Goal: Communication & Community: Answer question/provide support

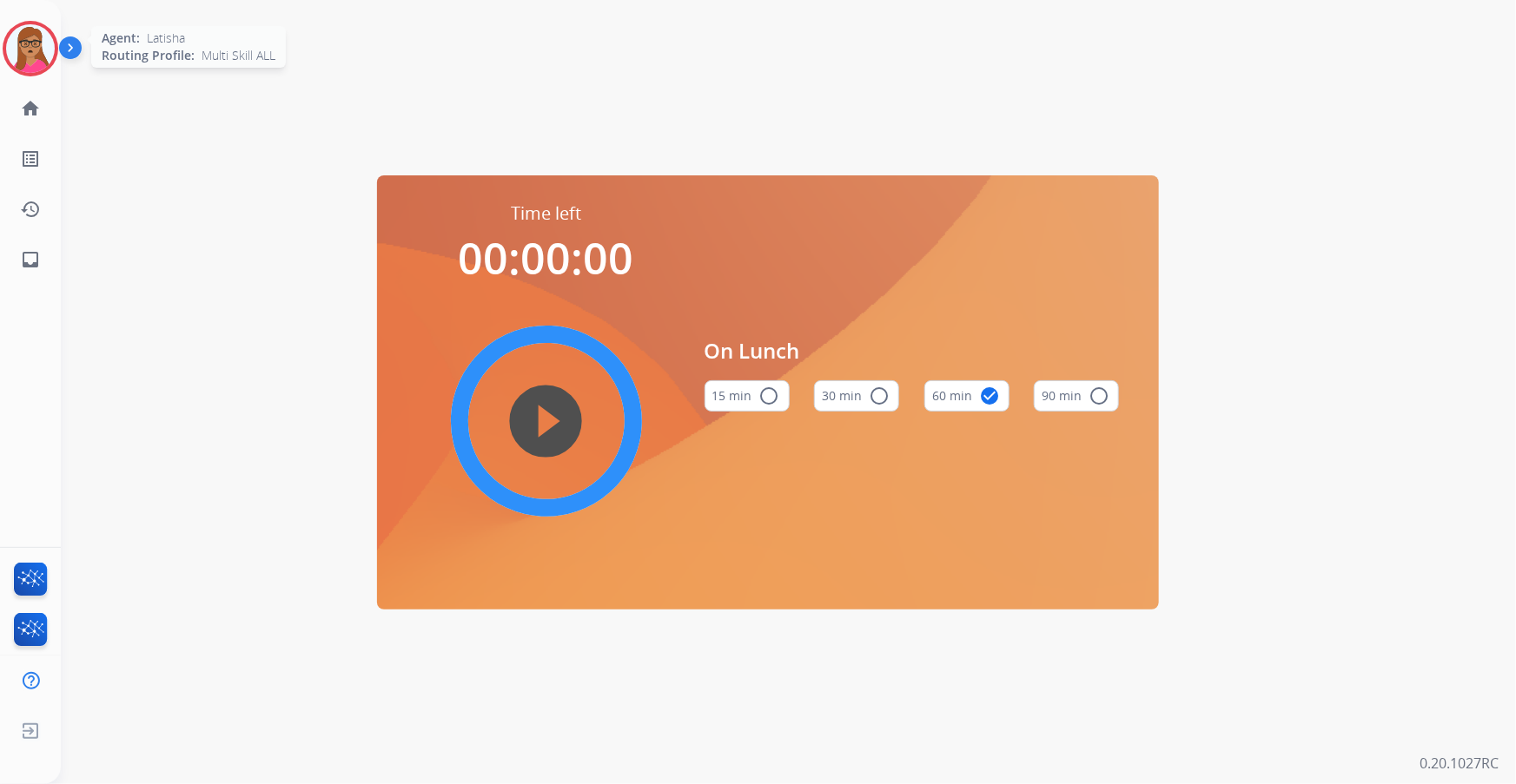
click at [21, 57] on img at bounding box center [31, 49] width 49 height 49
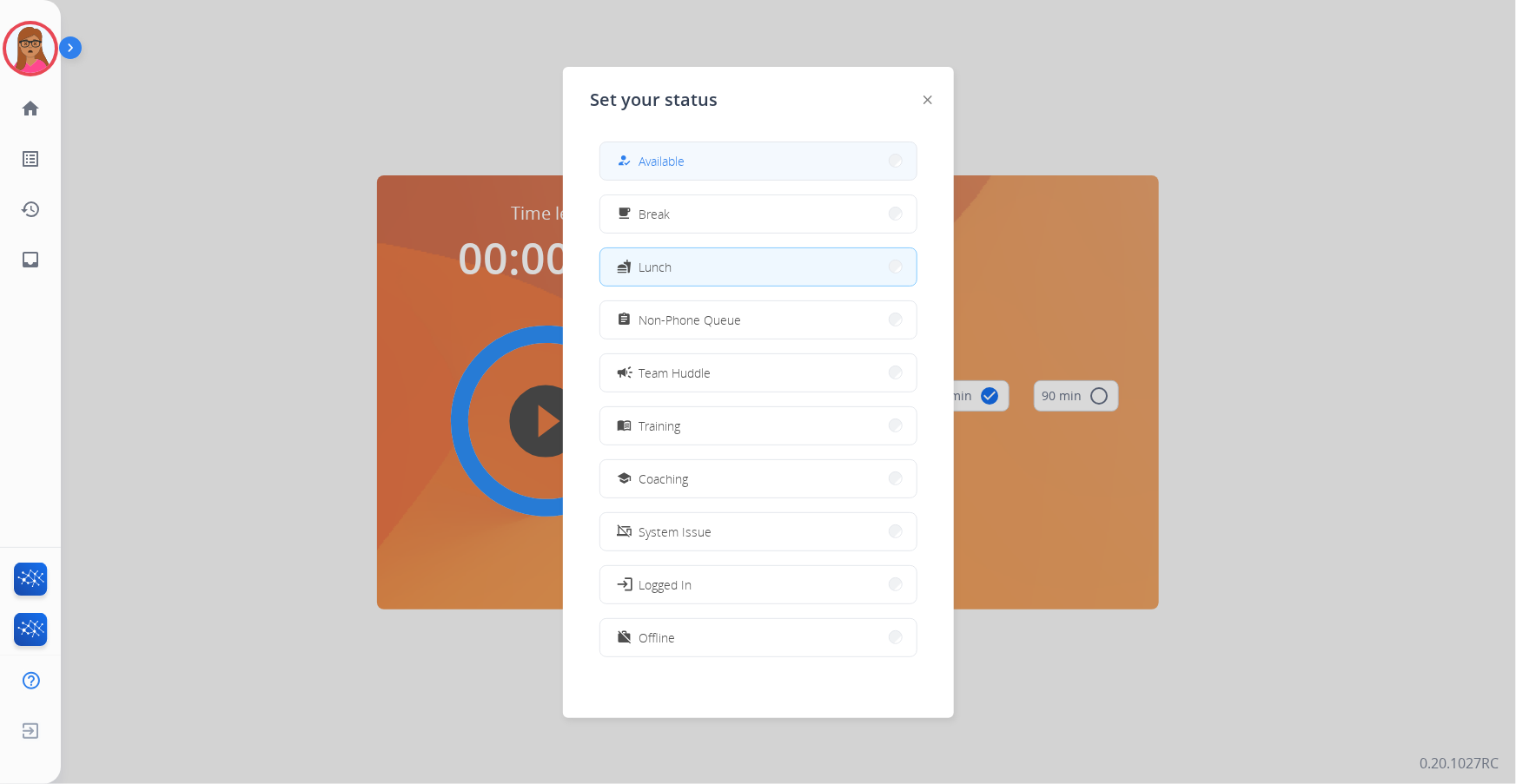
drag, startPoint x: 717, startPoint y: 157, endPoint x: 717, endPoint y: 146, distance: 11.0
click at [717, 146] on button "how_to_reg Available" at bounding box center [759, 161] width 317 height 37
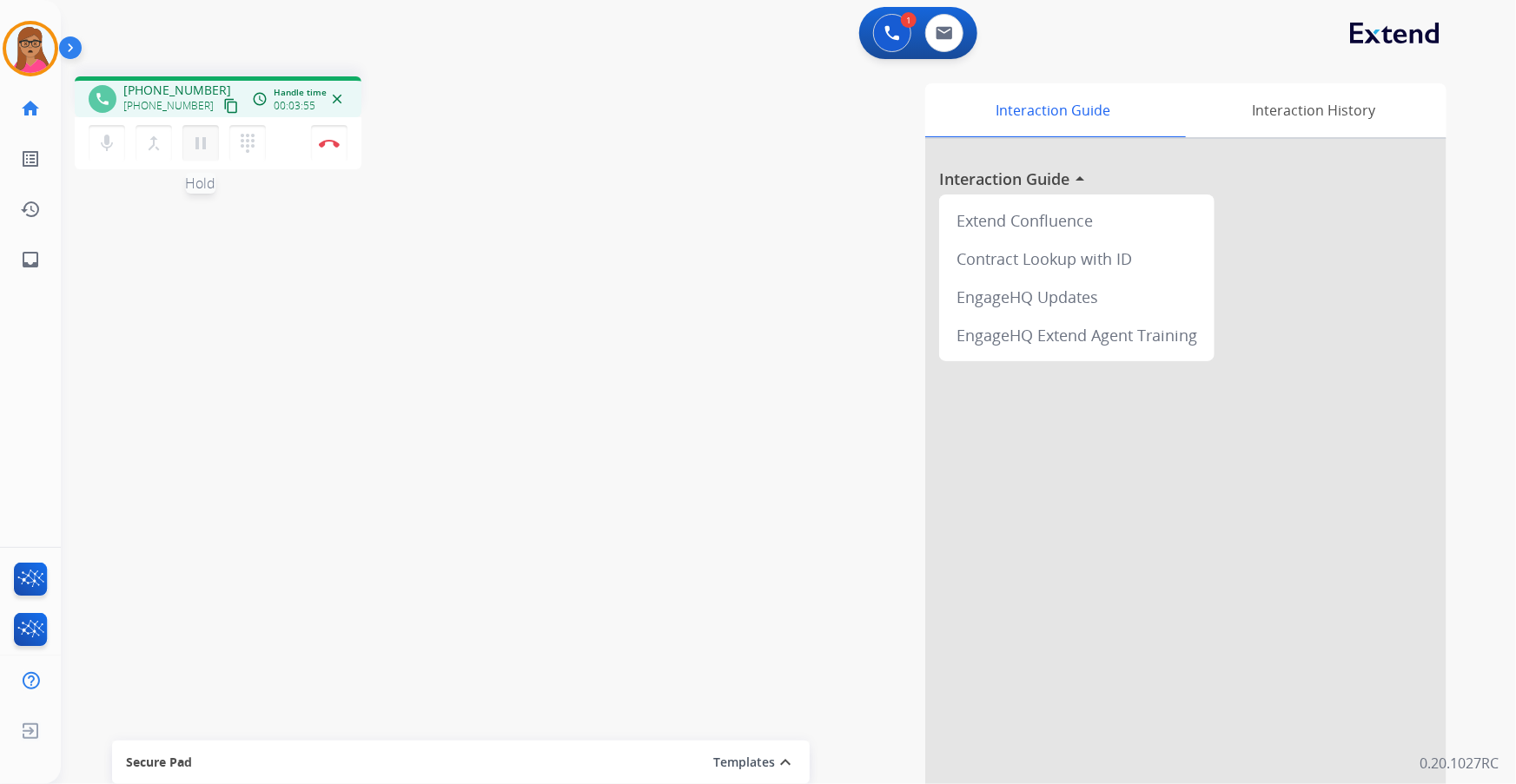
click at [204, 150] on mat-icon "pause" at bounding box center [200, 143] width 21 height 21
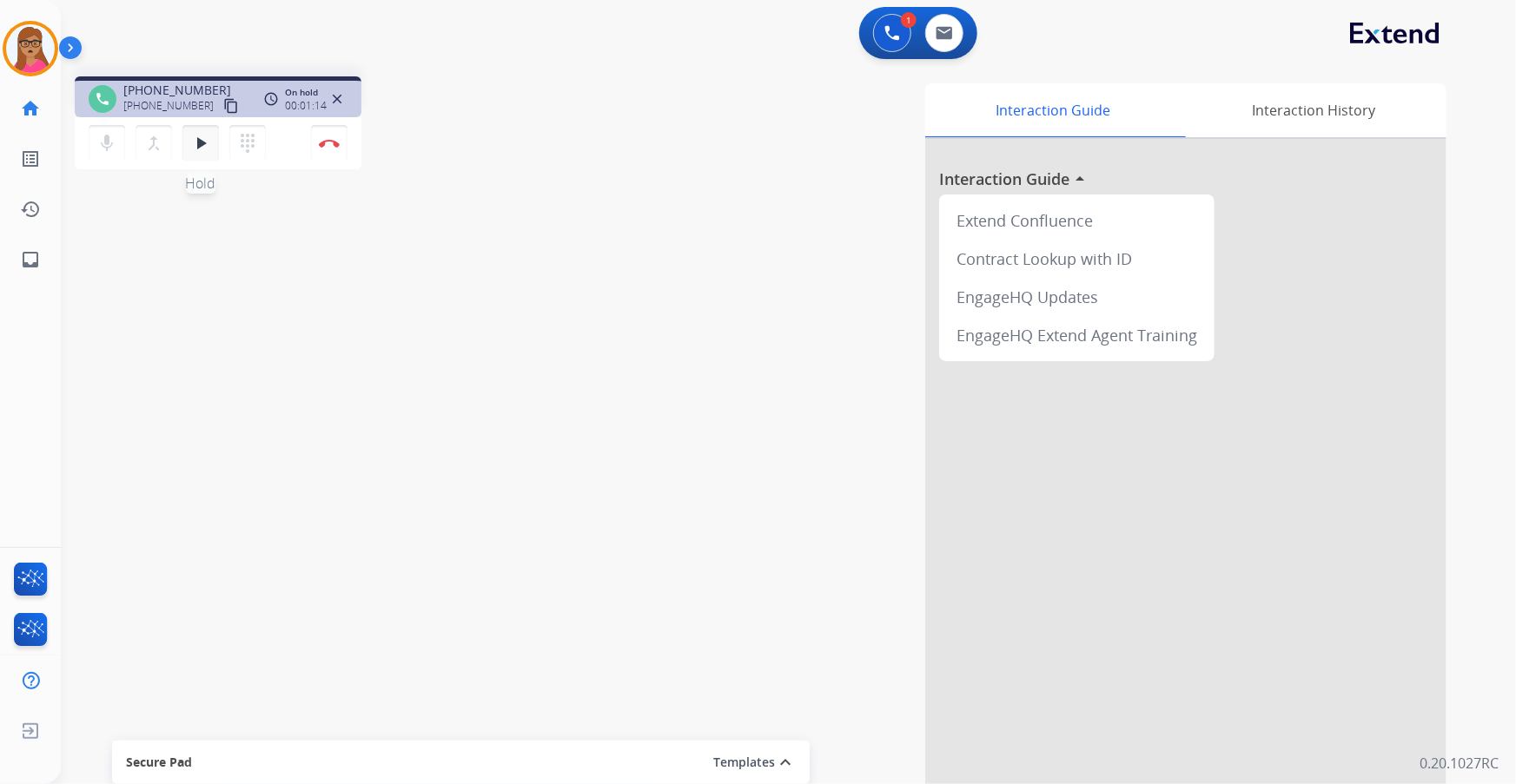
click at [204, 147] on mat-icon "play_arrow" at bounding box center [200, 143] width 21 height 21
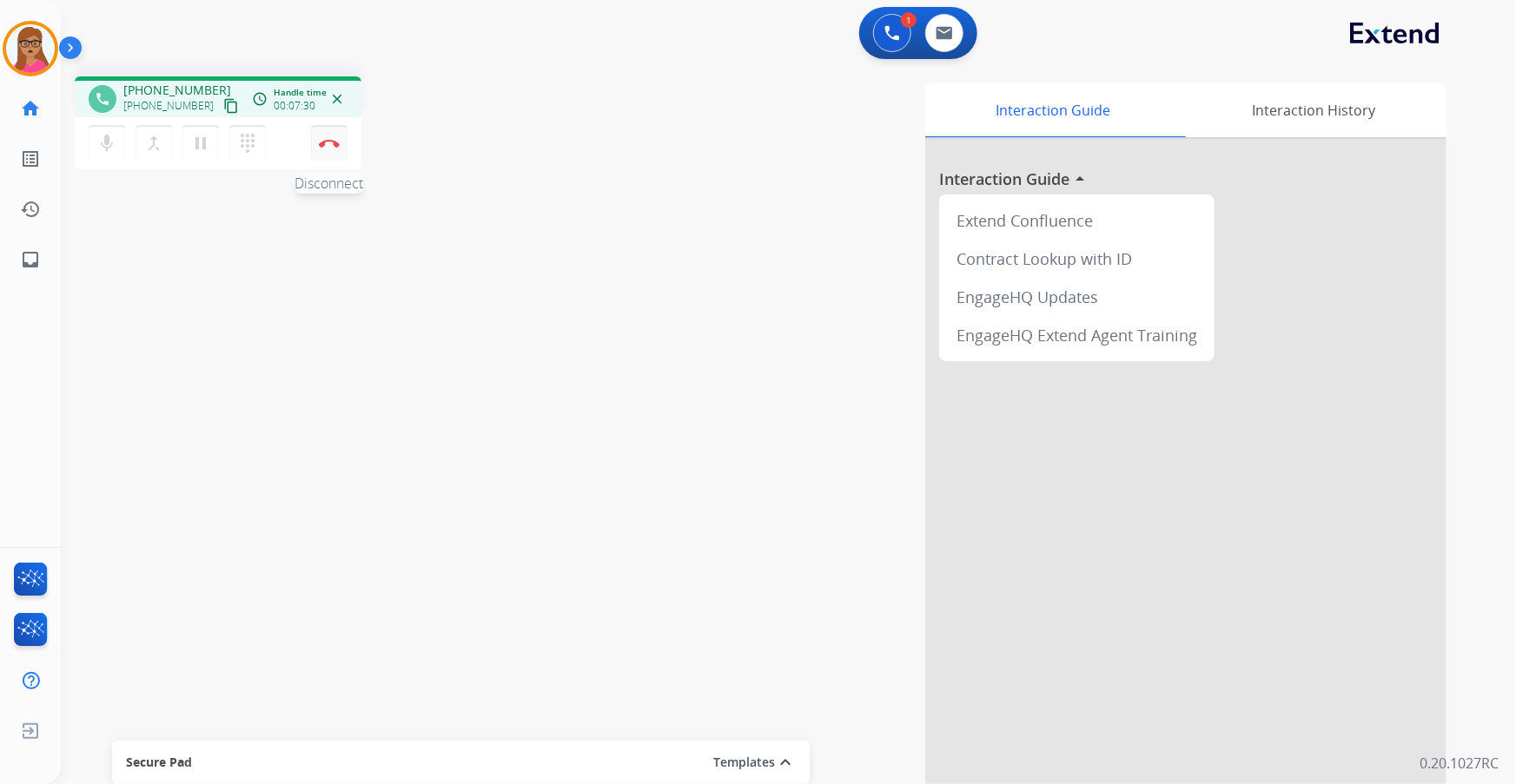
click at [336, 147] on button "Disconnect" at bounding box center [329, 143] width 36 height 36
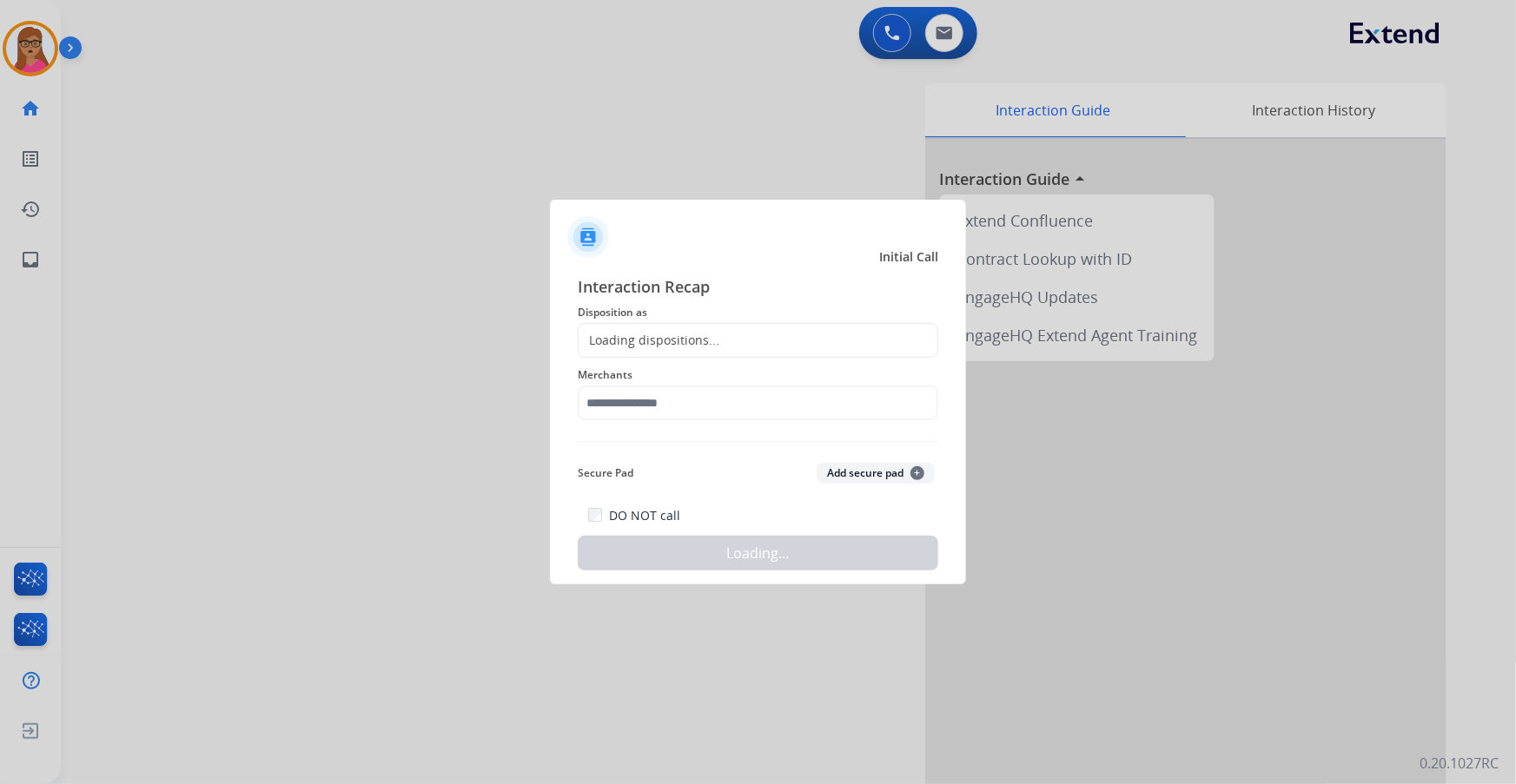
click at [691, 344] on div "Loading dispositions..." at bounding box center [649, 340] width 141 height 17
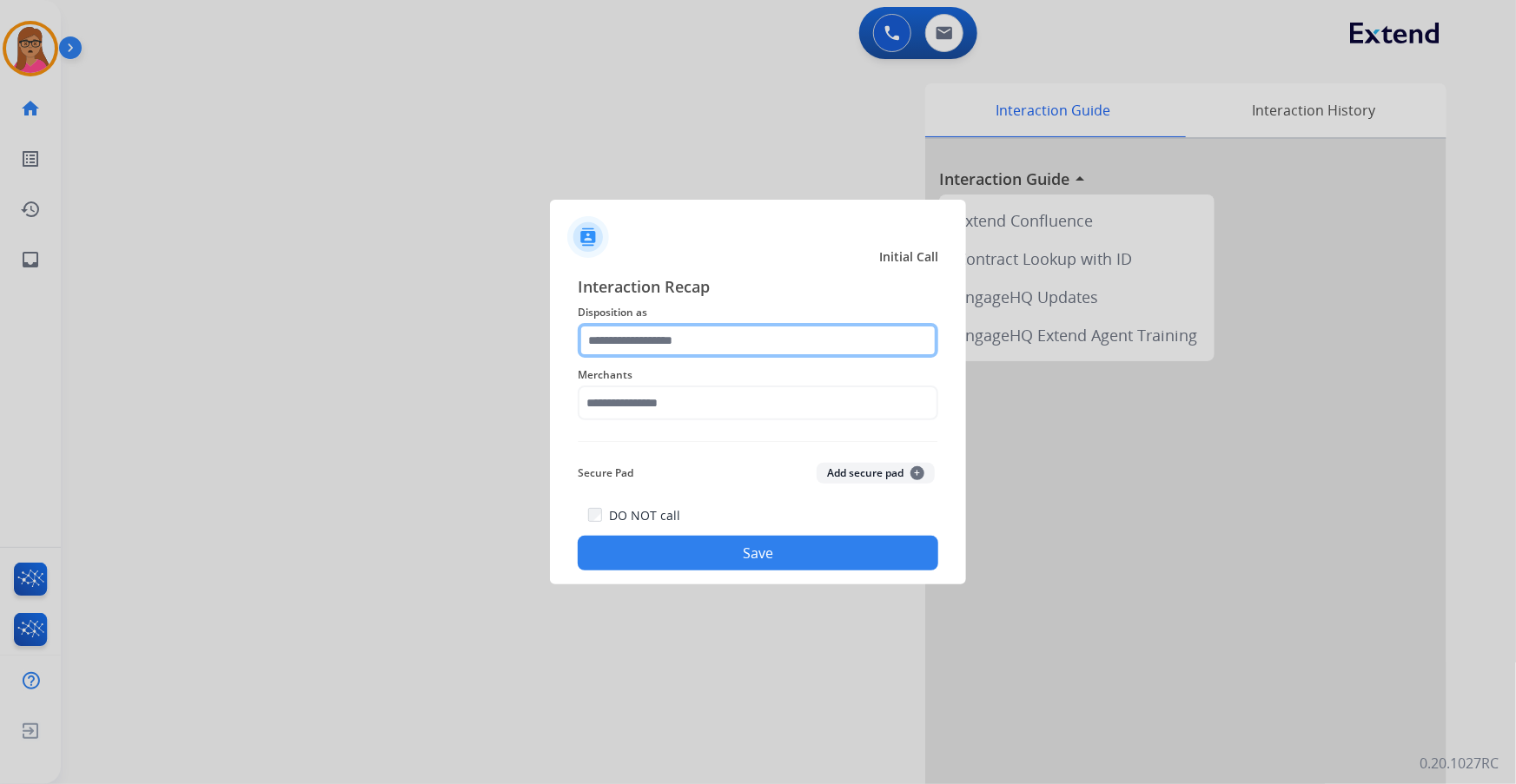
click at [686, 339] on input "text" at bounding box center [758, 340] width 361 height 34
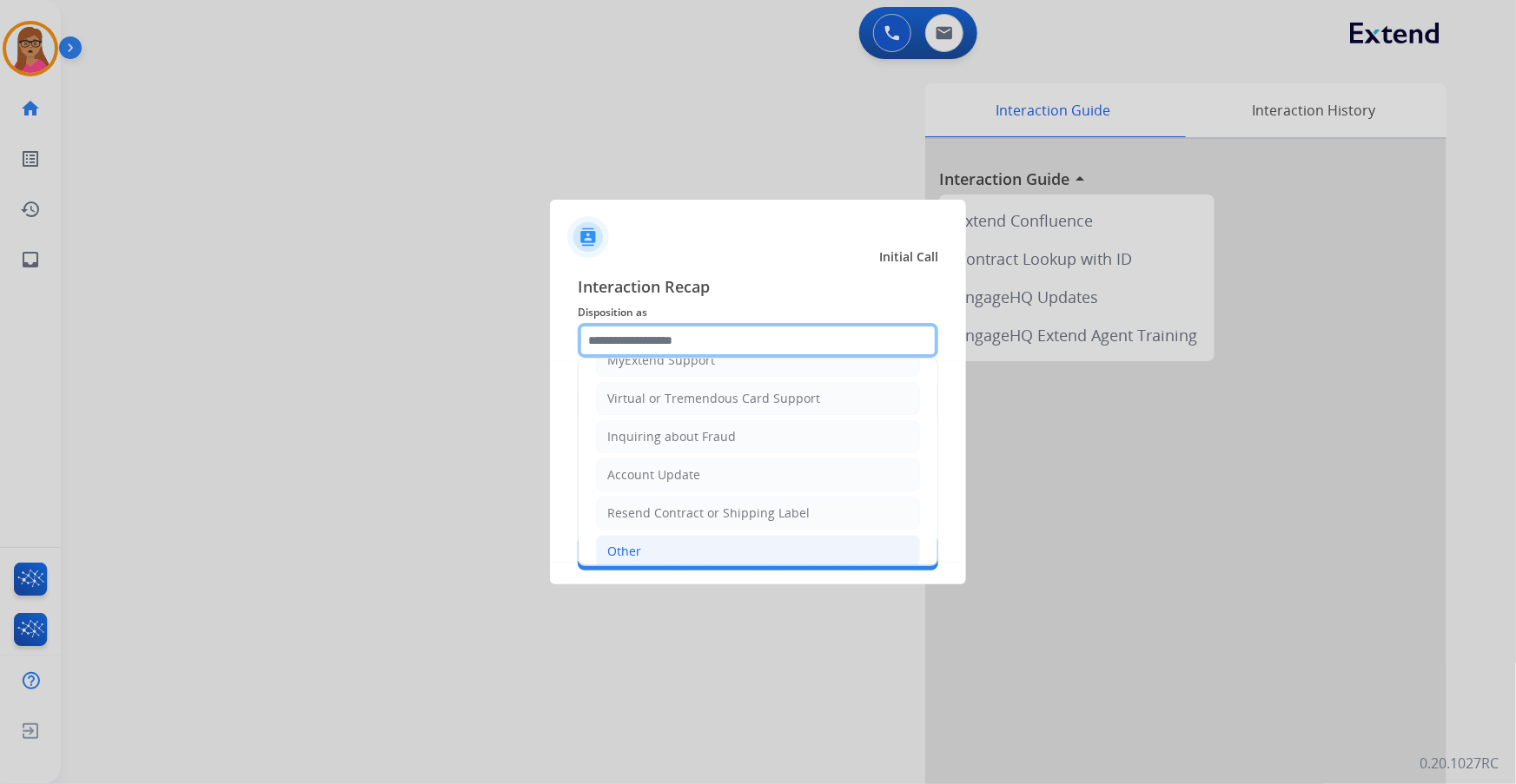
scroll to position [269, 0]
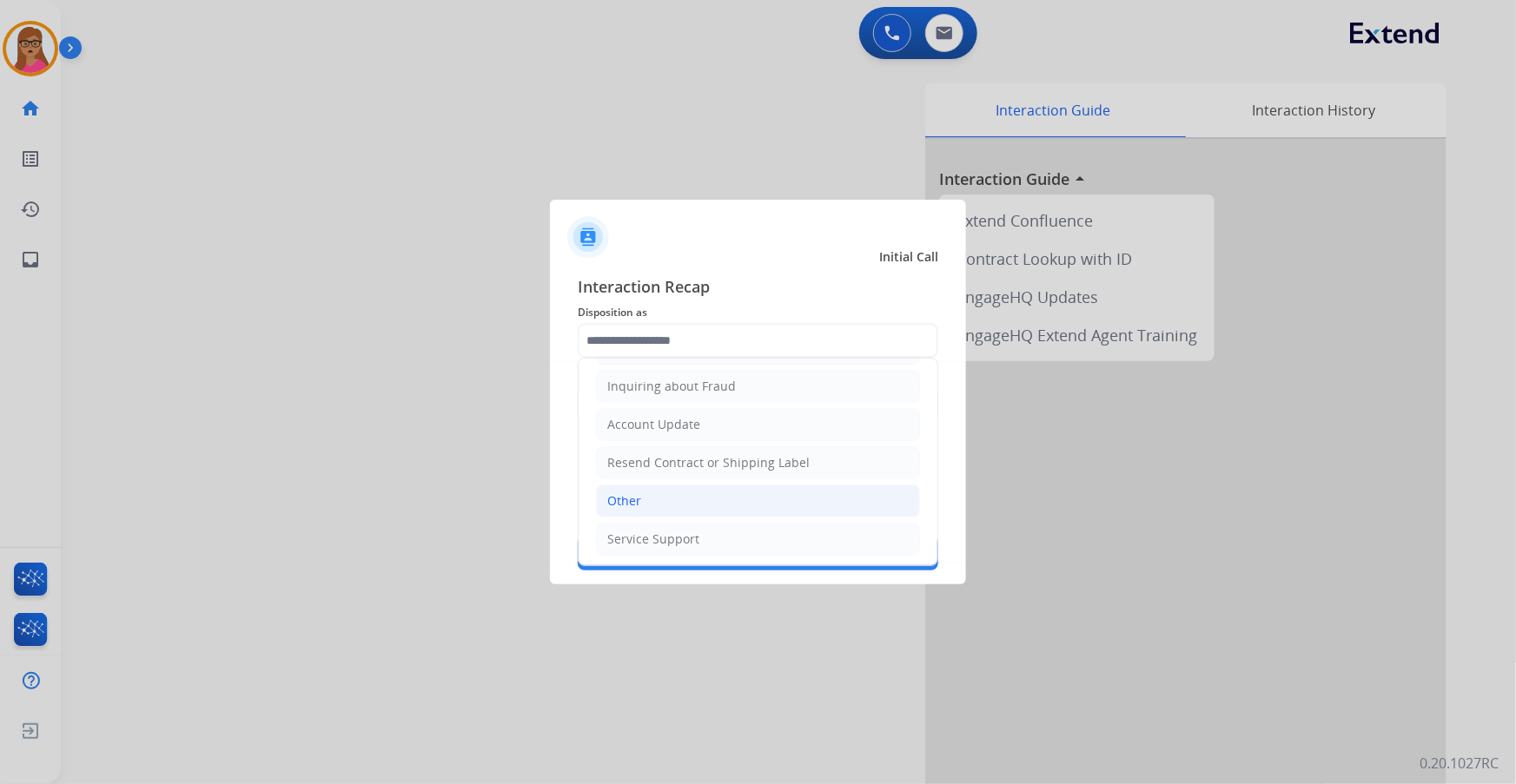
click at [660, 497] on li "Other" at bounding box center [758, 501] width 324 height 33
type input "*****"
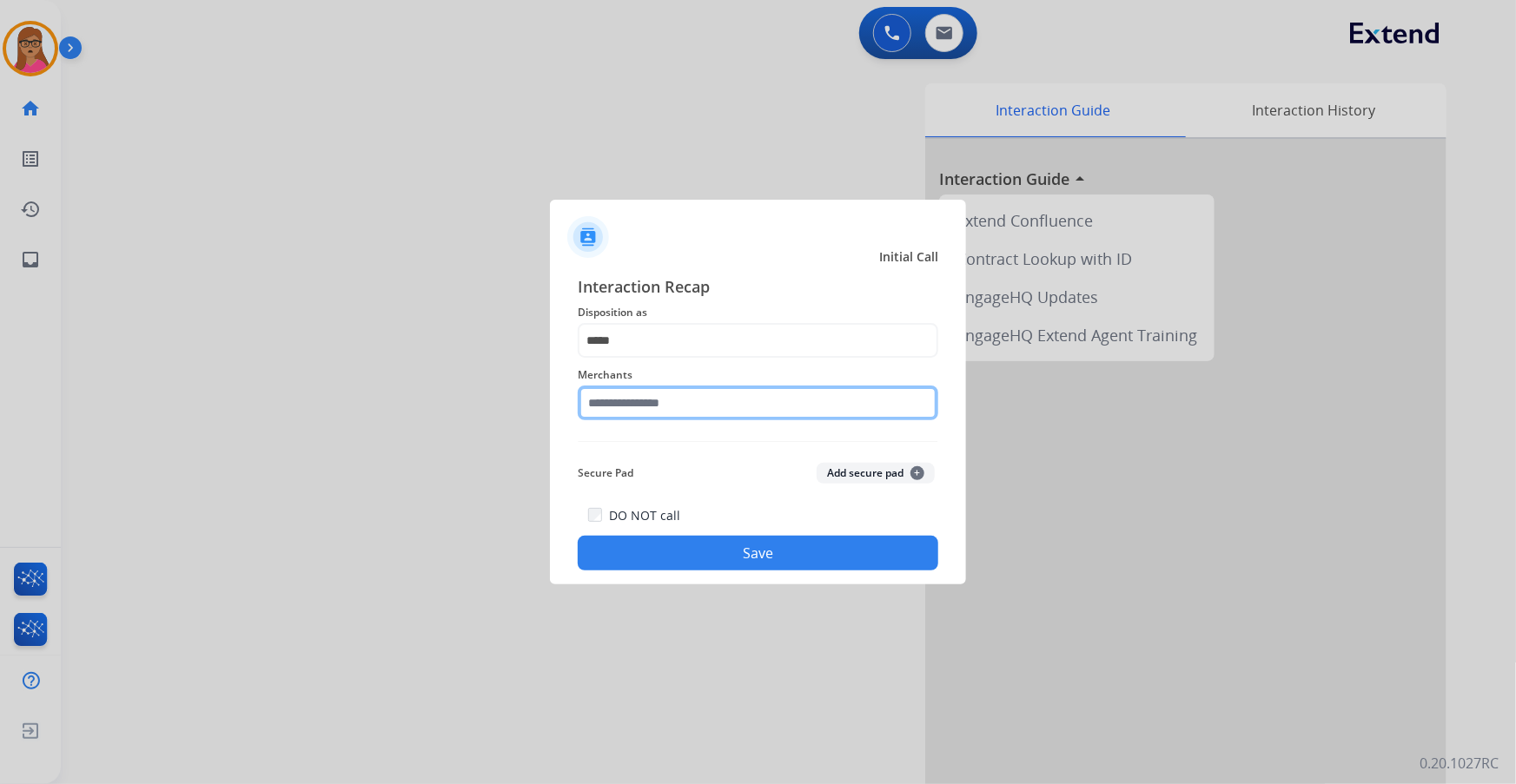
click at [686, 402] on input "text" at bounding box center [758, 402] width 361 height 34
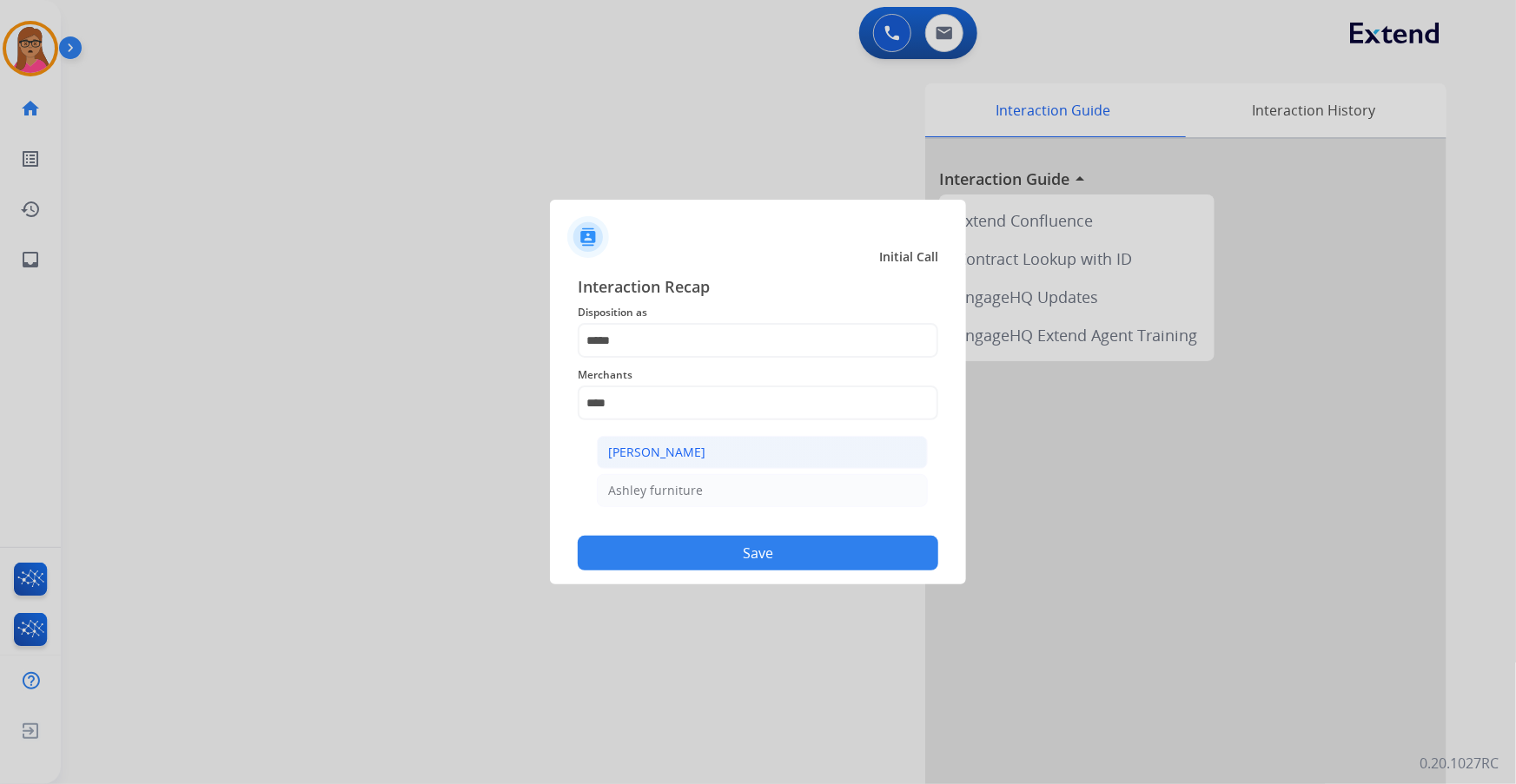
click at [695, 451] on div "[PERSON_NAME]" at bounding box center [657, 452] width 98 height 17
type input "**********"
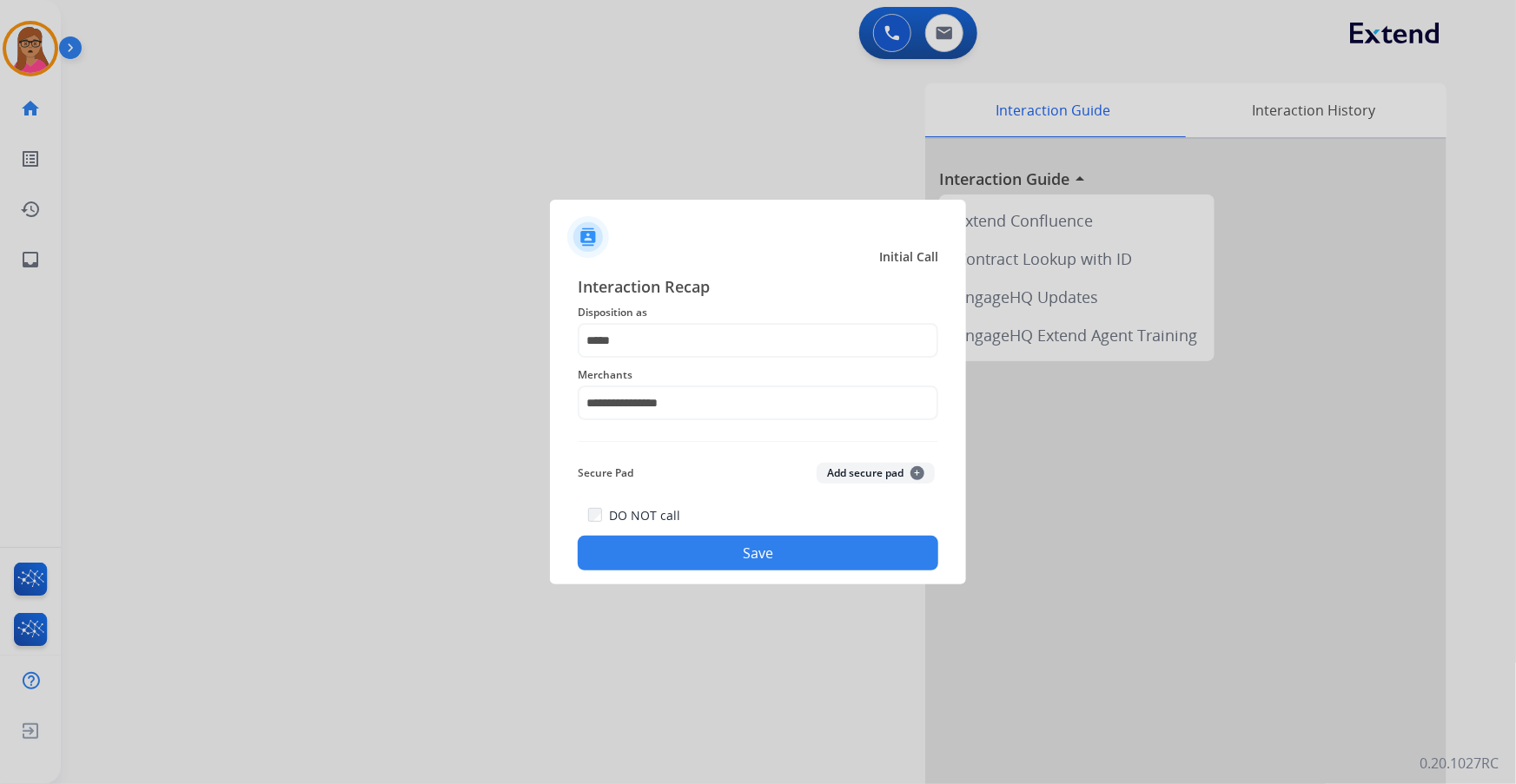
click at [736, 556] on button "Save" at bounding box center [758, 553] width 361 height 34
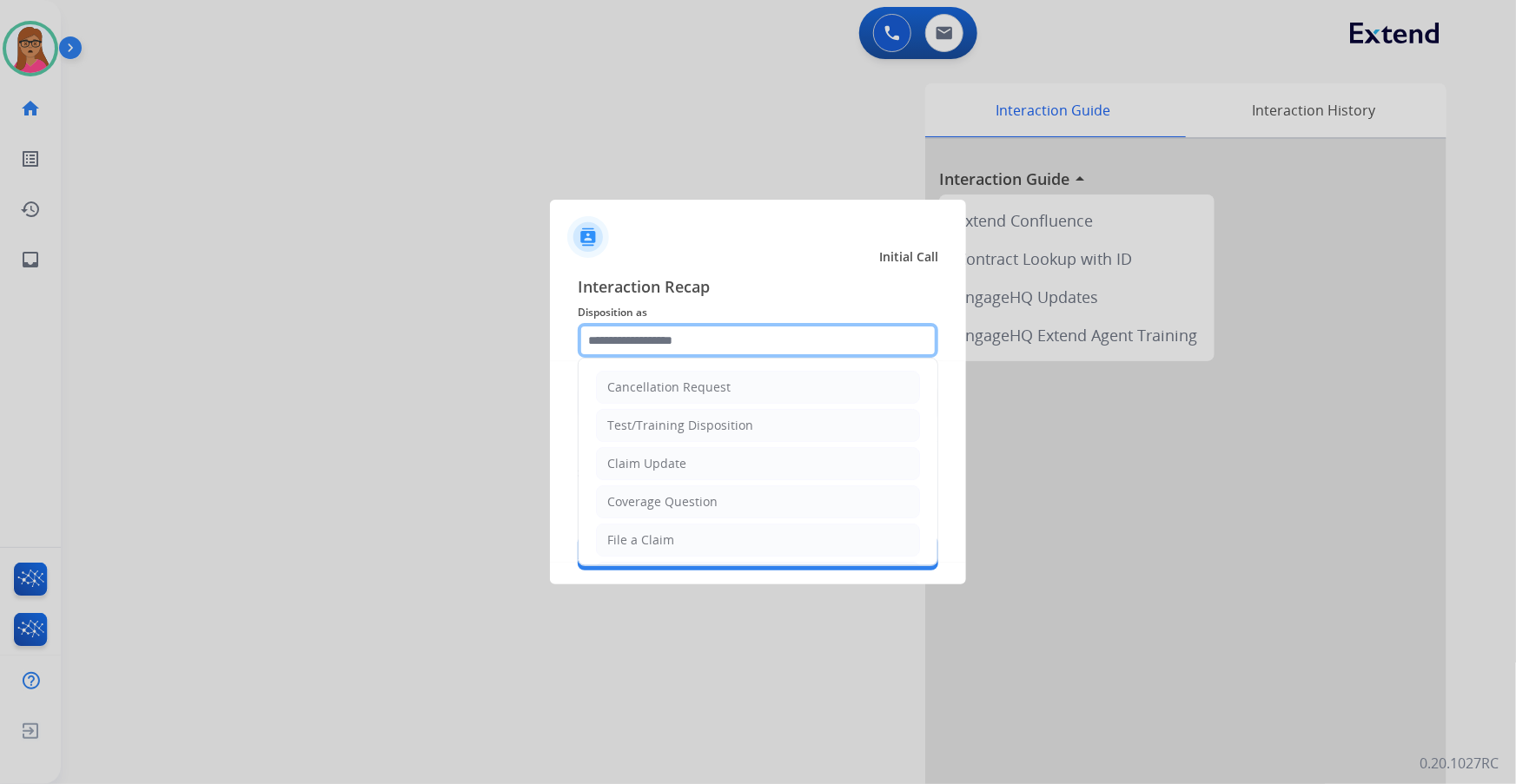
click at [753, 331] on input "text" at bounding box center [758, 340] width 361 height 34
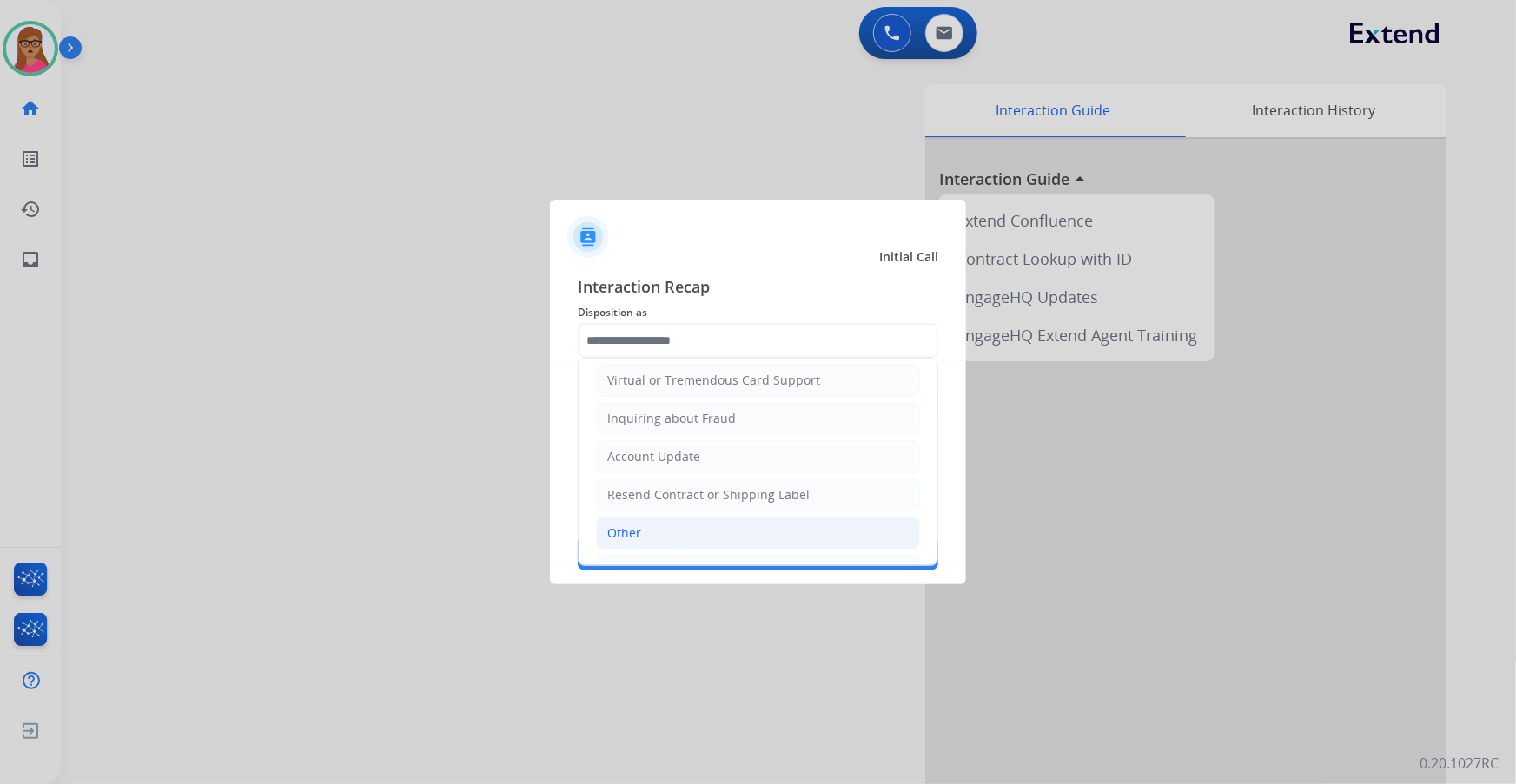
click at [646, 537] on li "Other" at bounding box center [758, 534] width 324 height 33
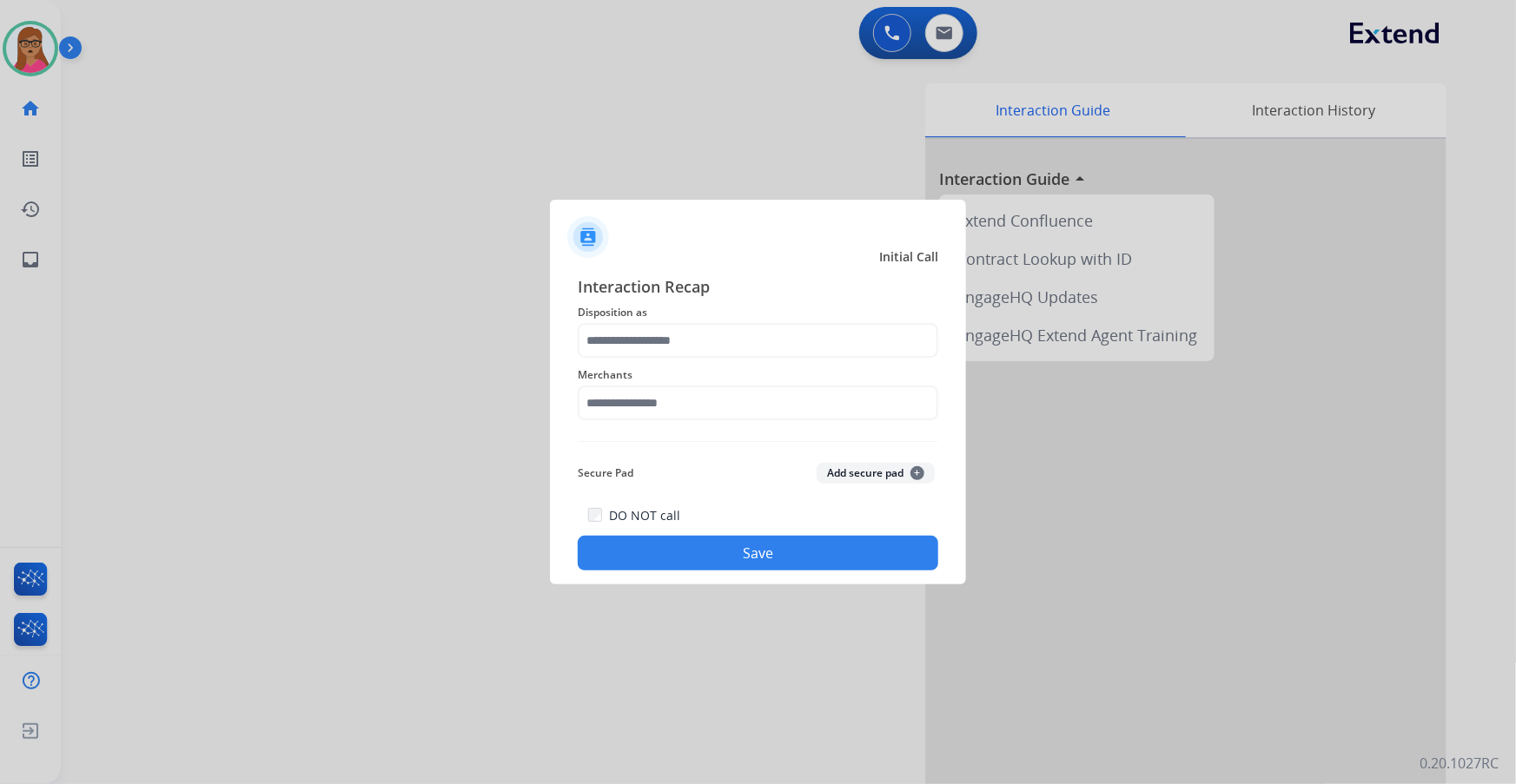
type input "*****"
click at [727, 395] on input "text" at bounding box center [758, 402] width 361 height 34
click at [641, 447] on div "Not found" at bounding box center [637, 452] width 59 height 17
type input "*********"
click at [792, 559] on button "Save" at bounding box center [758, 553] width 361 height 34
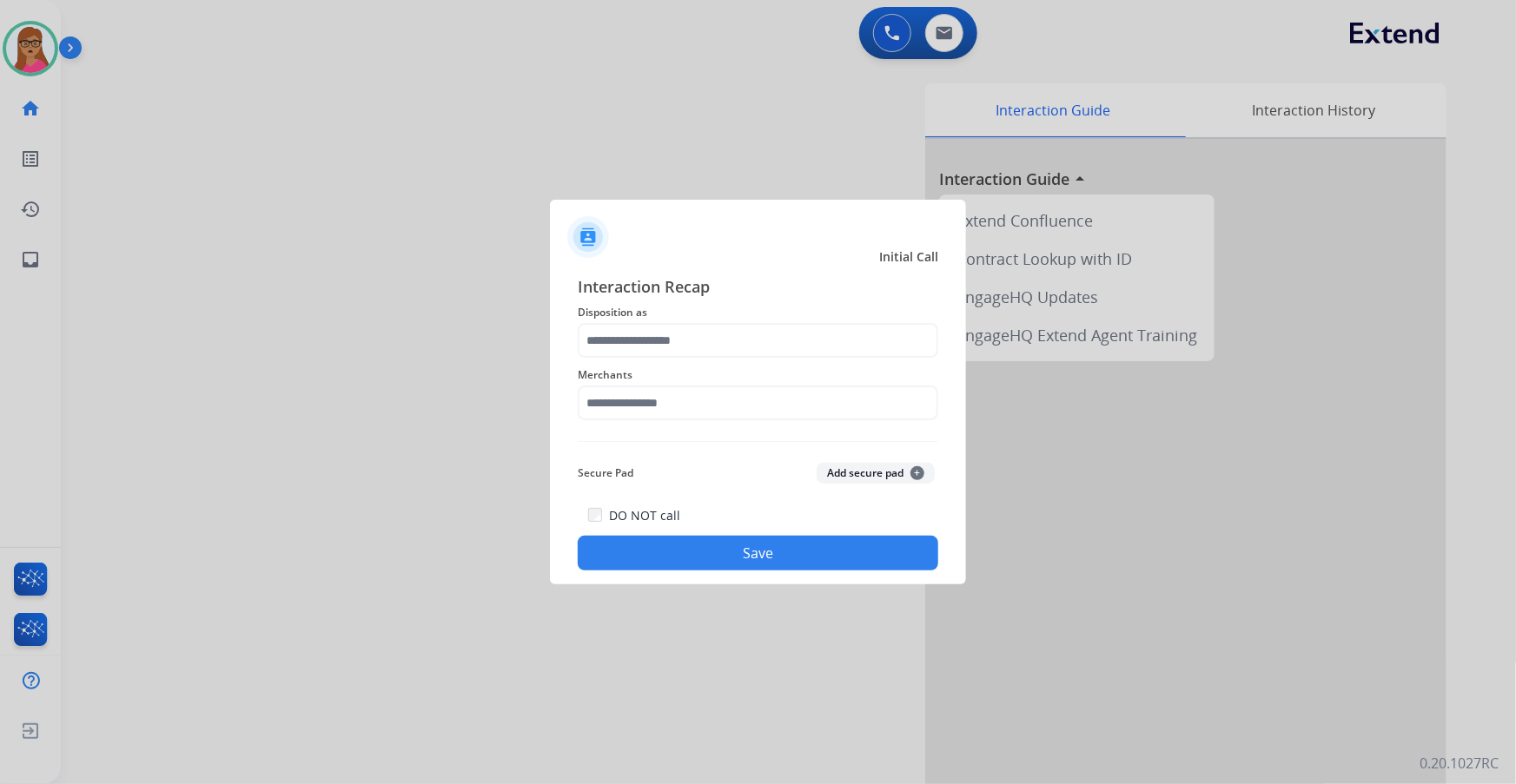
click at [50, 55] on div at bounding box center [758, 392] width 1516 height 784
click at [722, 326] on input "text" at bounding box center [758, 340] width 361 height 34
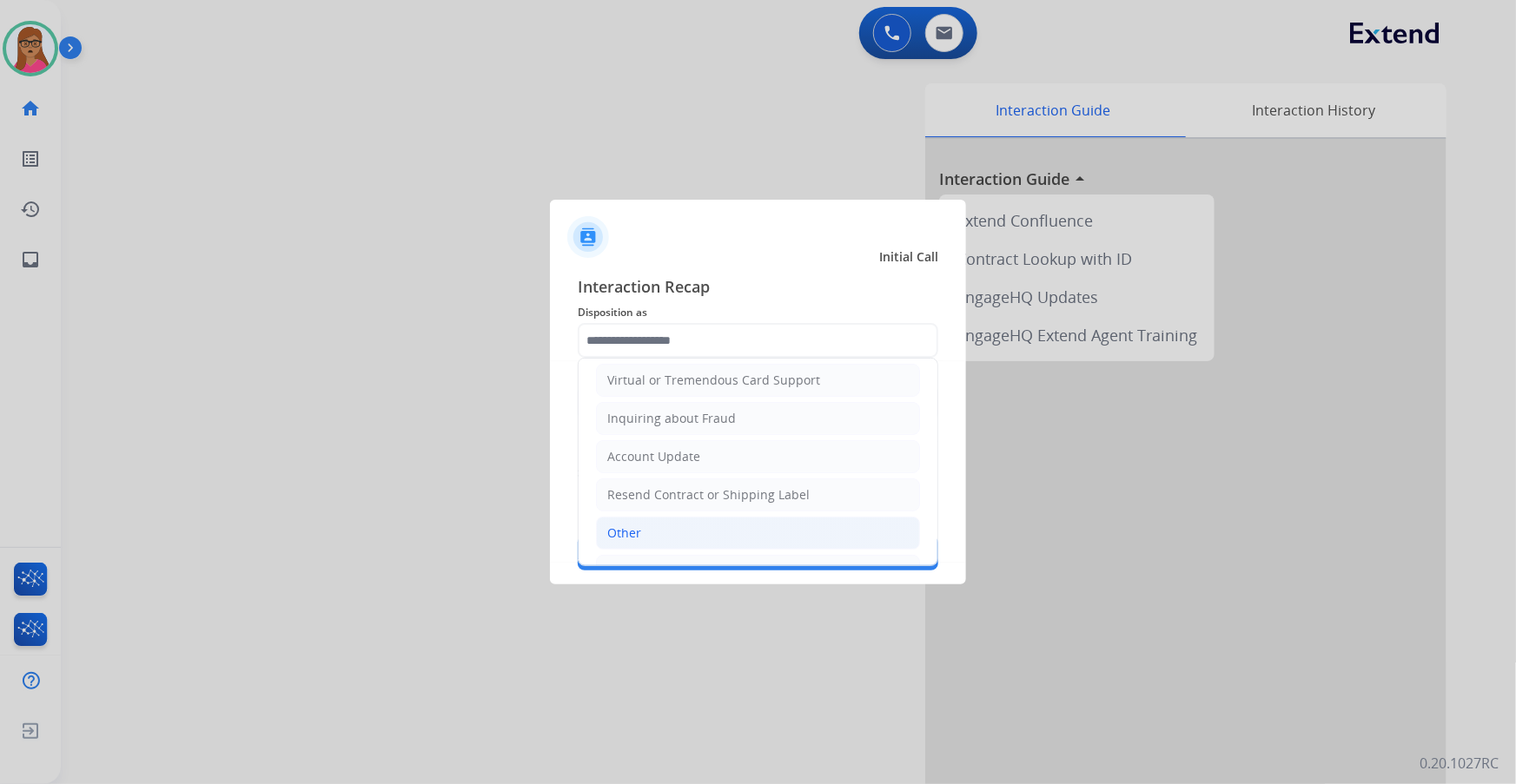
click at [638, 521] on li "Other" at bounding box center [758, 534] width 324 height 33
type input "*****"
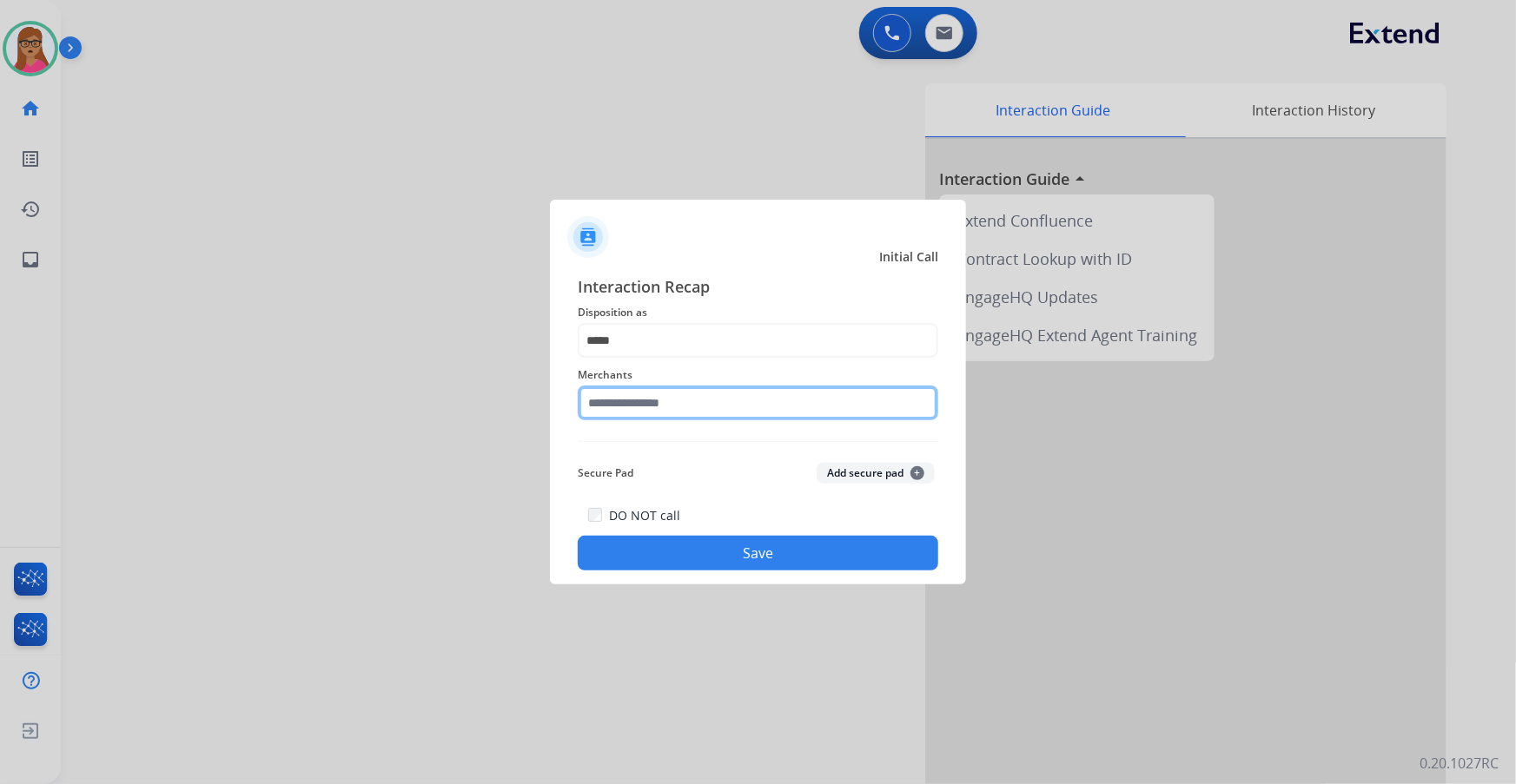
click at [677, 412] on input "text" at bounding box center [758, 402] width 361 height 34
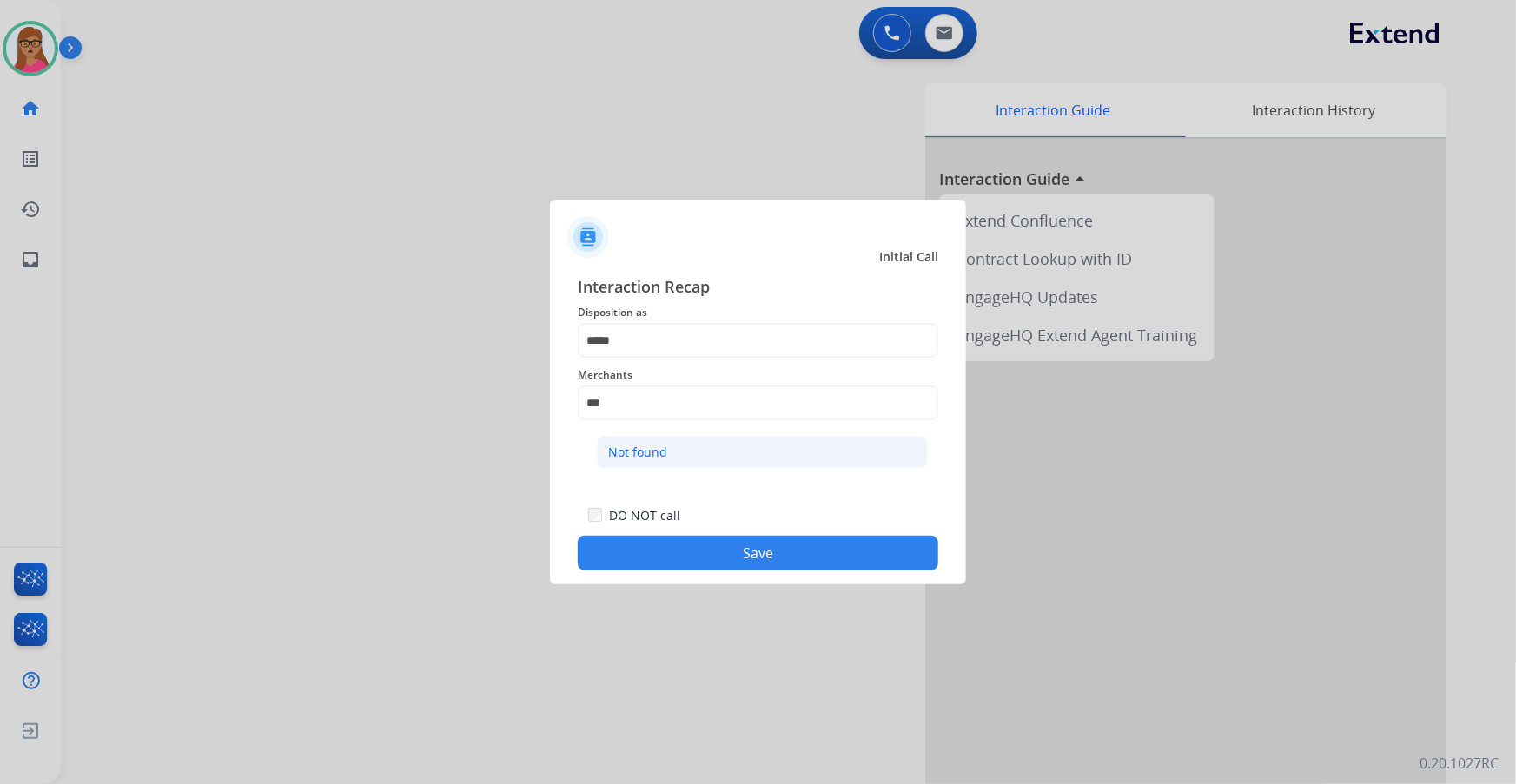
click at [669, 453] on li "Not found" at bounding box center [763, 452] width 331 height 33
type input "*********"
click at [740, 557] on button "Save" at bounding box center [758, 553] width 361 height 34
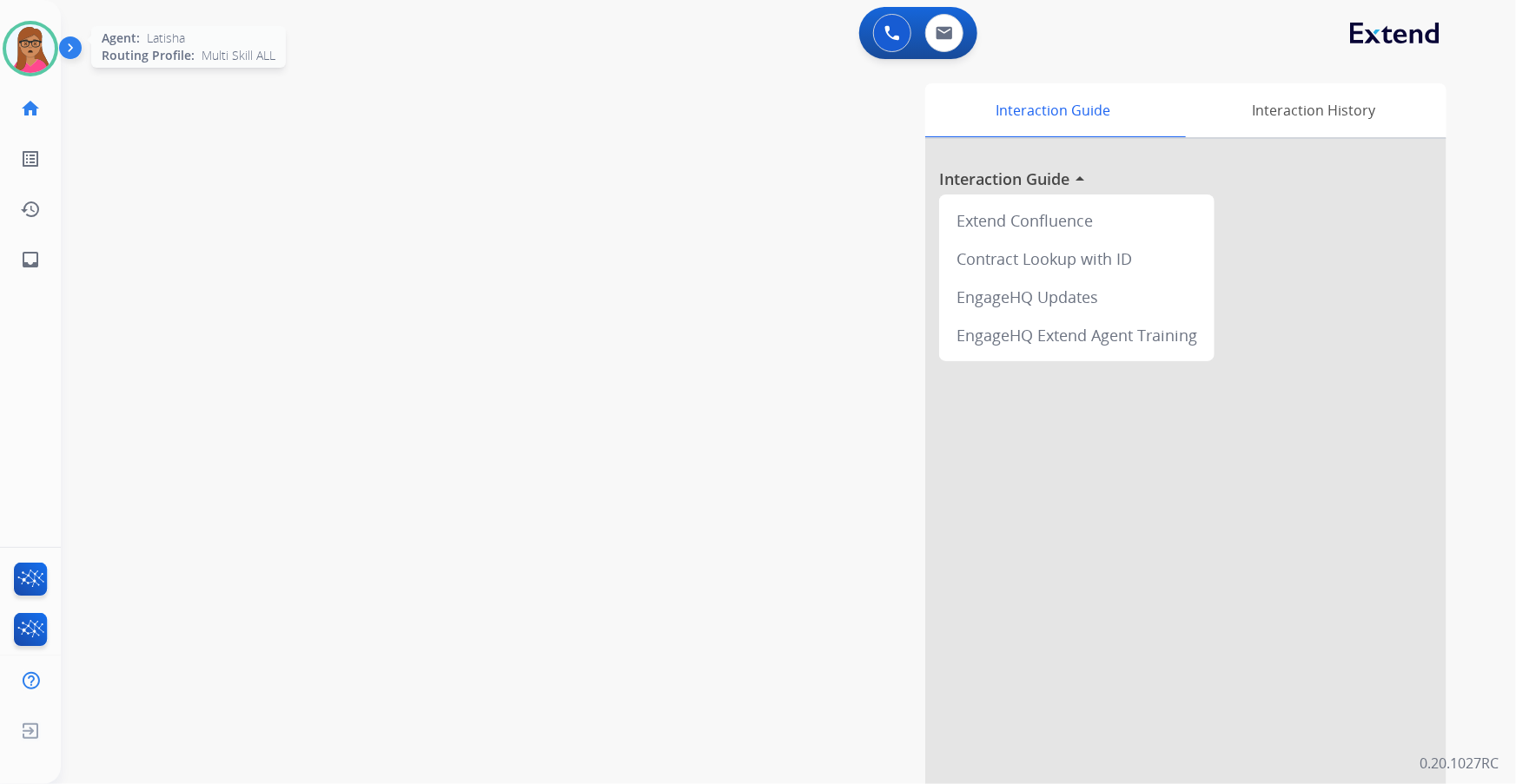
click at [39, 56] on img at bounding box center [31, 49] width 49 height 49
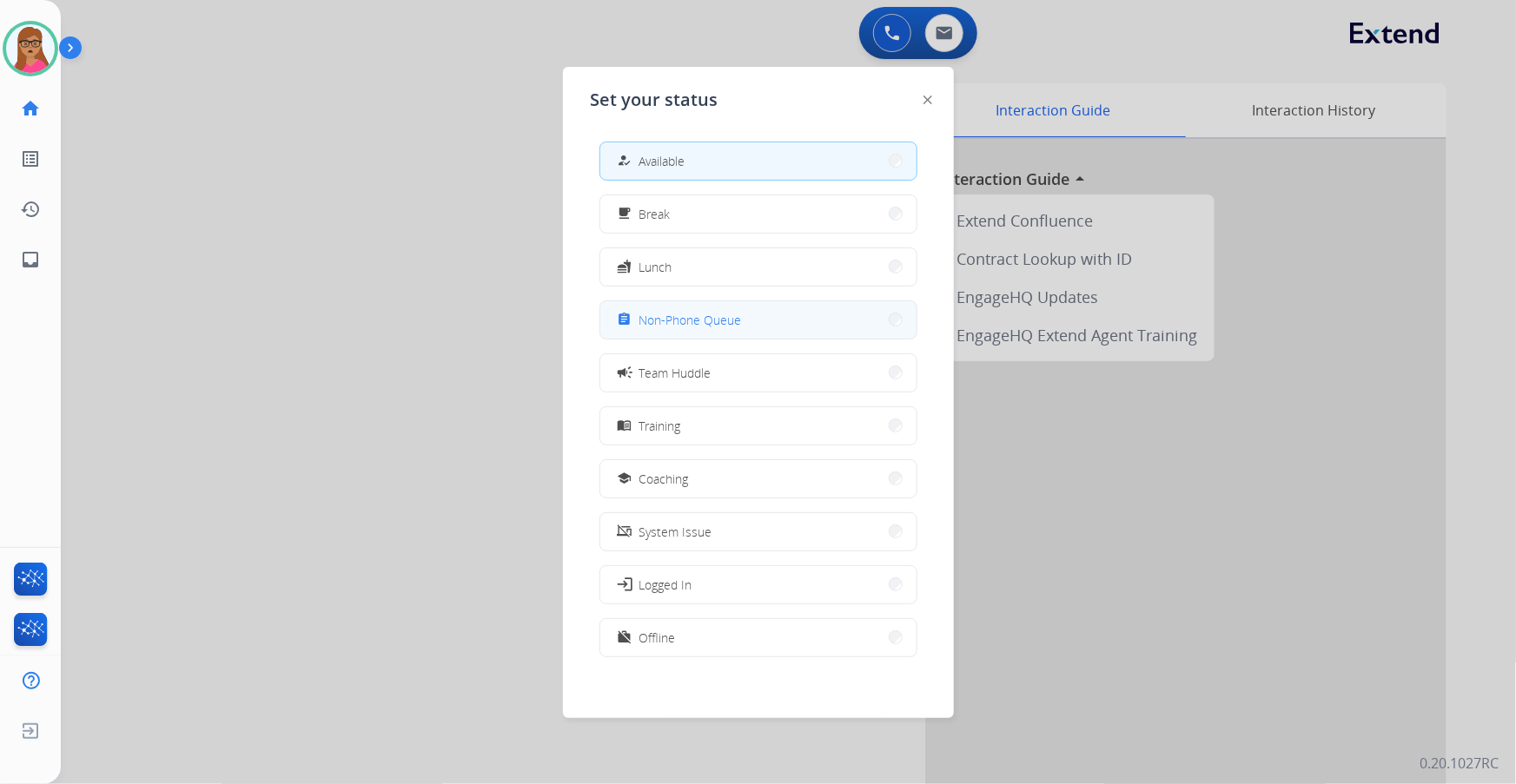
click at [700, 335] on button "assignment Non-Phone Queue" at bounding box center [759, 319] width 317 height 37
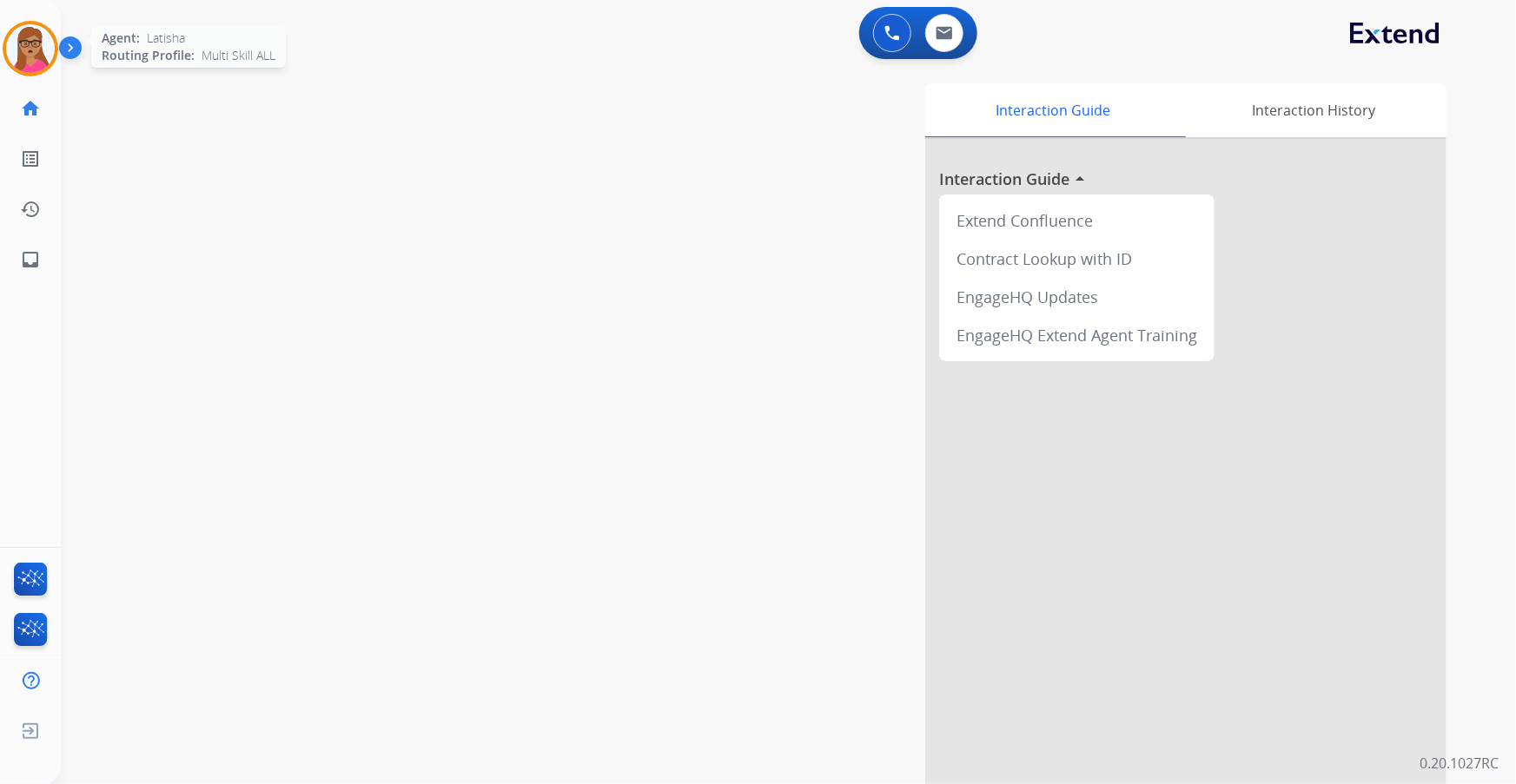
click at [14, 33] on img at bounding box center [31, 49] width 49 height 49
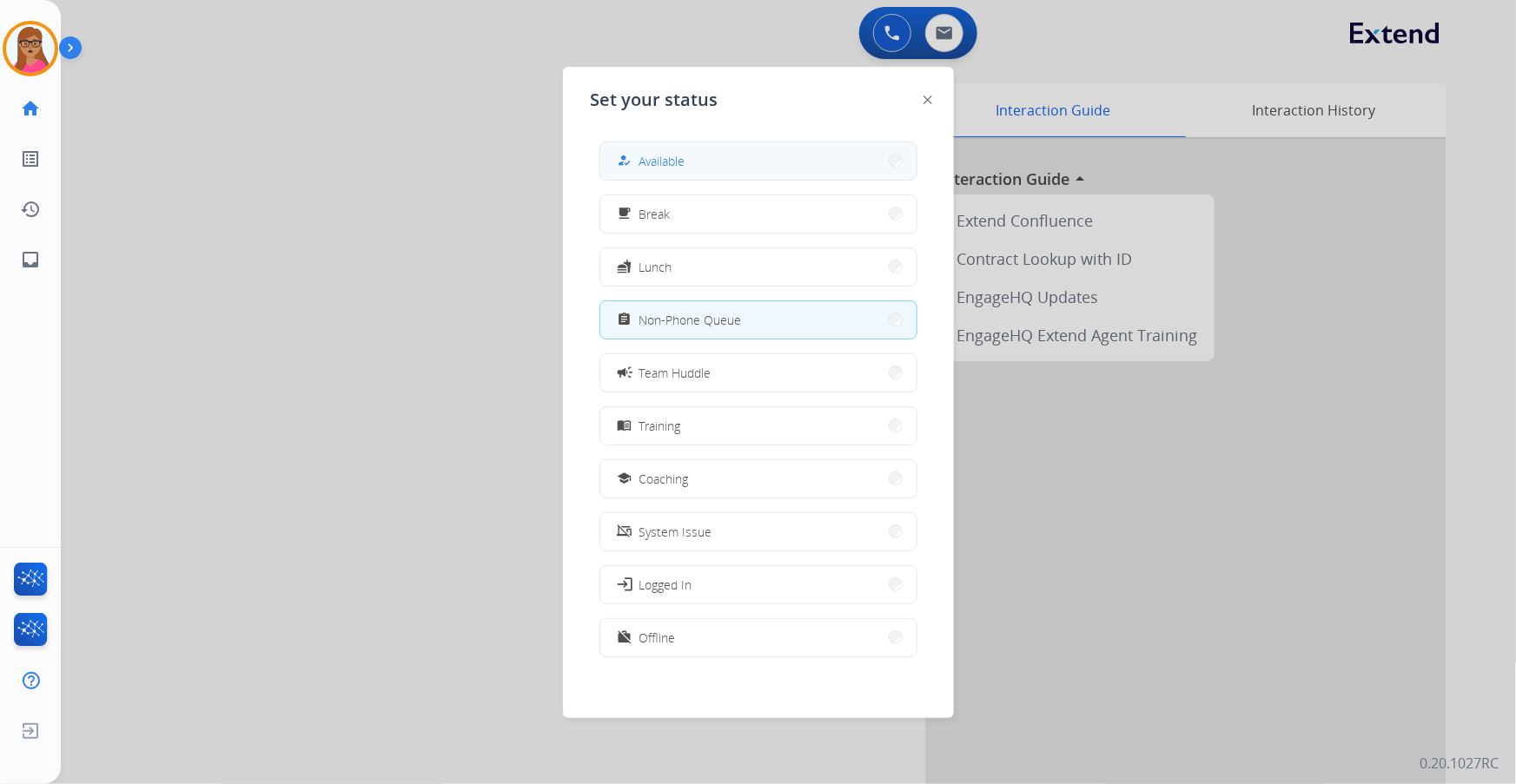
click at [855, 156] on button "how_to_reg Available" at bounding box center [759, 161] width 317 height 37
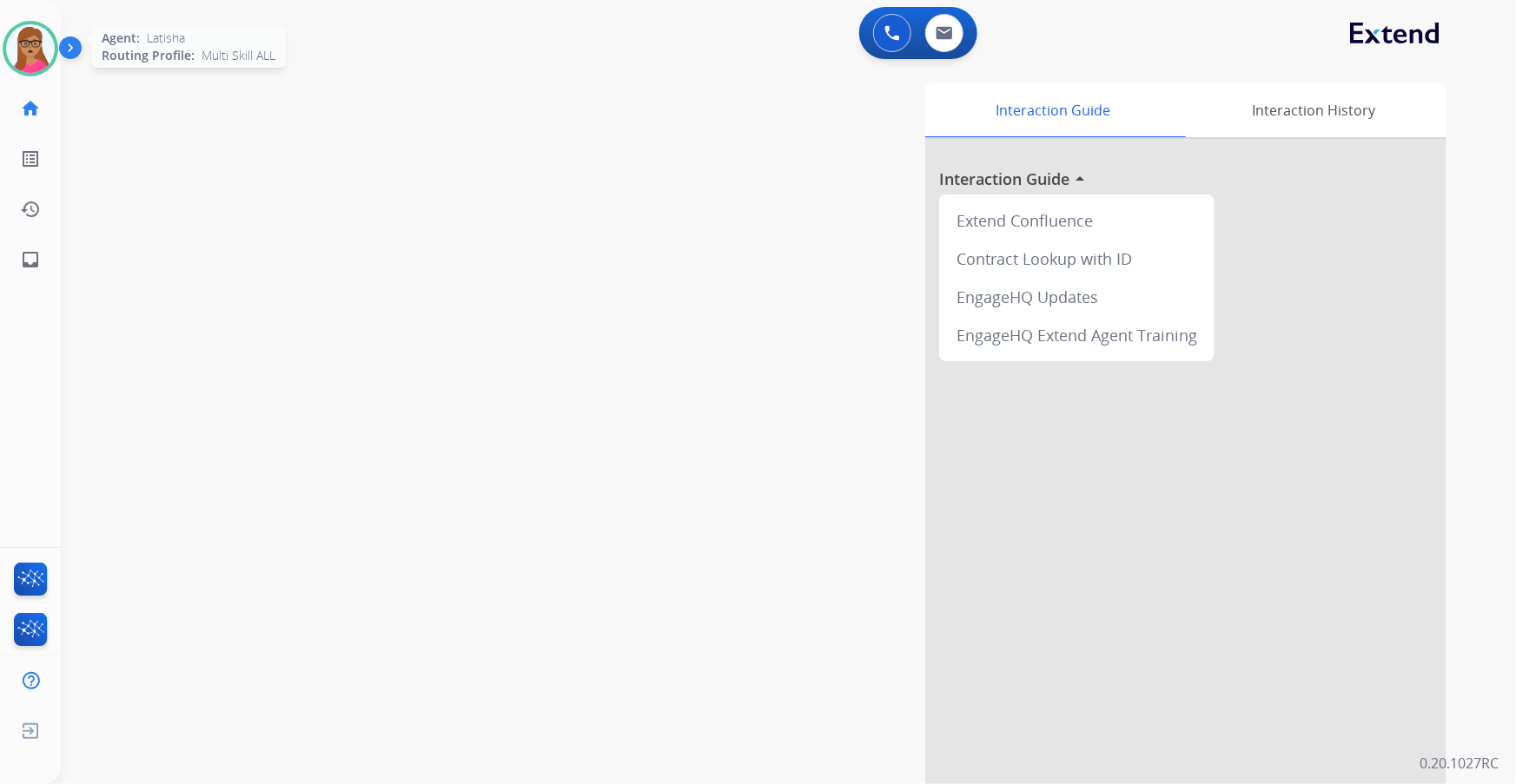
click at [23, 36] on img at bounding box center [31, 49] width 49 height 49
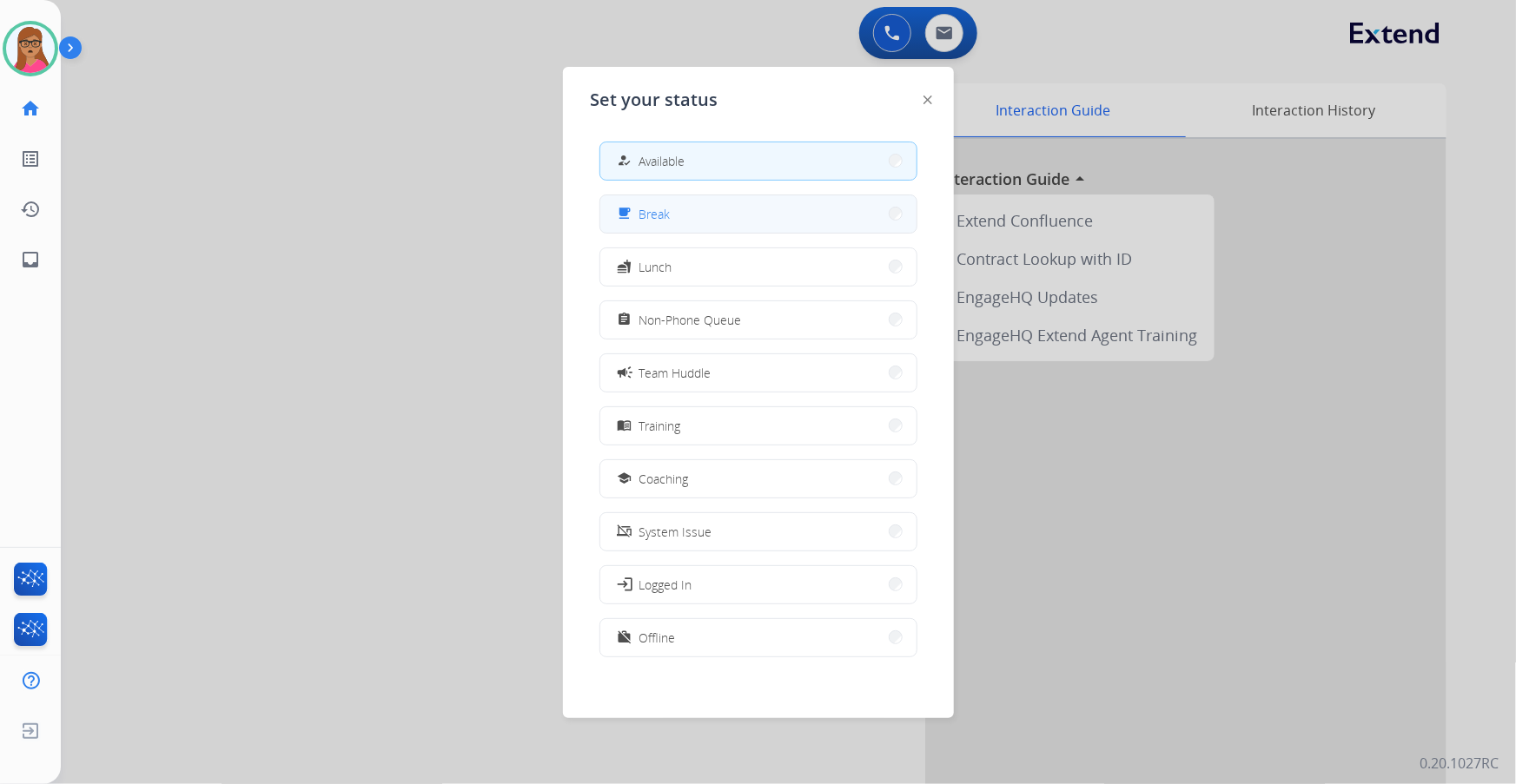
drag, startPoint x: 704, startPoint y: 222, endPoint x: 703, endPoint y: 213, distance: 9.1
click at [703, 213] on button "free_breakfast Break" at bounding box center [759, 213] width 317 height 37
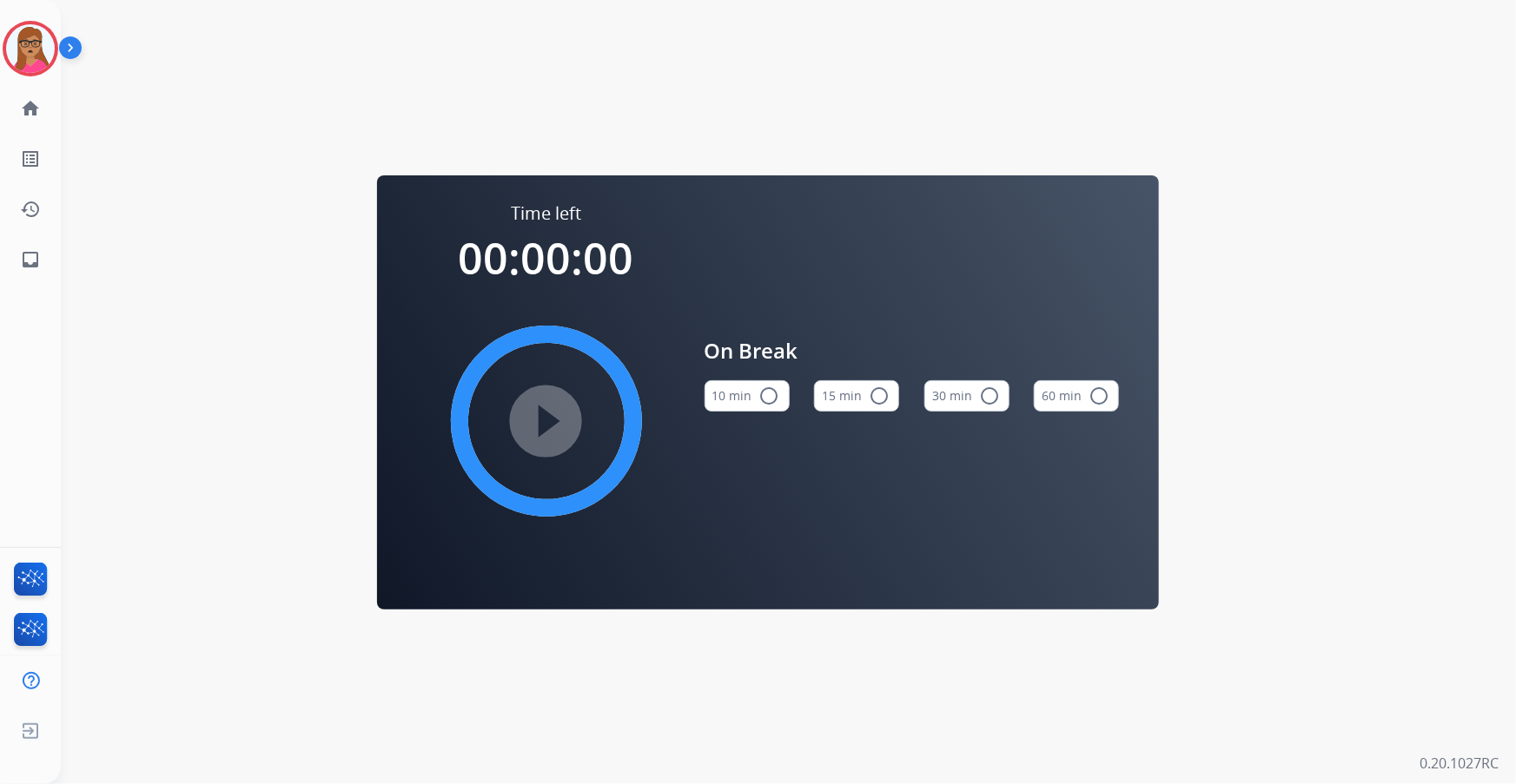
click at [876, 393] on mat-icon "radio_button_unchecked" at bounding box center [879, 395] width 21 height 21
click at [556, 429] on mat-icon "play_circle_filled" at bounding box center [546, 420] width 21 height 21
click at [13, 37] on img at bounding box center [31, 49] width 49 height 49
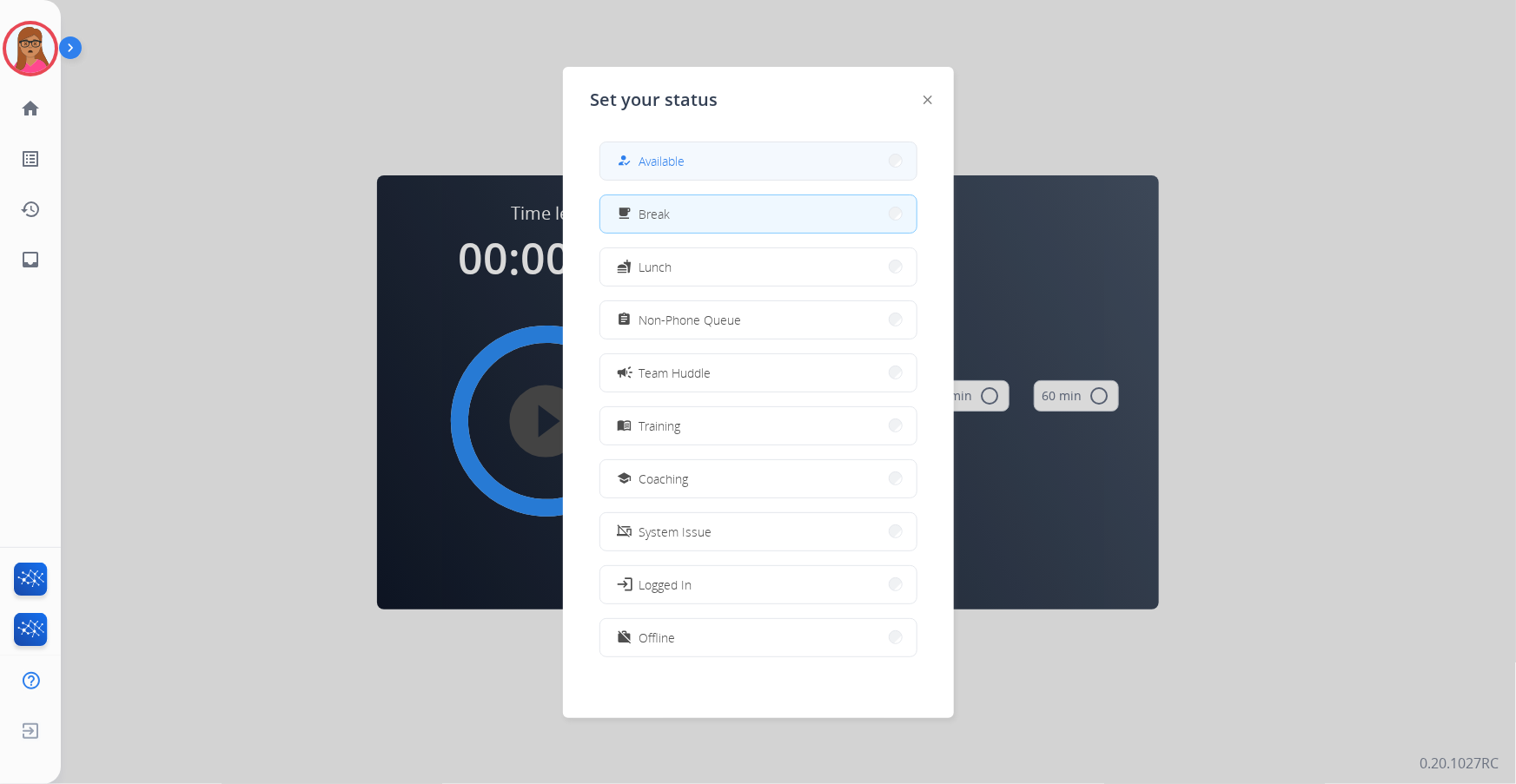
click at [698, 166] on button "how_to_reg Available" at bounding box center [759, 161] width 317 height 37
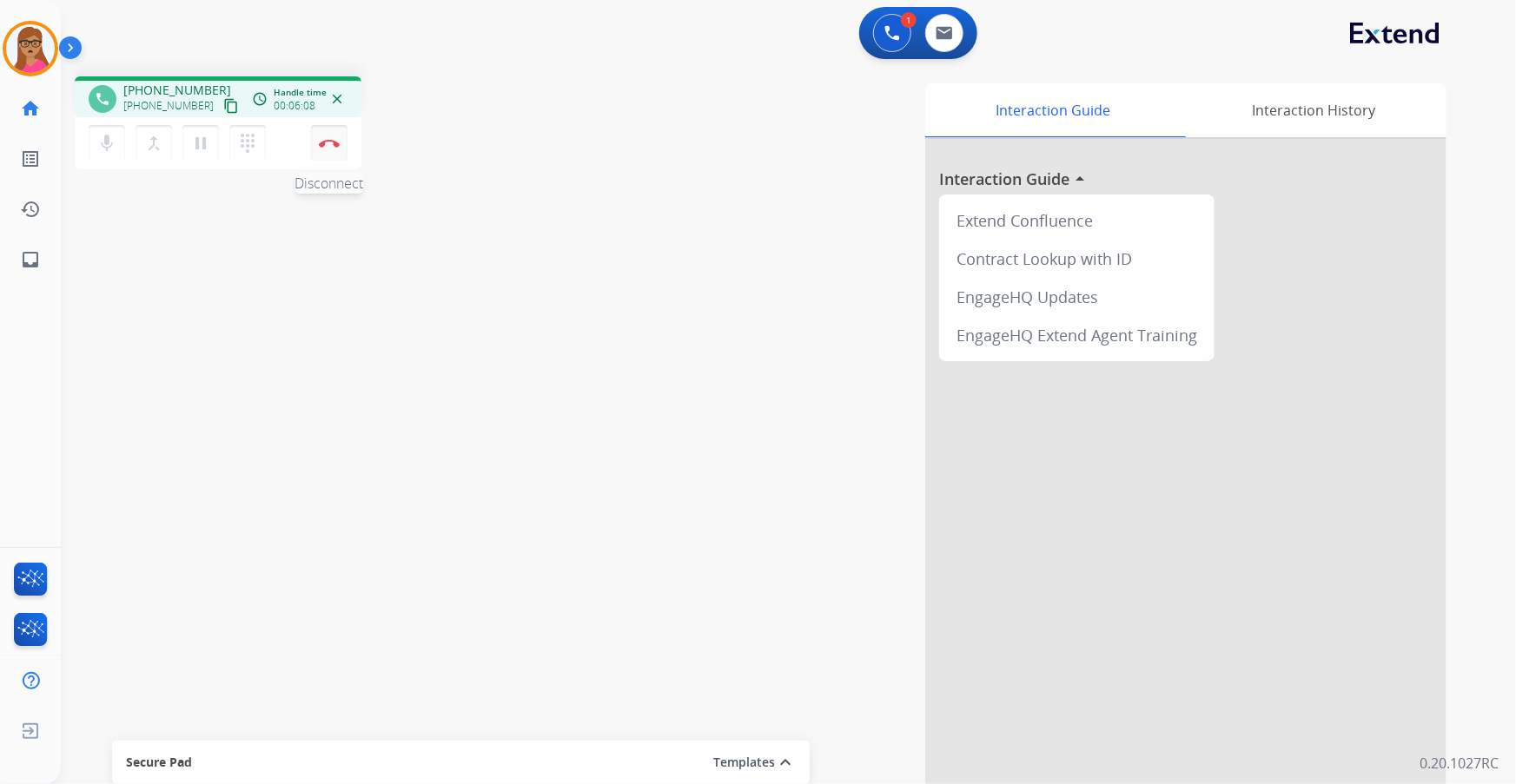
click at [334, 139] on img at bounding box center [329, 144] width 21 height 9
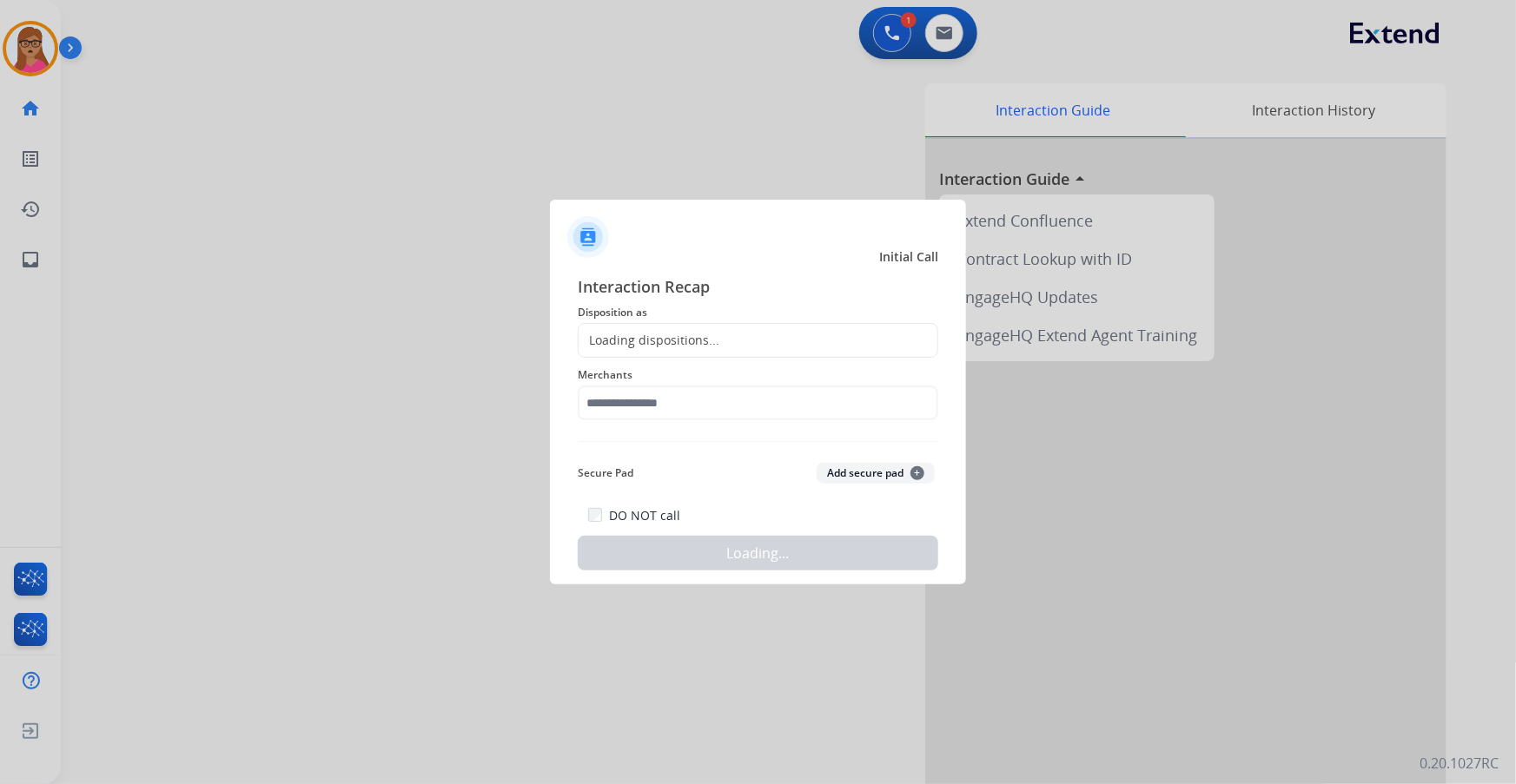
click at [660, 337] on div "Loading dispositions..." at bounding box center [649, 340] width 141 height 17
click at [660, 339] on div "Loading dispositions..." at bounding box center [649, 340] width 141 height 17
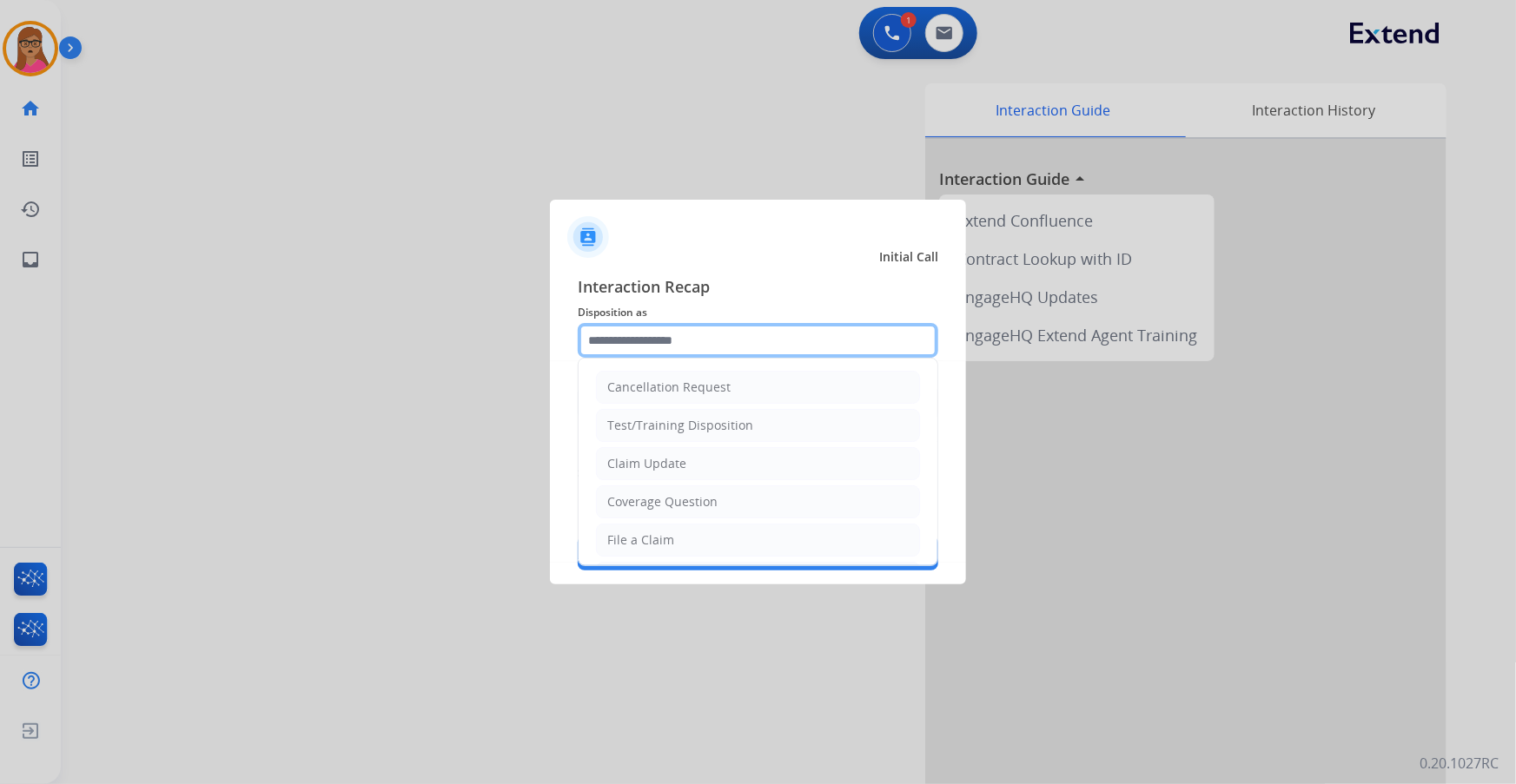
click at [648, 339] on input "text" at bounding box center [758, 340] width 361 height 34
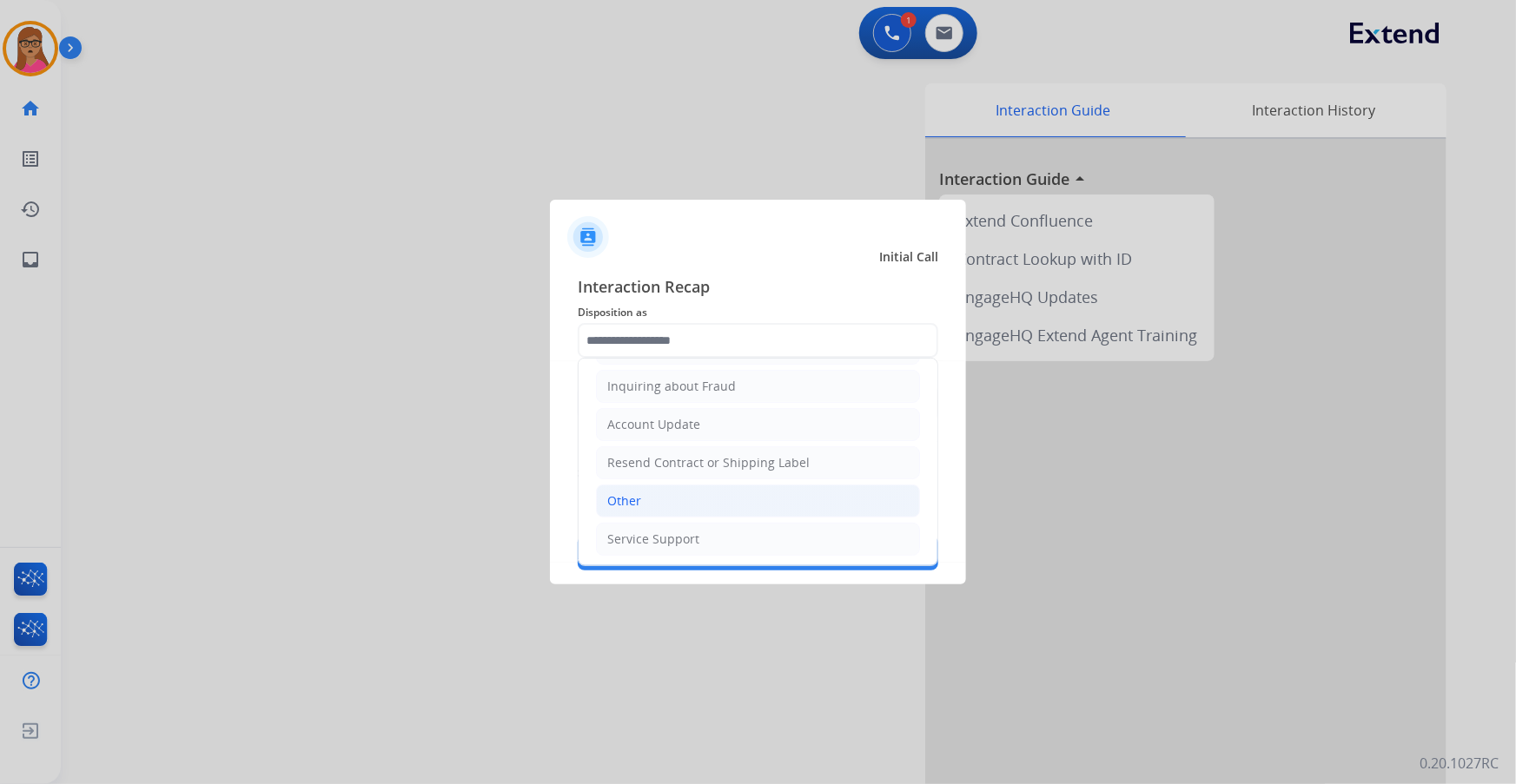
click at [672, 509] on li "Other" at bounding box center [758, 501] width 324 height 33
type input "*****"
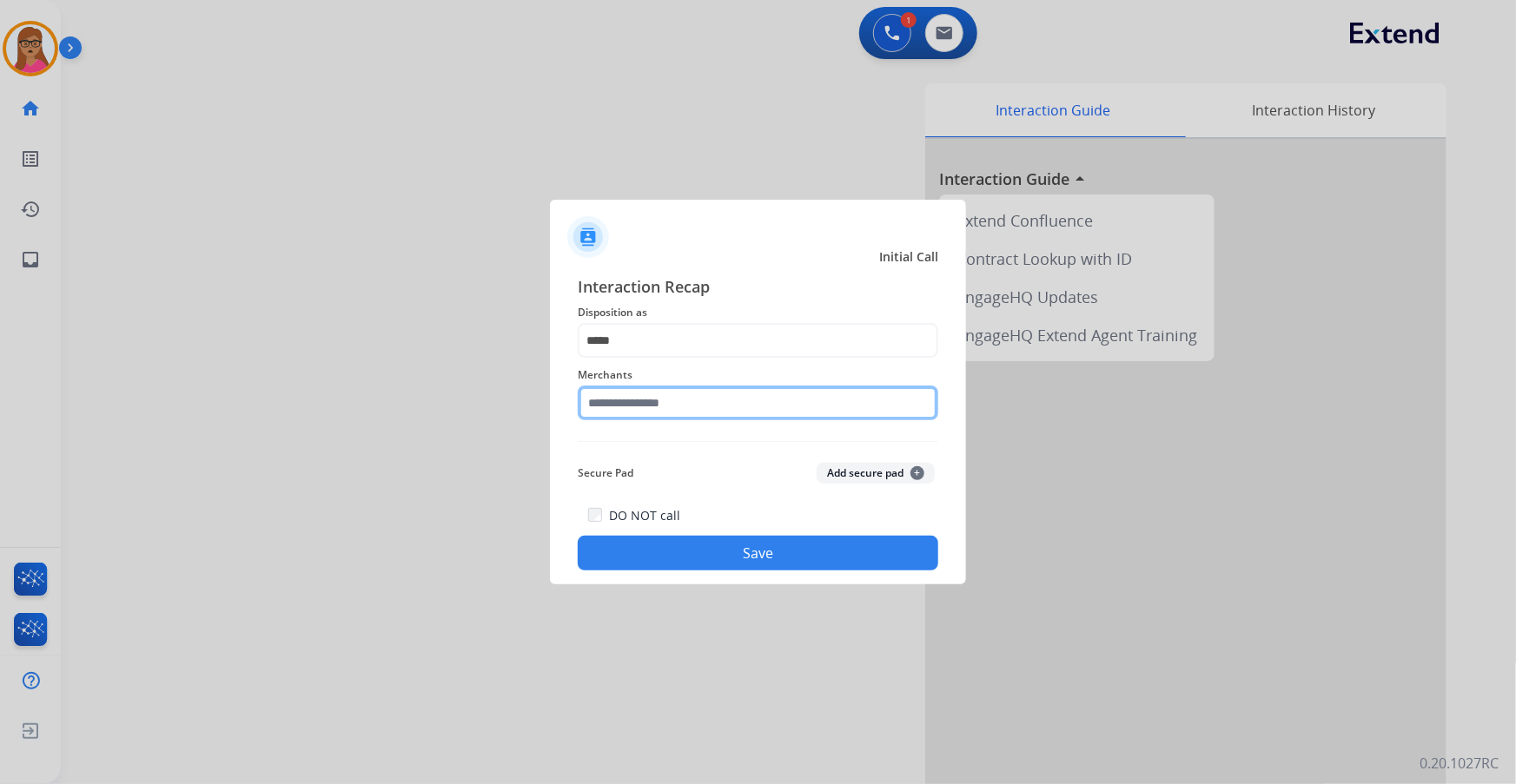
click at [723, 411] on input "text" at bounding box center [758, 402] width 361 height 34
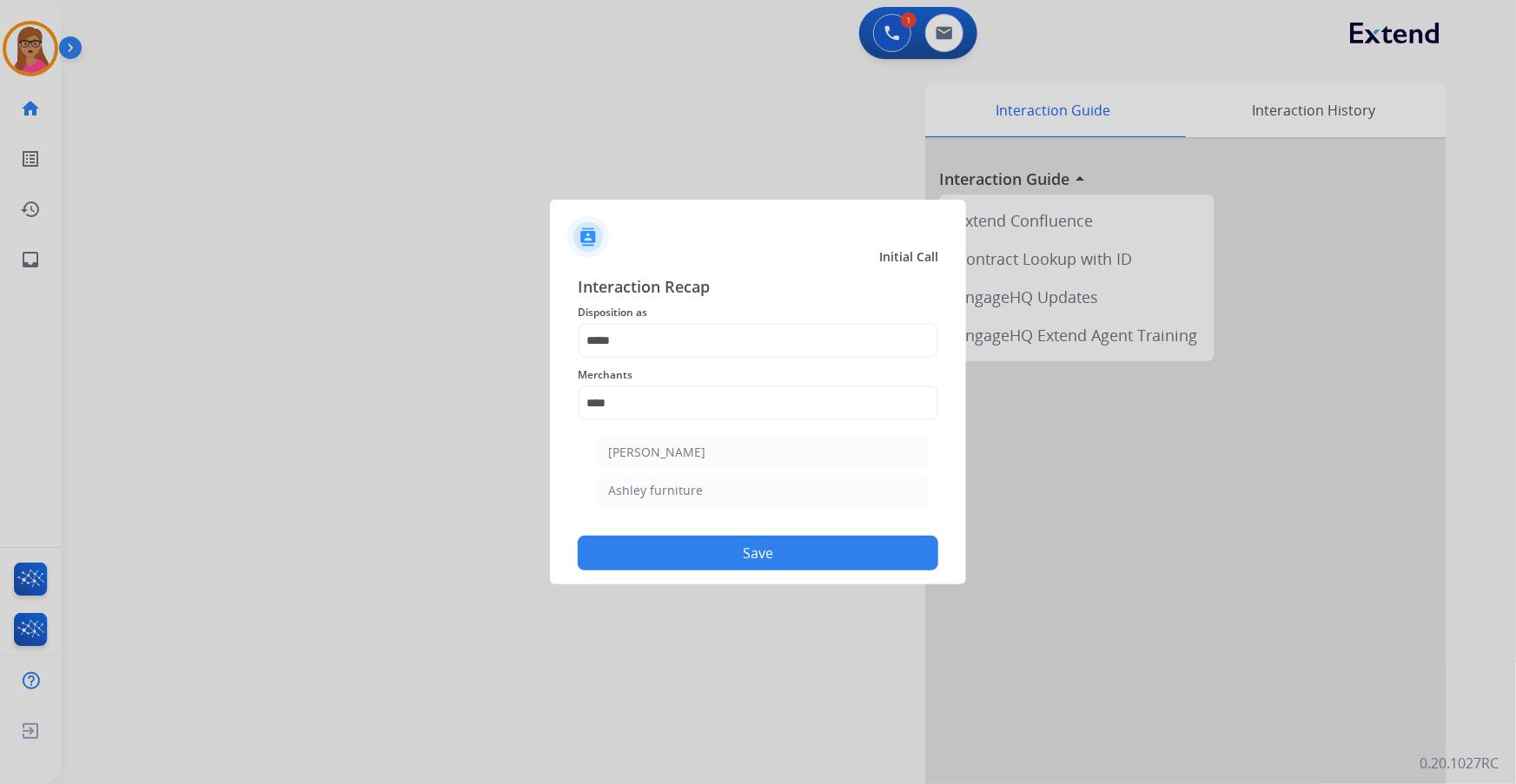
click at [694, 491] on div "Ashley furniture" at bounding box center [655, 490] width 95 height 17
type input "**********"
click at [743, 555] on button "Save" at bounding box center [758, 553] width 361 height 34
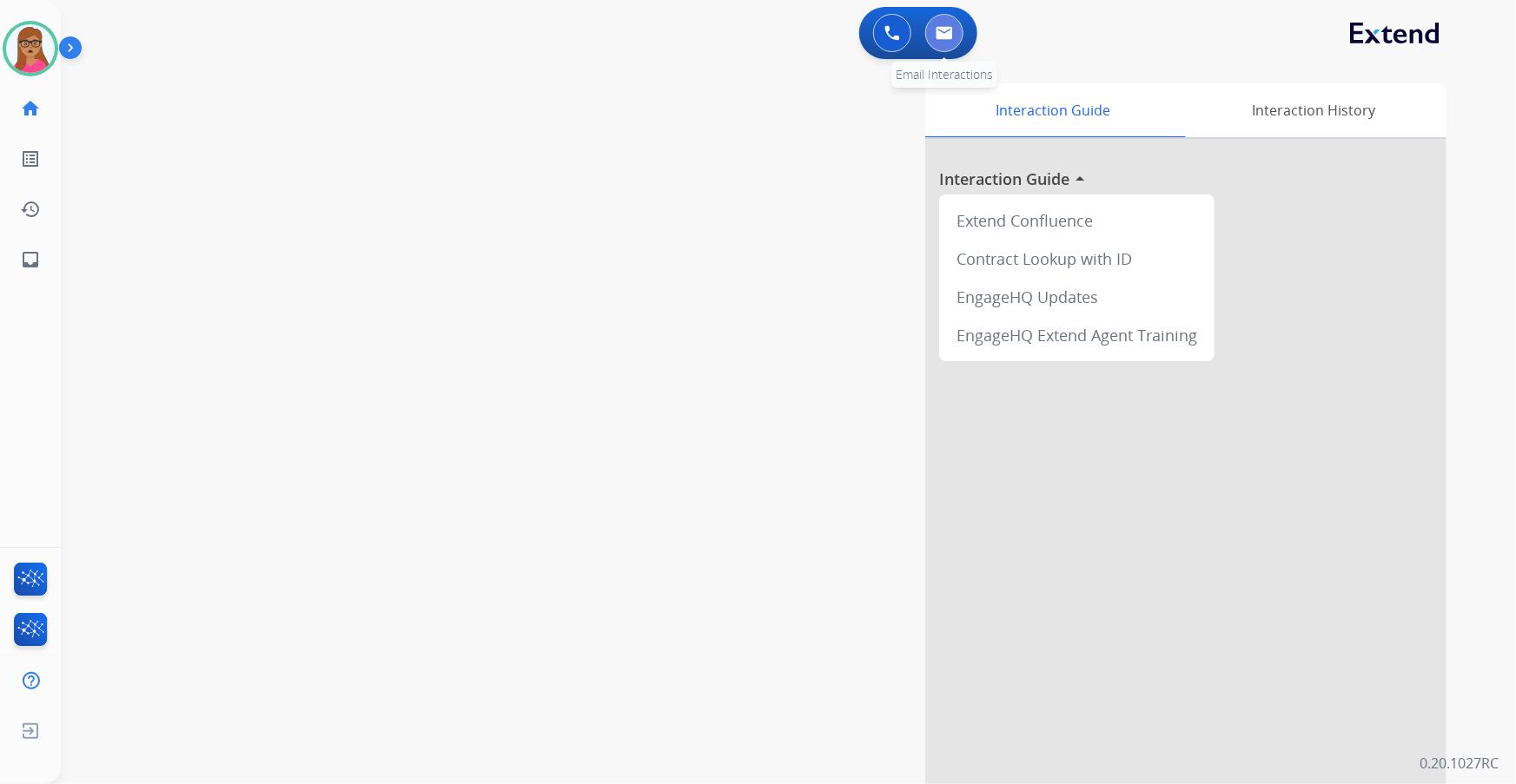
click at [944, 39] on img at bounding box center [943, 33] width 17 height 14
select select "**********"
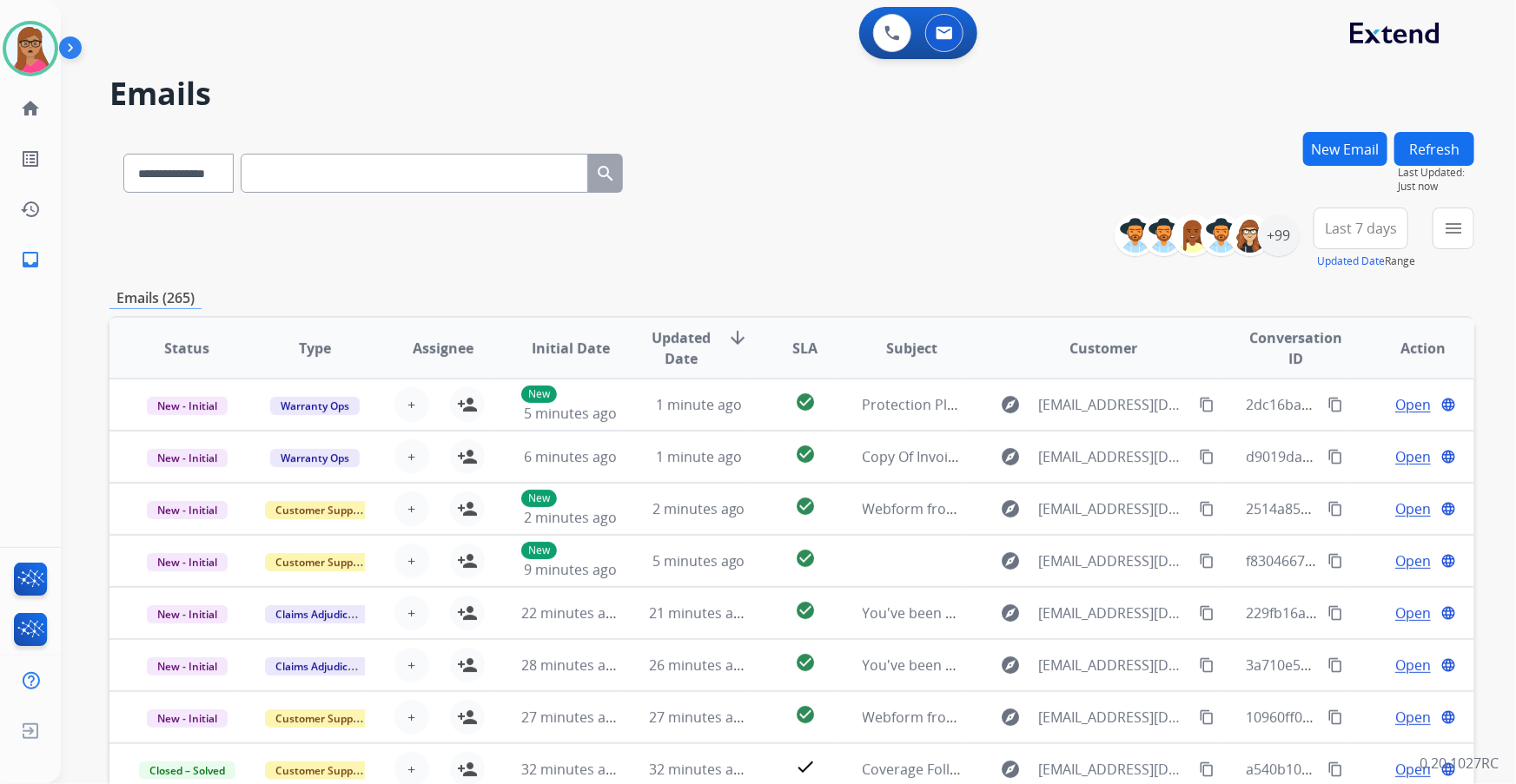
click at [1376, 229] on span "Last 7 days" at bounding box center [1361, 229] width 72 height 7
click at [1310, 437] on div "Last 90 days" at bounding box center [1356, 439] width 96 height 26
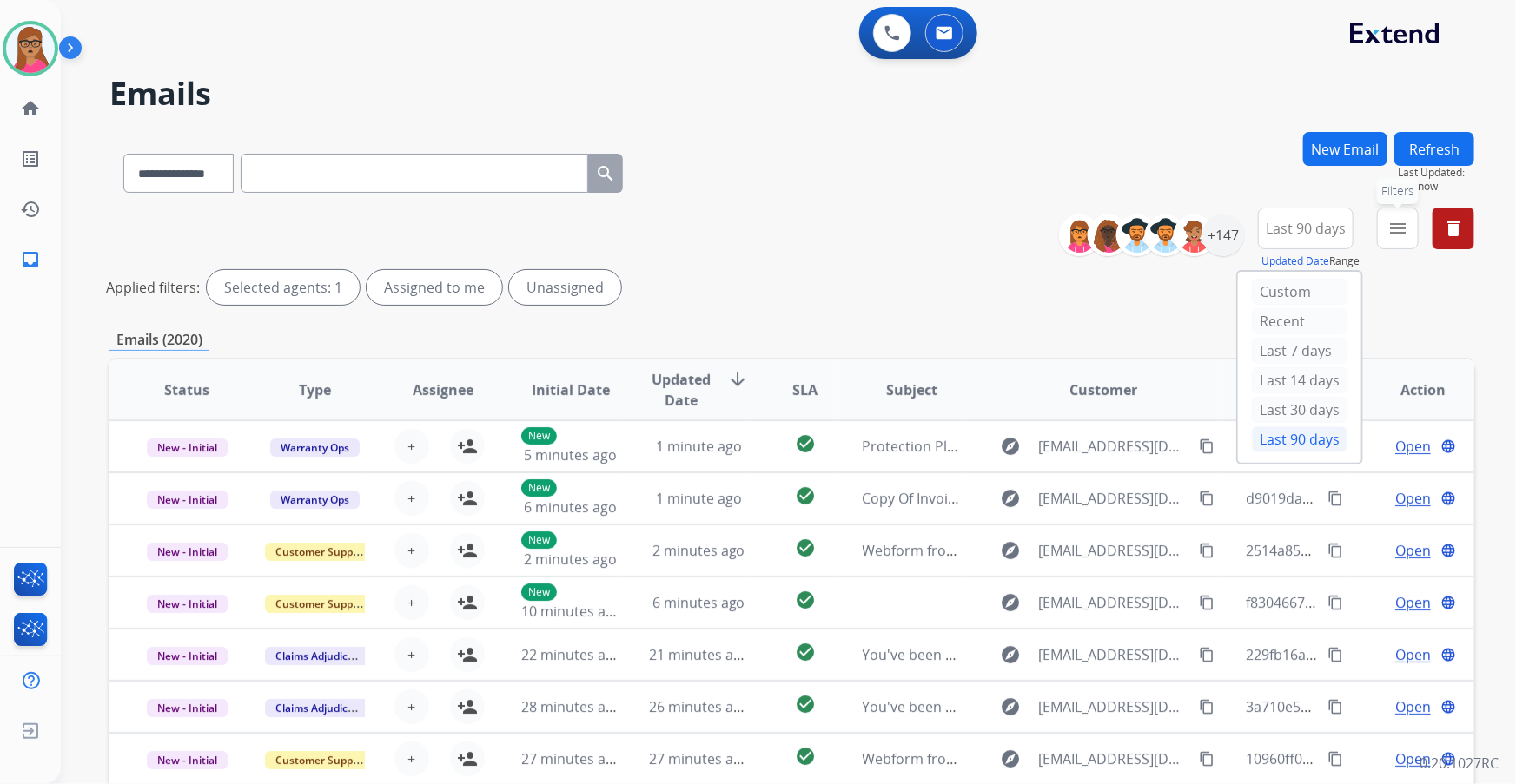
click at [1403, 226] on mat-icon "menu" at bounding box center [1398, 228] width 21 height 21
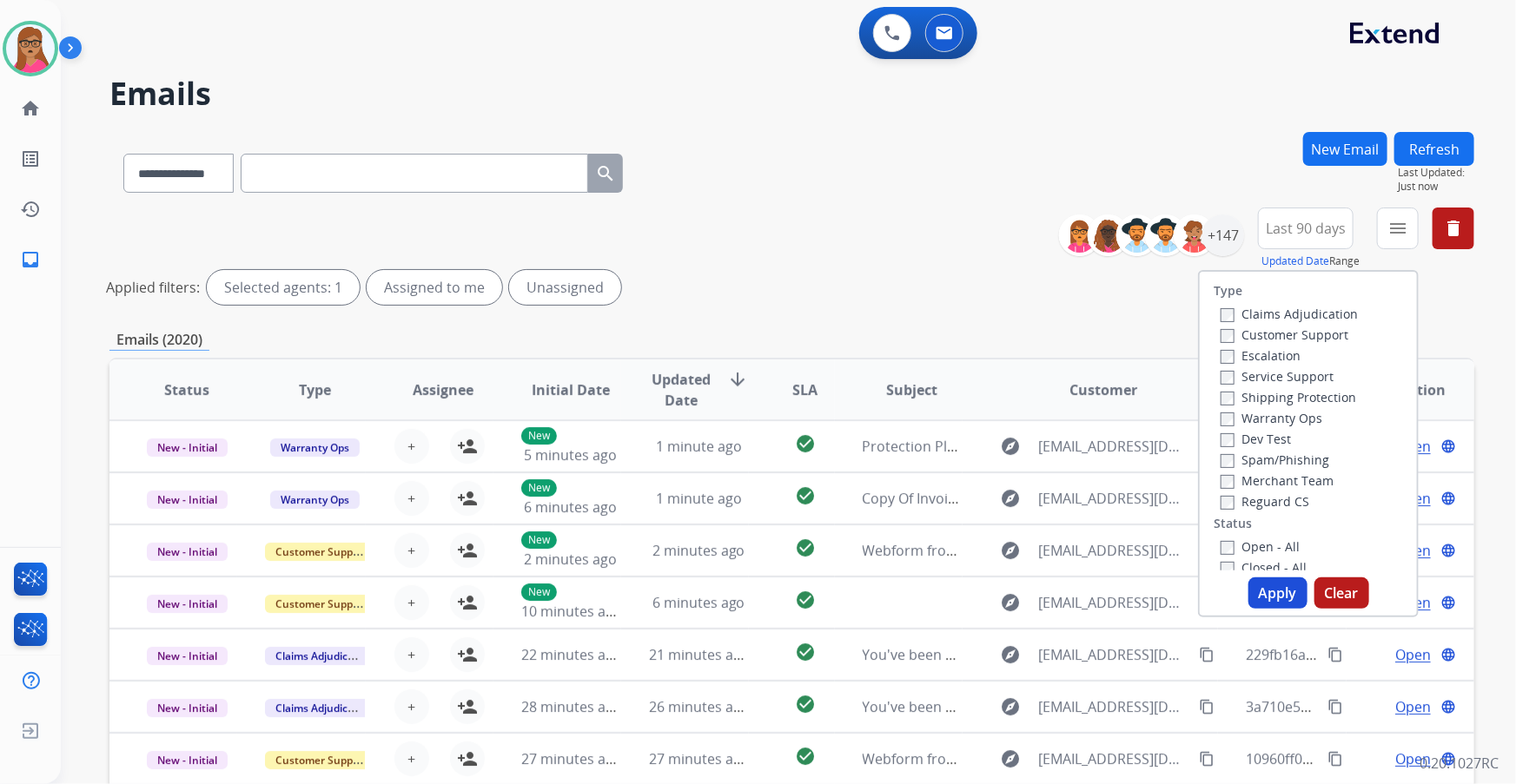
click at [1311, 338] on label "Customer Support" at bounding box center [1284, 335] width 128 height 16
click at [1227, 396] on label "Shipping Protection" at bounding box center [1289, 397] width 136 height 16
click at [1269, 600] on button "Apply" at bounding box center [1277, 593] width 59 height 32
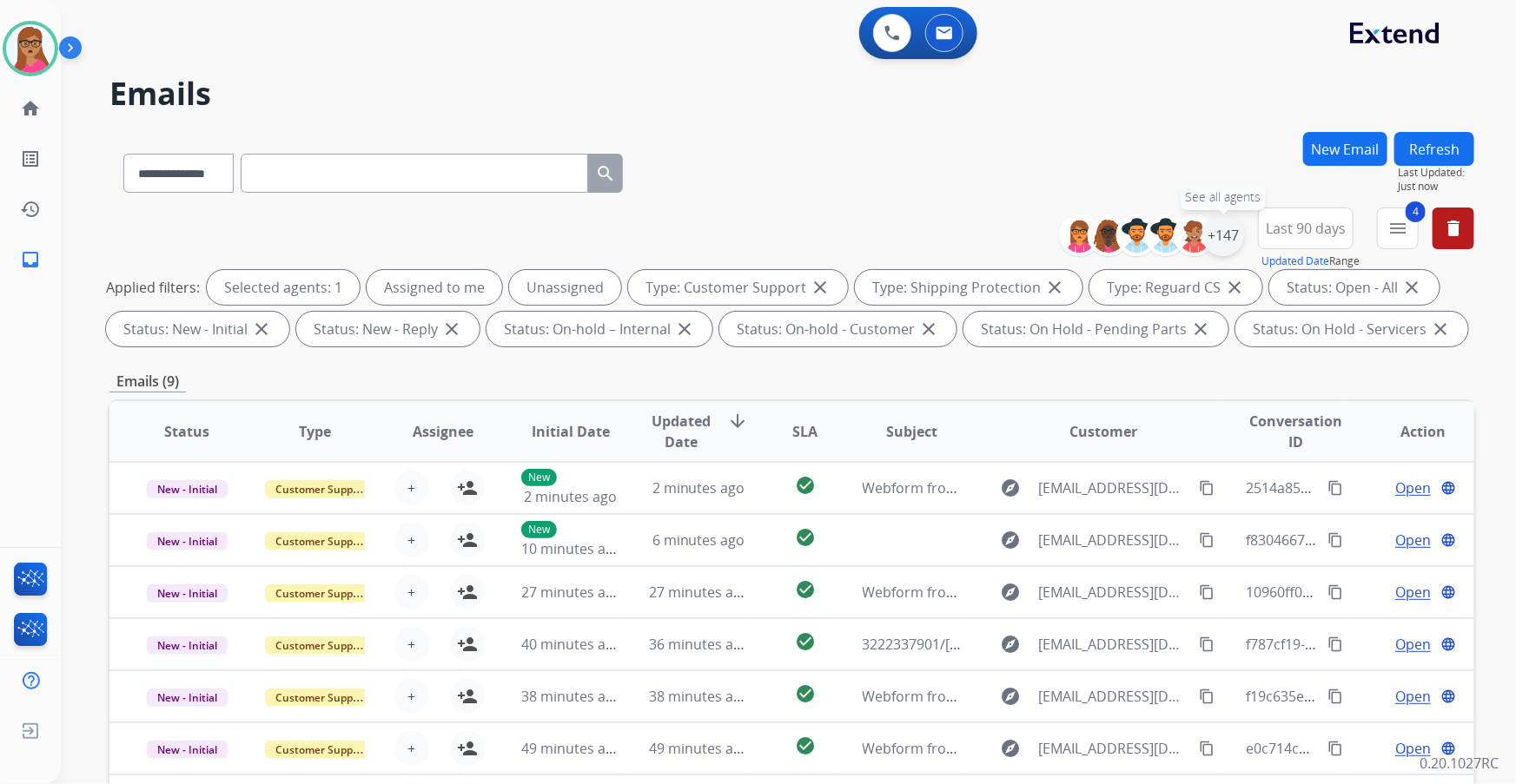
click at [1218, 239] on div "+147" at bounding box center [1223, 235] width 42 height 42
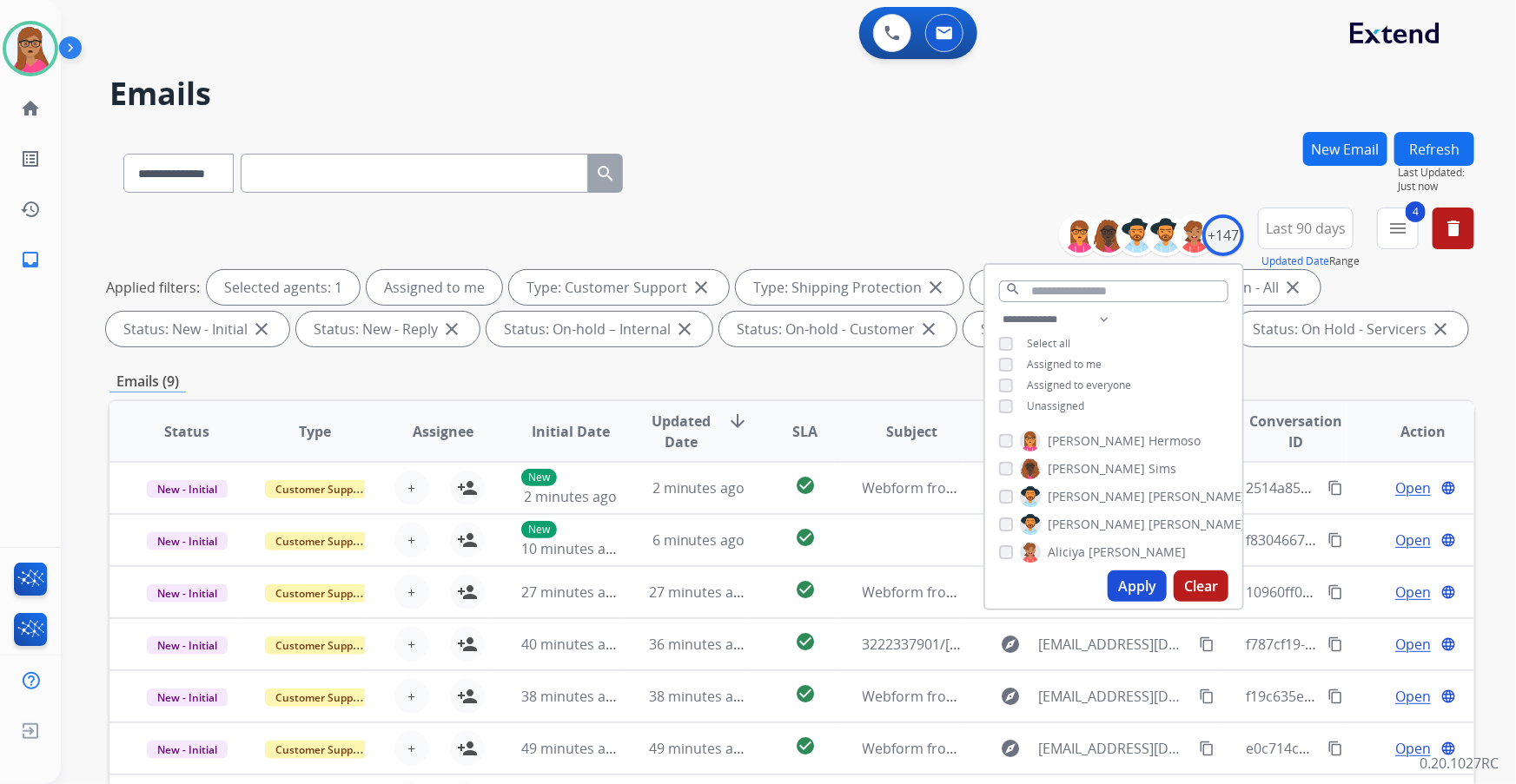
click at [1126, 581] on button "Apply" at bounding box center [1137, 586] width 59 height 32
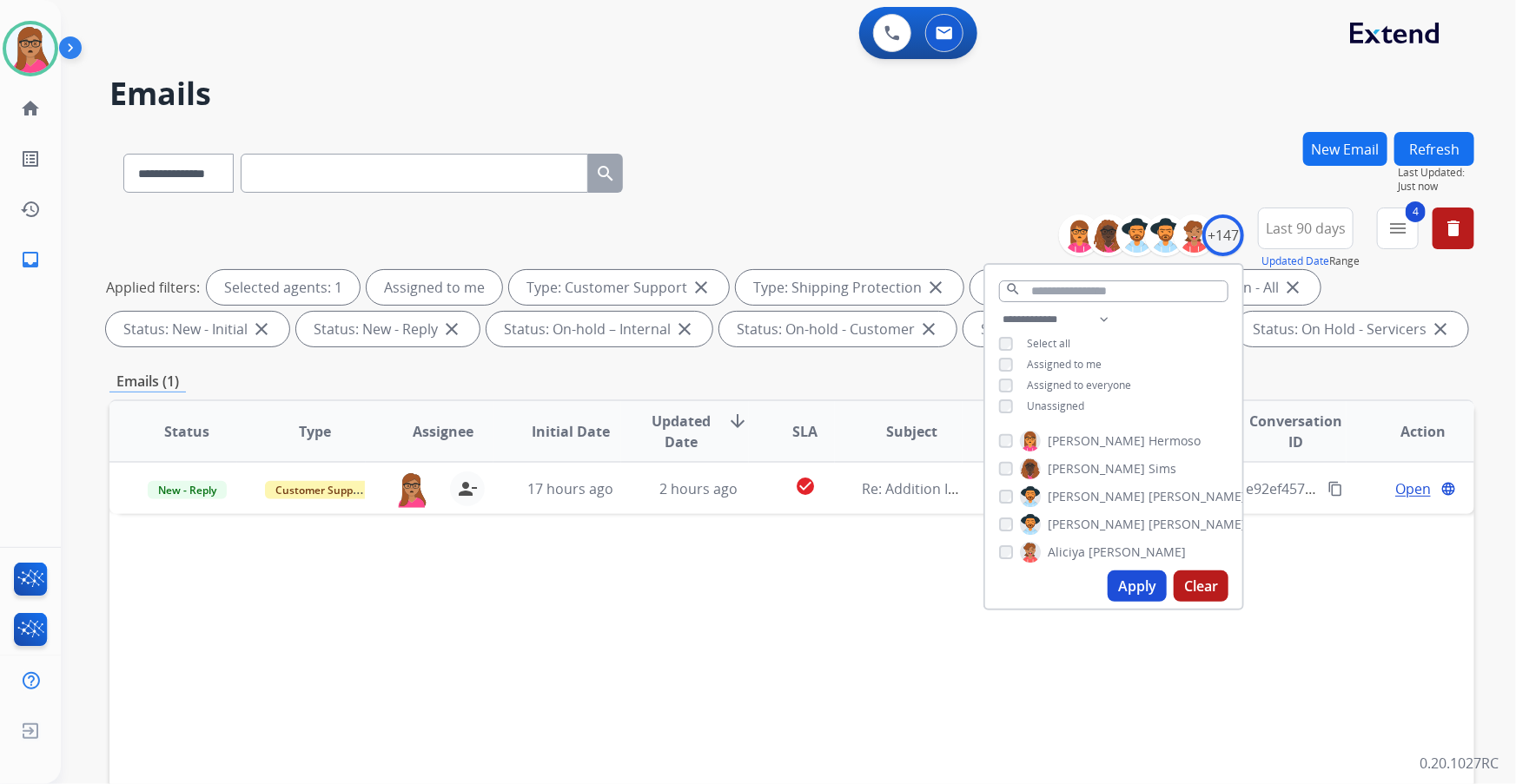
click at [773, 621] on div "Status Type Assignee Initial Date Updated Date arrow_downward SLA Subject Custo…" at bounding box center [791, 691] width 1365 height 582
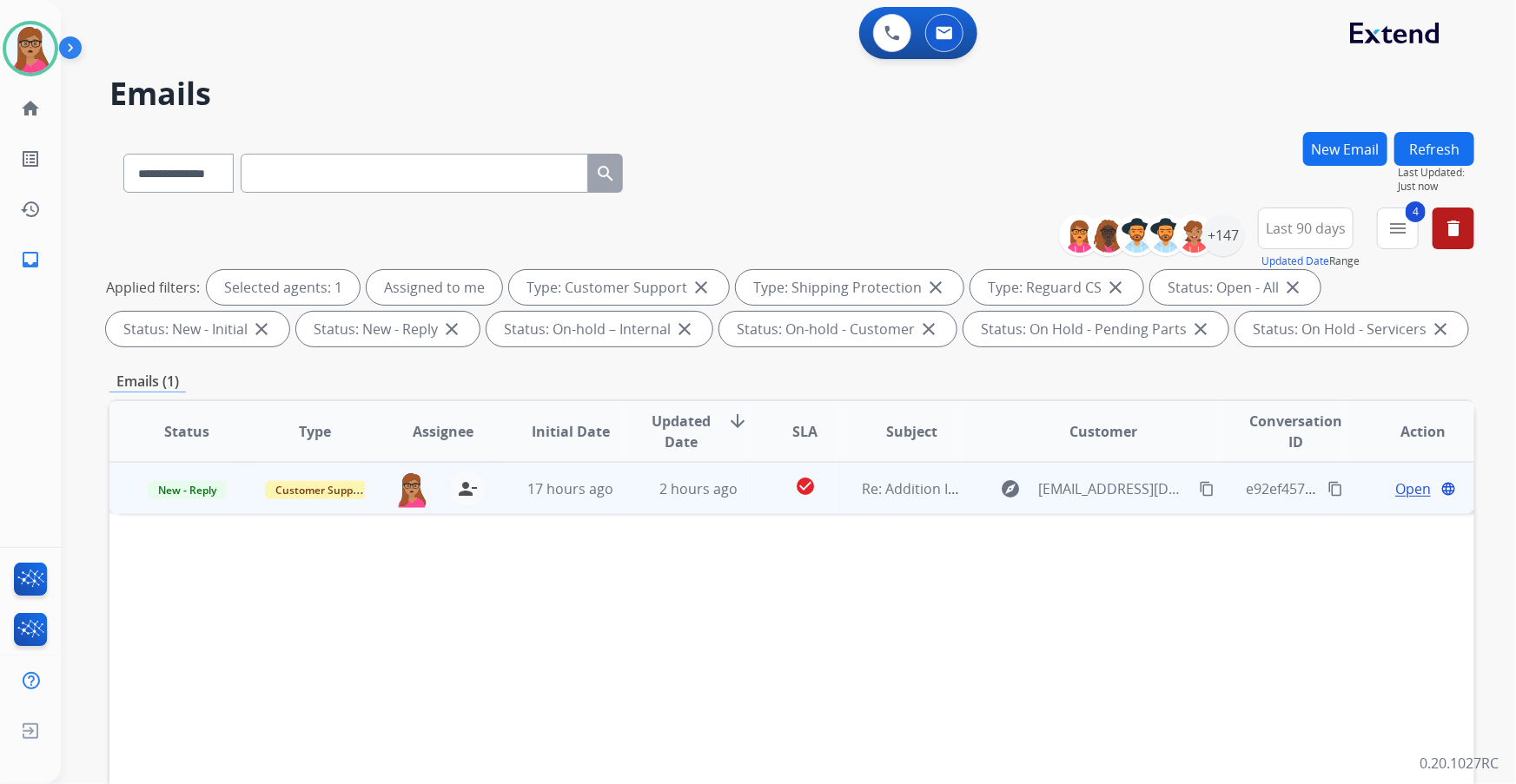
click at [1398, 487] on span "Open" at bounding box center [1413, 488] width 35 height 21
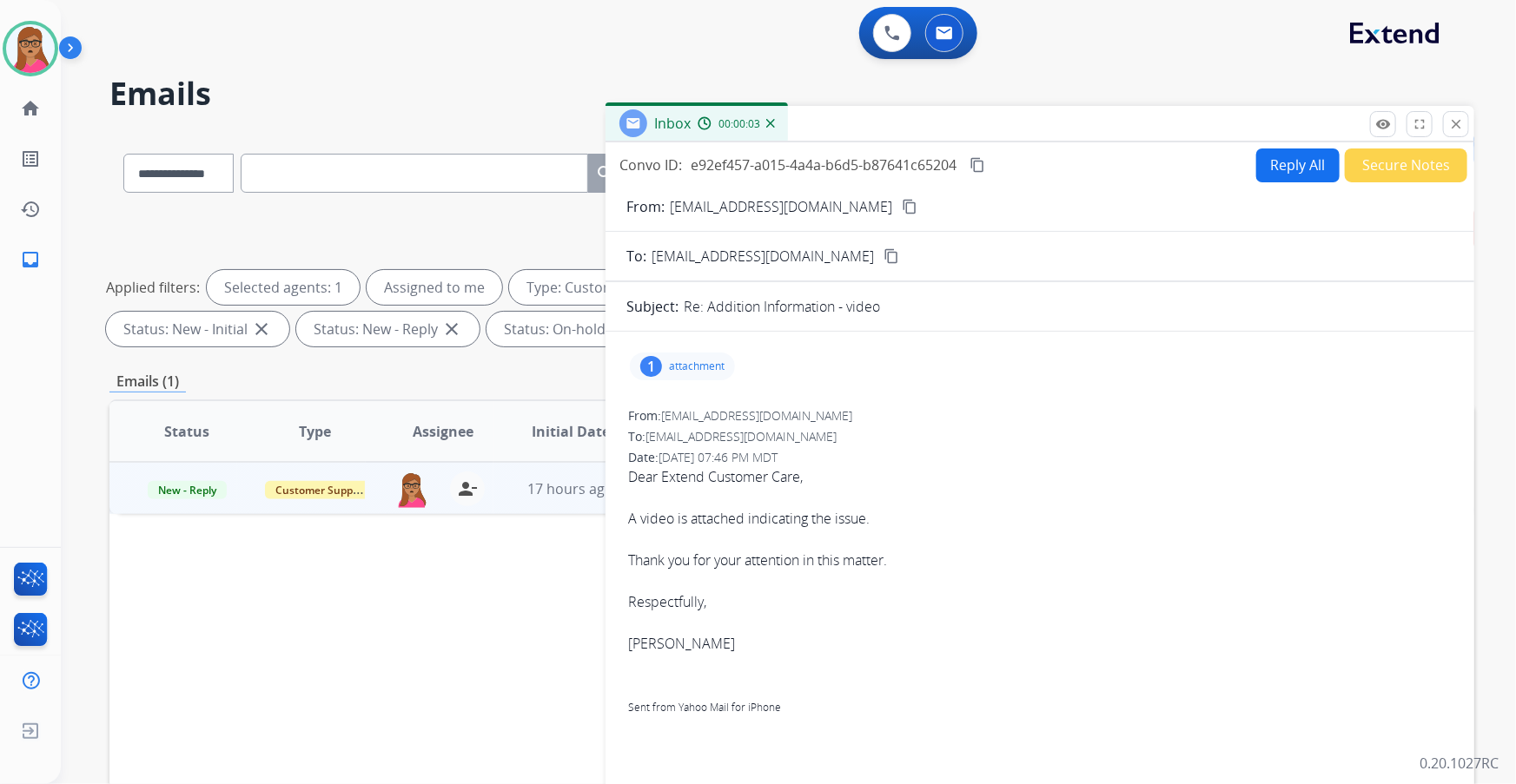
click at [682, 360] on p "attachment" at bounding box center [696, 366] width 55 height 14
click at [782, 400] on p "IMG_8020.mov" at bounding box center [786, 407] width 96 height 21
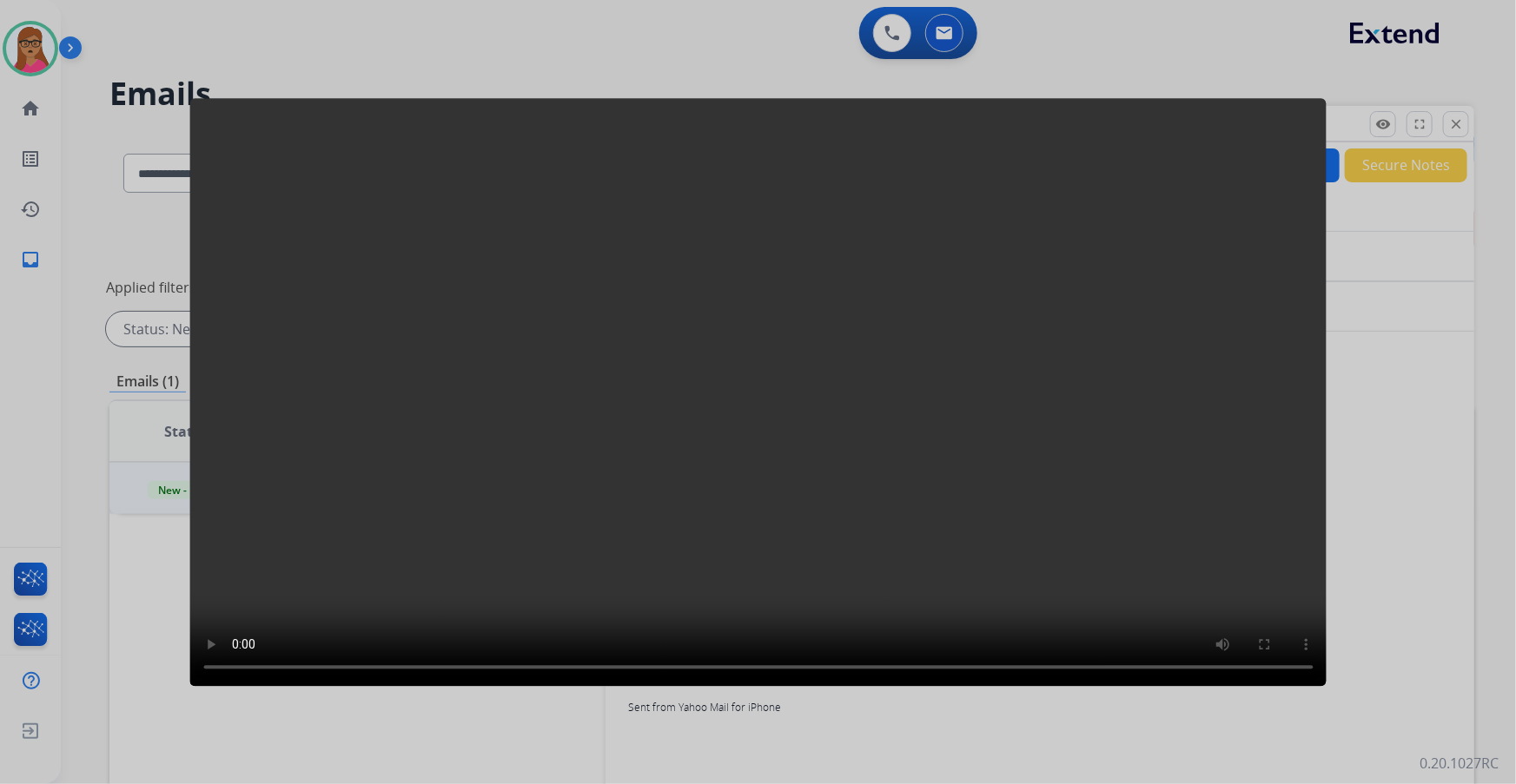
click at [787, 387] on video at bounding box center [757, 392] width 1137 height 588
click at [787, 389] on video at bounding box center [757, 392] width 1137 height 588
click at [490, 44] on div at bounding box center [758, 392] width 1516 height 784
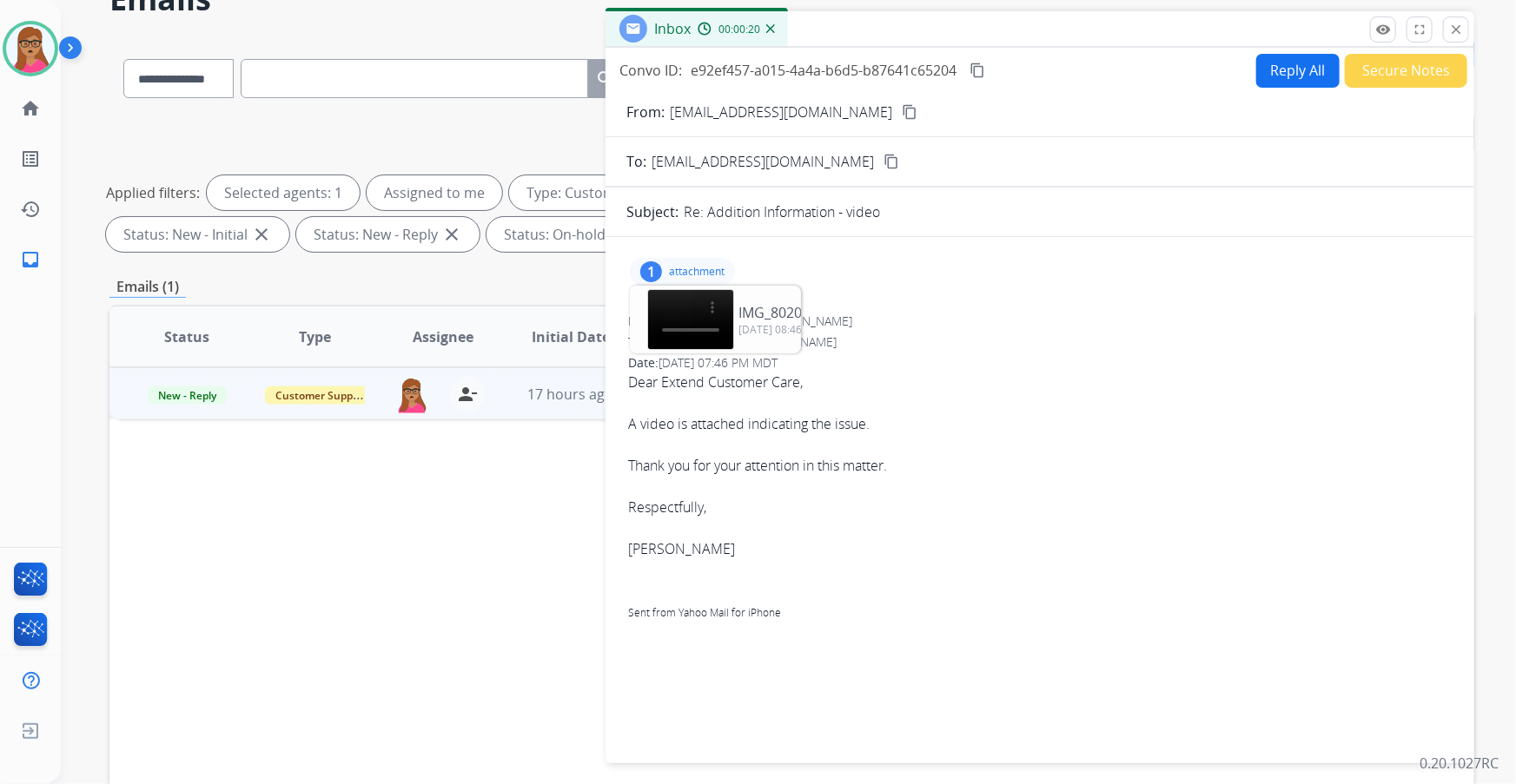
scroll to position [78, 0]
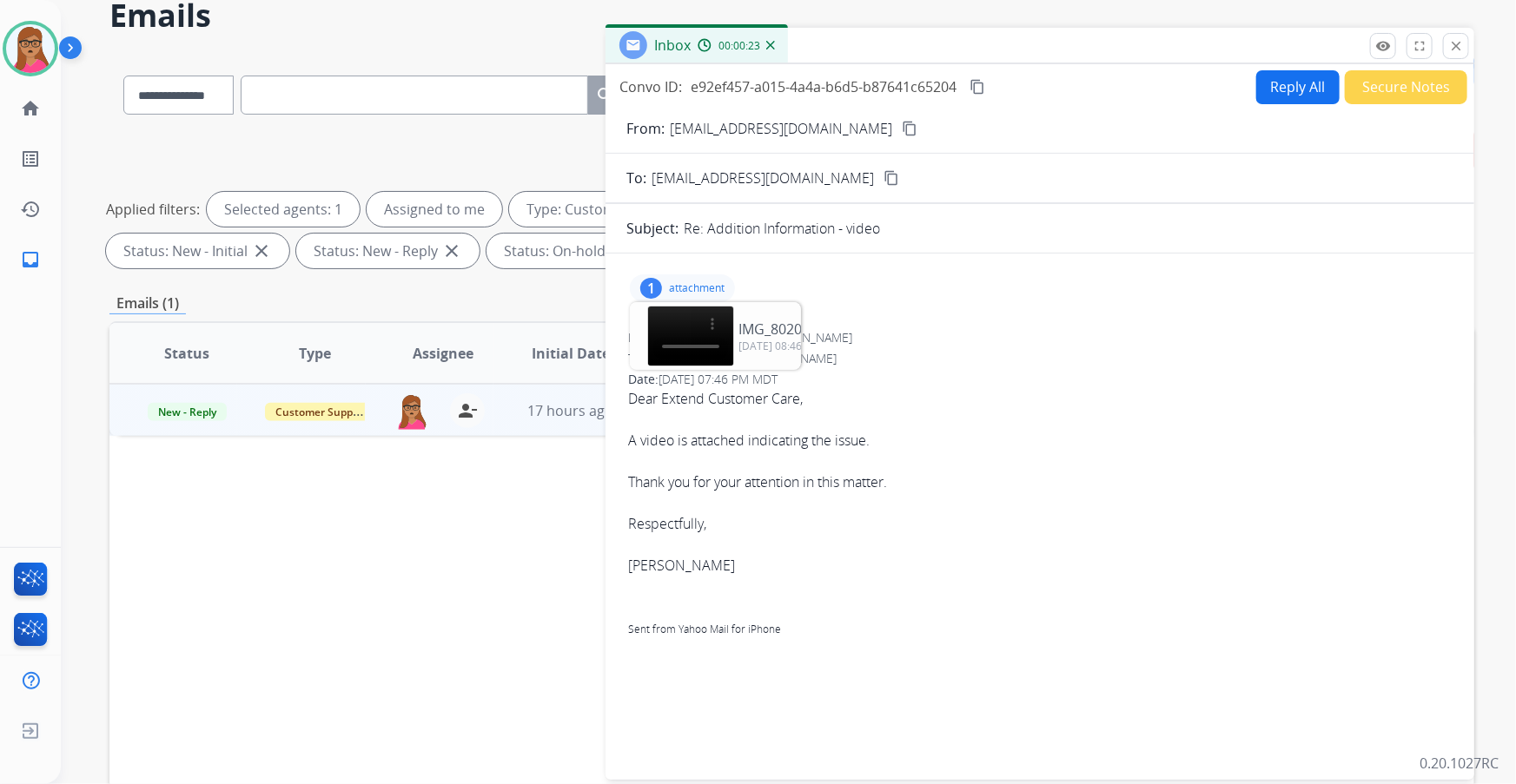
click at [668, 279] on div "1 attachment IMG_8020.mov download [DATE] 08:46 PM" at bounding box center [682, 288] width 105 height 28
click at [669, 281] on p "attachment" at bounding box center [696, 288] width 55 height 14
click at [902, 130] on mat-icon "content_copy" at bounding box center [909, 128] width 15 height 15
click at [705, 290] on p "attachment" at bounding box center [696, 288] width 55 height 14
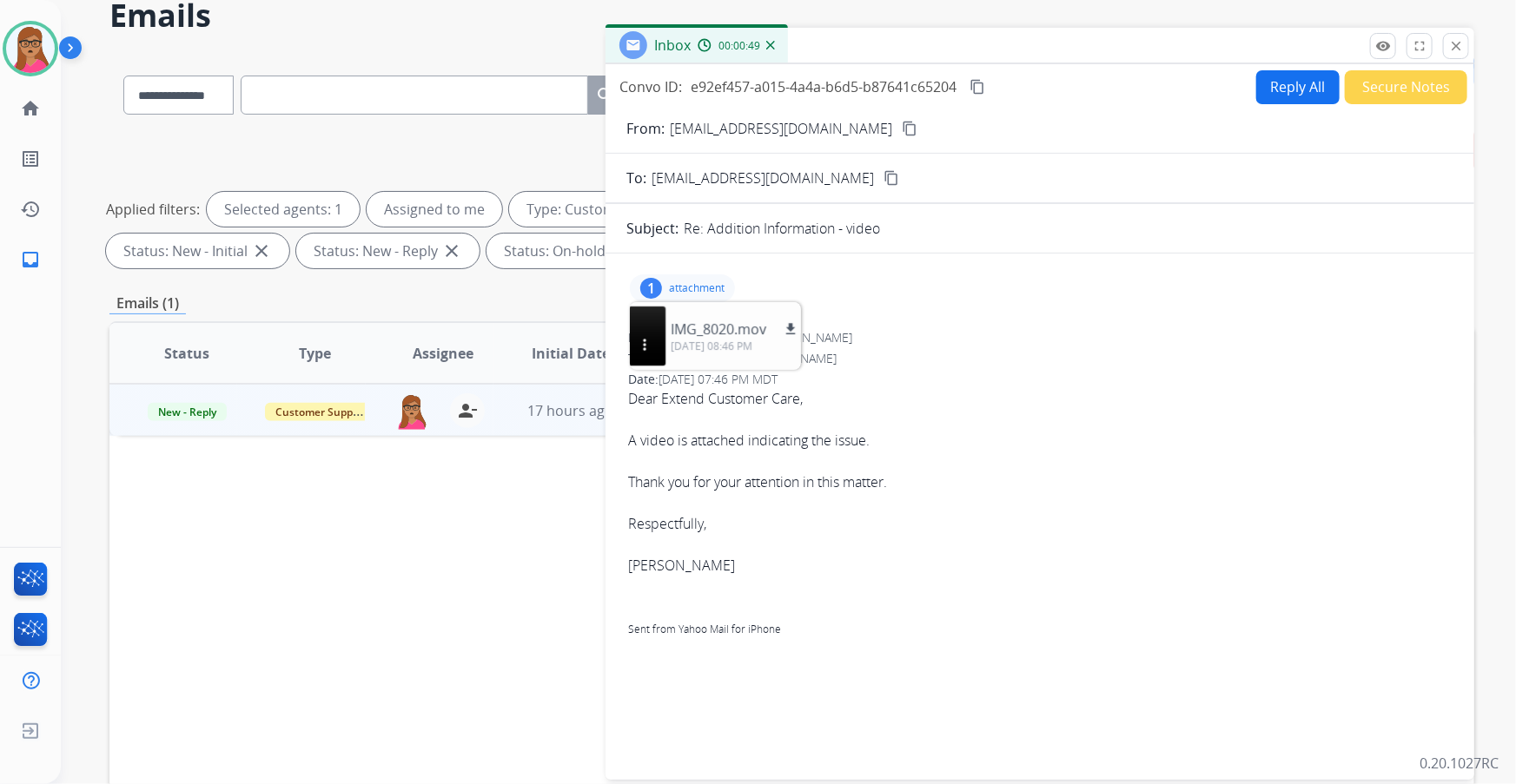
scroll to position [0, 0]
click at [734, 341] on video at bounding box center [691, 335] width 87 height 61
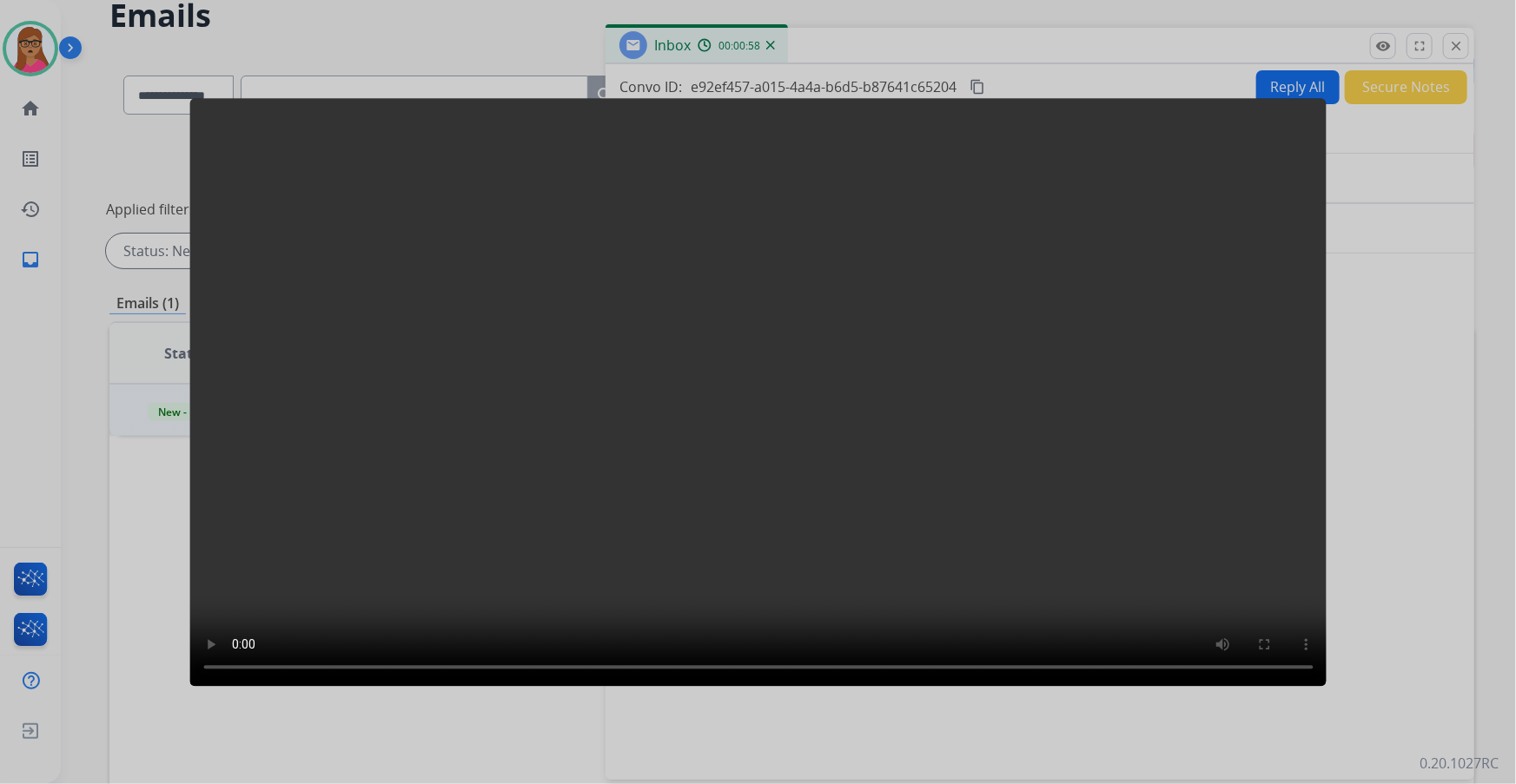
click at [940, 241] on video at bounding box center [757, 392] width 1137 height 588
drag, startPoint x: 983, startPoint y: 314, endPoint x: 1103, endPoint y: 348, distance: 124.7
click at [996, 320] on video at bounding box center [757, 392] width 1137 height 588
click at [1266, 391] on video at bounding box center [757, 392] width 1137 height 588
click at [1398, 364] on div at bounding box center [758, 392] width 1516 height 784
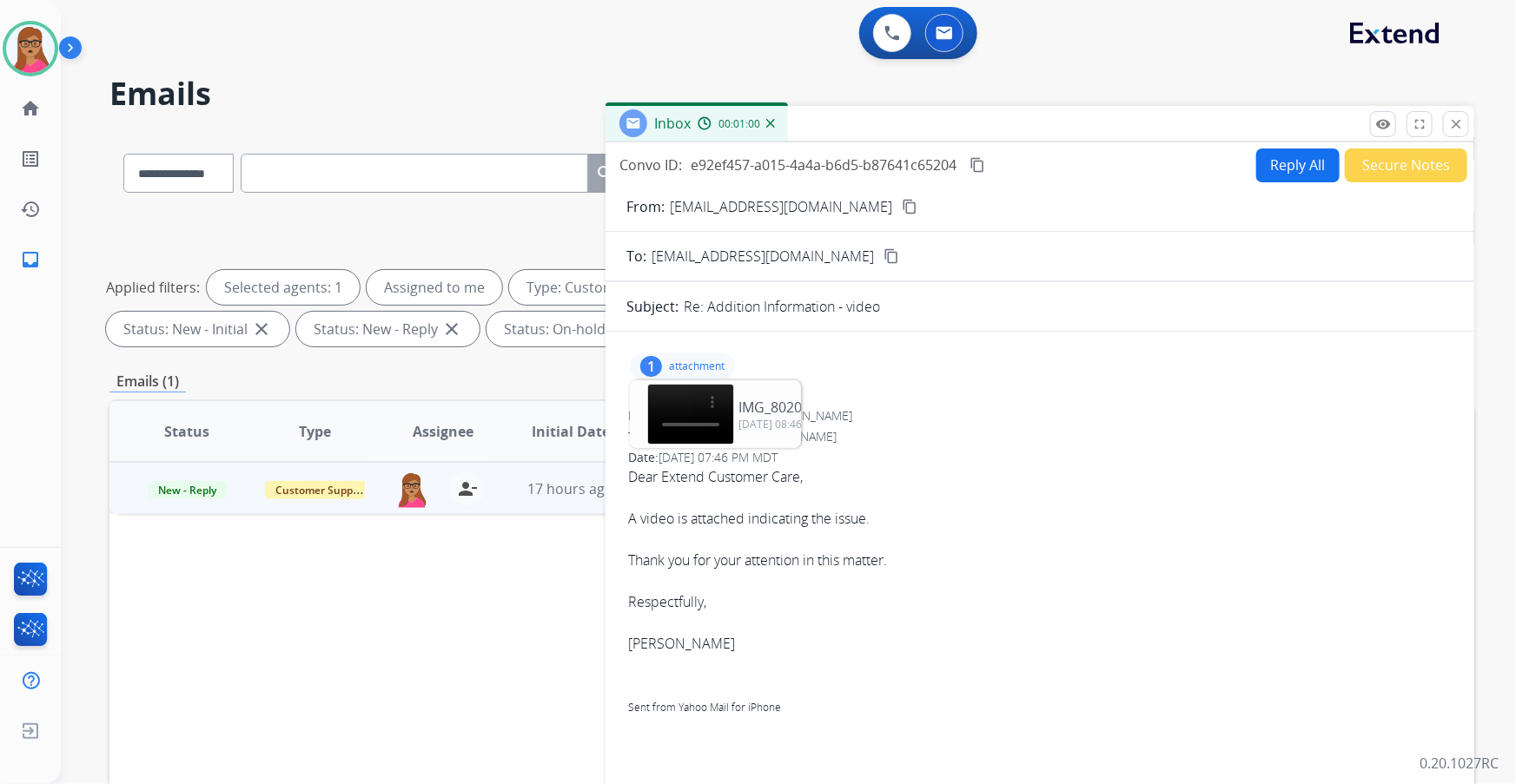
click at [1286, 157] on button "Reply All" at bounding box center [1298, 165] width 83 height 33
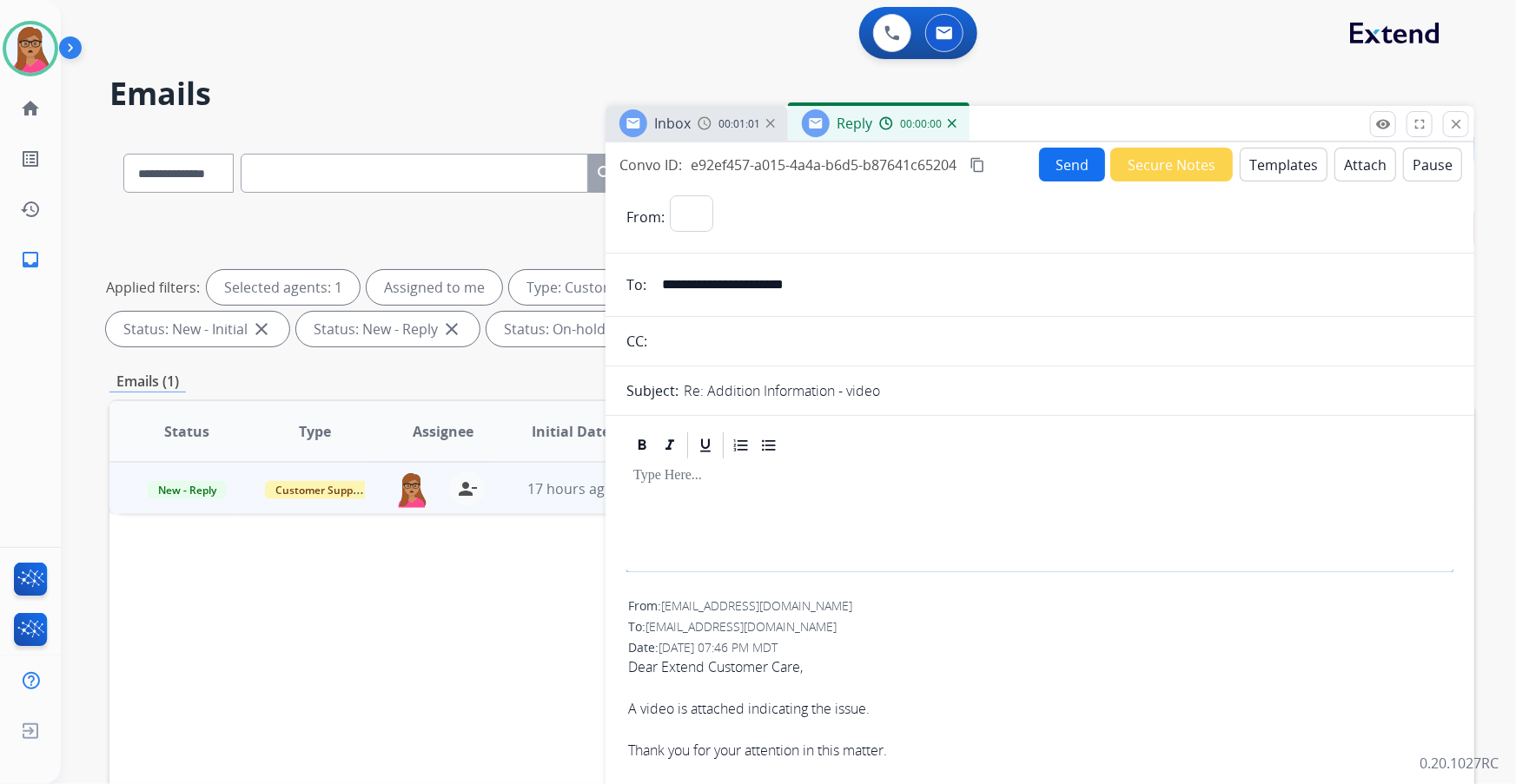
select select "**********"
click at [704, 124] on img at bounding box center [704, 123] width 14 height 14
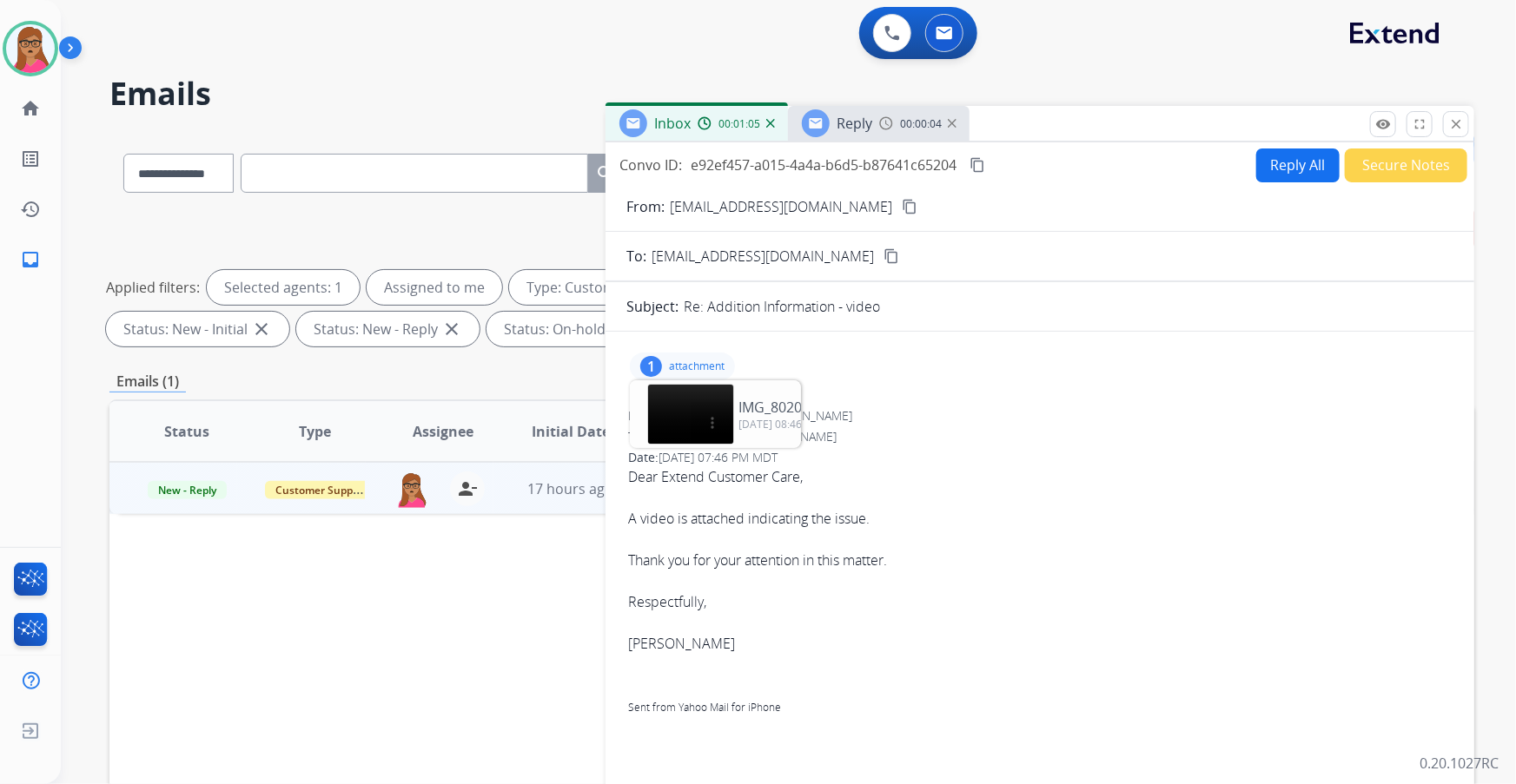
click at [863, 123] on span "Reply" at bounding box center [854, 123] width 35 height 19
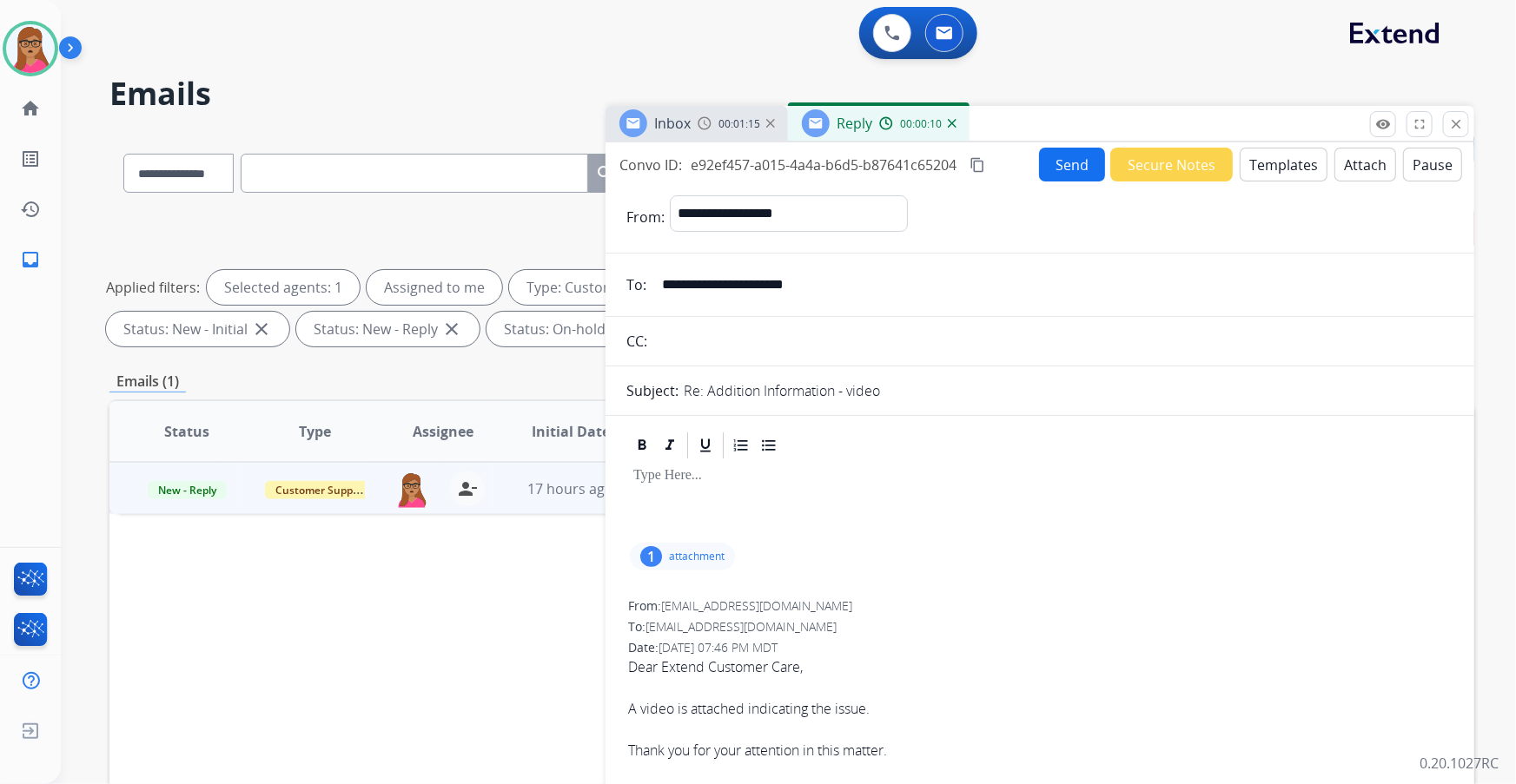
click at [1266, 147] on div "Send Secure Notes Templates Attach Pause" at bounding box center [1251, 164] width 423 height 33
click at [1276, 167] on button "Templates" at bounding box center [1284, 164] width 88 height 33
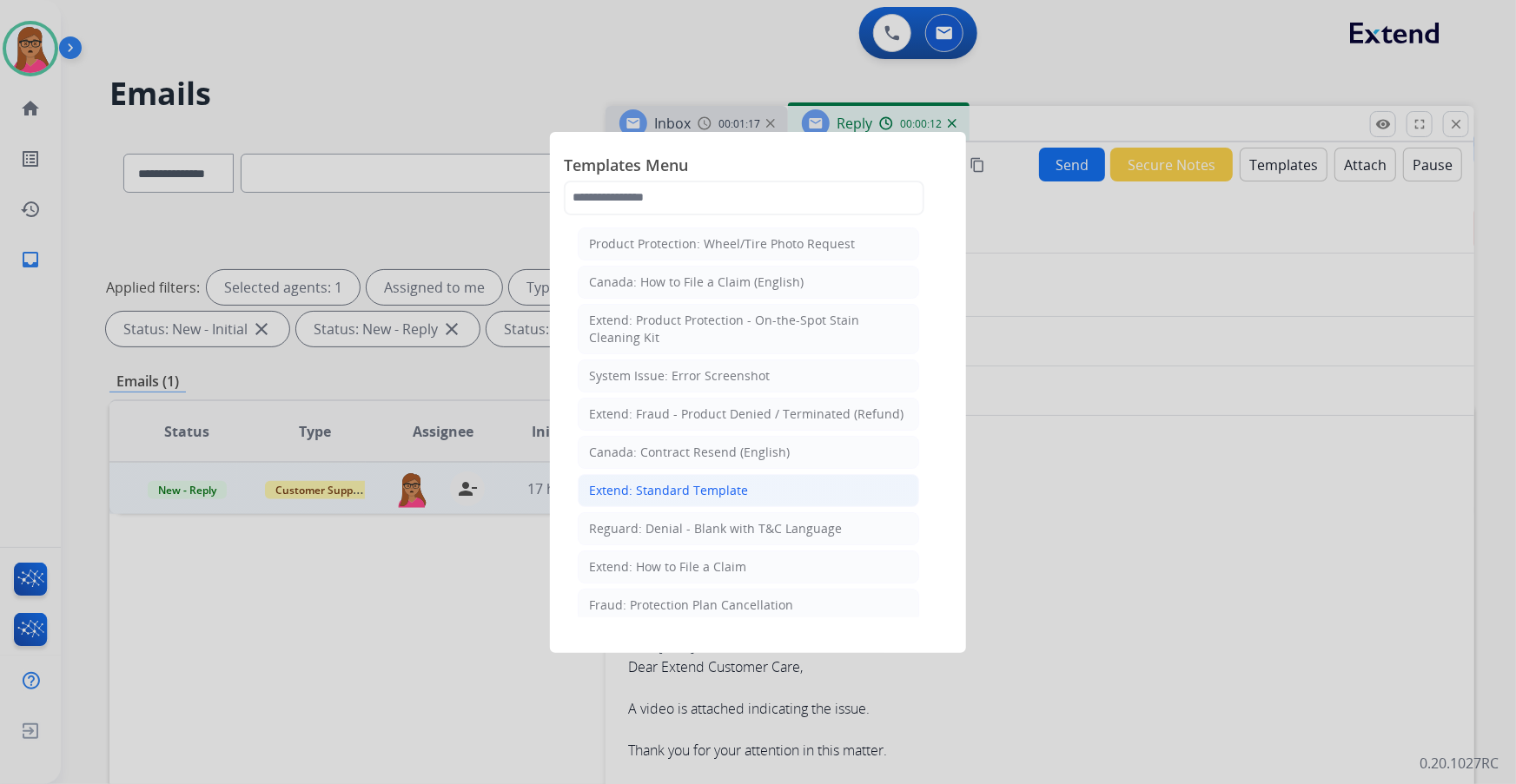
click at [679, 495] on div "Extend: Standard Template" at bounding box center [668, 490] width 159 height 17
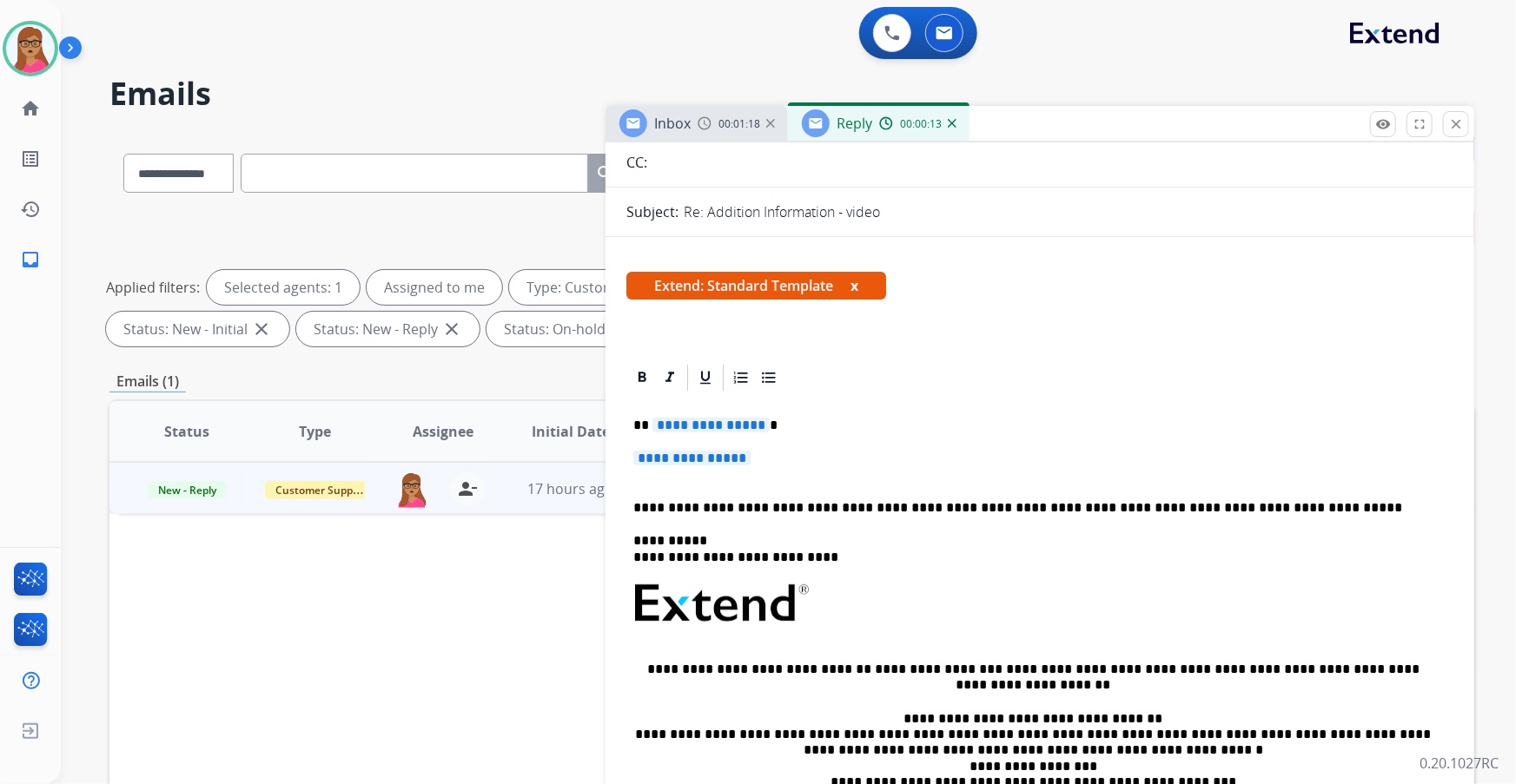
scroll to position [236, 0]
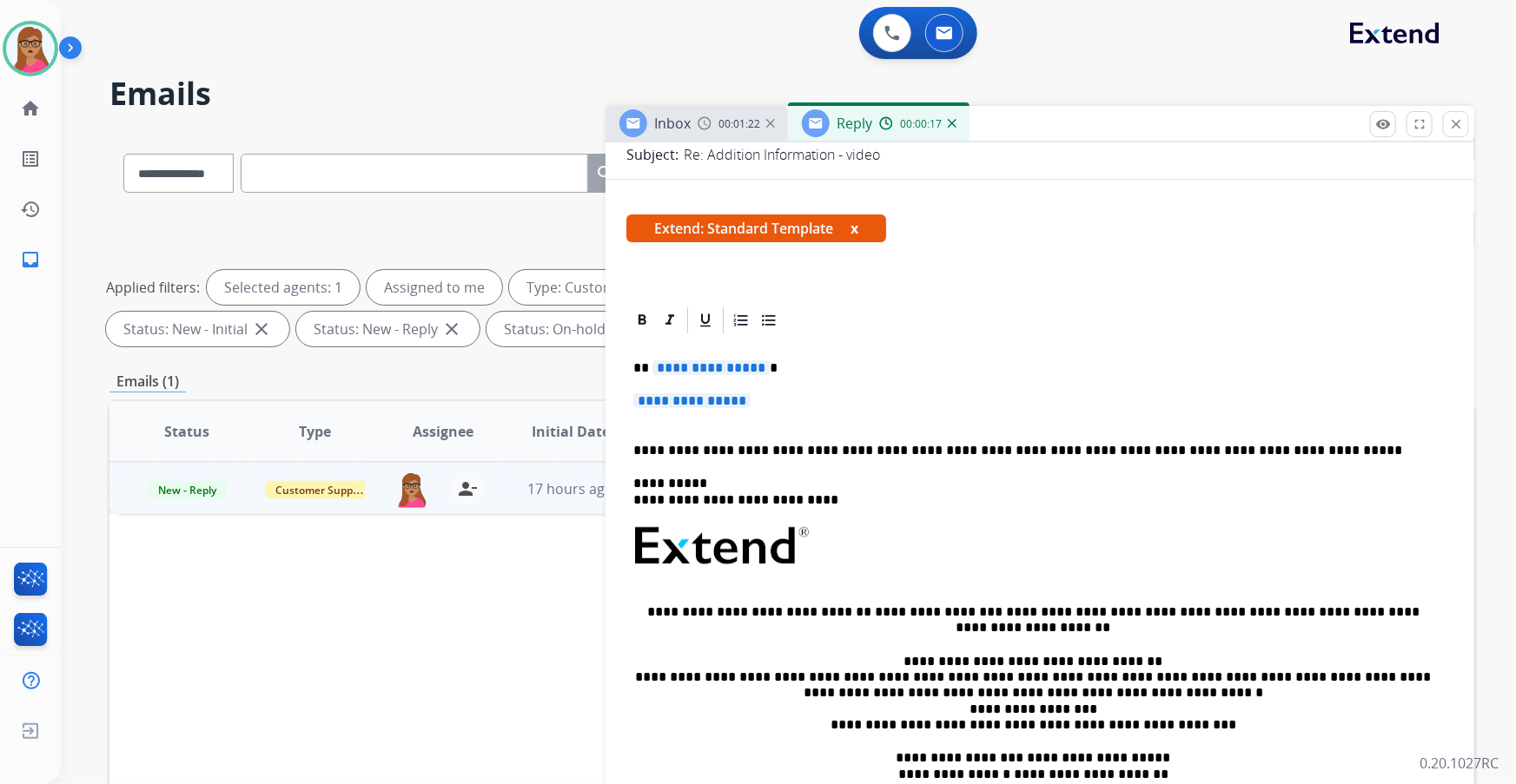
click at [730, 366] on span "**********" at bounding box center [711, 368] width 118 height 14
click at [721, 400] on span "**********" at bounding box center [692, 401] width 118 height 14
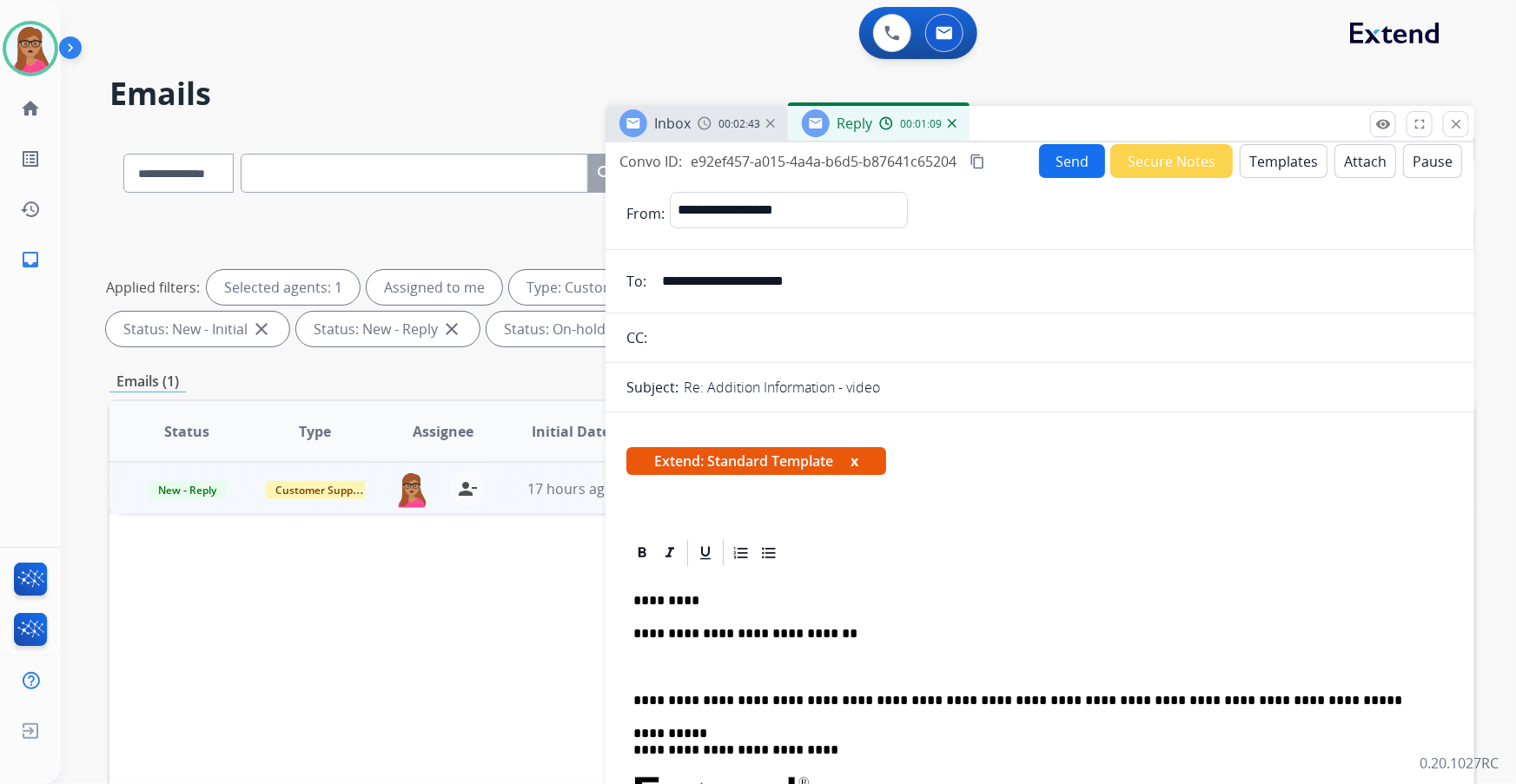
scroll to position [0, 0]
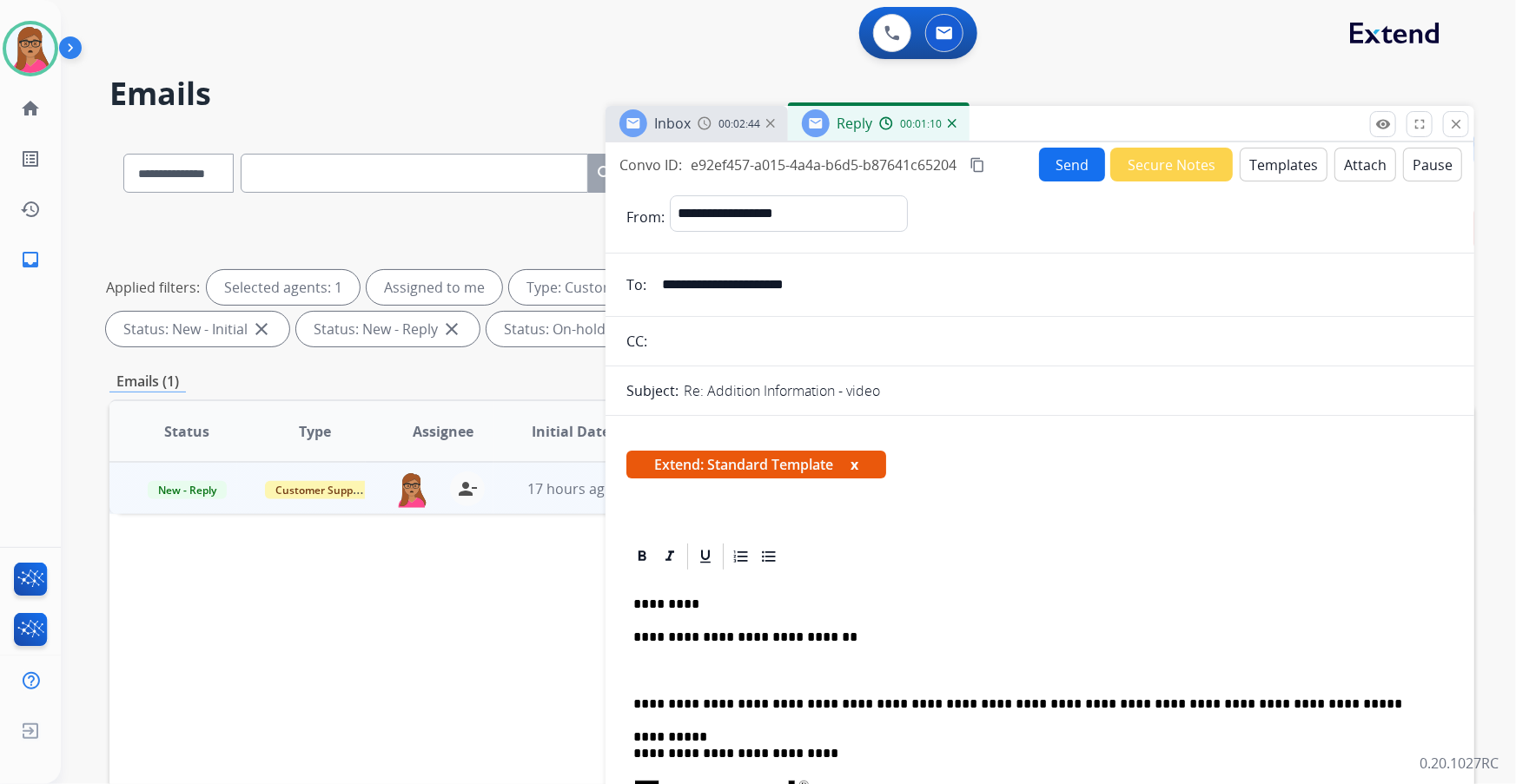
click at [985, 165] on mat-icon "content_copy" at bounding box center [977, 165] width 15 height 15
click at [851, 638] on p "**********" at bounding box center [1033, 637] width 801 height 15
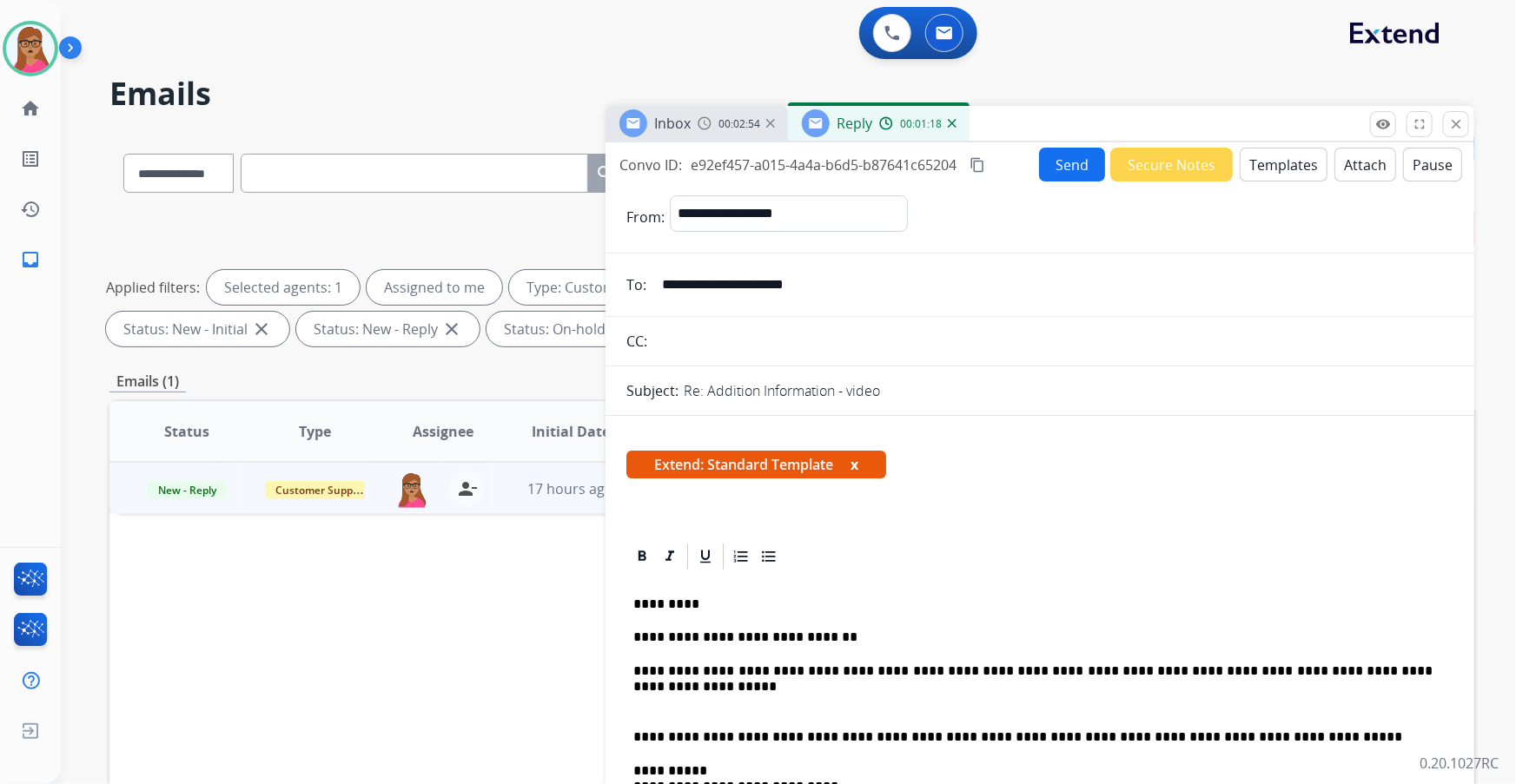
click at [636, 738] on p "**********" at bounding box center [1033, 737] width 801 height 15
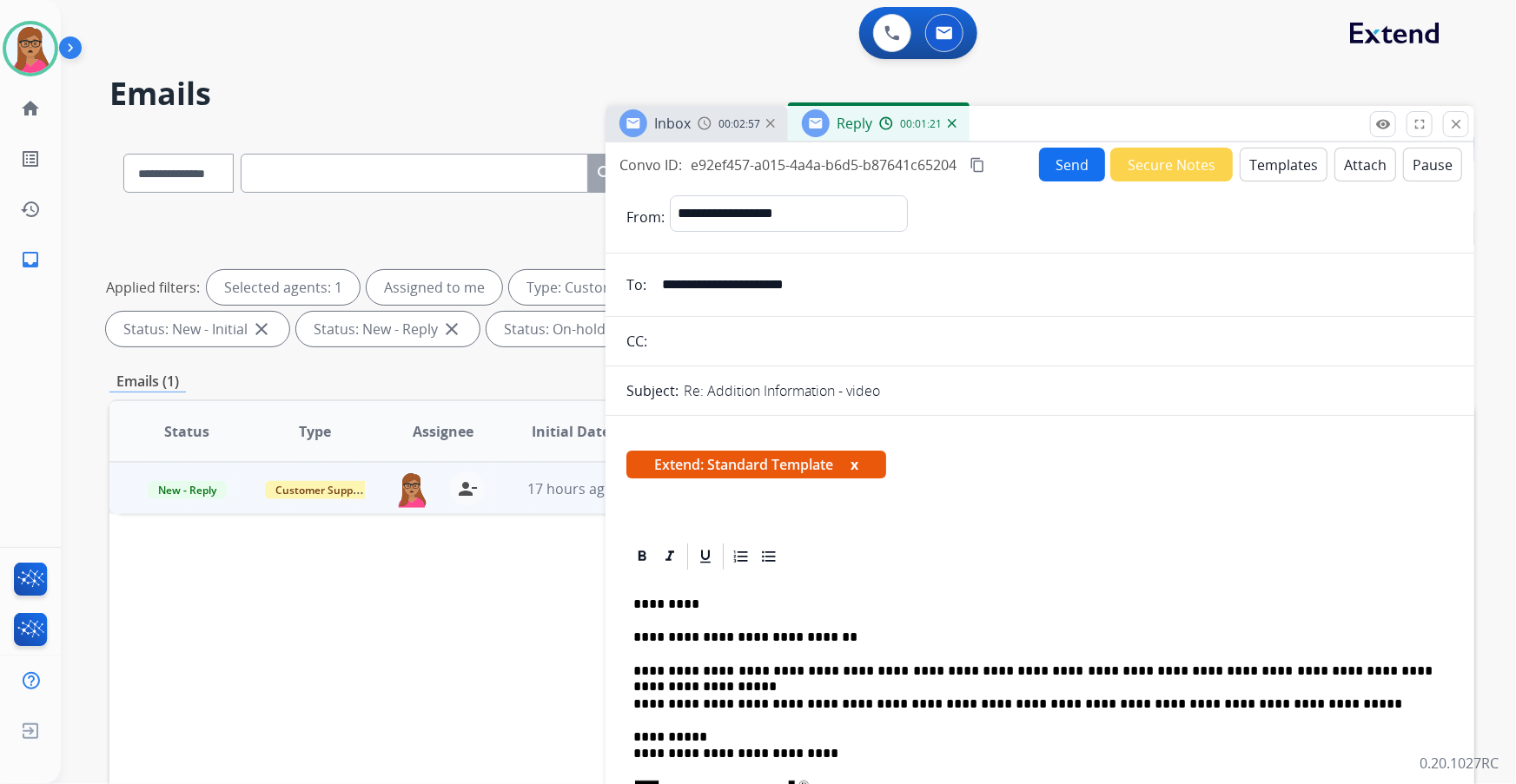
click at [1065, 156] on button "Send" at bounding box center [1072, 164] width 66 height 33
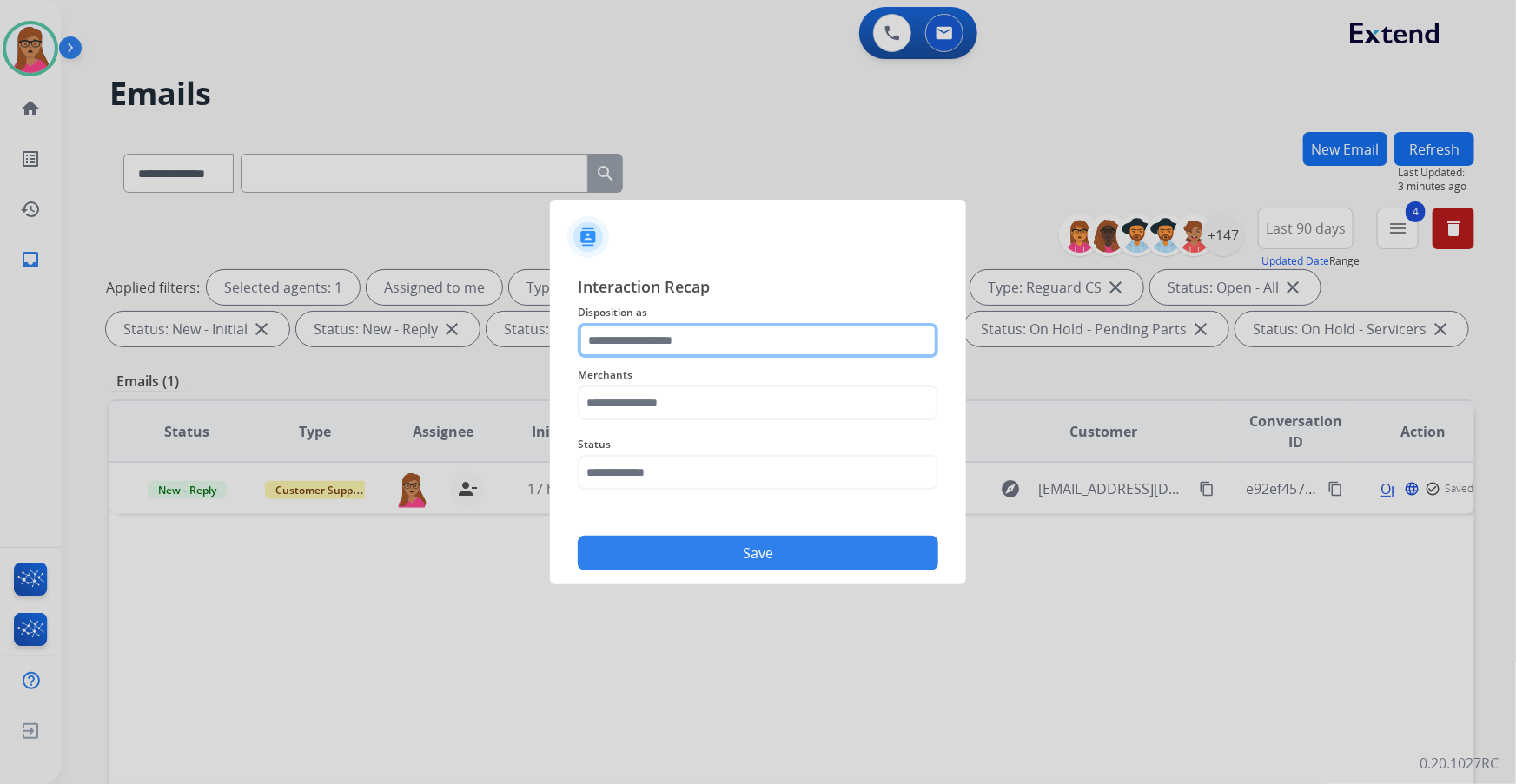
click at [744, 341] on input "text" at bounding box center [758, 340] width 361 height 34
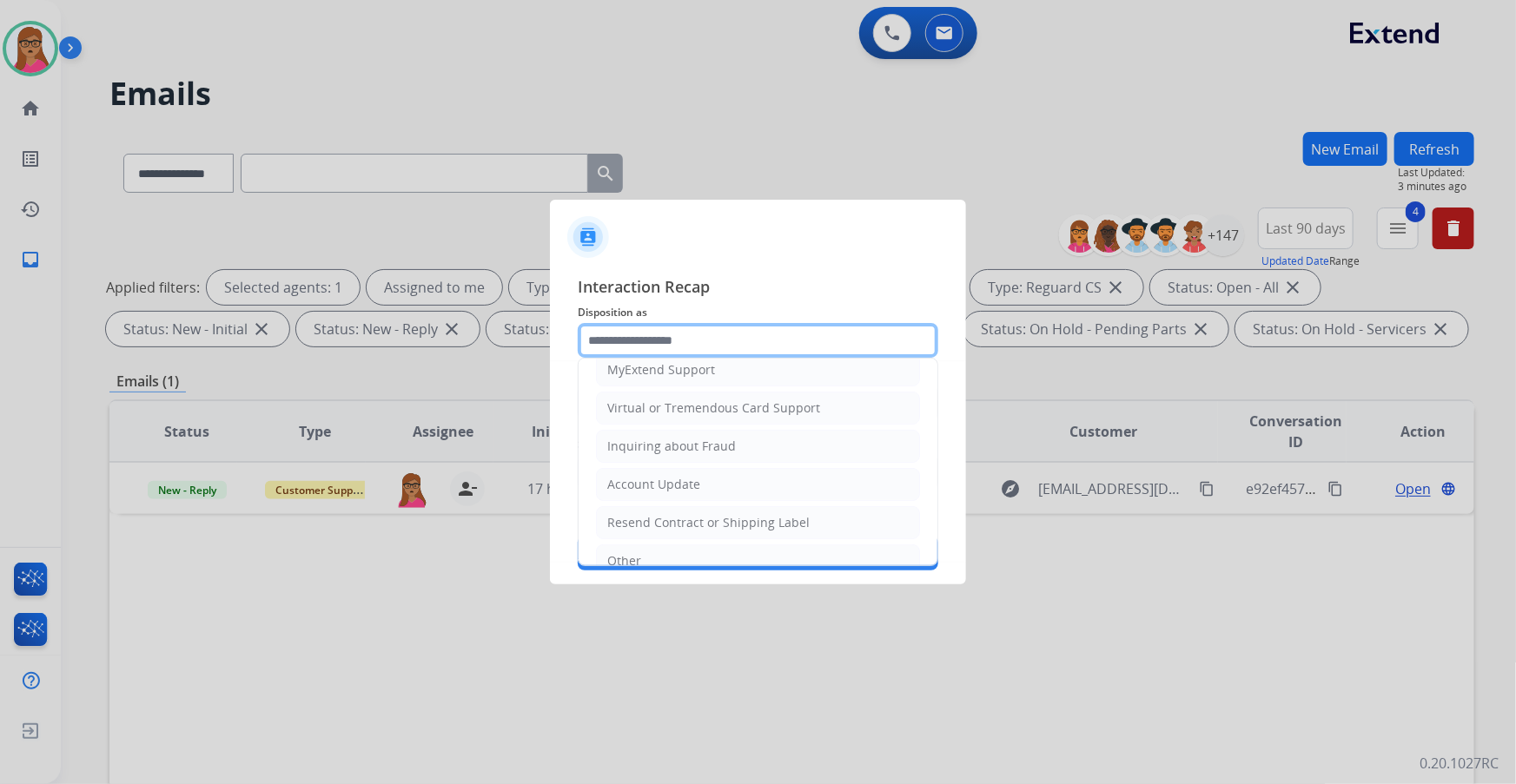
scroll to position [269, 0]
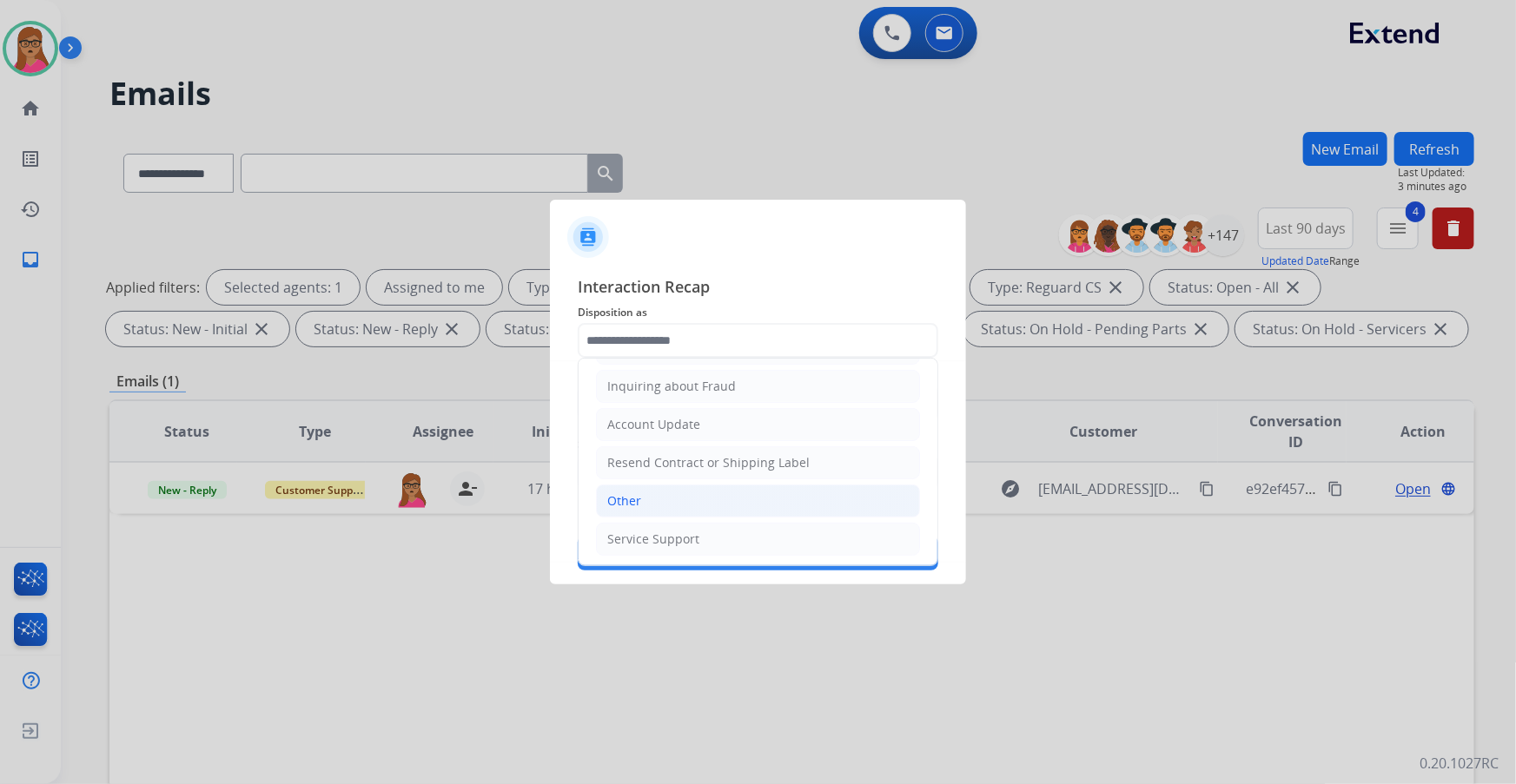
click at [622, 503] on div "Other" at bounding box center [623, 501] width 33 height 17
type input "*****"
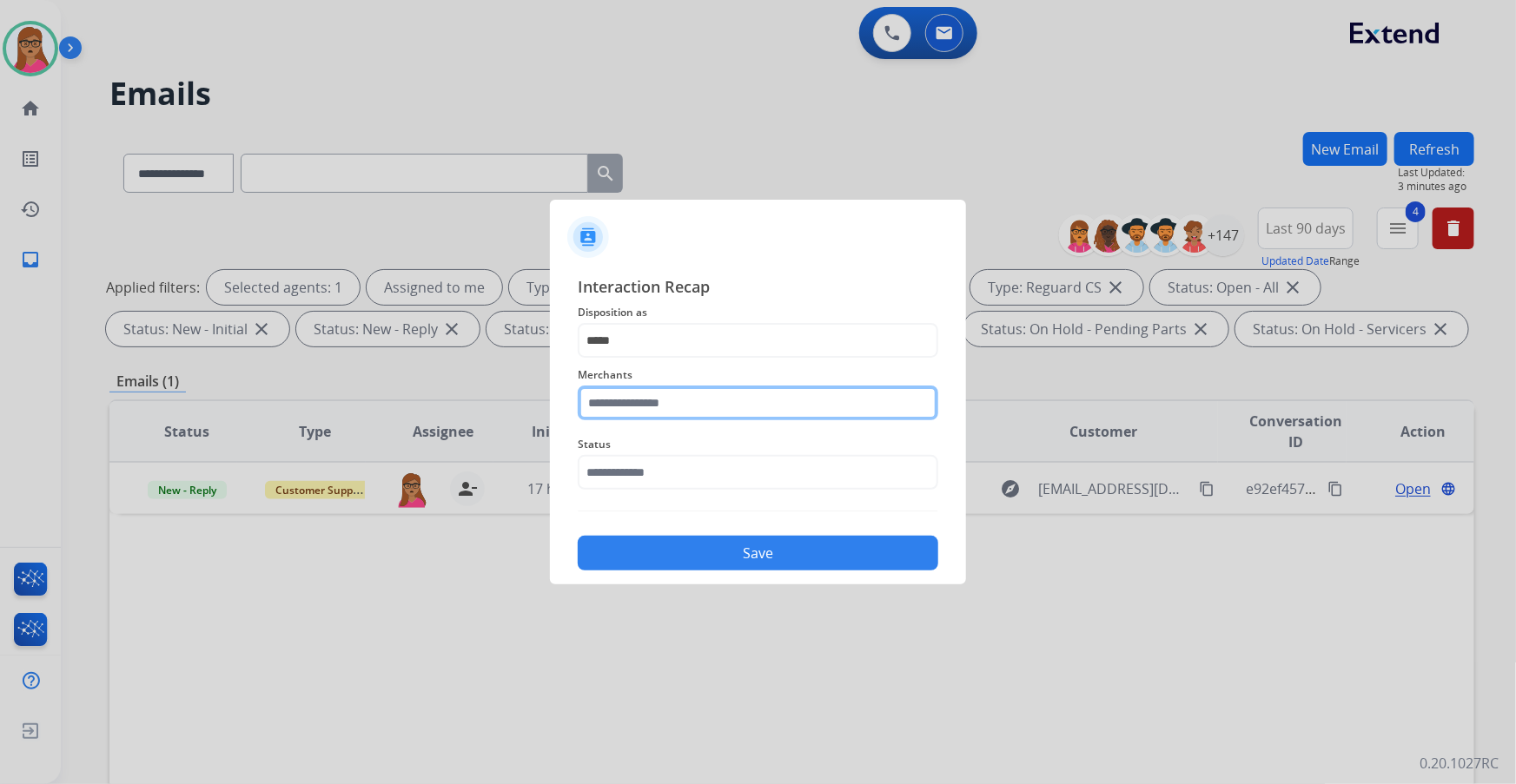
click at [674, 396] on input "text" at bounding box center [758, 402] width 361 height 34
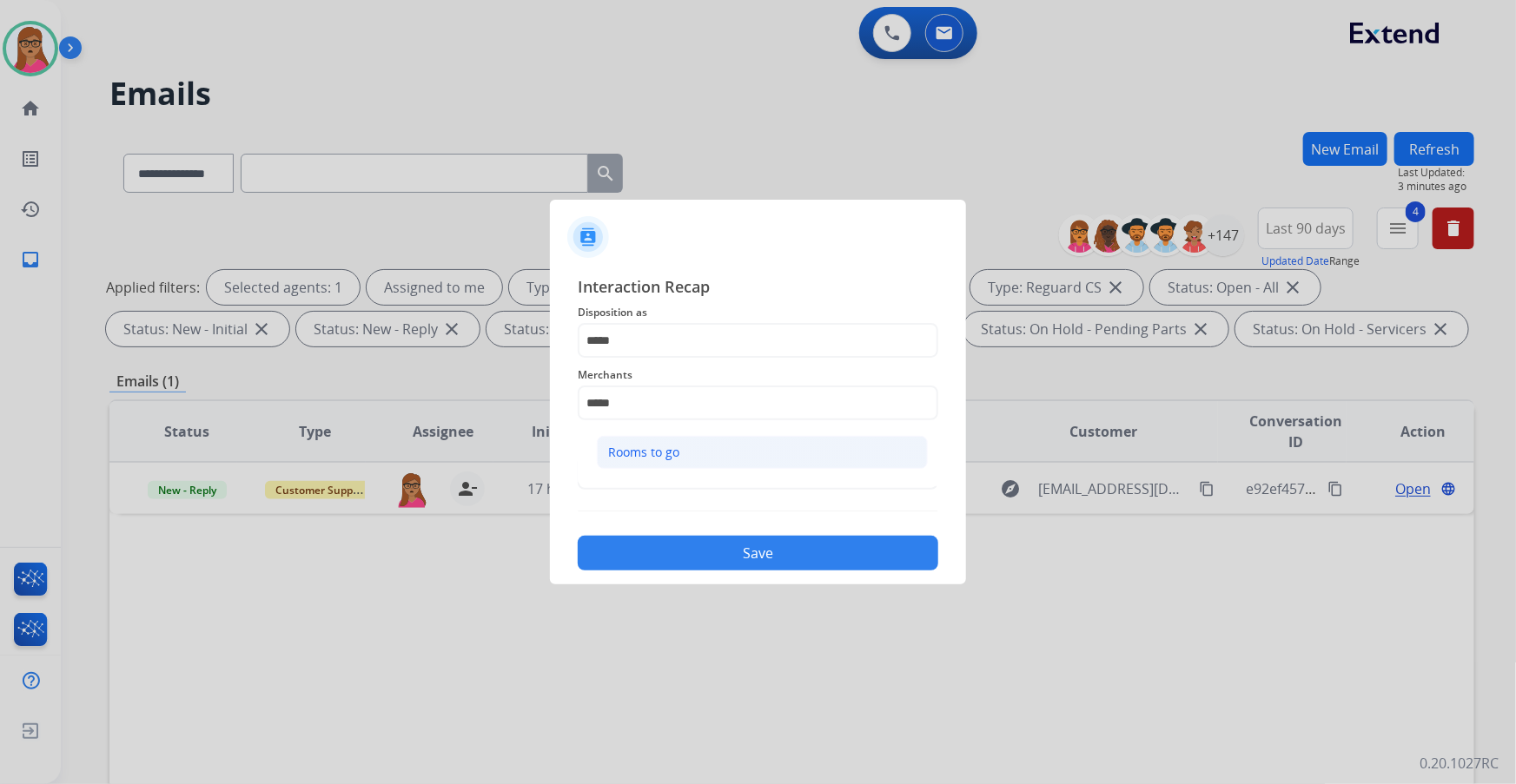
click at [638, 453] on div "Rooms to go" at bounding box center [643, 452] width 71 height 17
type input "**********"
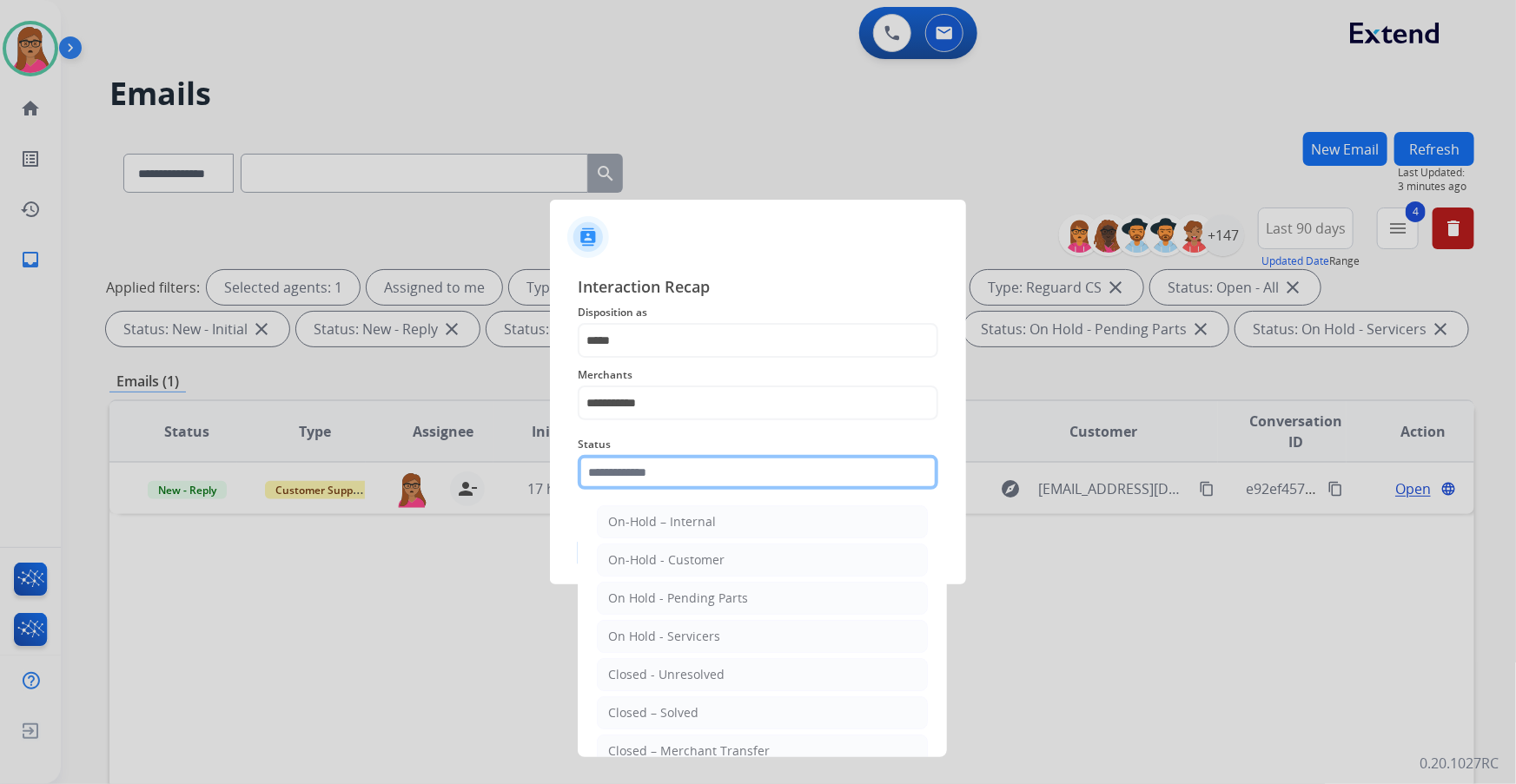
click at [671, 460] on input "text" at bounding box center [758, 472] width 361 height 34
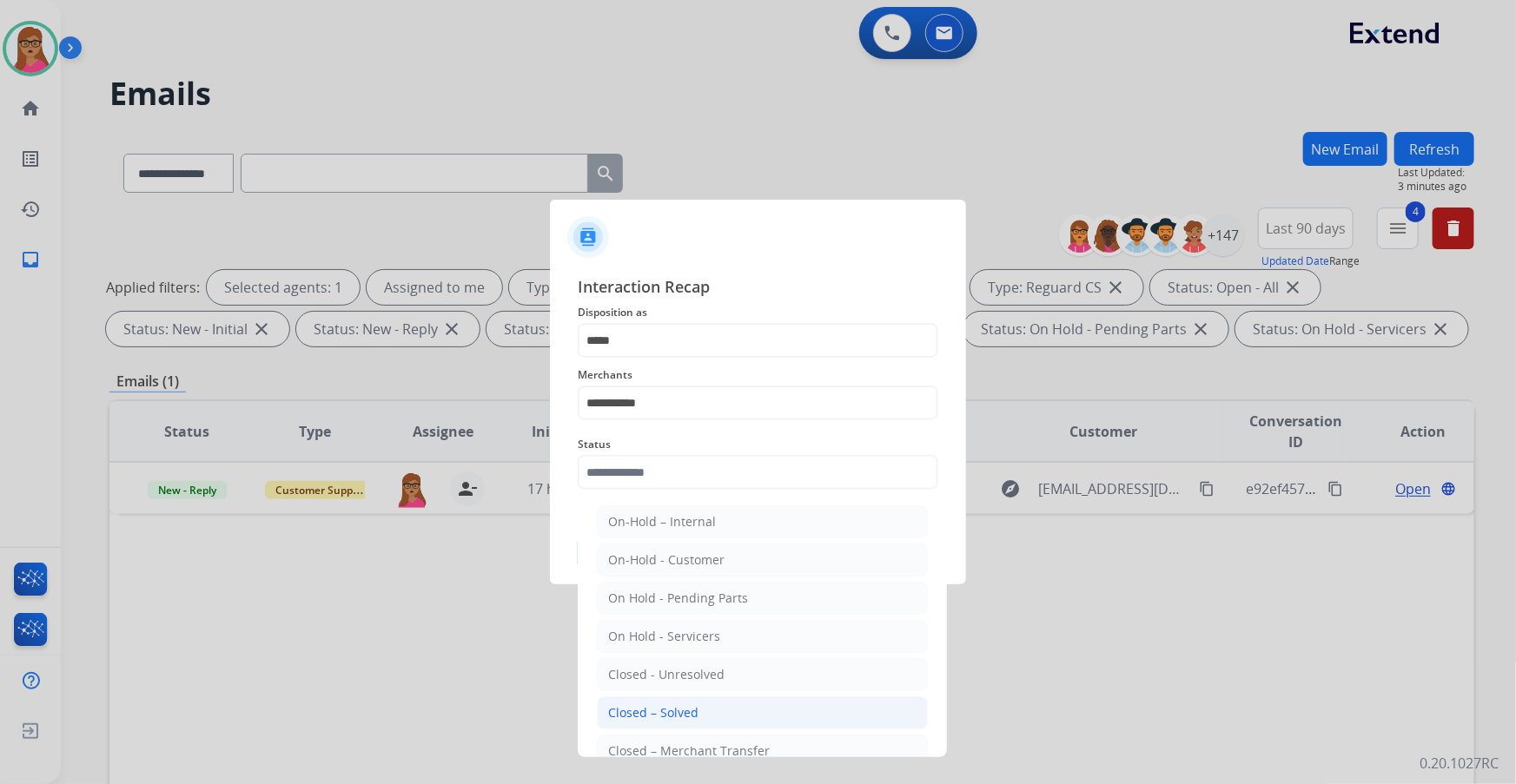
click at [679, 708] on div "Closed – Solved" at bounding box center [653, 713] width 90 height 17
type input "**********"
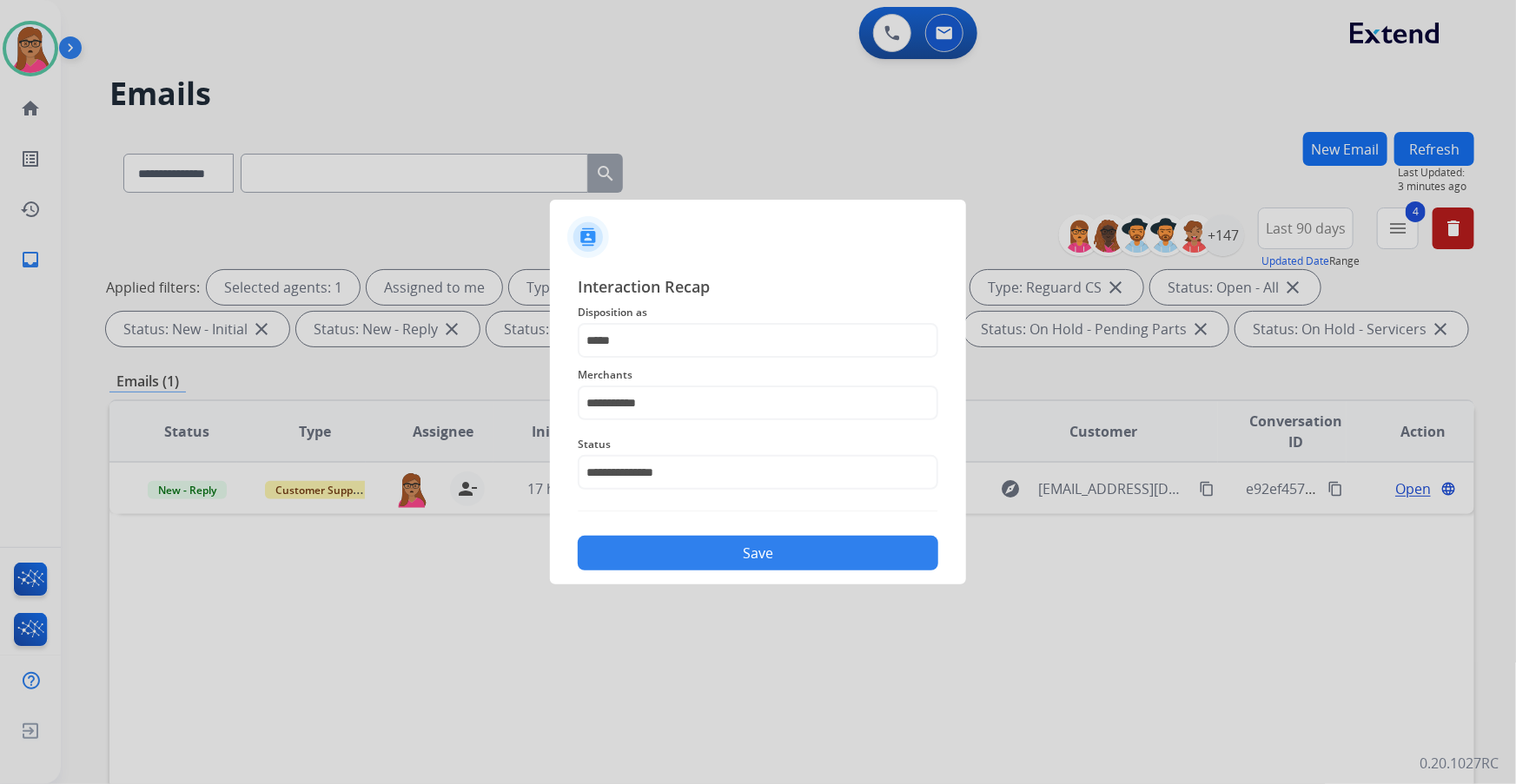
click at [721, 549] on button "Save" at bounding box center [758, 553] width 361 height 34
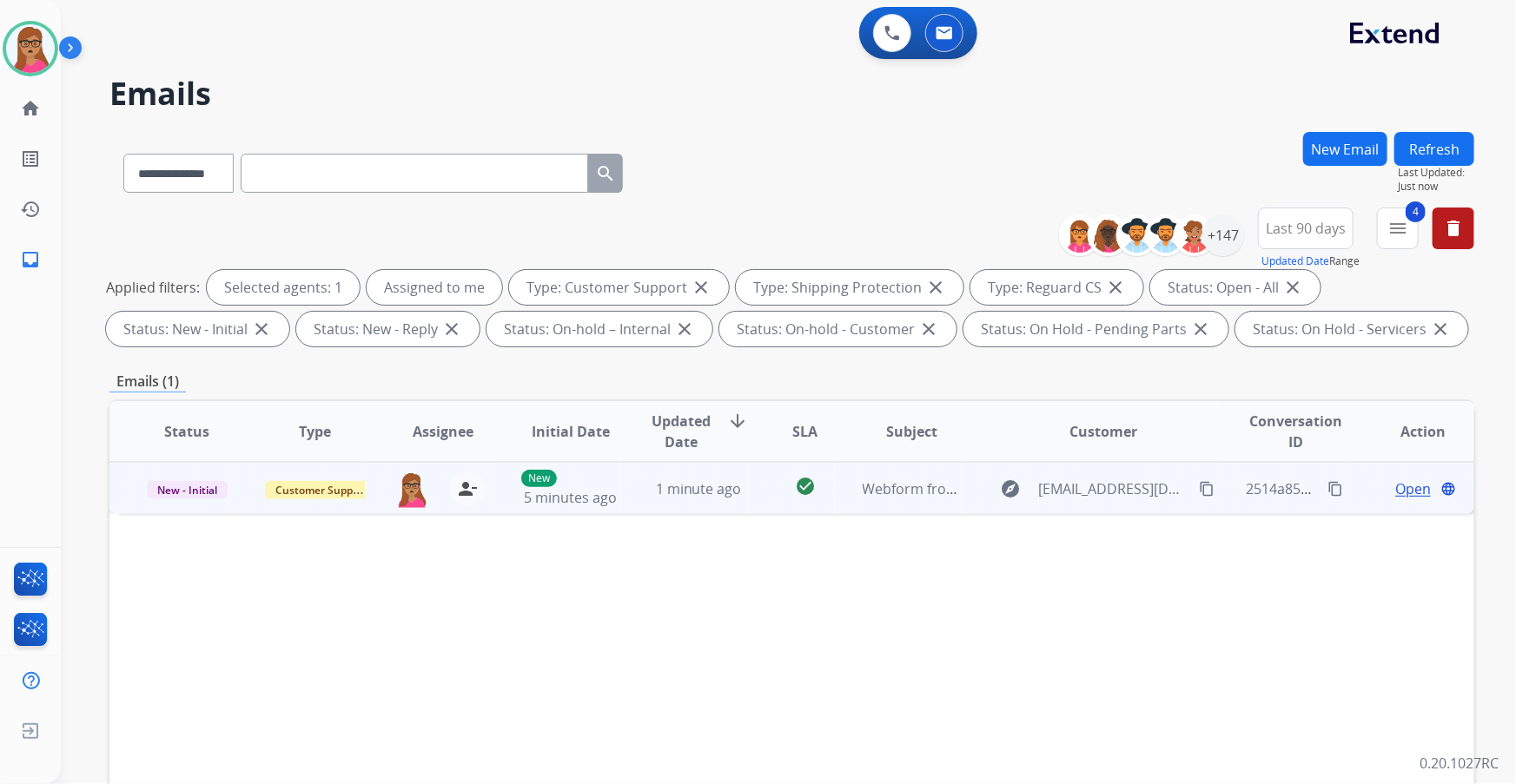
click at [1396, 492] on span "Open" at bounding box center [1413, 488] width 35 height 21
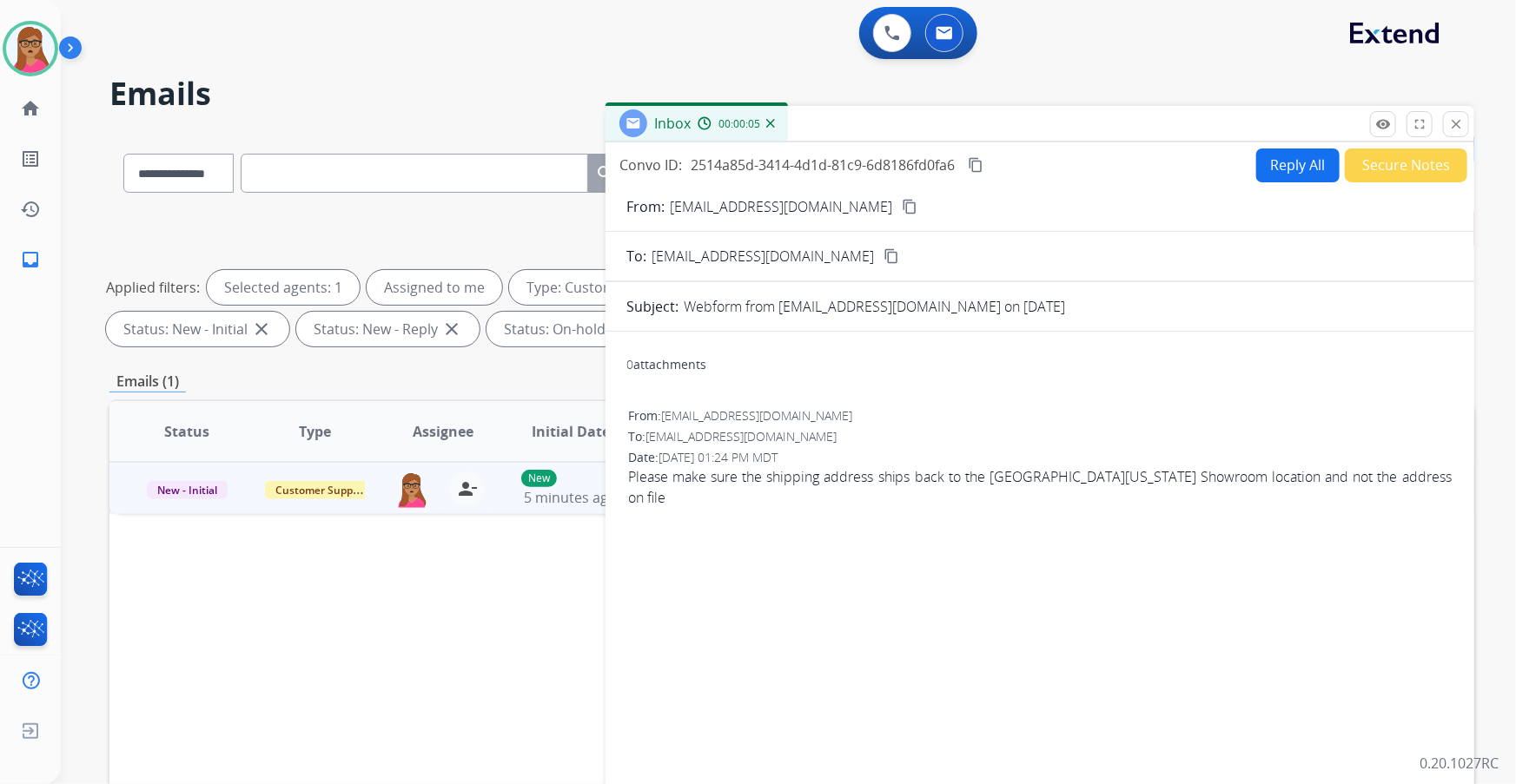
click at [902, 208] on mat-icon "content_copy" at bounding box center [909, 206] width 15 height 15
click at [1287, 172] on button "Reply All" at bounding box center [1298, 165] width 83 height 33
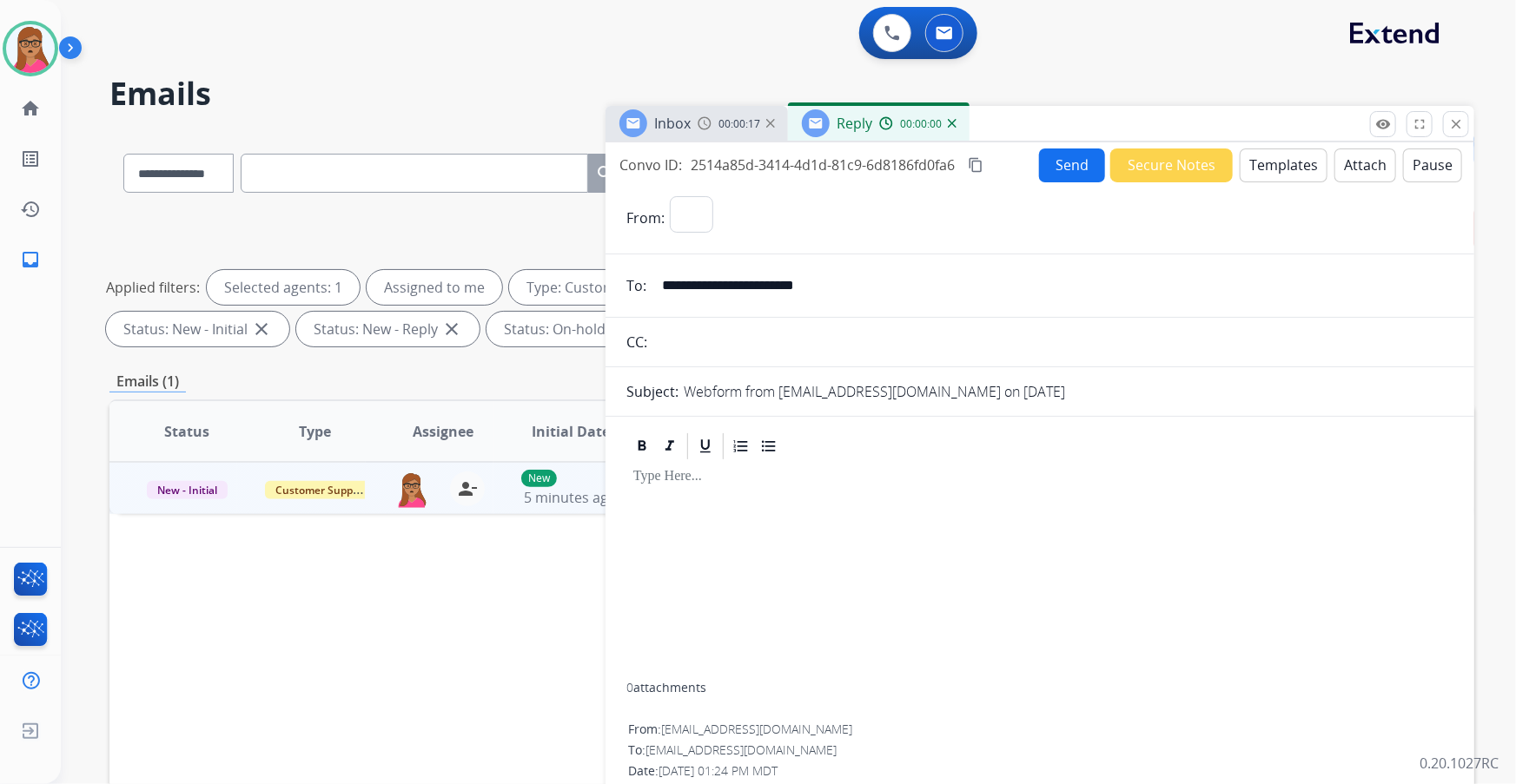
select select "**********"
click at [1294, 160] on button "Templates" at bounding box center [1284, 165] width 88 height 33
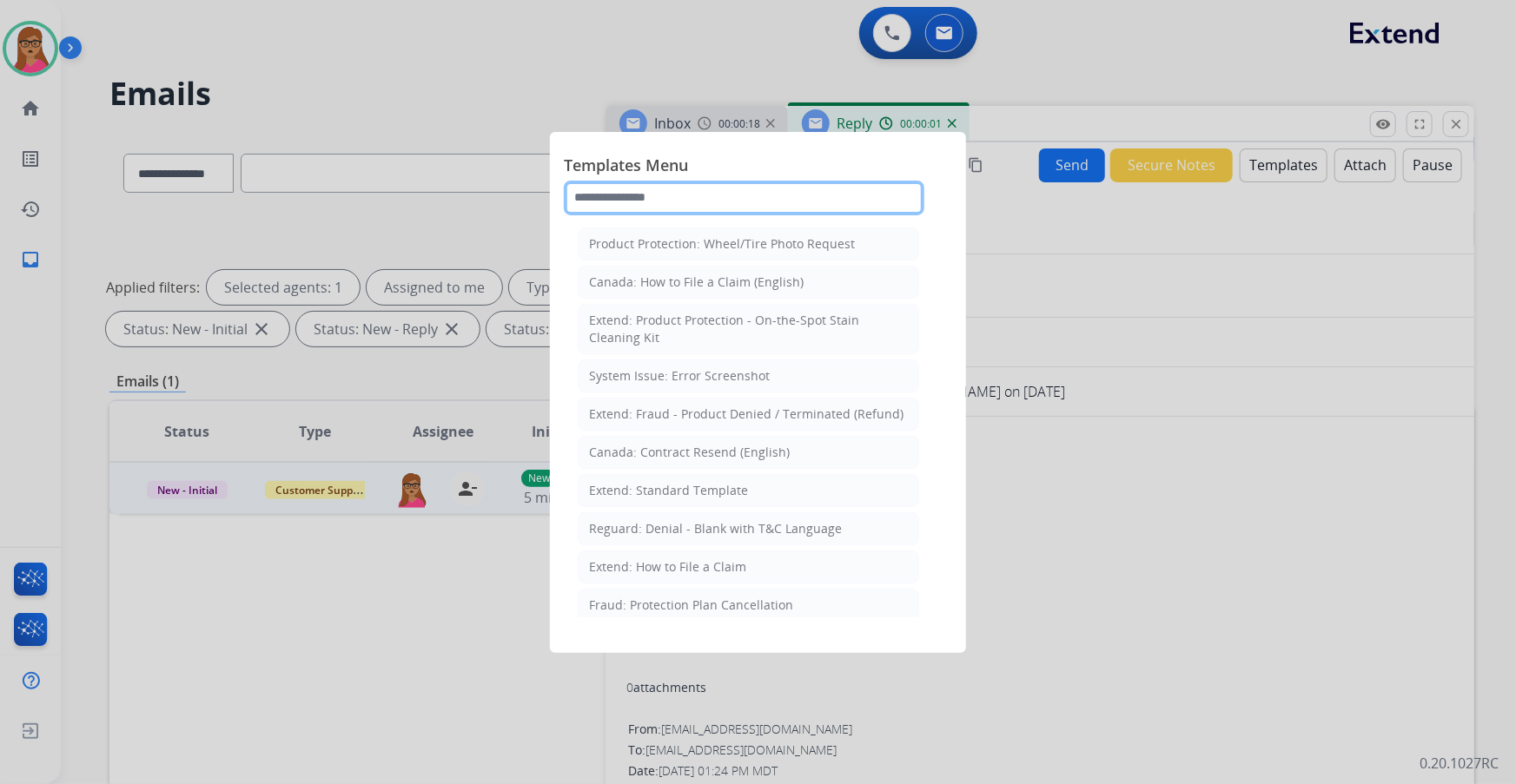
click at [671, 199] on input "text" at bounding box center [744, 198] width 361 height 34
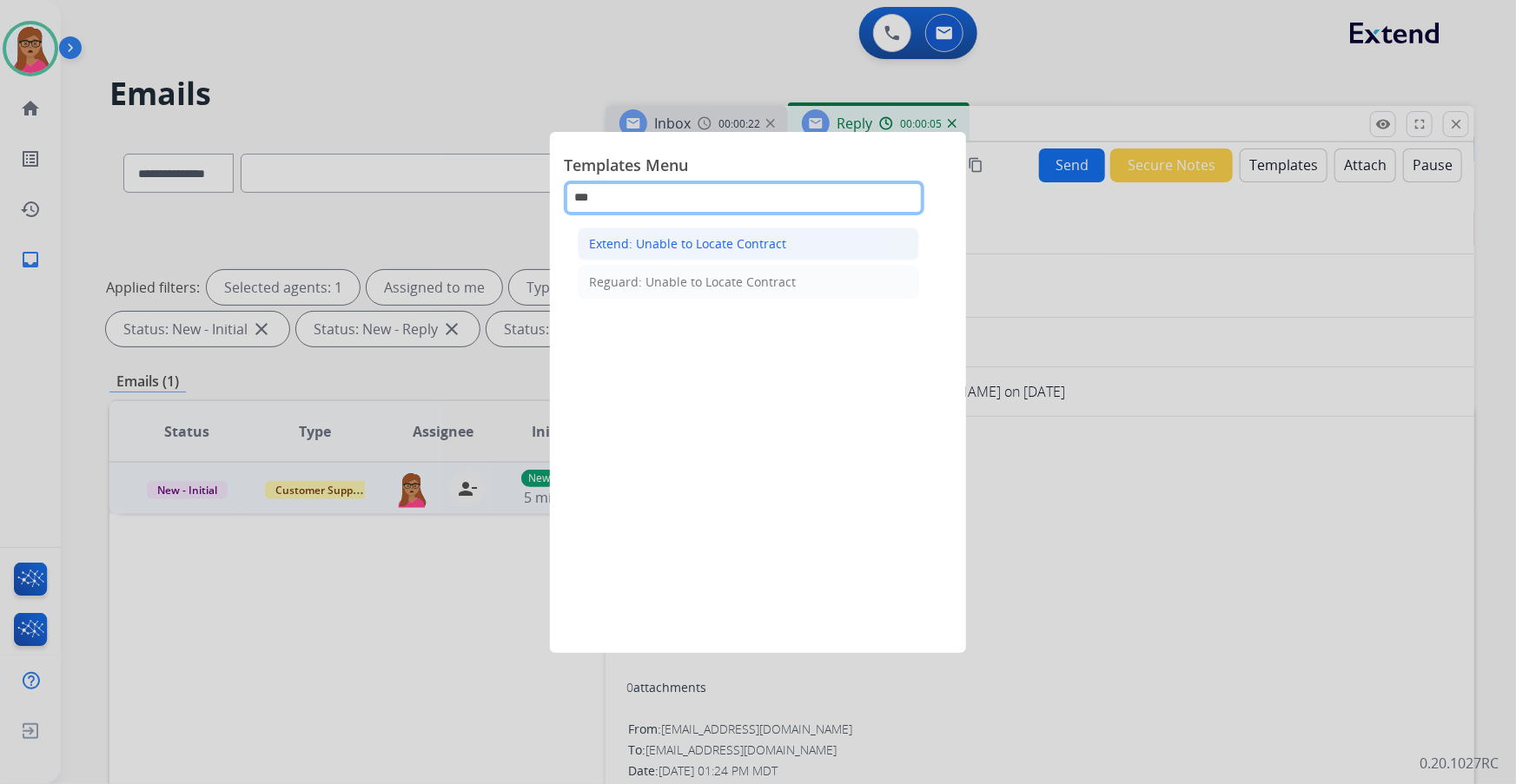
type input "***"
click at [662, 246] on div "Extend: Unable to Locate Contract" at bounding box center [687, 243] width 197 height 17
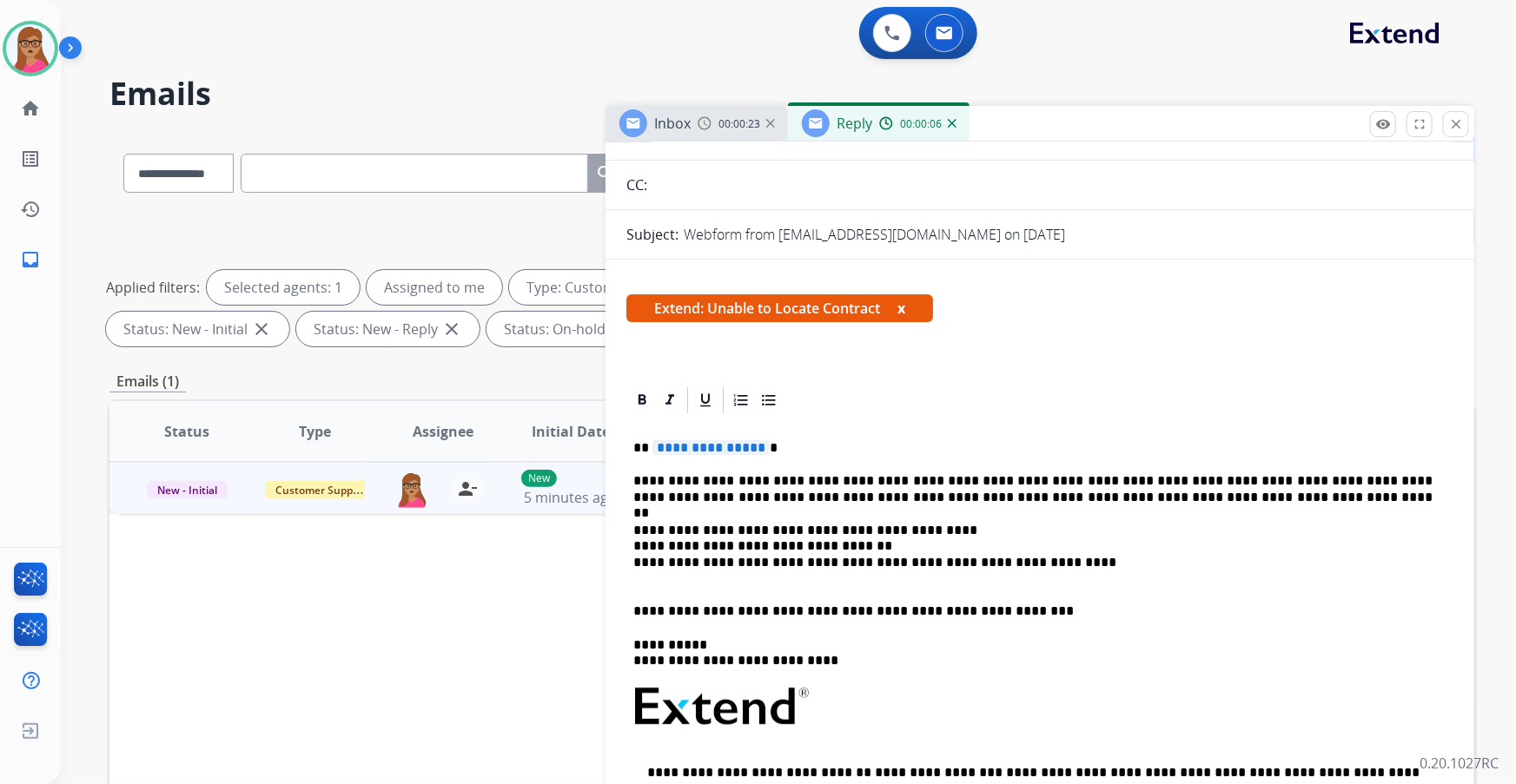
scroll to position [157, 0]
click at [730, 445] on span "**********" at bounding box center [711, 447] width 118 height 14
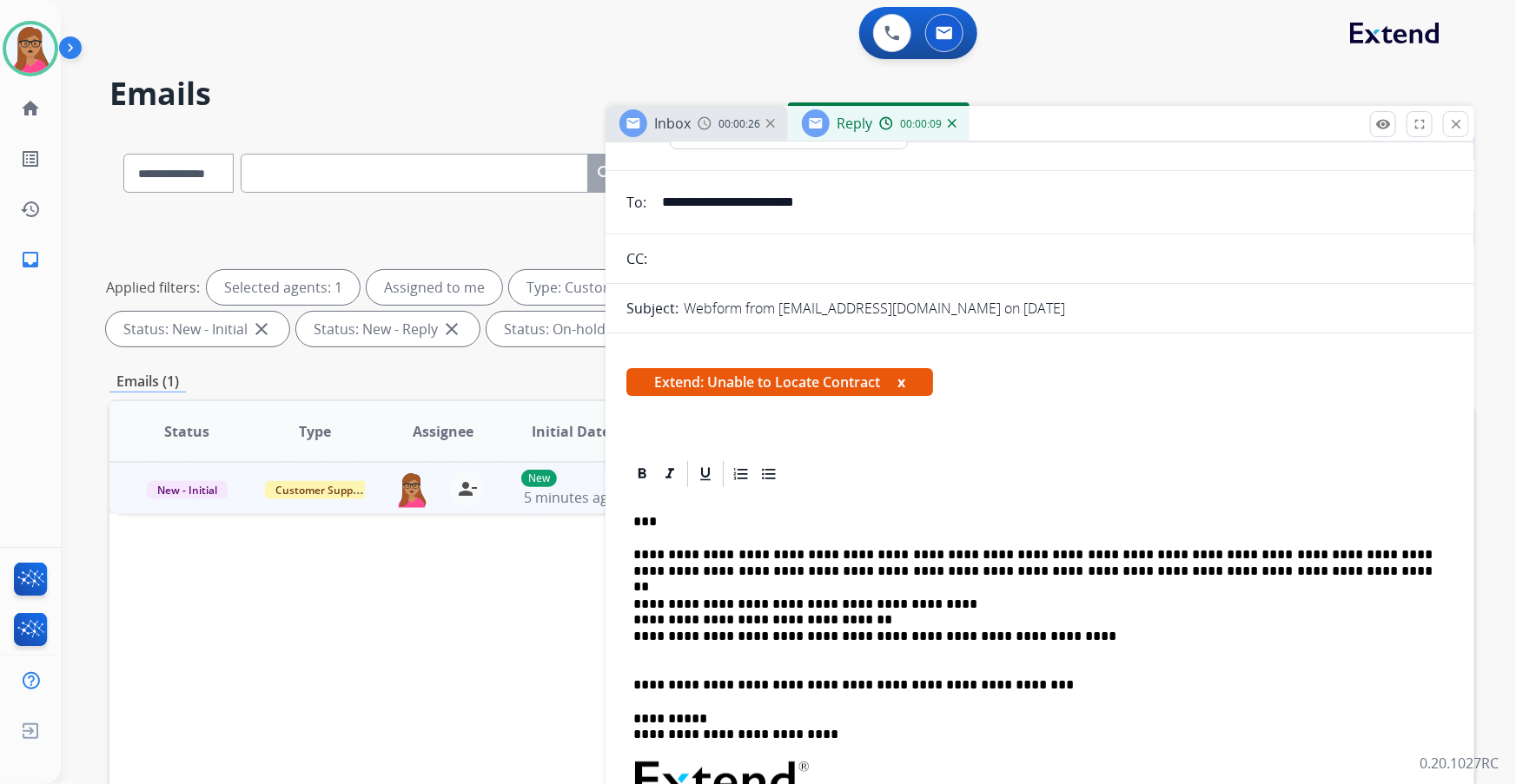
scroll to position [0, 0]
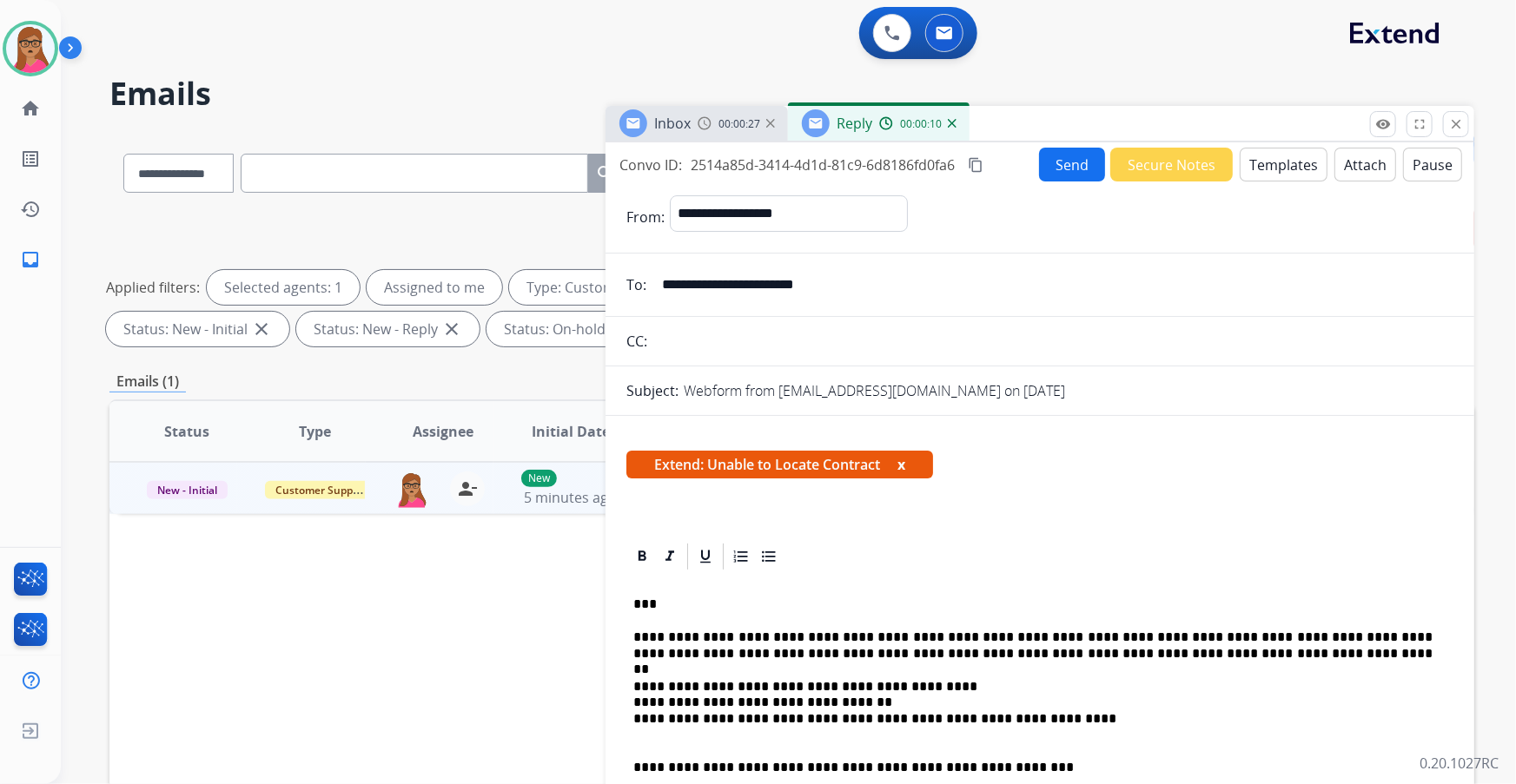
click at [1042, 168] on button "Send" at bounding box center [1072, 164] width 66 height 33
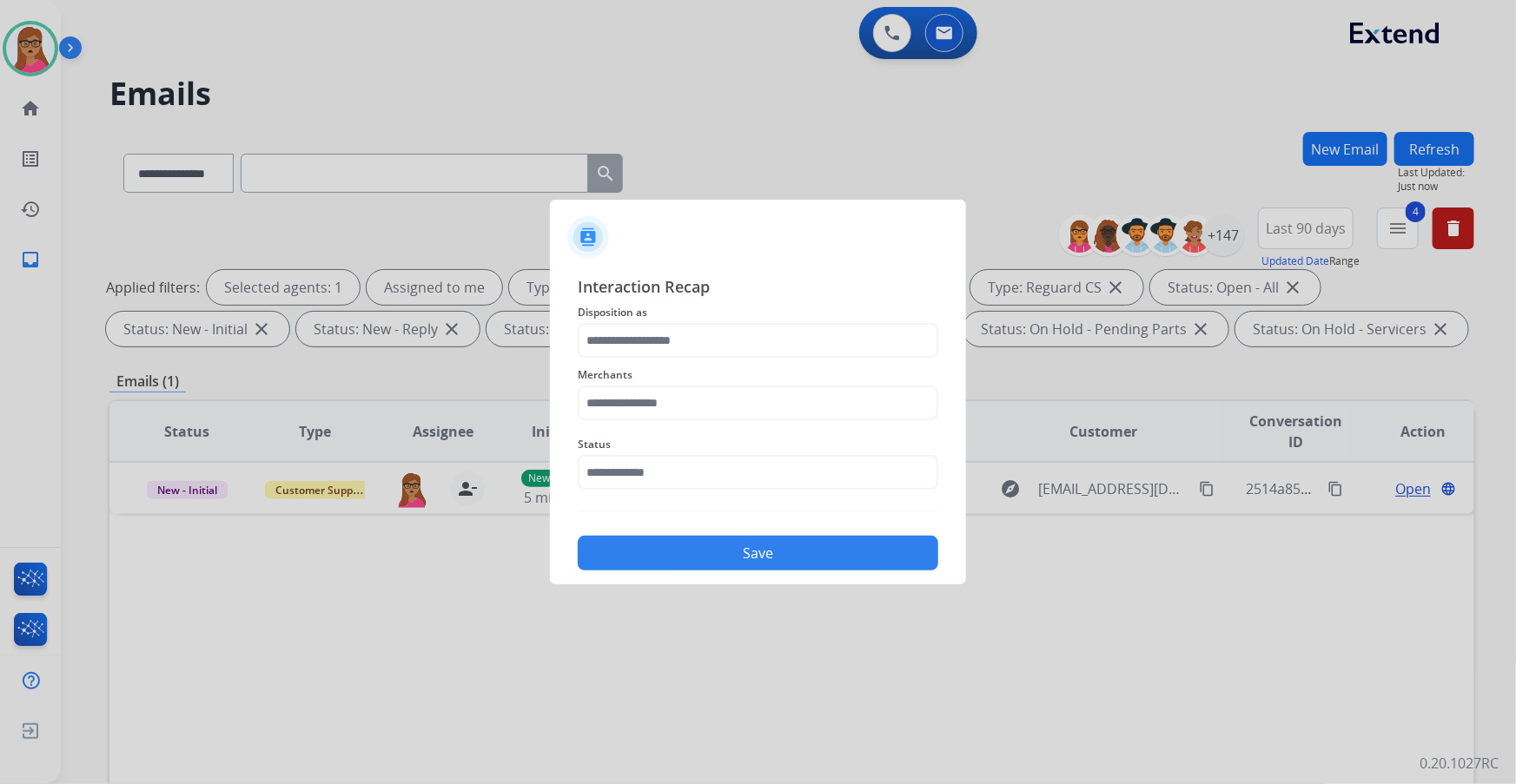
click at [635, 317] on span "Disposition as" at bounding box center [758, 312] width 361 height 21
click at [636, 341] on input "text" at bounding box center [758, 340] width 361 height 34
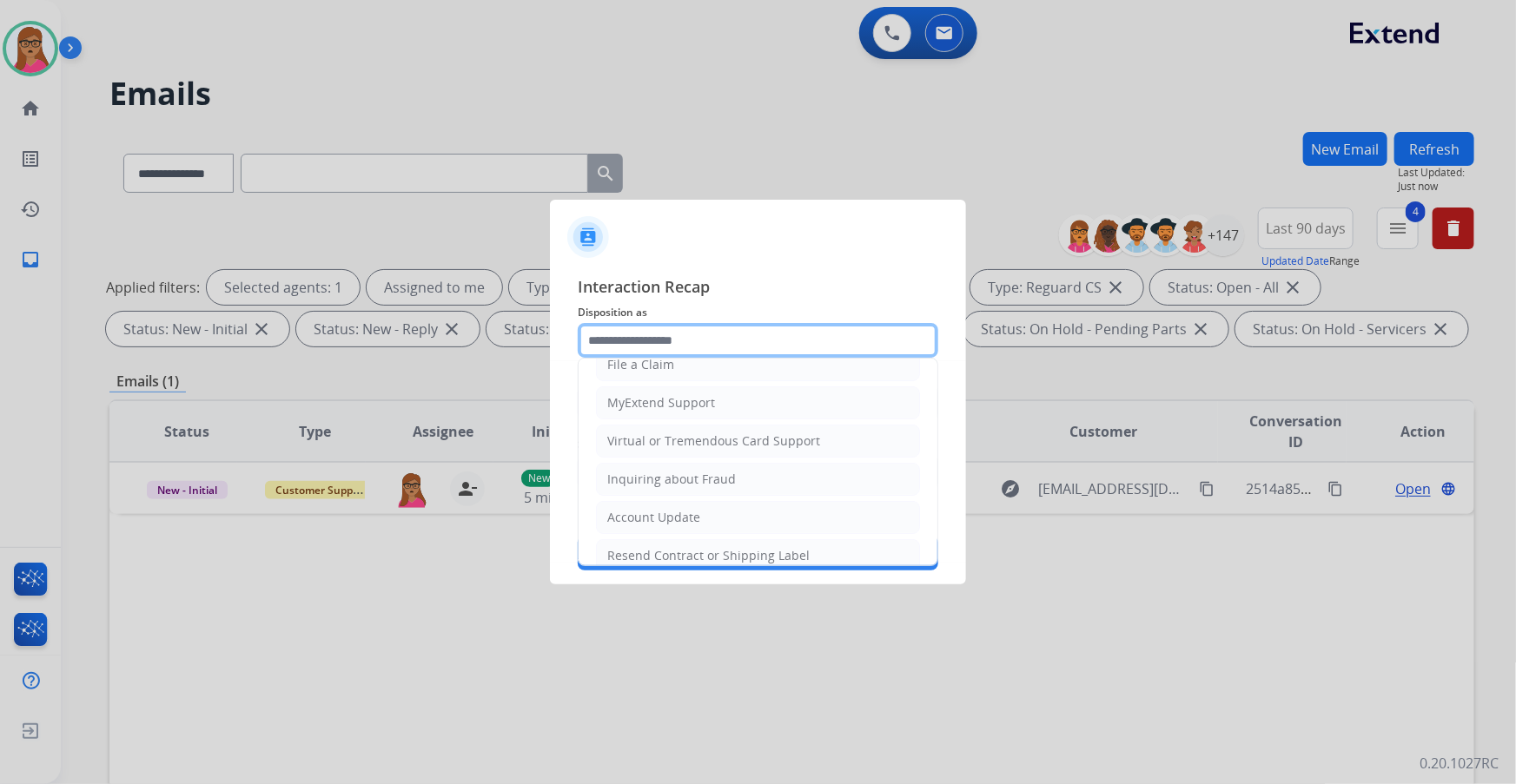
scroll to position [269, 0]
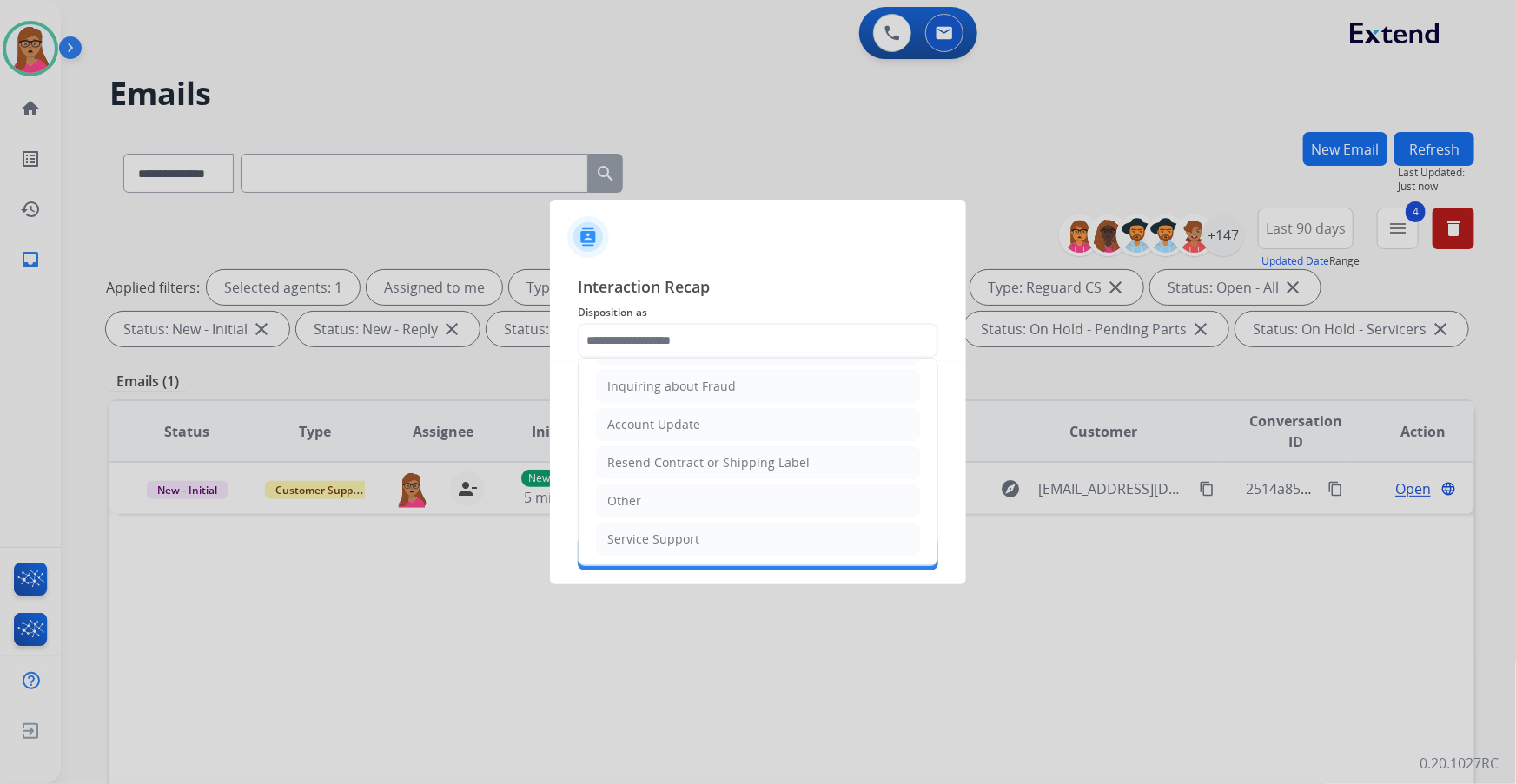
click at [644, 499] on li "Other" at bounding box center [758, 501] width 324 height 33
type input "*****"
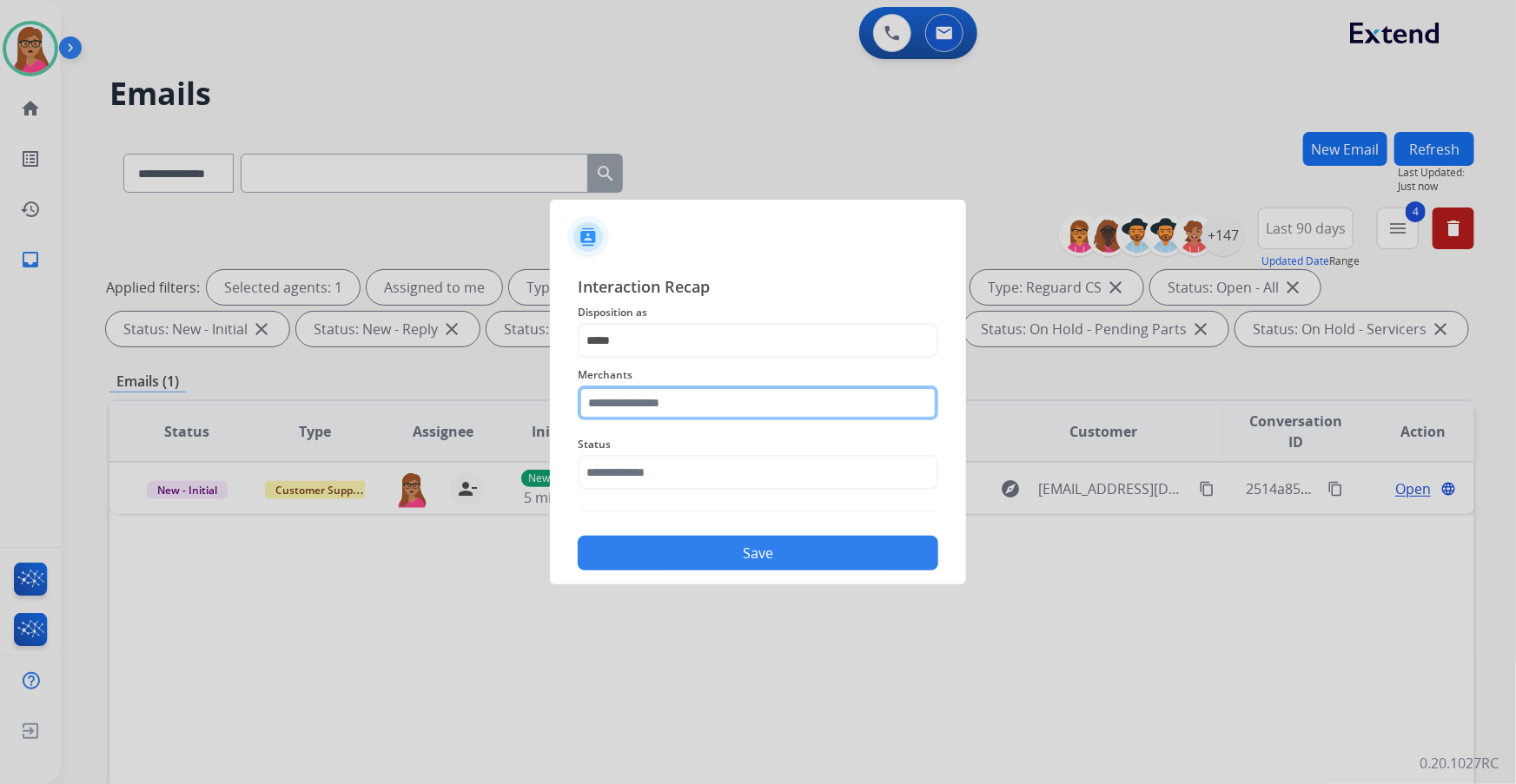
click at [659, 407] on input "text" at bounding box center [758, 402] width 361 height 34
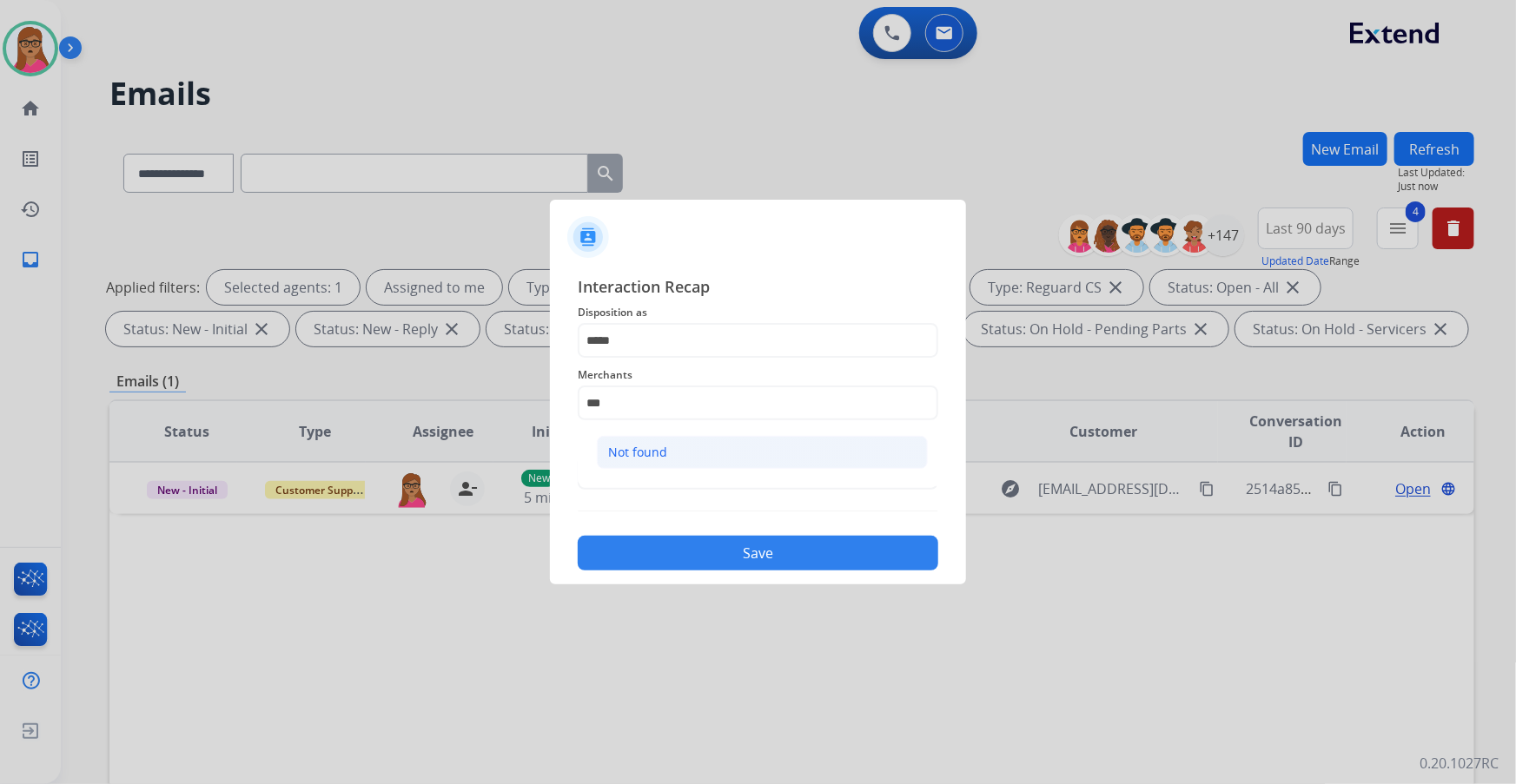
click at [652, 447] on div "Not found" at bounding box center [637, 452] width 59 height 17
type input "*********"
click at [633, 452] on span "Status" at bounding box center [758, 444] width 361 height 21
click at [634, 458] on input "text" at bounding box center [758, 472] width 361 height 34
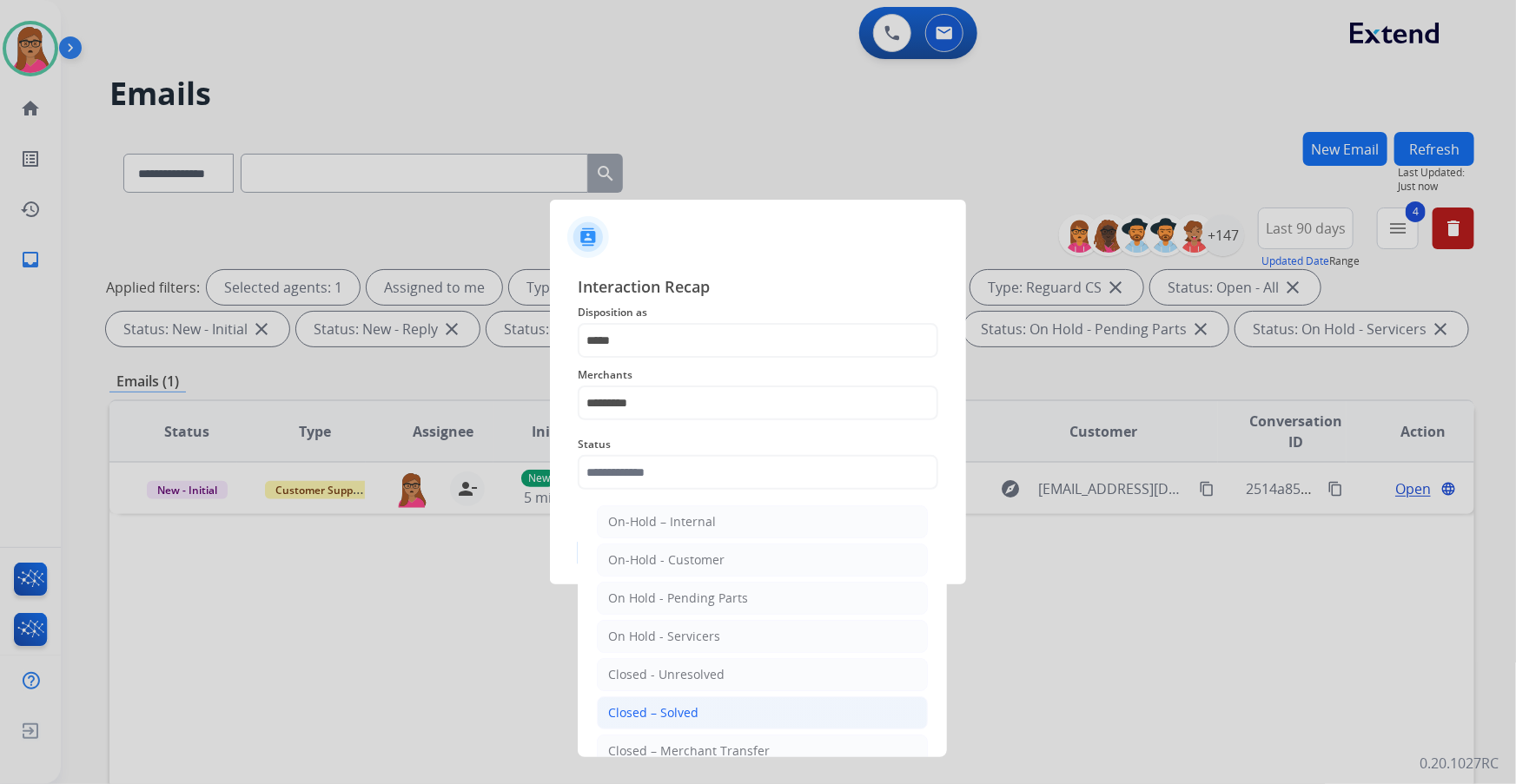
click at [646, 712] on div "Closed – Solved" at bounding box center [653, 713] width 90 height 17
type input "**********"
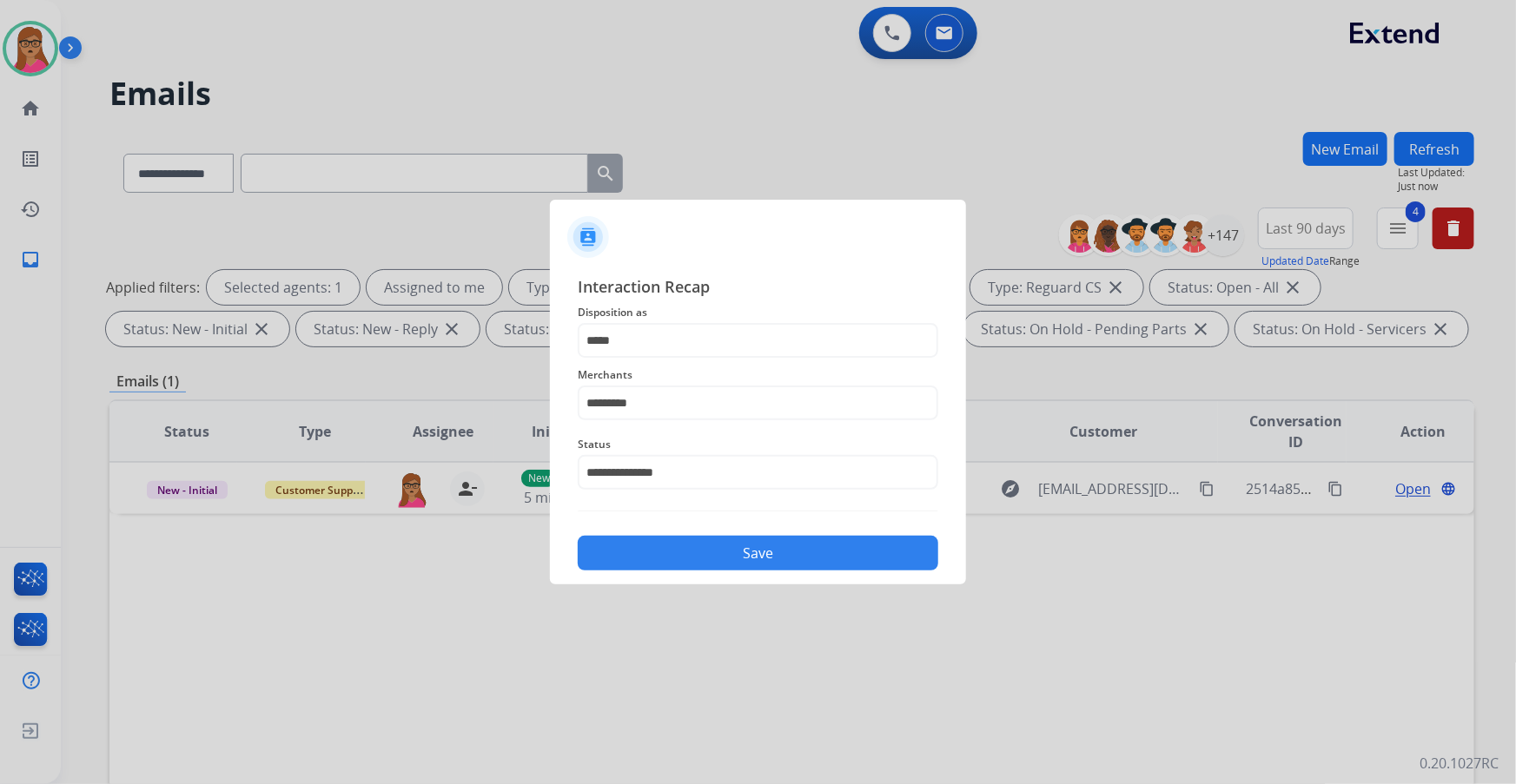
click at [744, 559] on button "Save" at bounding box center [758, 553] width 361 height 34
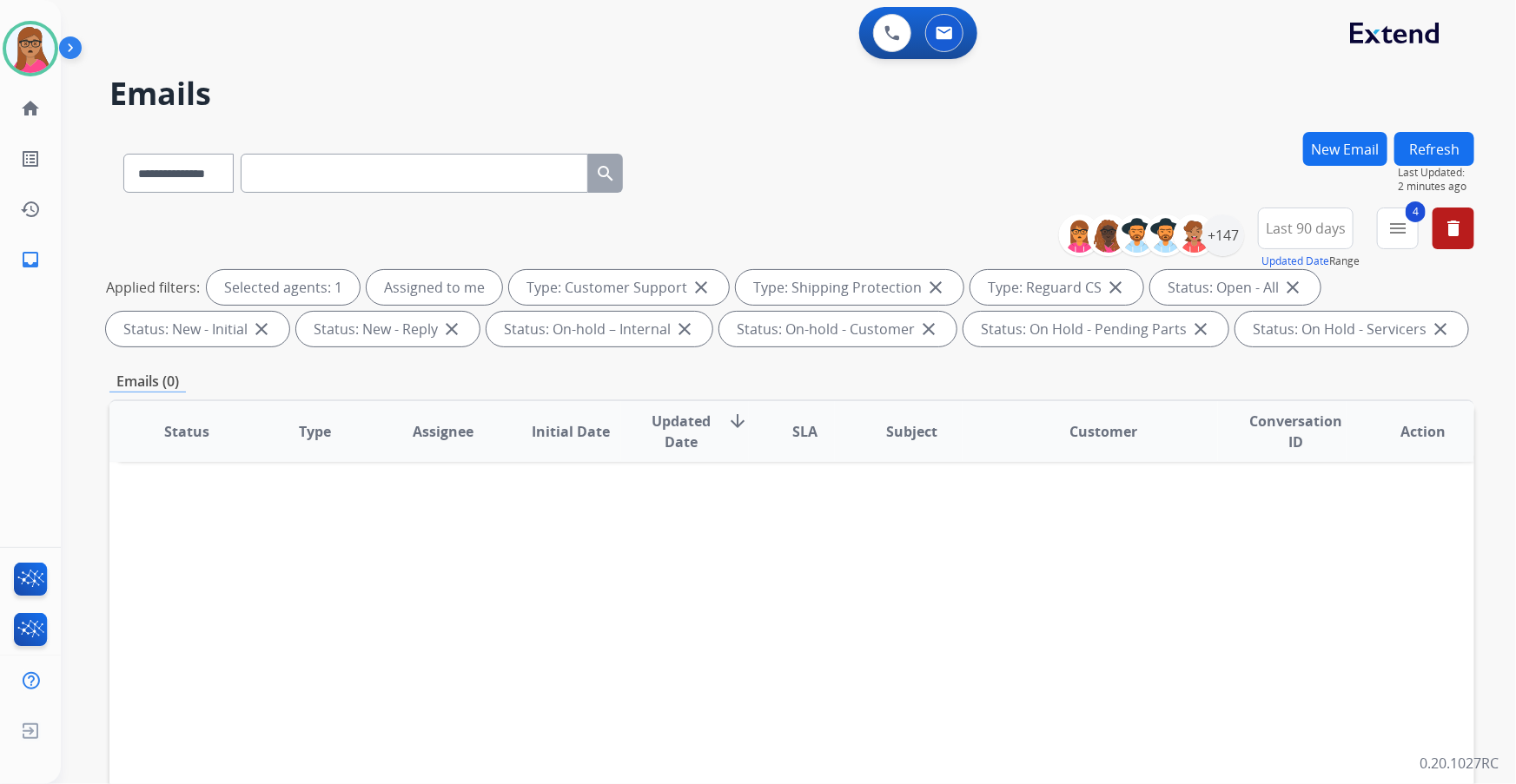
click at [1351, 150] on button "New Email" at bounding box center [1345, 148] width 84 height 33
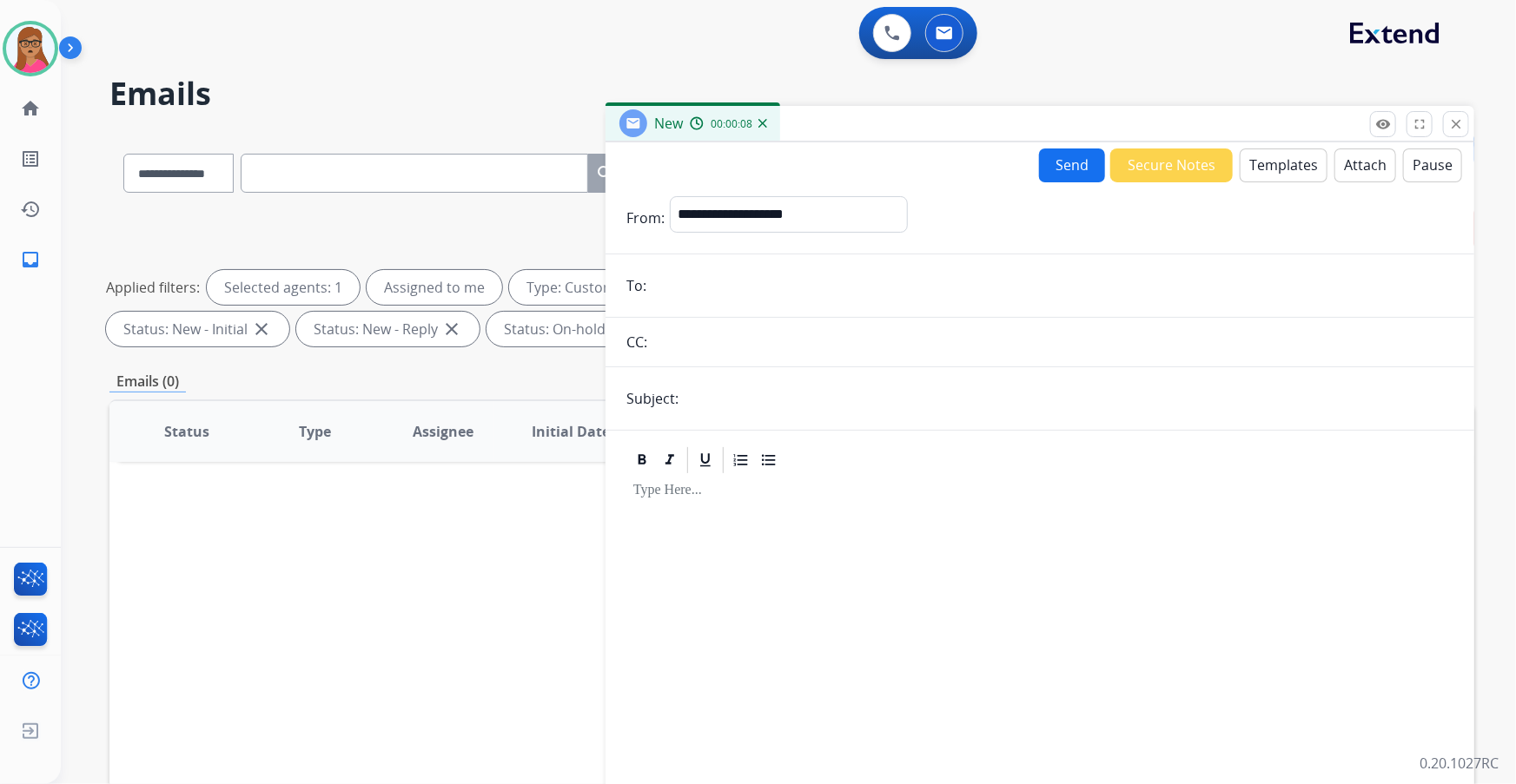
paste input "**********"
type input "**********"
click at [752, 207] on select "**********" at bounding box center [788, 213] width 236 height 34
select select "**********"
click at [670, 196] on select "**********" at bounding box center [788, 213] width 236 height 34
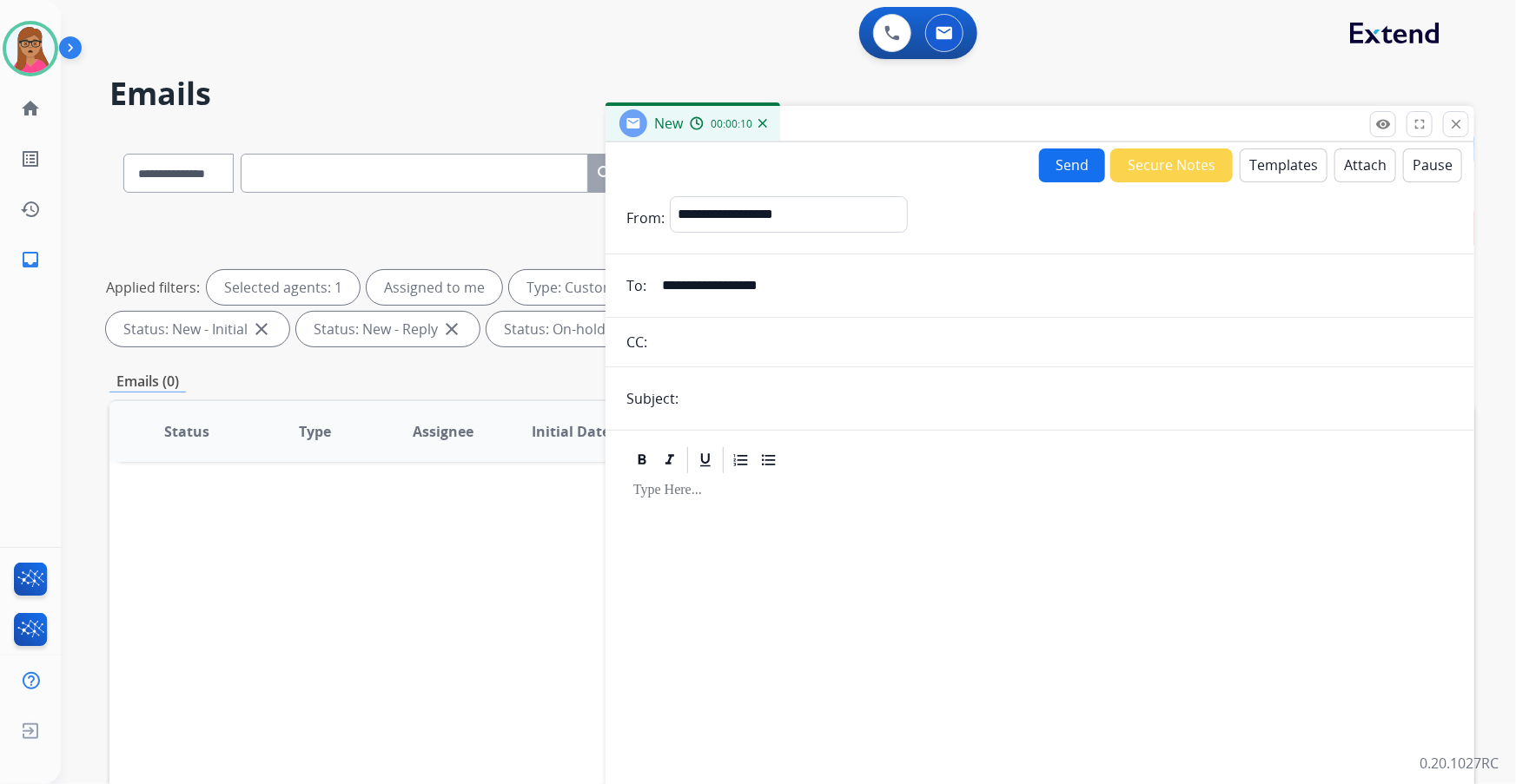
click at [738, 399] on input "text" at bounding box center [1068, 399] width 770 height 34
type input "**********"
click at [745, 507] on div at bounding box center [1040, 657] width 827 height 364
click at [1284, 163] on button "Templates" at bounding box center [1284, 165] width 88 height 33
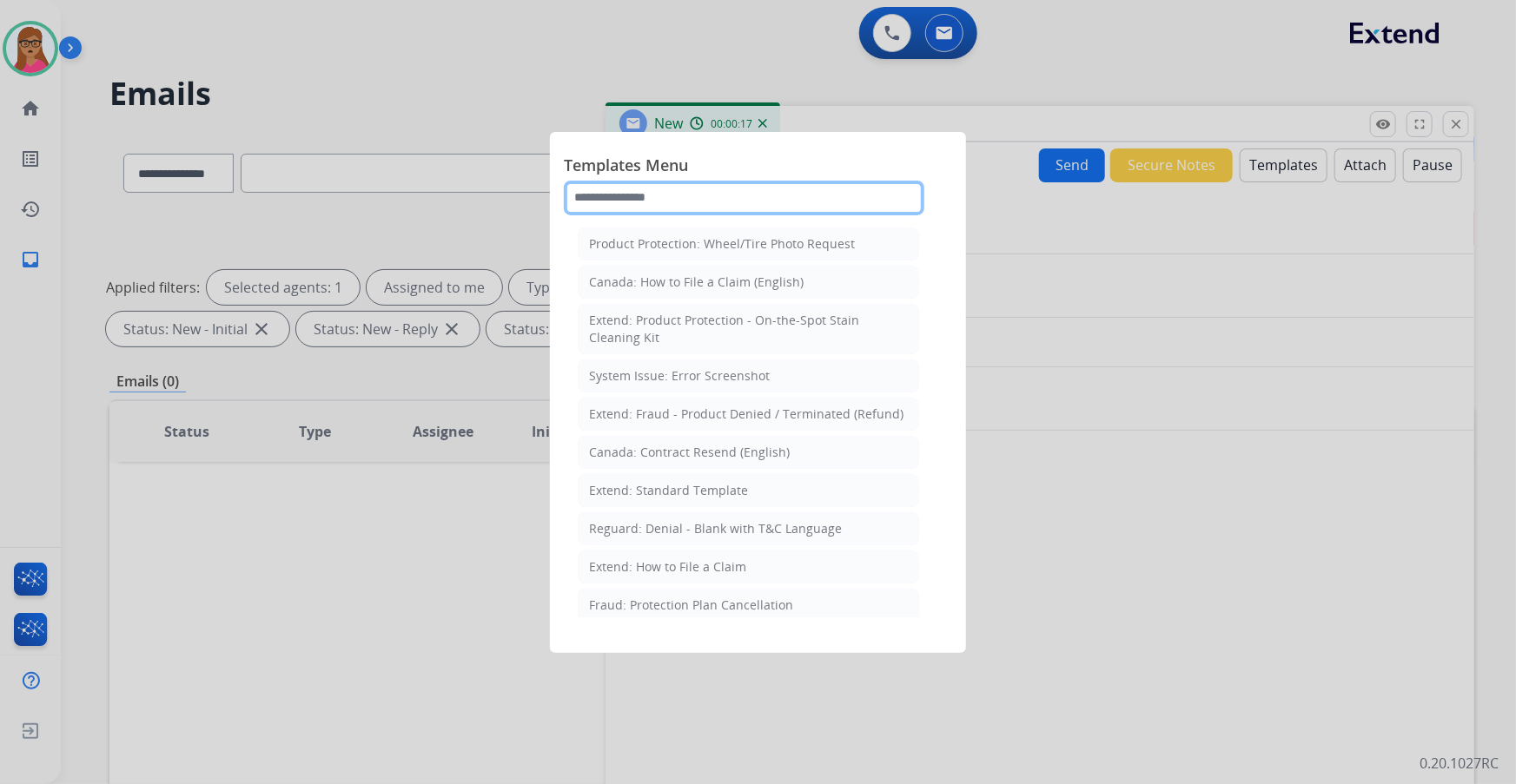
click at [782, 187] on input "text" at bounding box center [744, 198] width 361 height 34
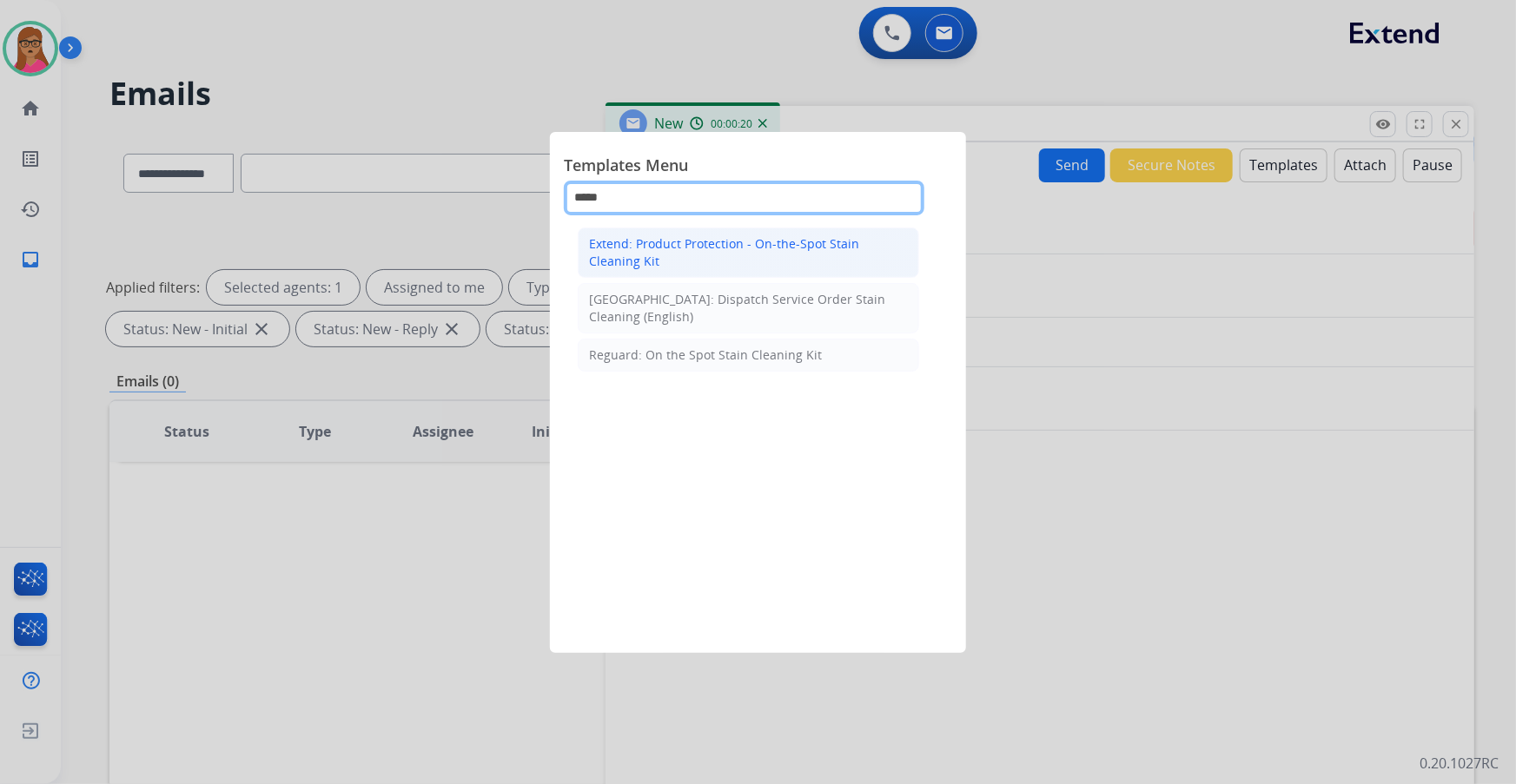
type input "*****"
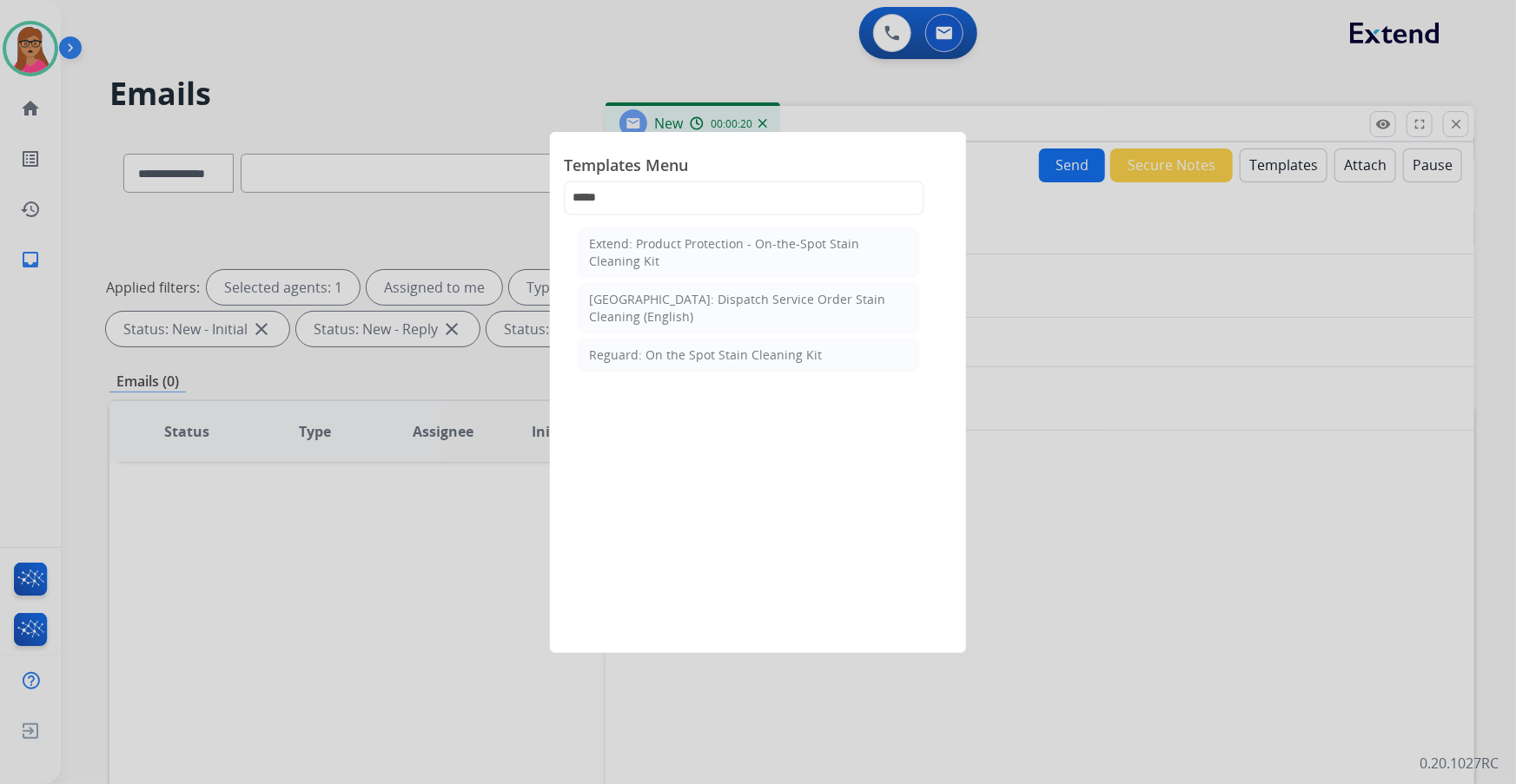
click at [721, 258] on div "Extend: Product Protection - On-the-Spot Stain Cleaning Kit" at bounding box center [748, 252] width 319 height 34
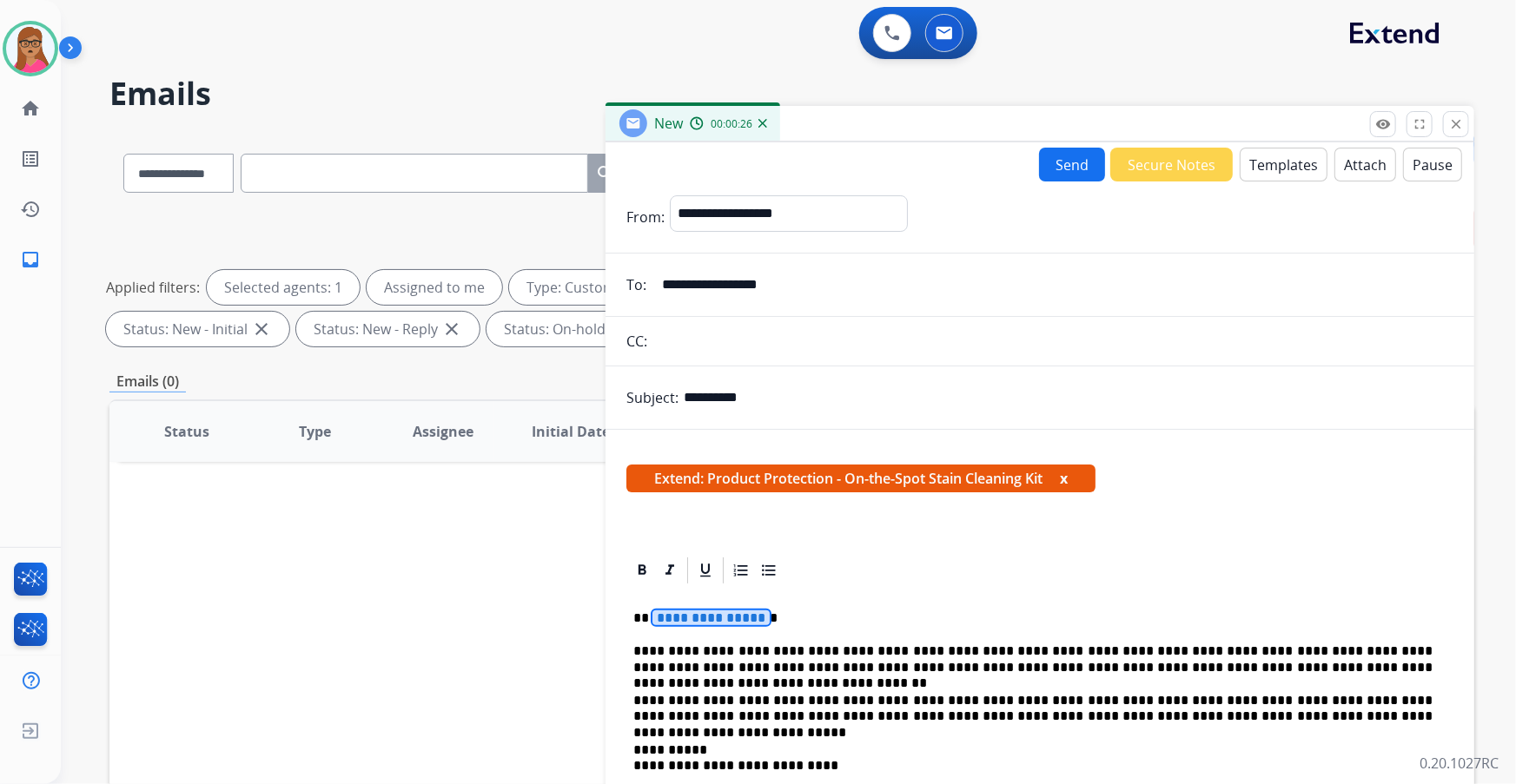
click at [697, 614] on span "**********" at bounding box center [711, 618] width 118 height 14
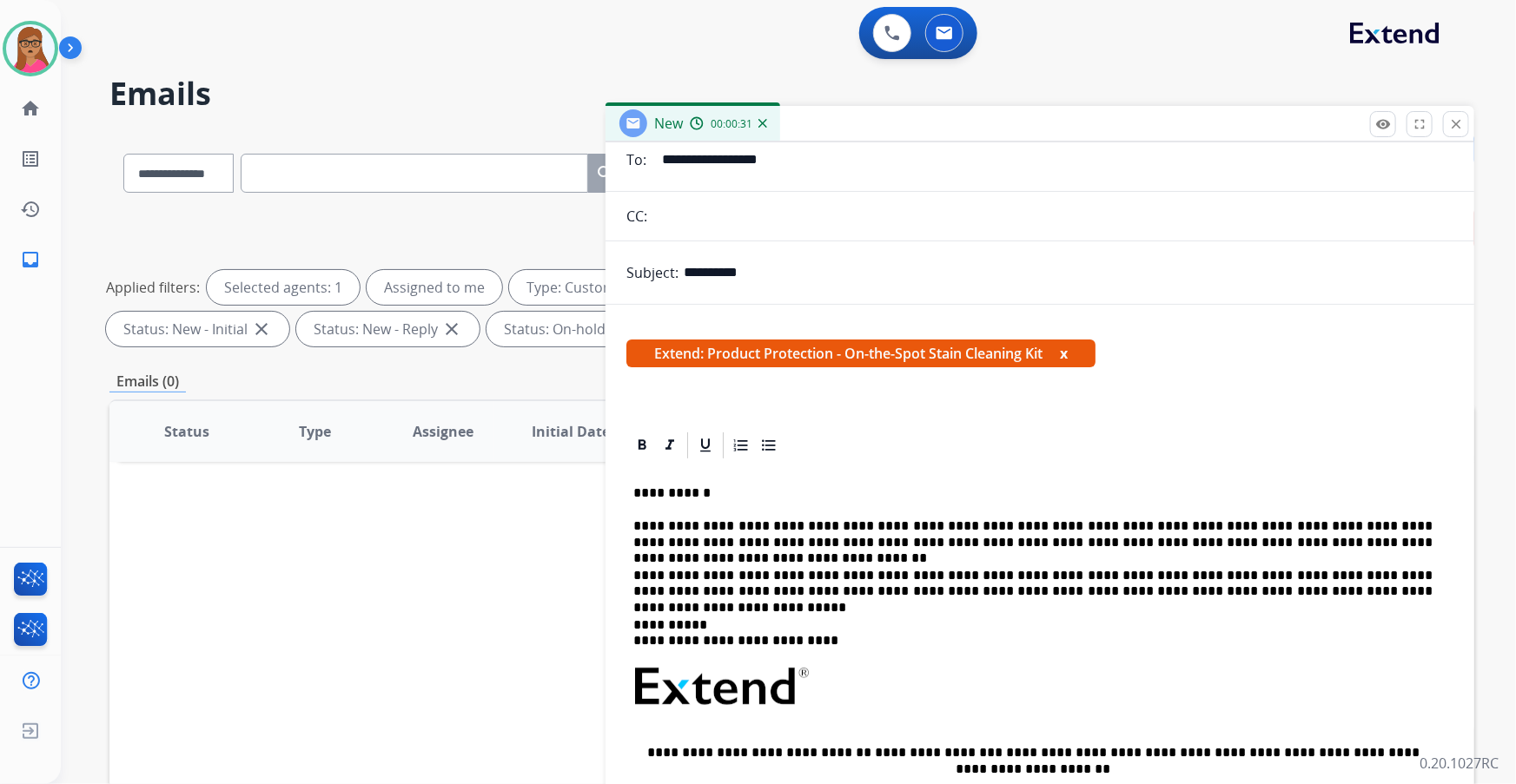
scroll to position [0, 0]
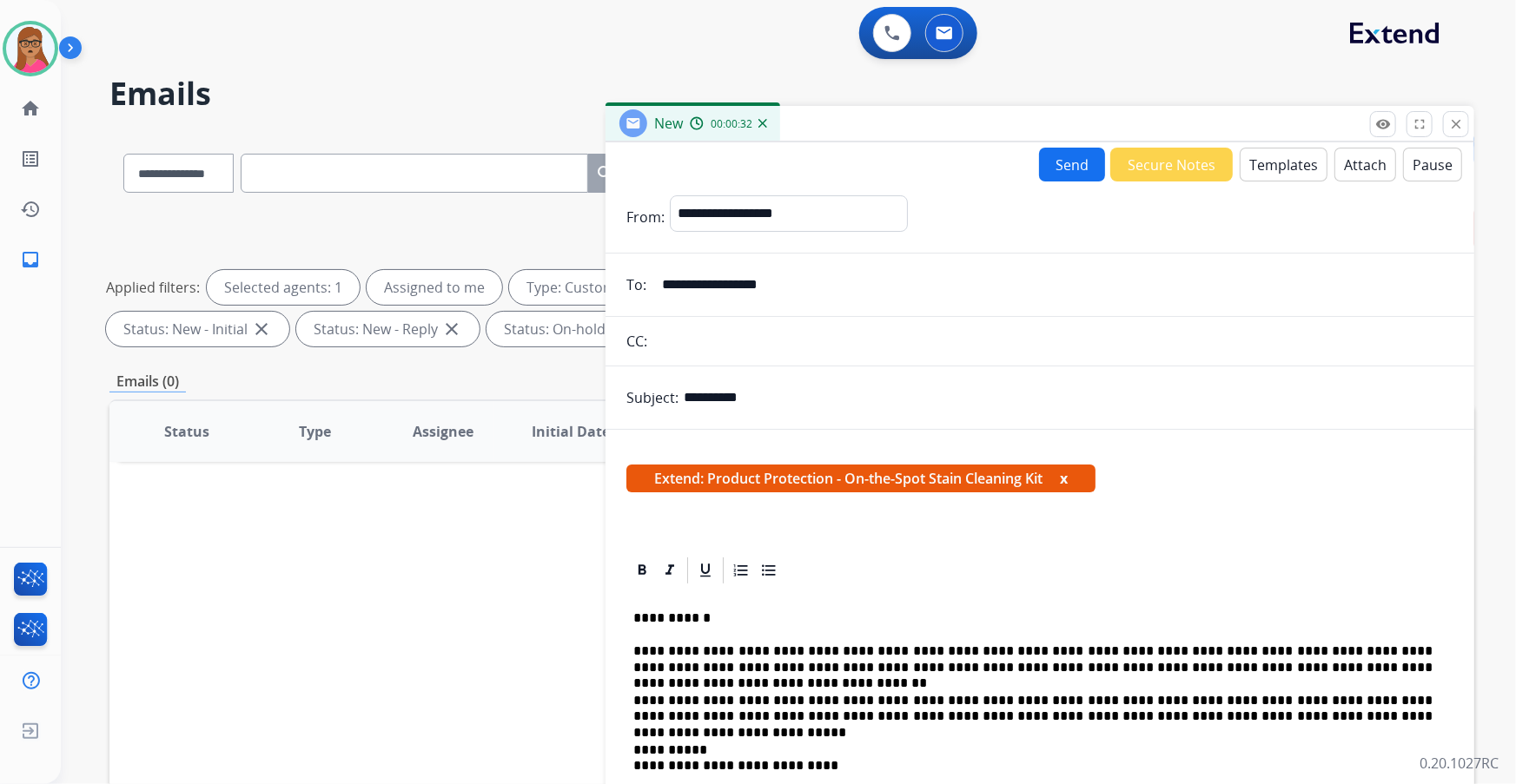
click at [1072, 174] on button "Send" at bounding box center [1072, 164] width 66 height 33
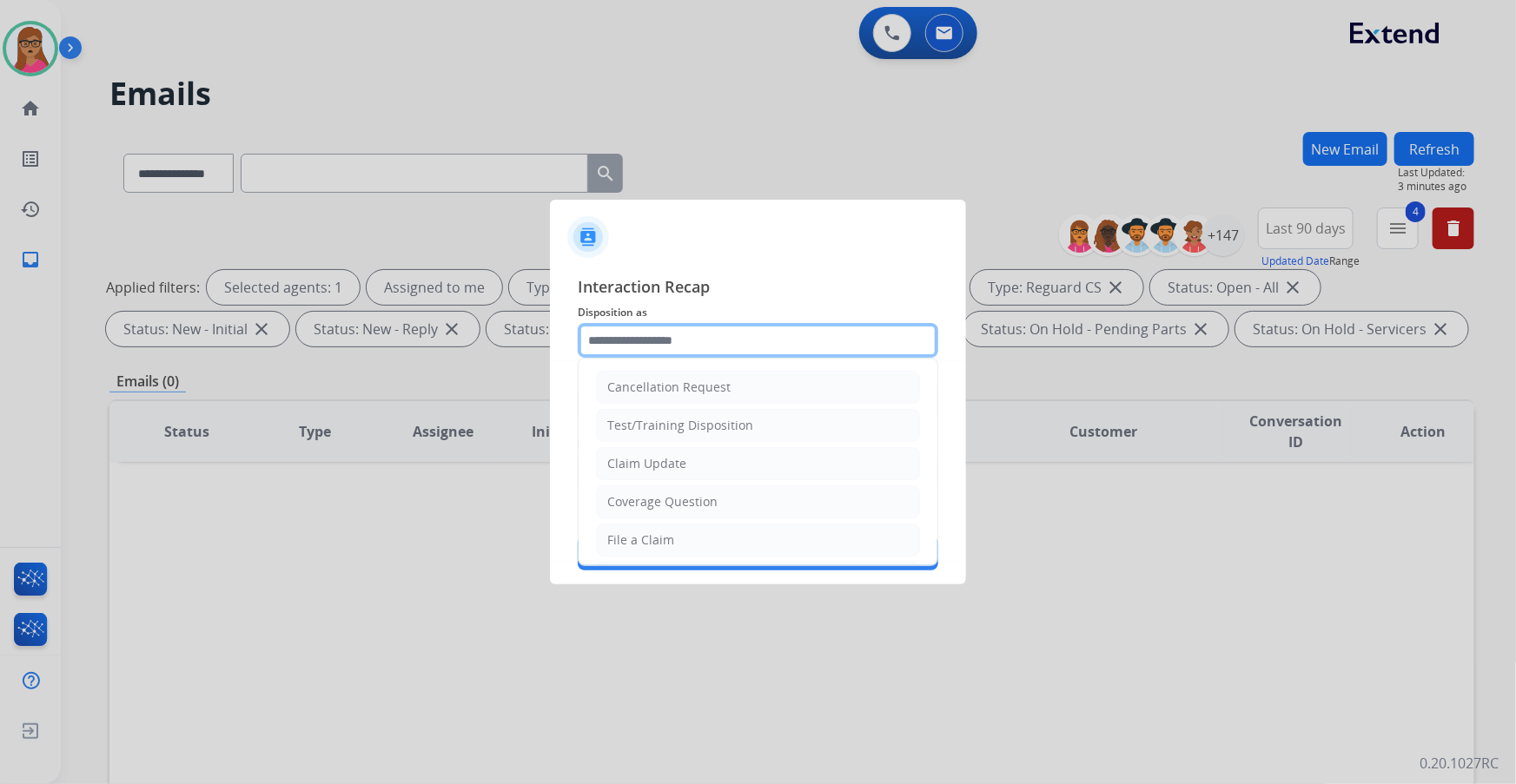
click at [654, 336] on input "text" at bounding box center [758, 340] width 361 height 34
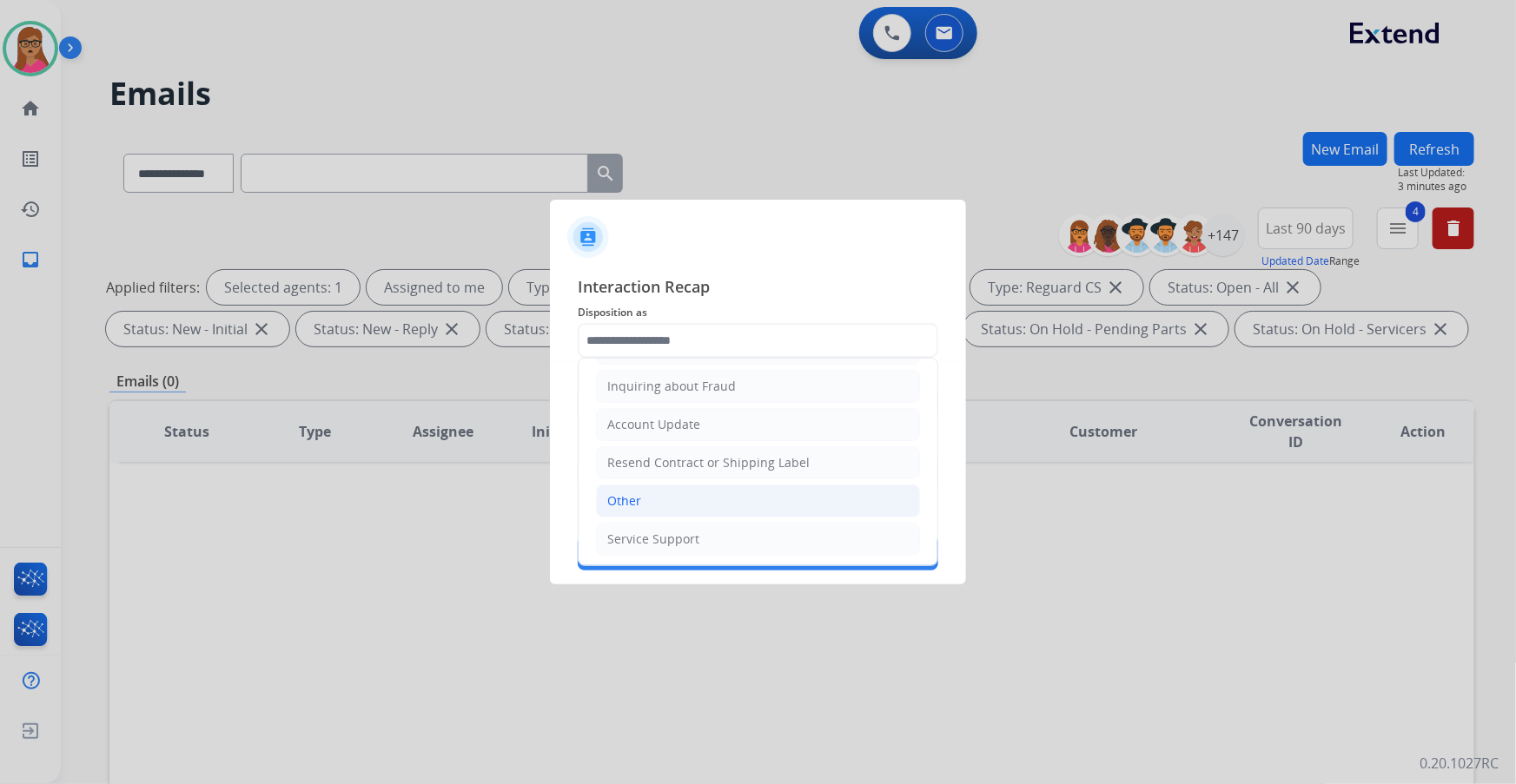
click at [626, 494] on div "Other" at bounding box center [623, 501] width 33 height 17
type input "*****"
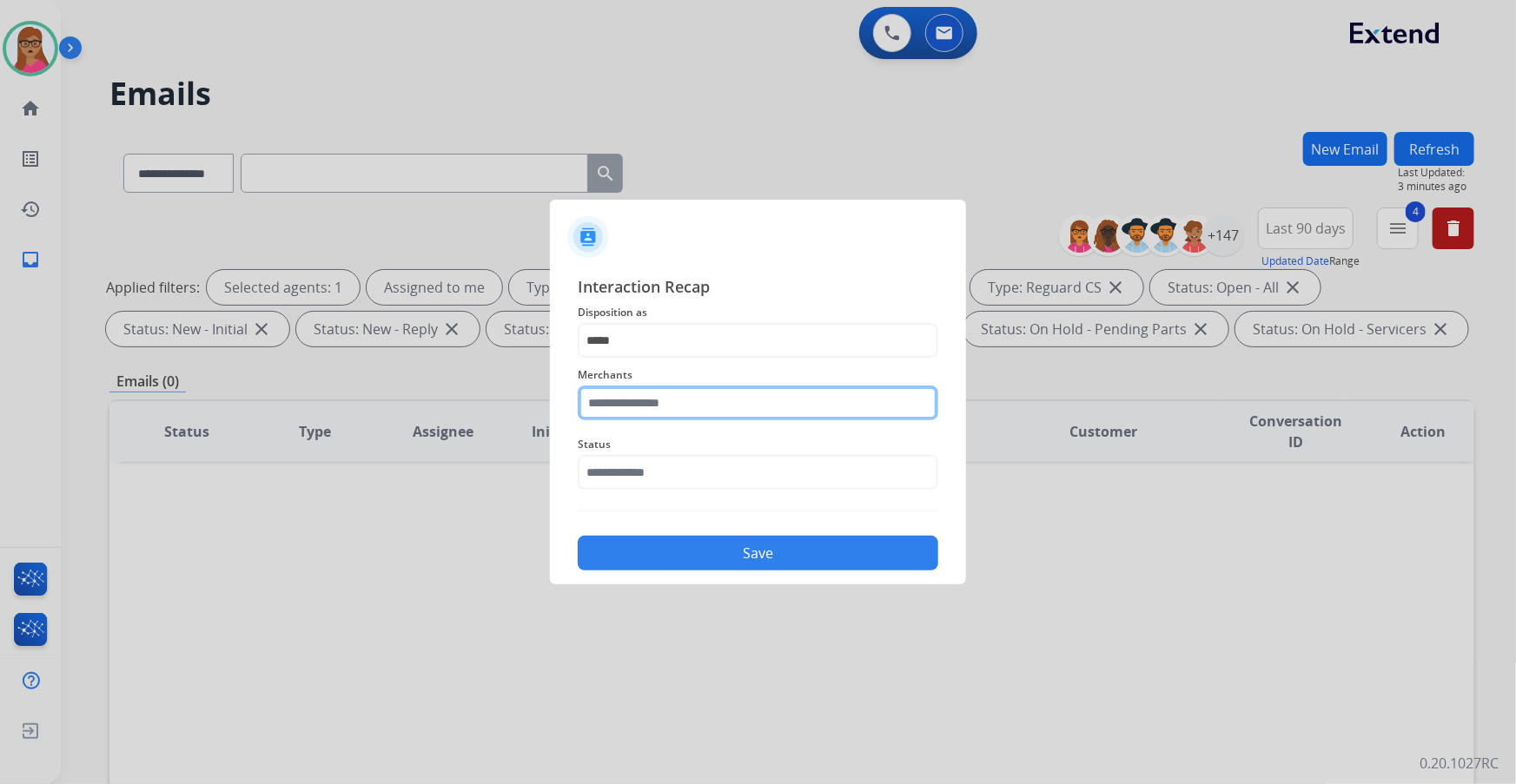
click at [676, 390] on input "text" at bounding box center [758, 402] width 361 height 34
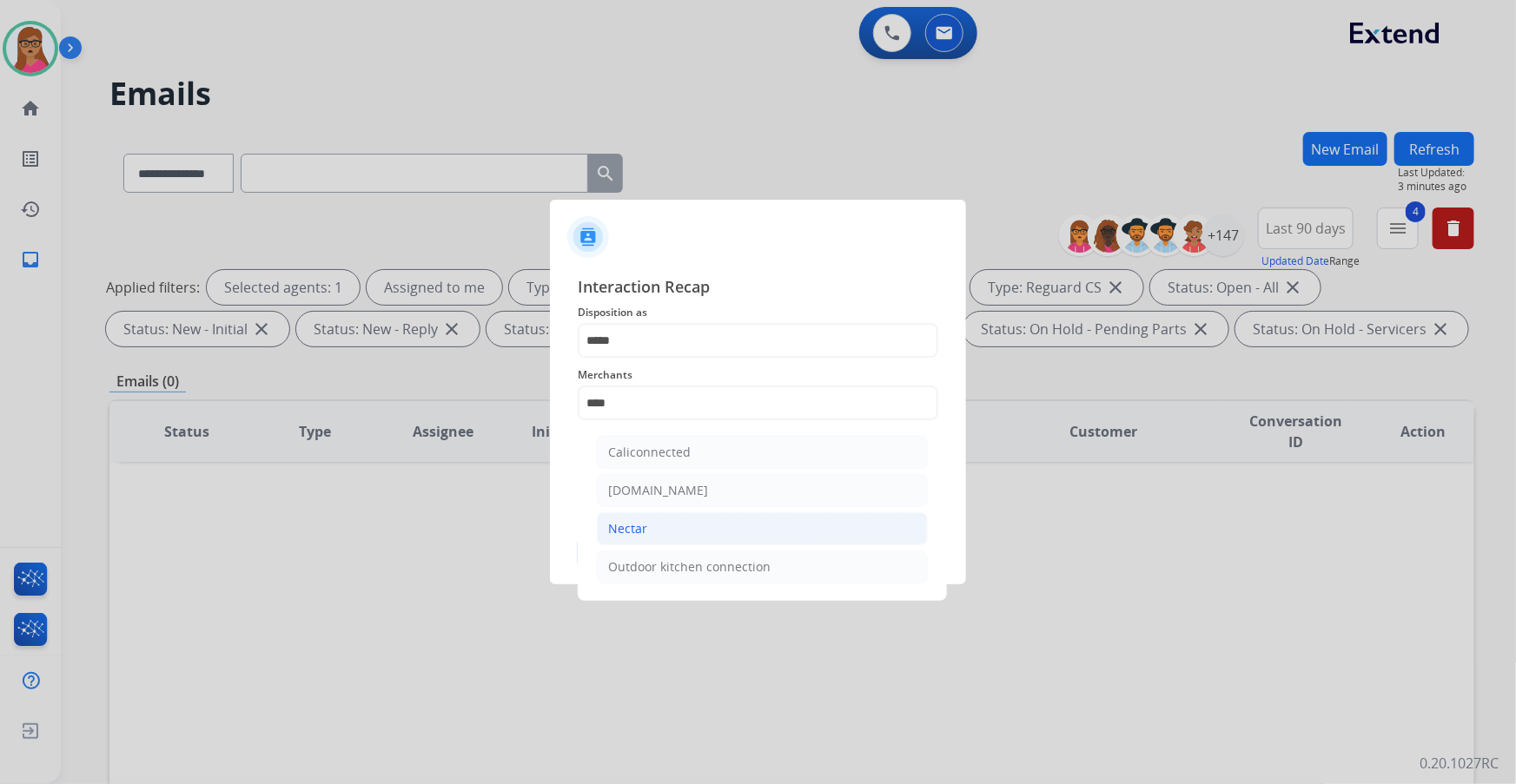
click at [652, 524] on li "Nectar" at bounding box center [763, 529] width 331 height 33
type input "******"
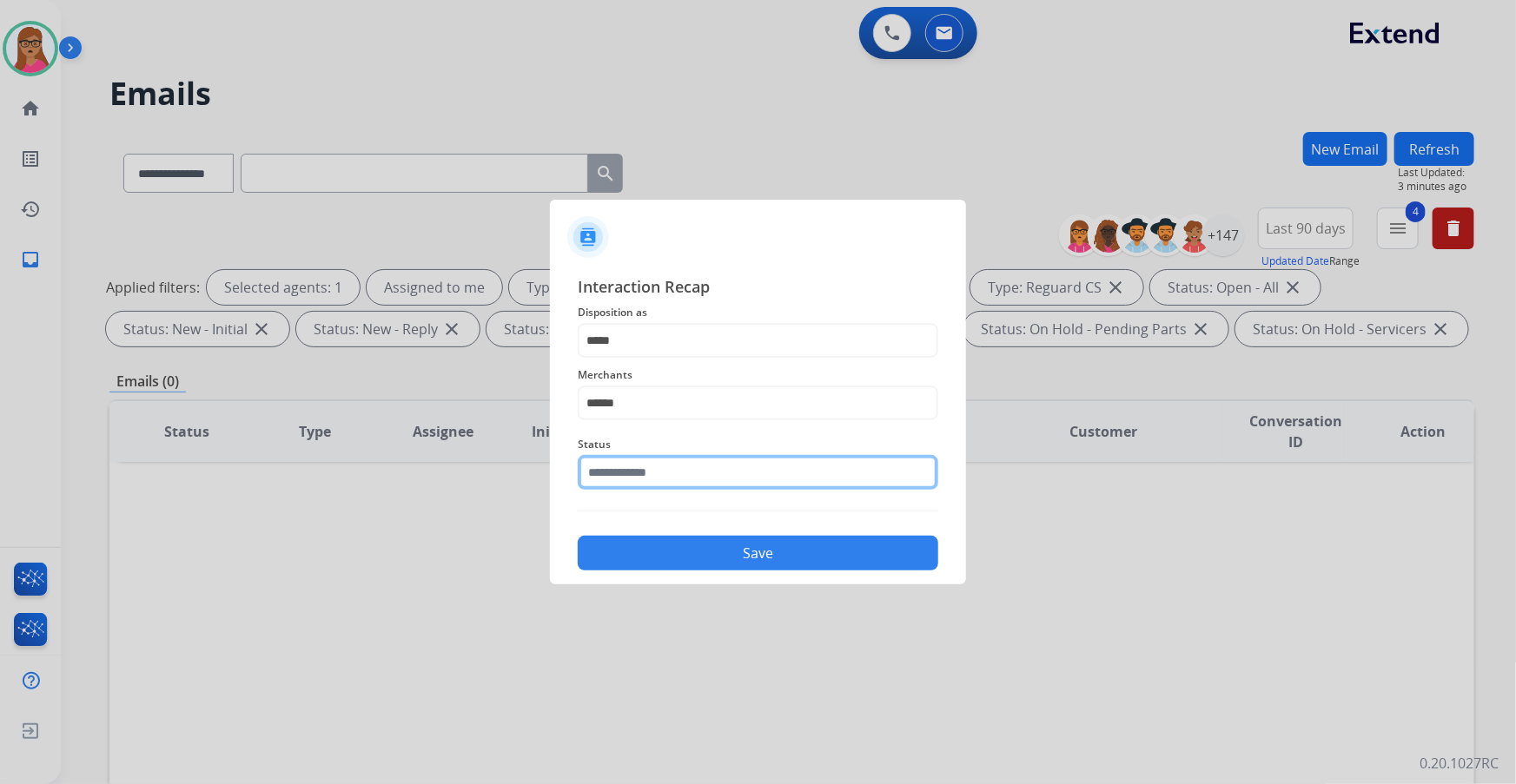
click at [663, 468] on input "text" at bounding box center [758, 472] width 361 height 34
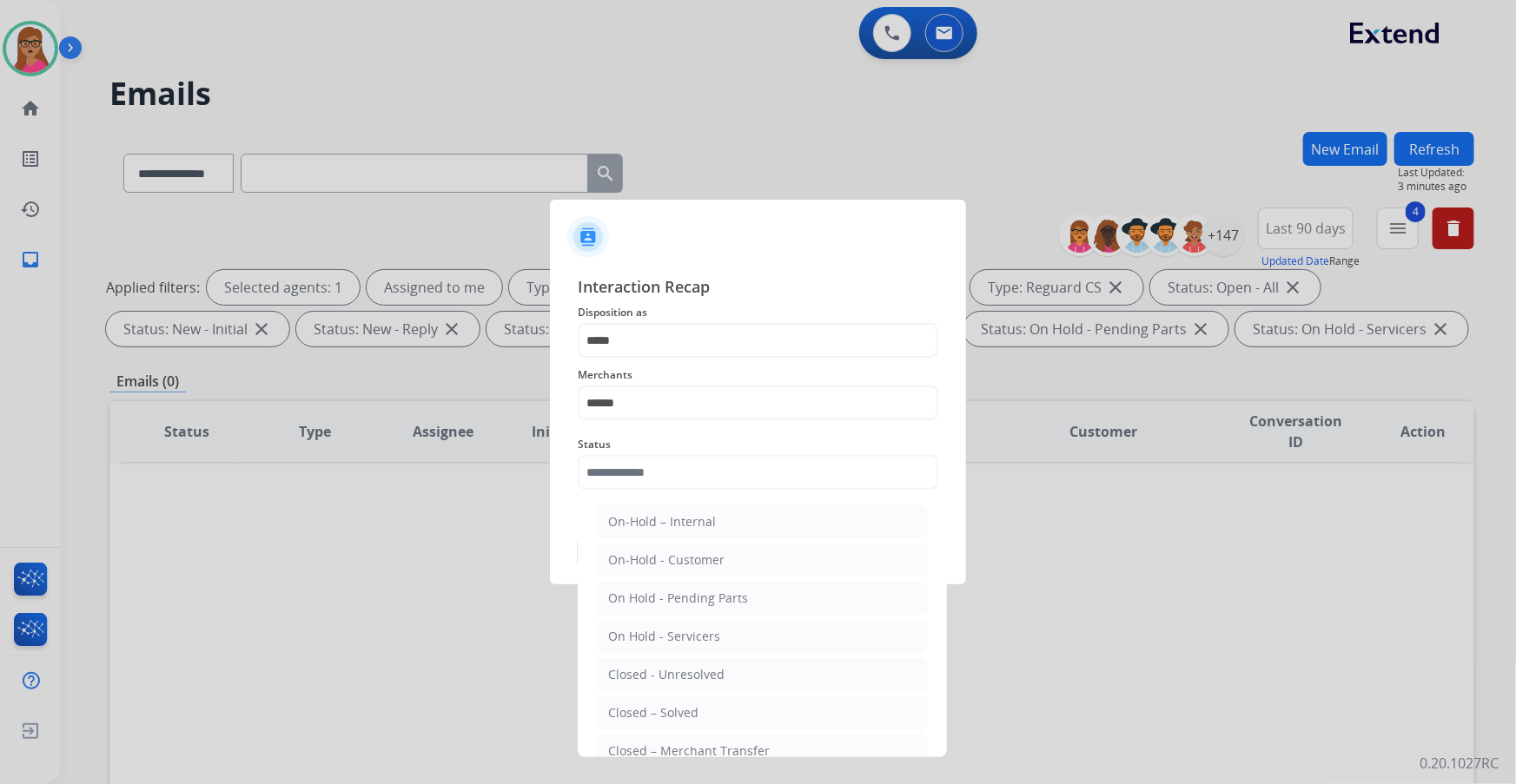
click at [659, 699] on li "Closed – Solved" at bounding box center [763, 713] width 331 height 33
type input "**********"
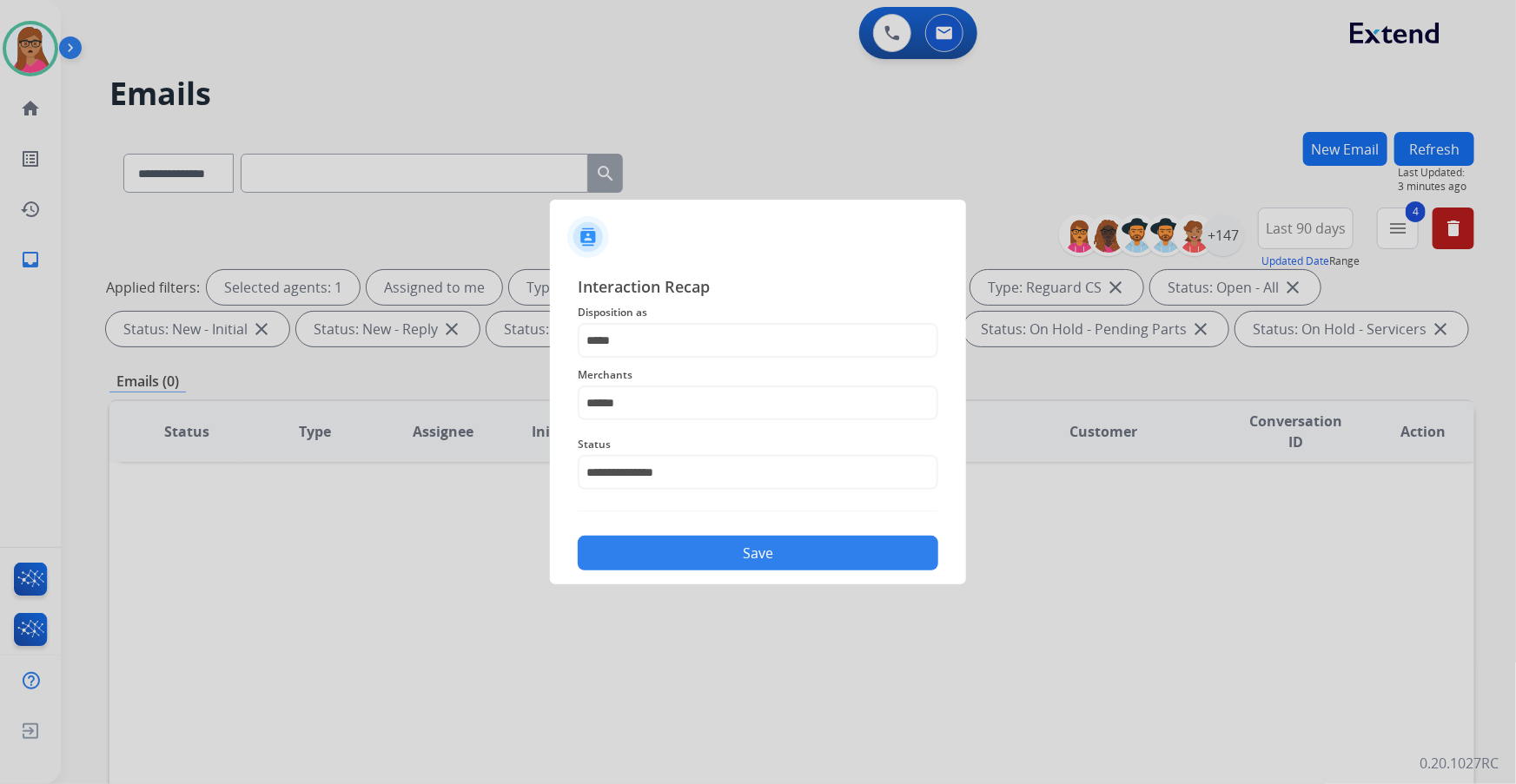
click at [716, 544] on button "Save" at bounding box center [758, 553] width 361 height 34
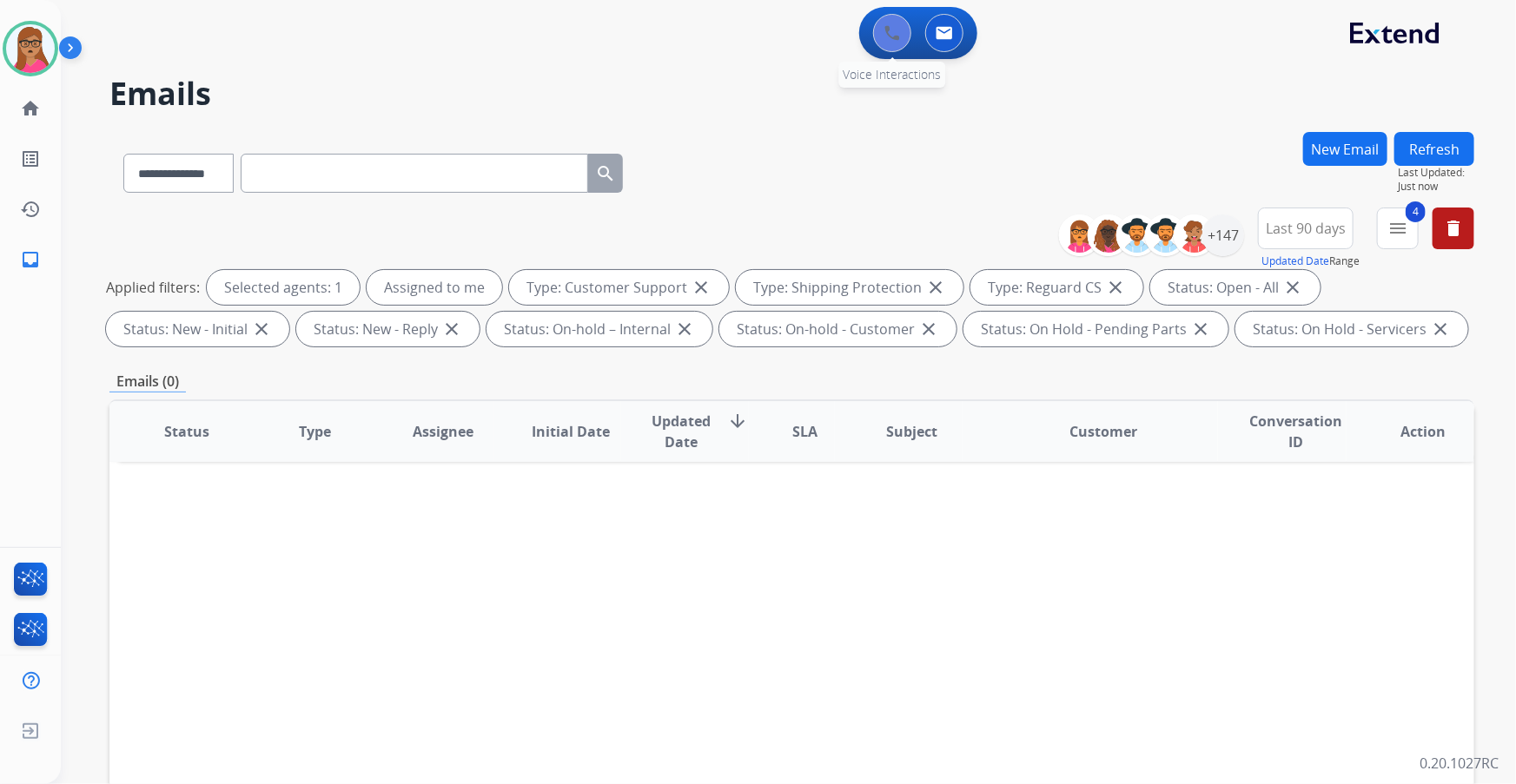
click at [885, 33] on img at bounding box center [892, 33] width 15 height 15
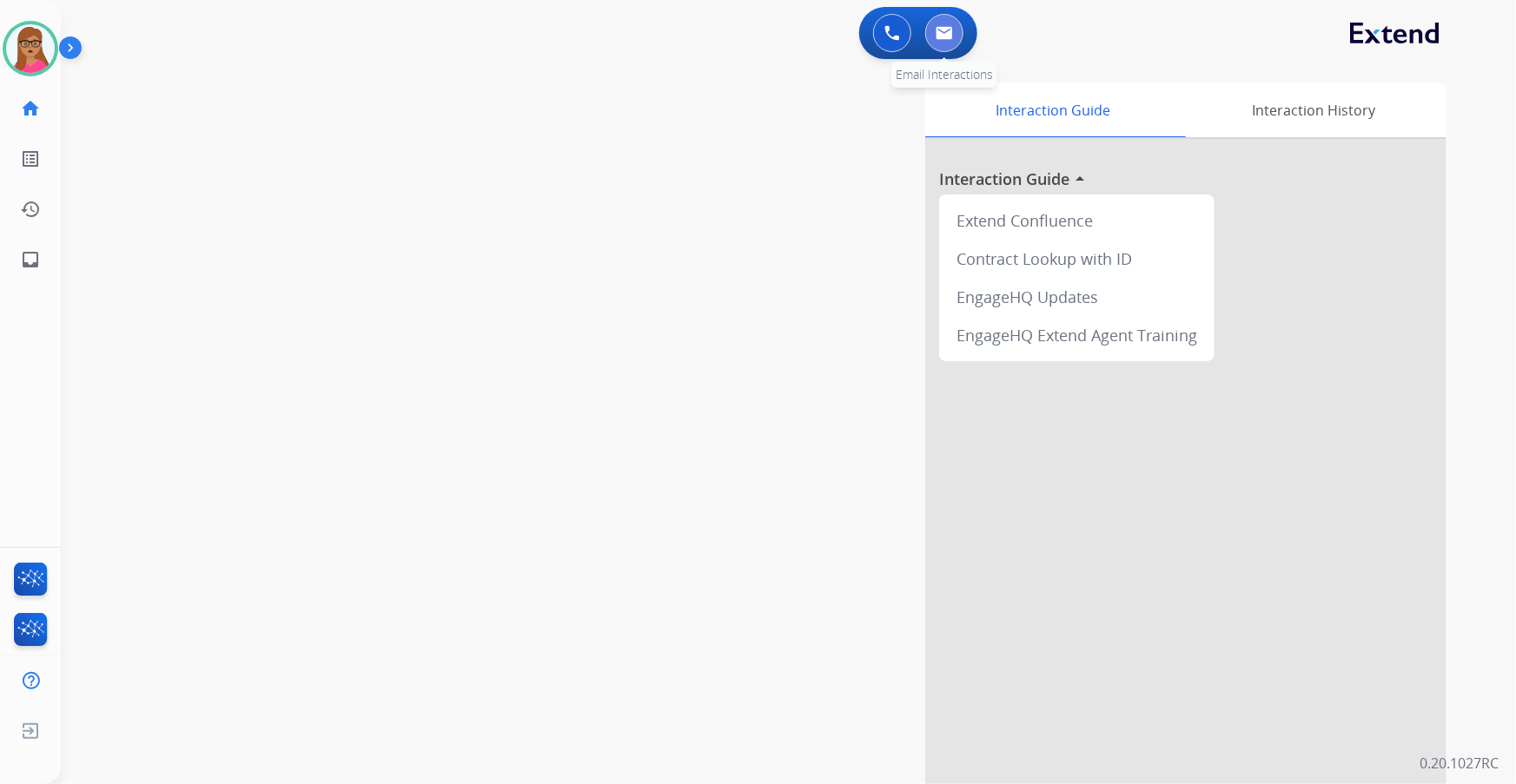
click at [953, 32] on button at bounding box center [944, 33] width 38 height 38
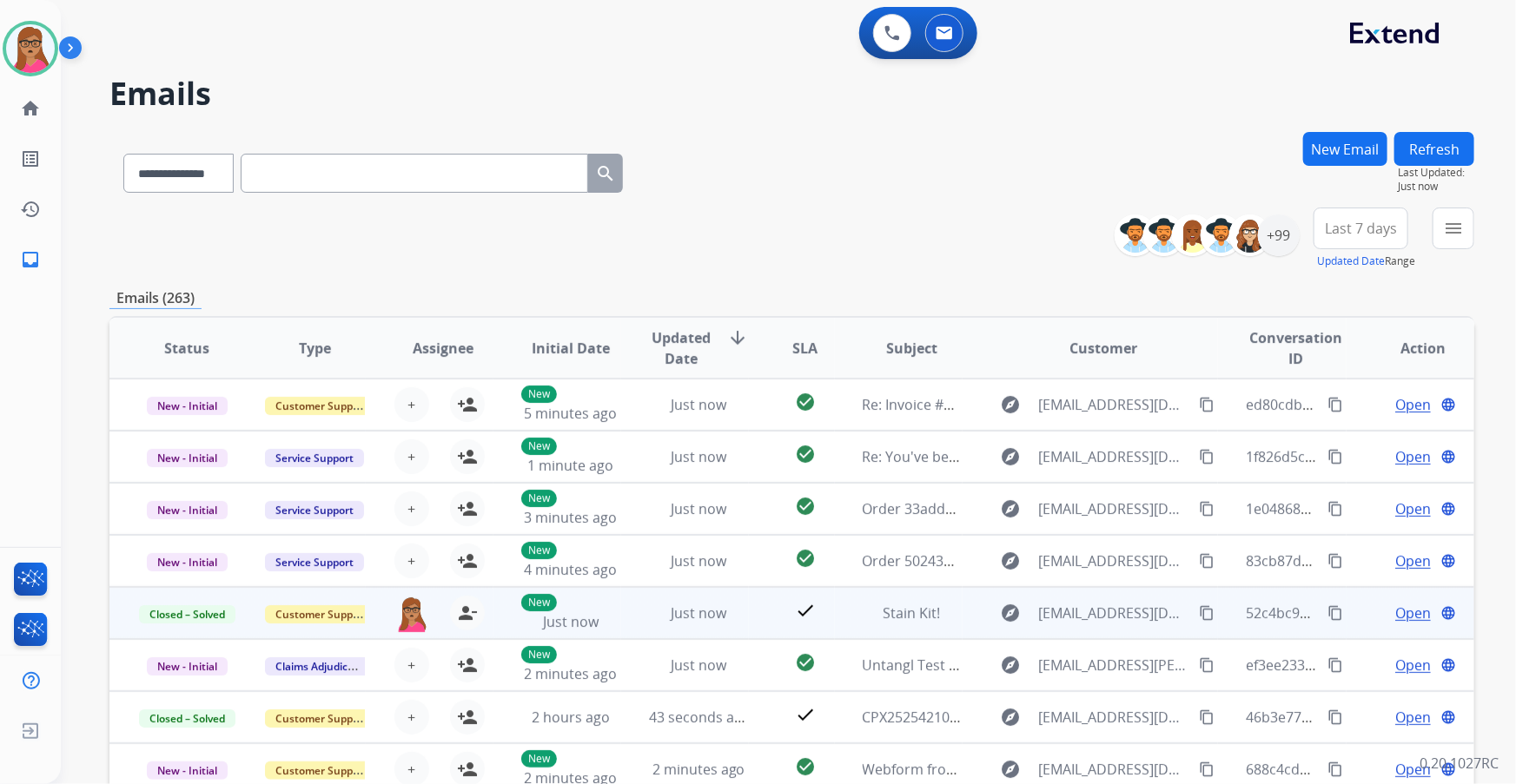
click at [1328, 611] on mat-icon "content_copy" at bounding box center [1335, 612] width 15 height 15
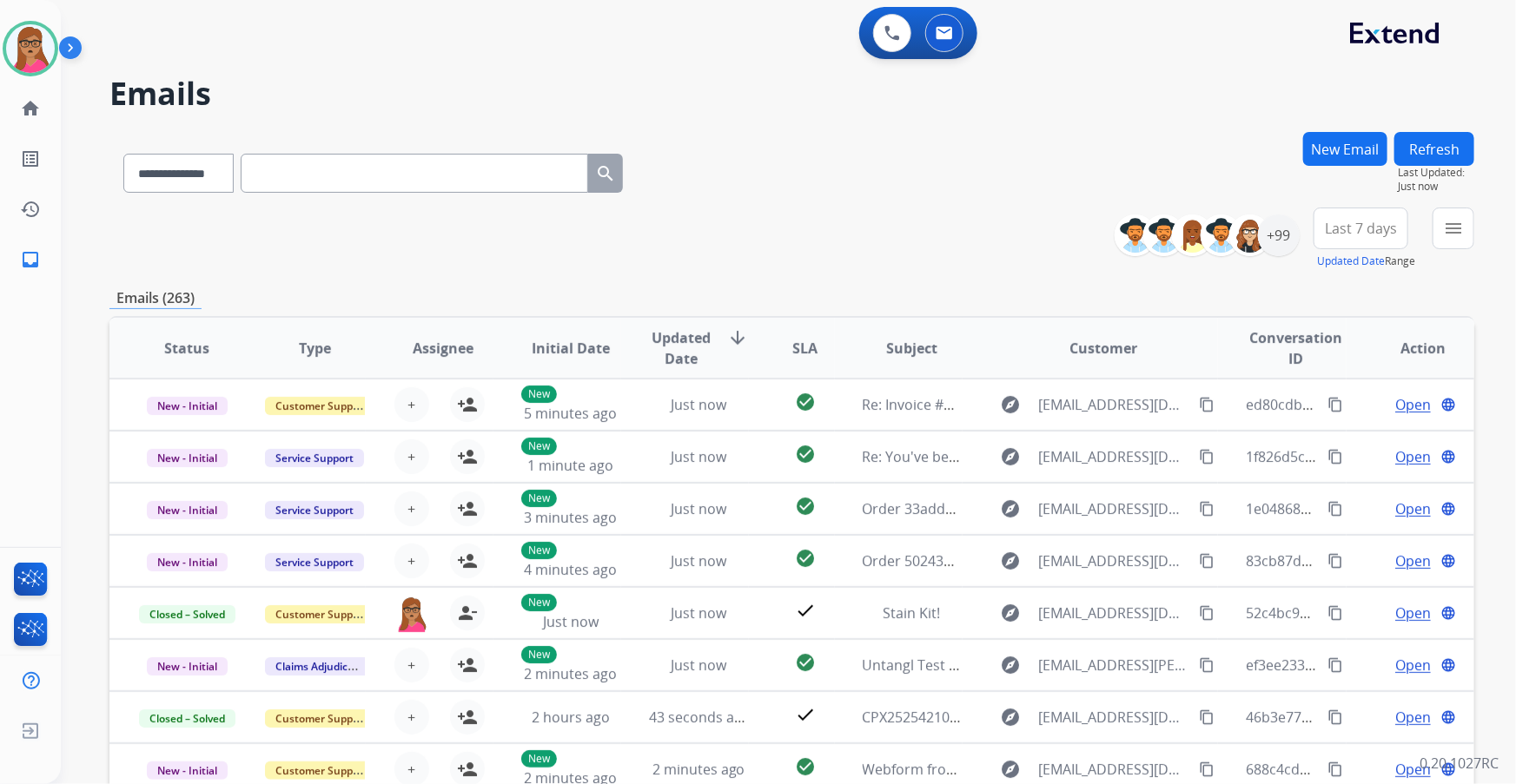
click at [1364, 225] on span "Last 7 days" at bounding box center [1361, 229] width 72 height 7
click at [1335, 436] on div "Last 90 days" at bounding box center [1356, 439] width 96 height 26
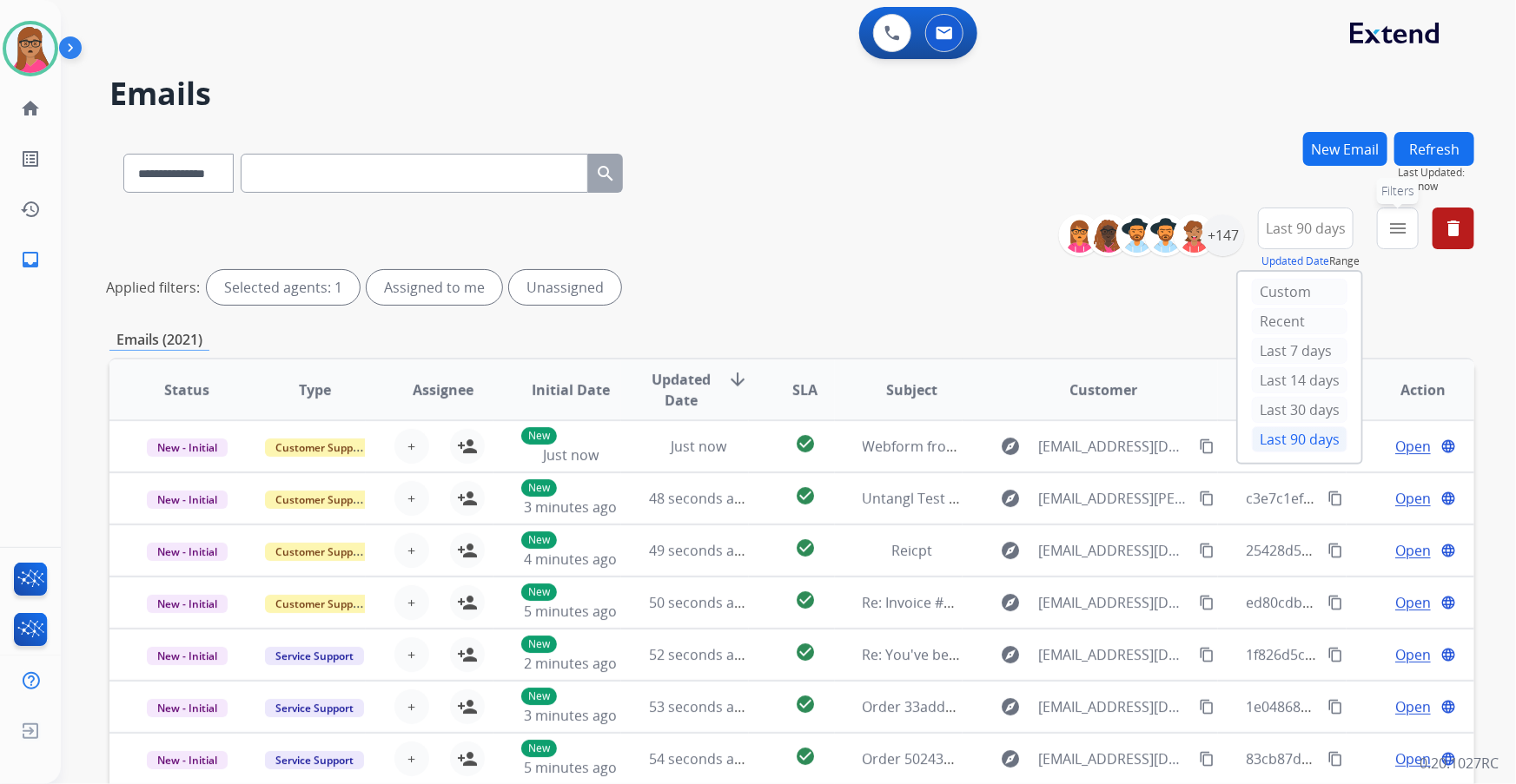
click at [1402, 238] on button "menu Filters" at bounding box center [1398, 229] width 42 height 42
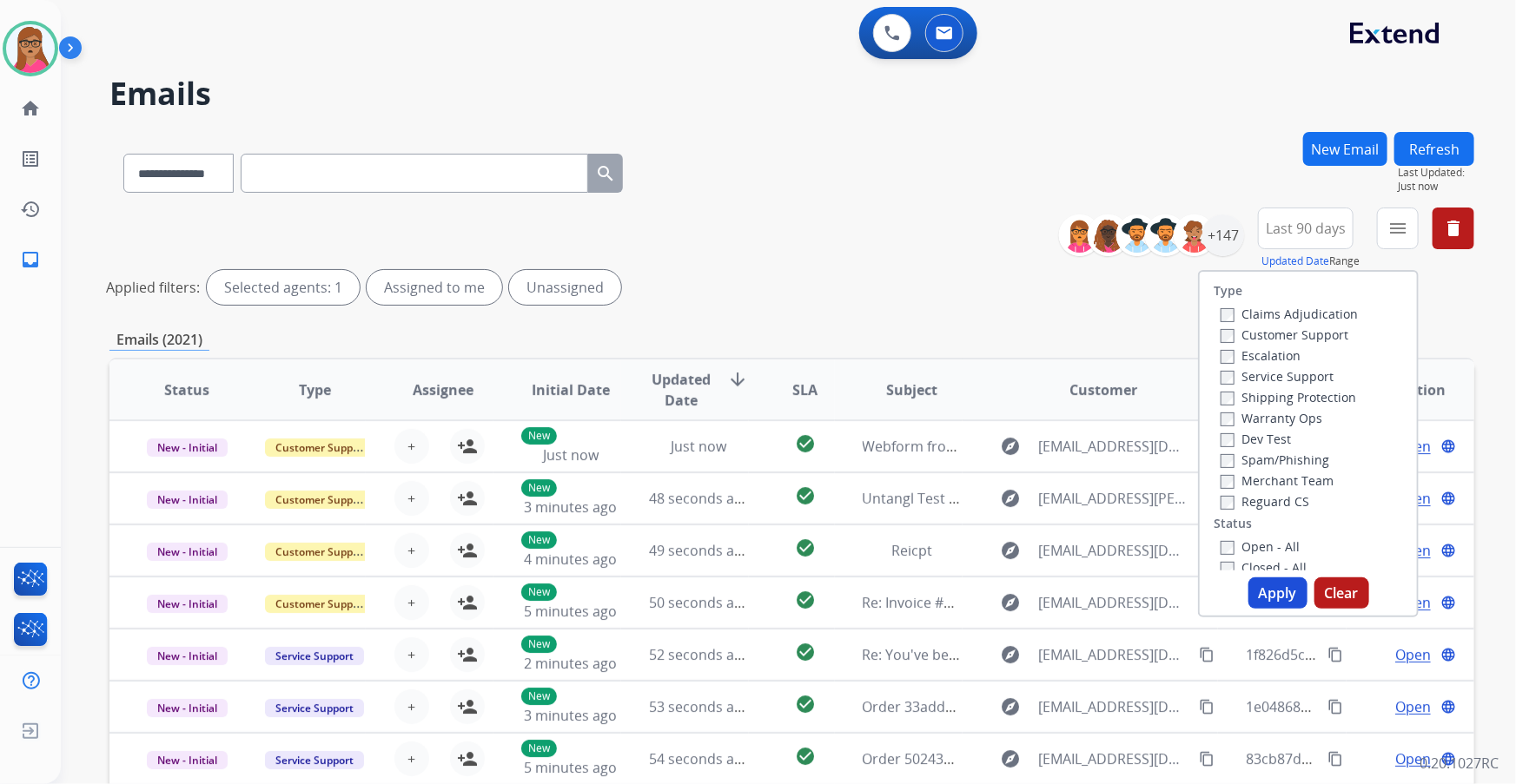
click at [1325, 335] on label "Customer Support" at bounding box center [1284, 335] width 128 height 16
click at [1319, 395] on label "Shipping Protection" at bounding box center [1289, 397] width 136 height 16
drag, startPoint x: 1269, startPoint y: 498, endPoint x: 1291, endPoint y: 538, distance: 45.7
click at [1269, 500] on label "Reguard CS" at bounding box center [1265, 502] width 89 height 16
click at [1258, 548] on label "Open - All" at bounding box center [1260, 547] width 79 height 16
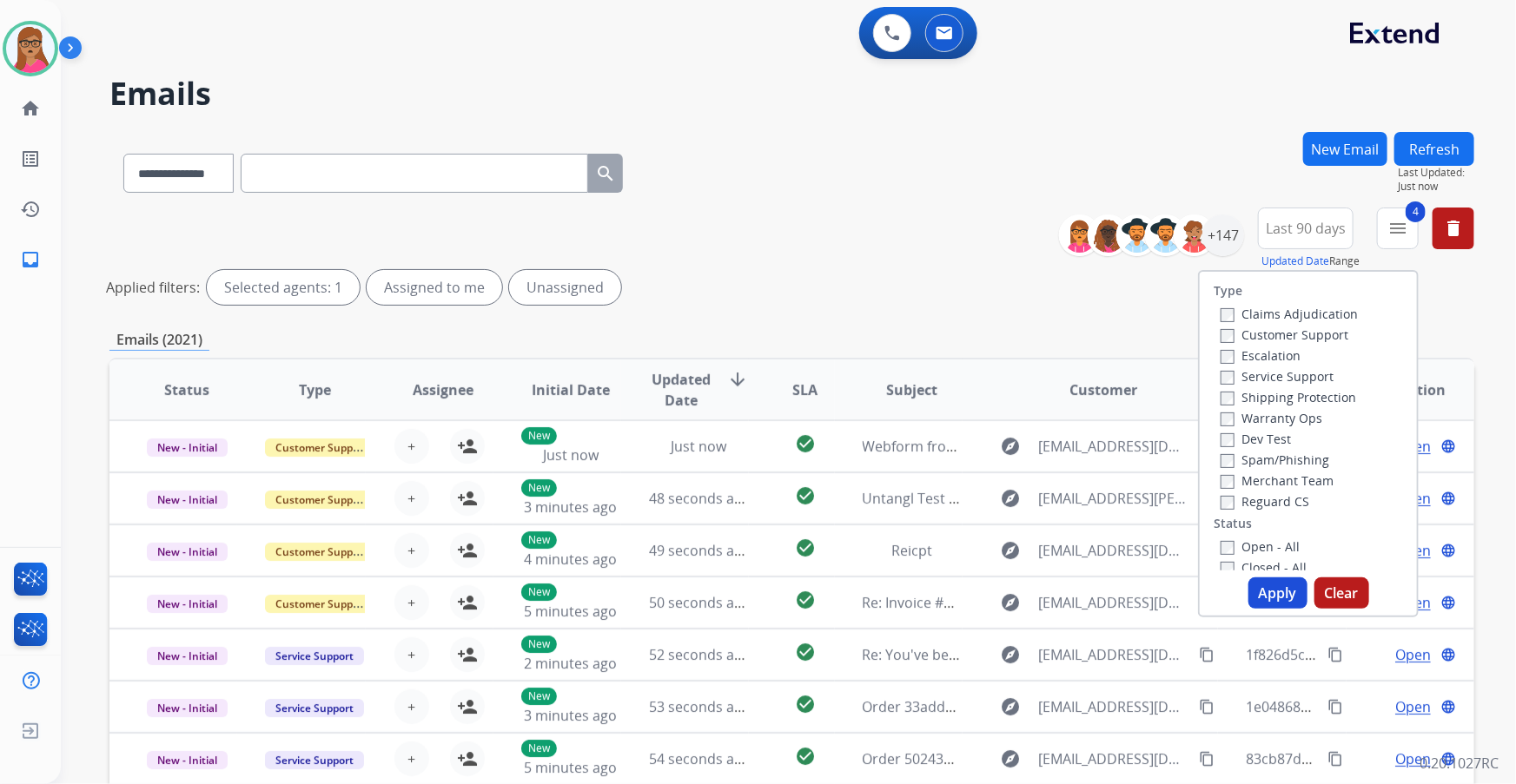
click at [1268, 594] on button "Apply" at bounding box center [1277, 593] width 59 height 32
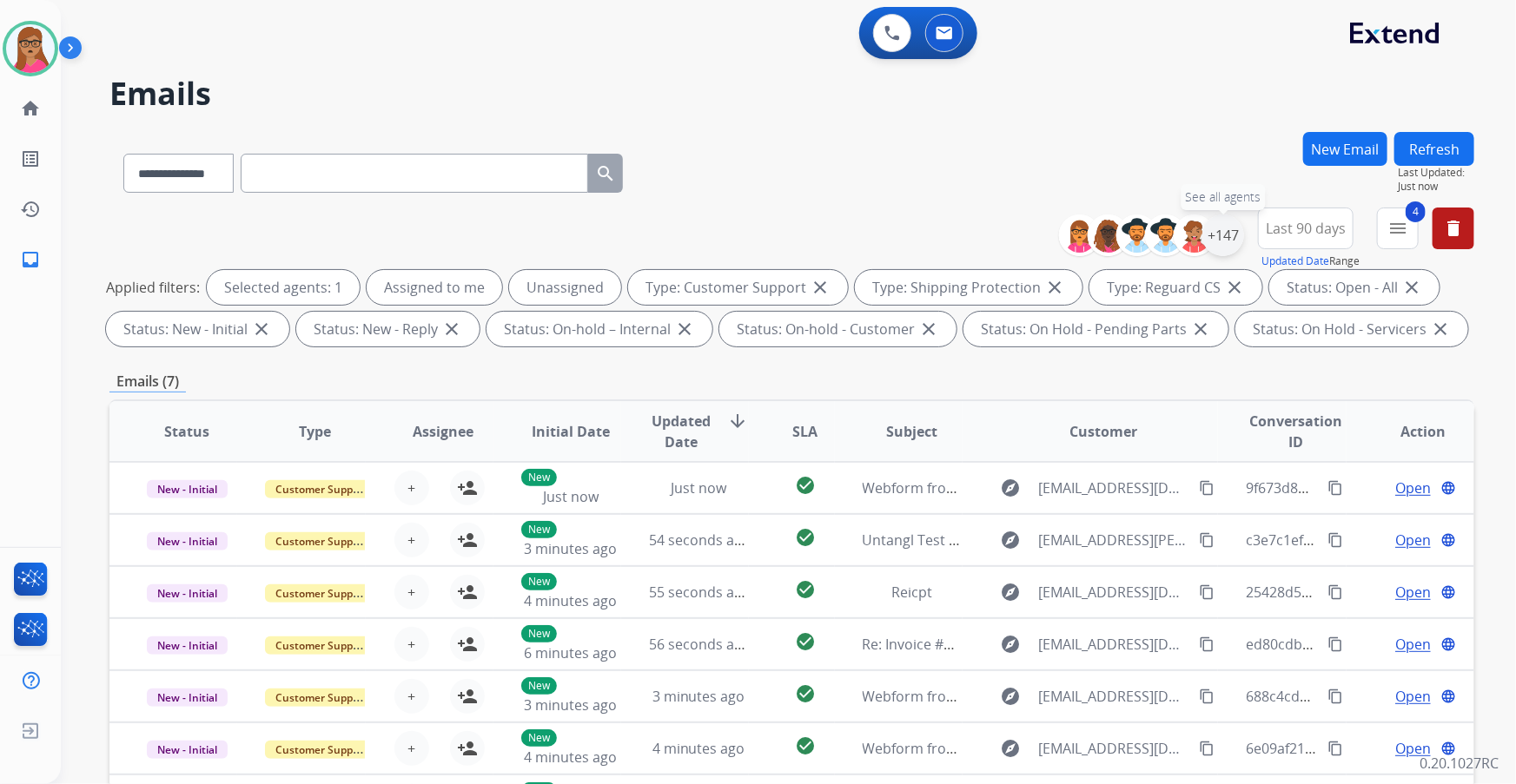
click at [1222, 237] on div "+147" at bounding box center [1223, 235] width 42 height 42
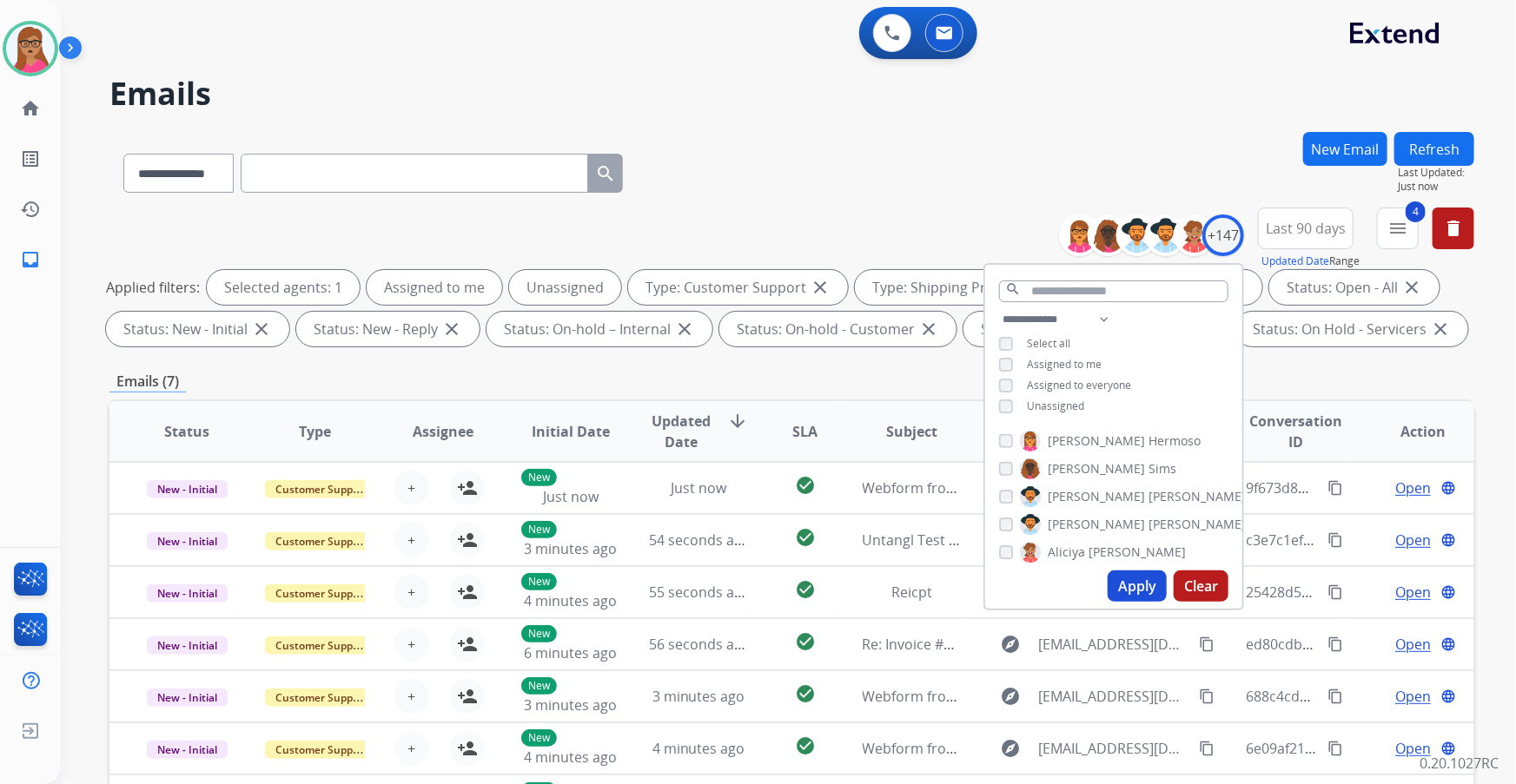
drag, startPoint x: 1301, startPoint y: 375, endPoint x: 1308, endPoint y: 365, distance: 12.2
click at [1301, 376] on div "Emails (7)" at bounding box center [791, 382] width 1365 height 22
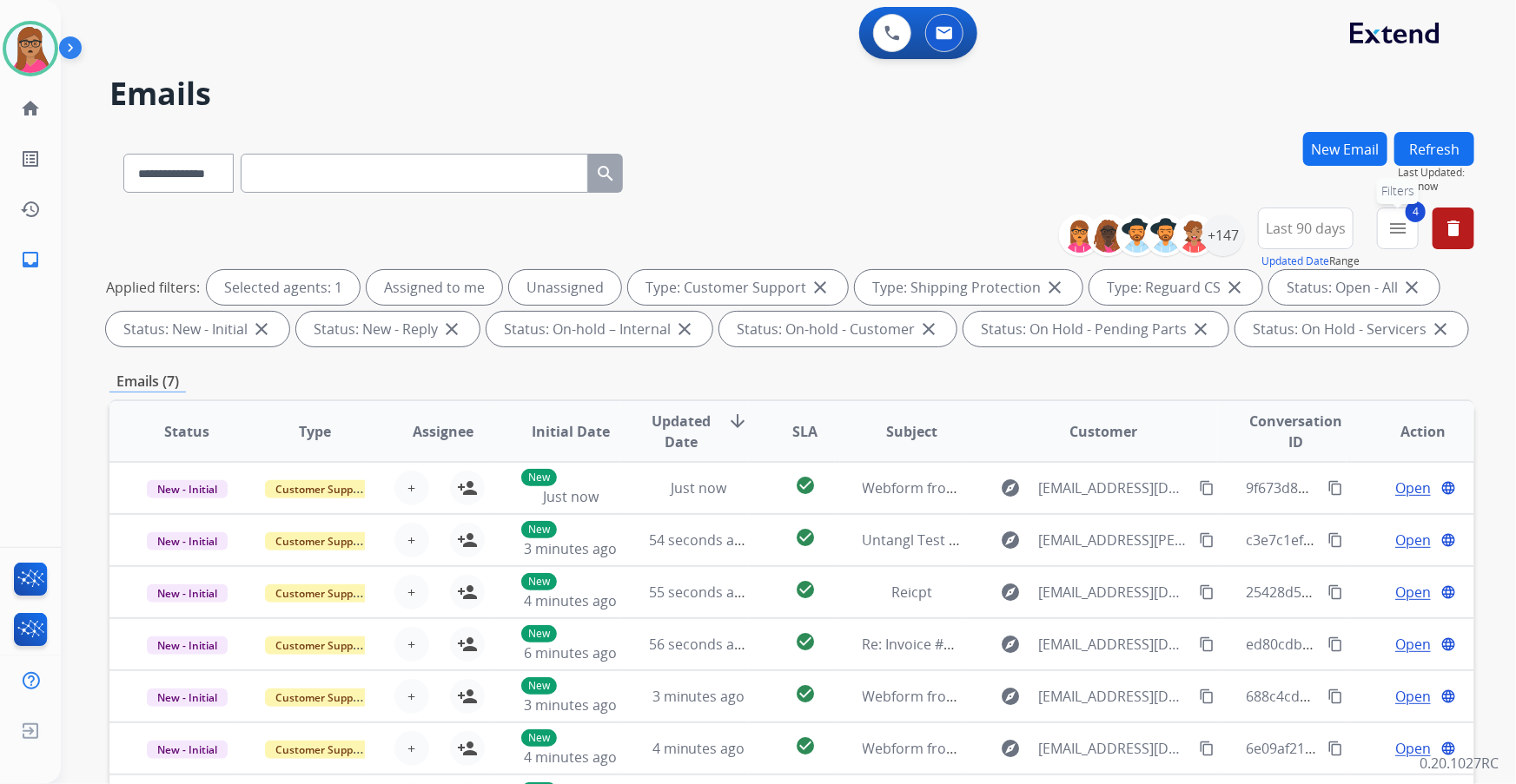
click at [1401, 227] on mat-icon "menu" at bounding box center [1398, 228] width 21 height 21
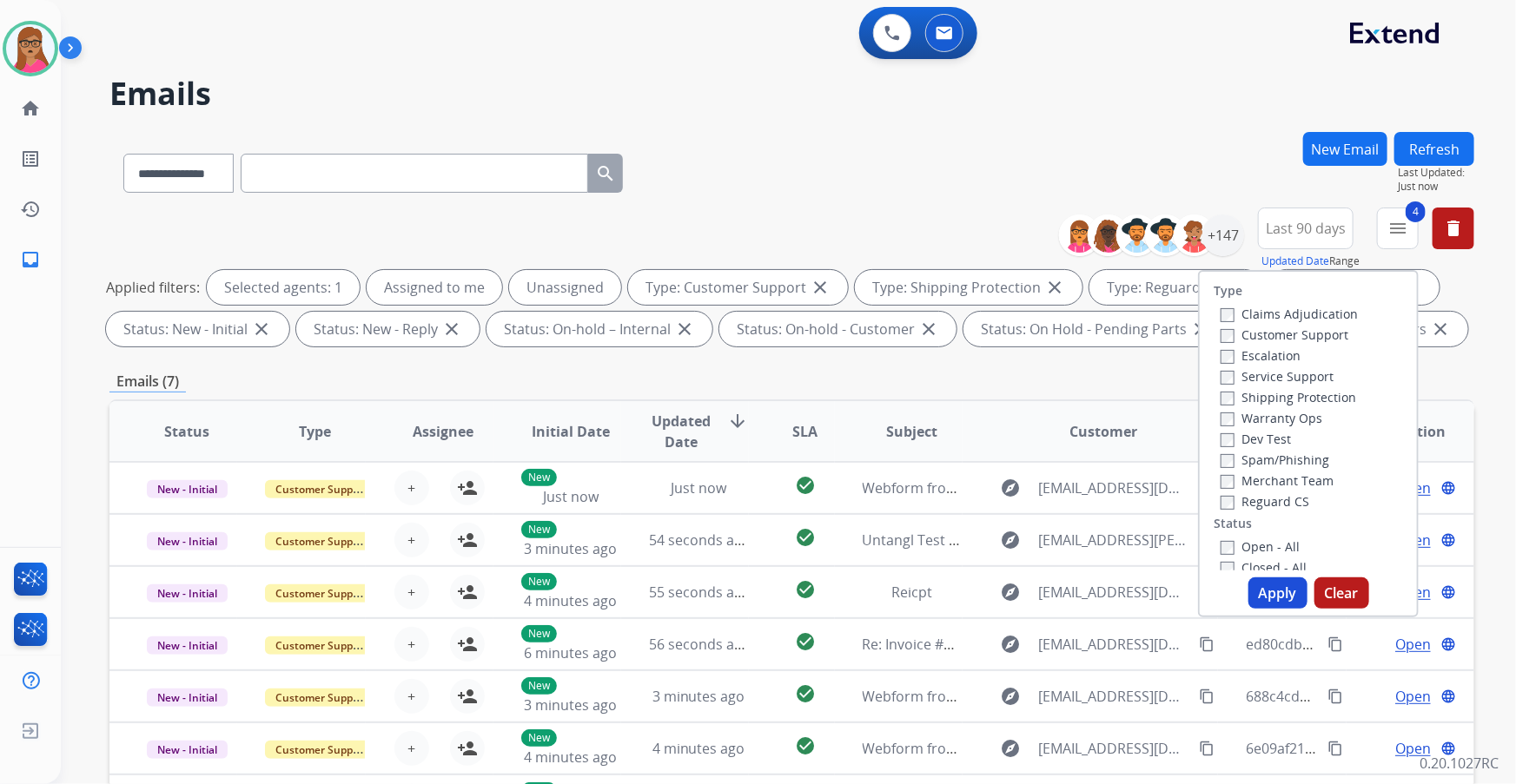
click at [1478, 369] on div "**********" at bounding box center [788, 392] width 1455 height 784
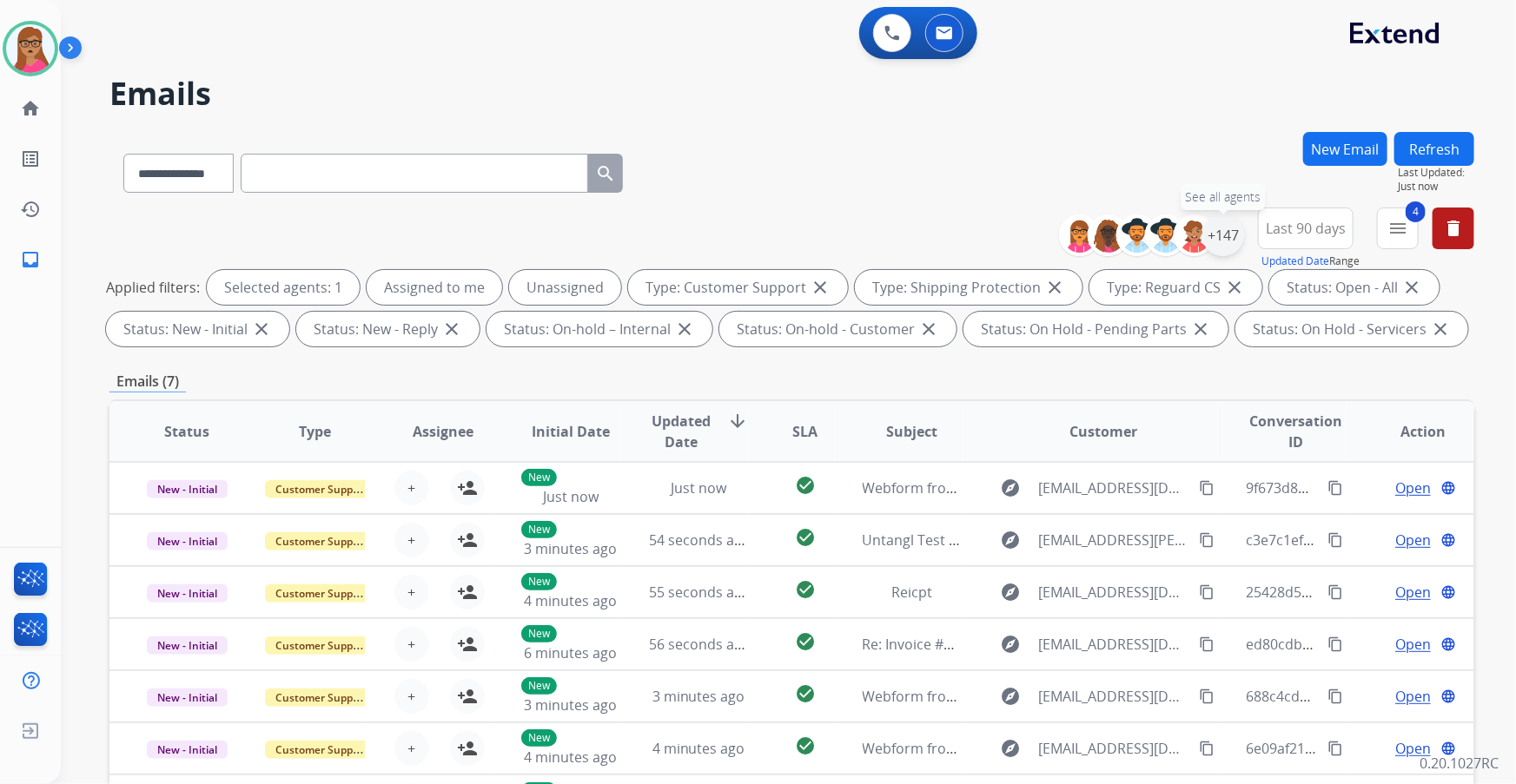
click at [1229, 232] on div "+147" at bounding box center [1223, 235] width 42 height 42
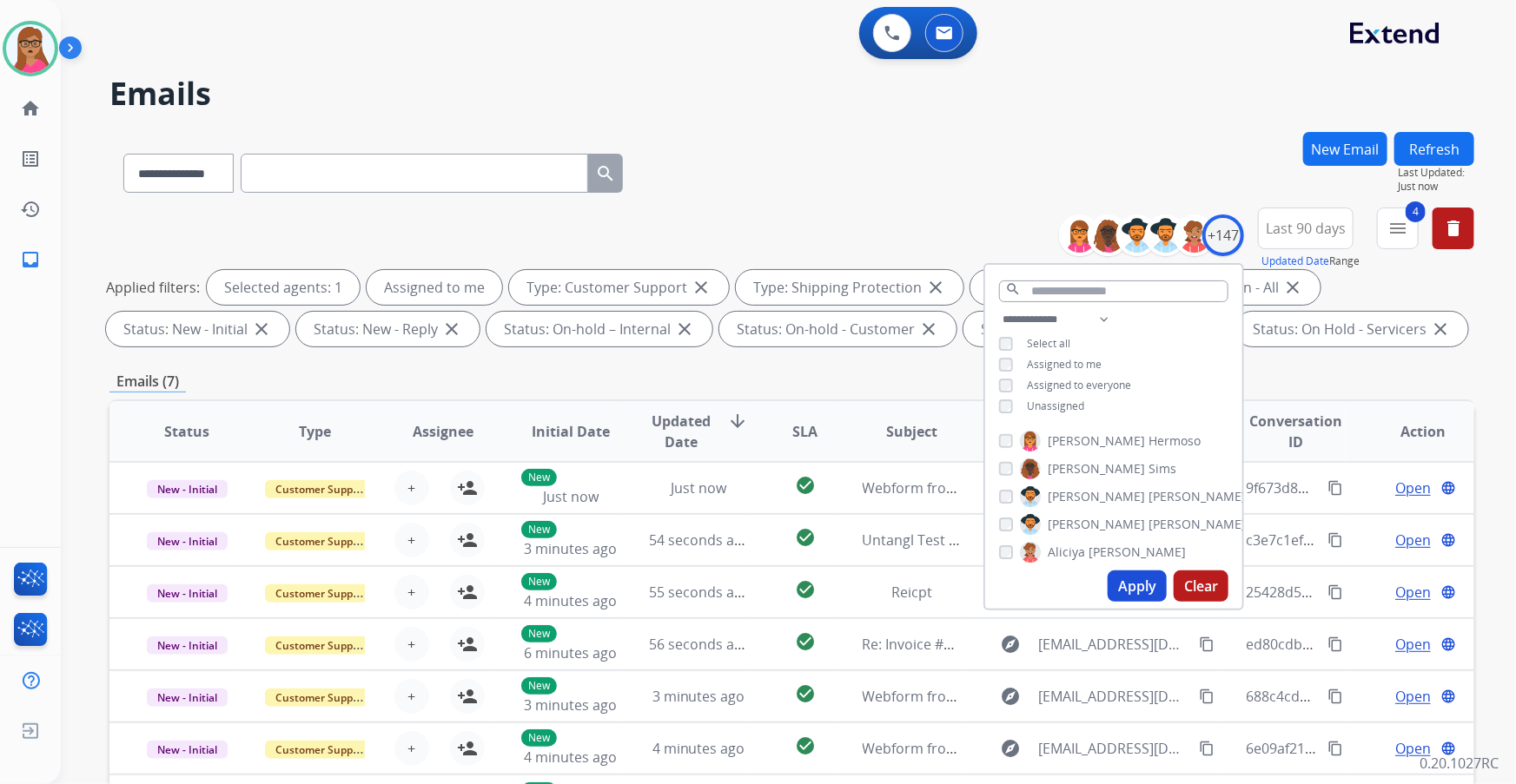
click at [1142, 594] on button "Apply" at bounding box center [1137, 586] width 59 height 32
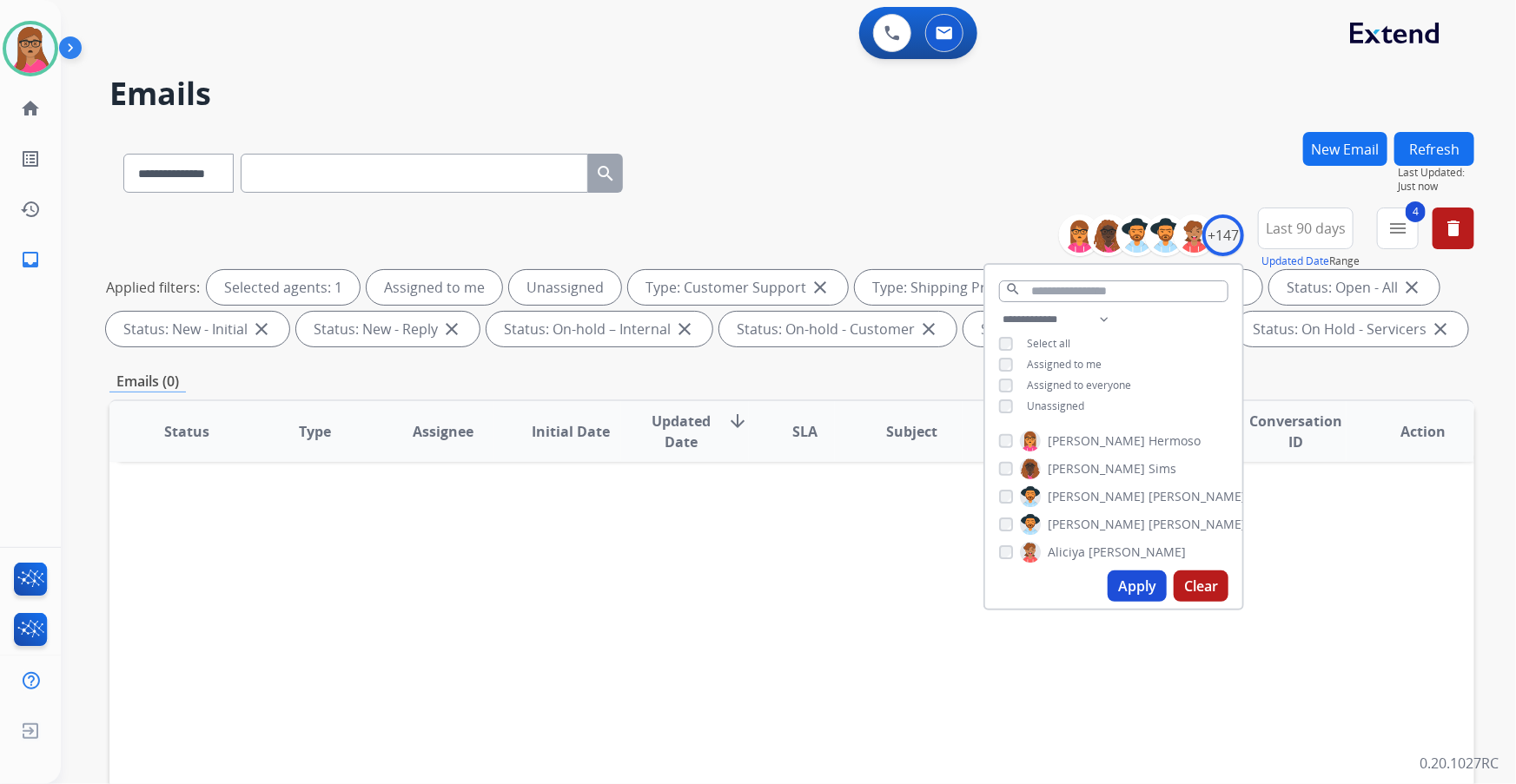
click at [1152, 588] on button "Apply" at bounding box center [1137, 586] width 59 height 32
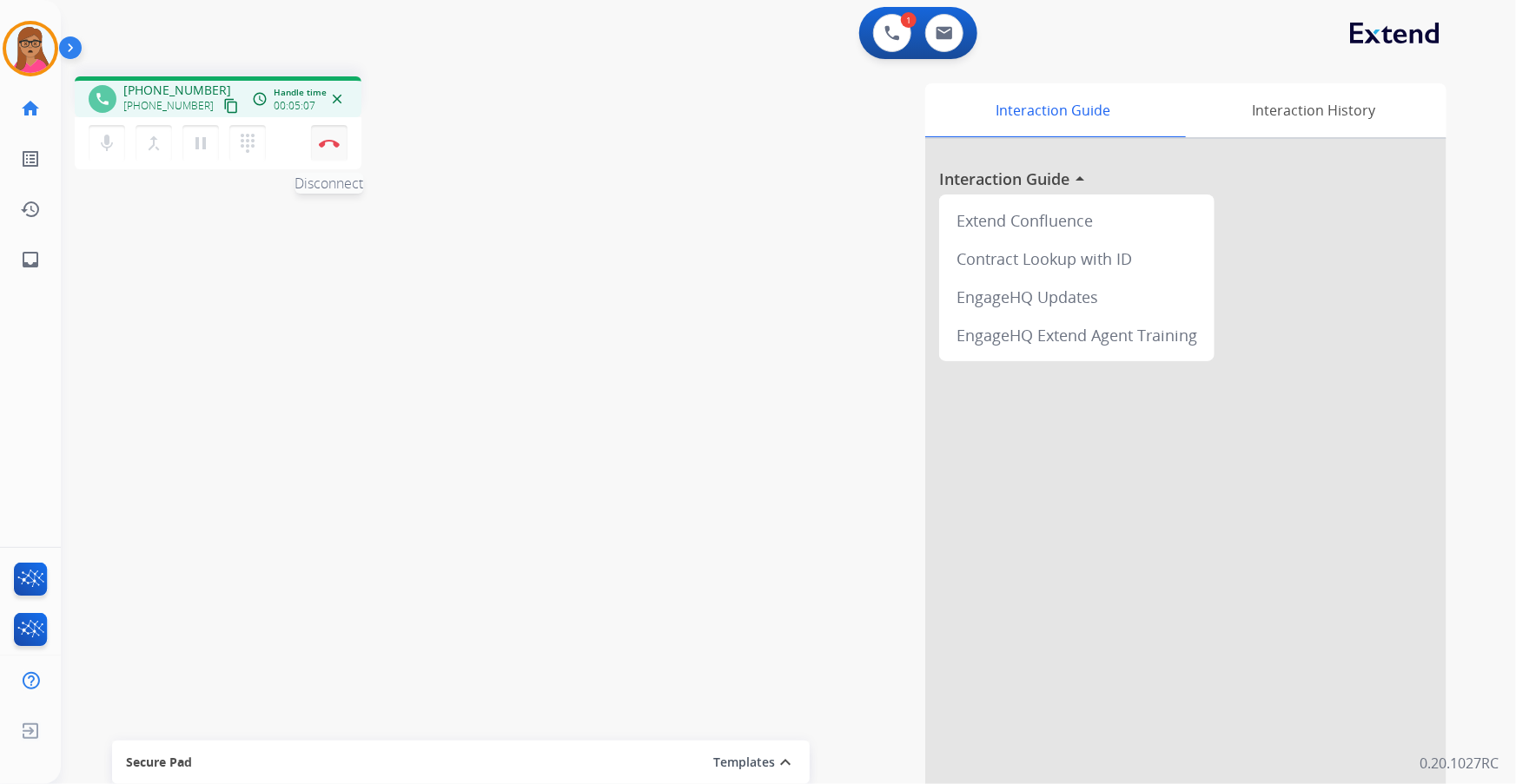
click at [338, 143] on img at bounding box center [329, 144] width 21 height 9
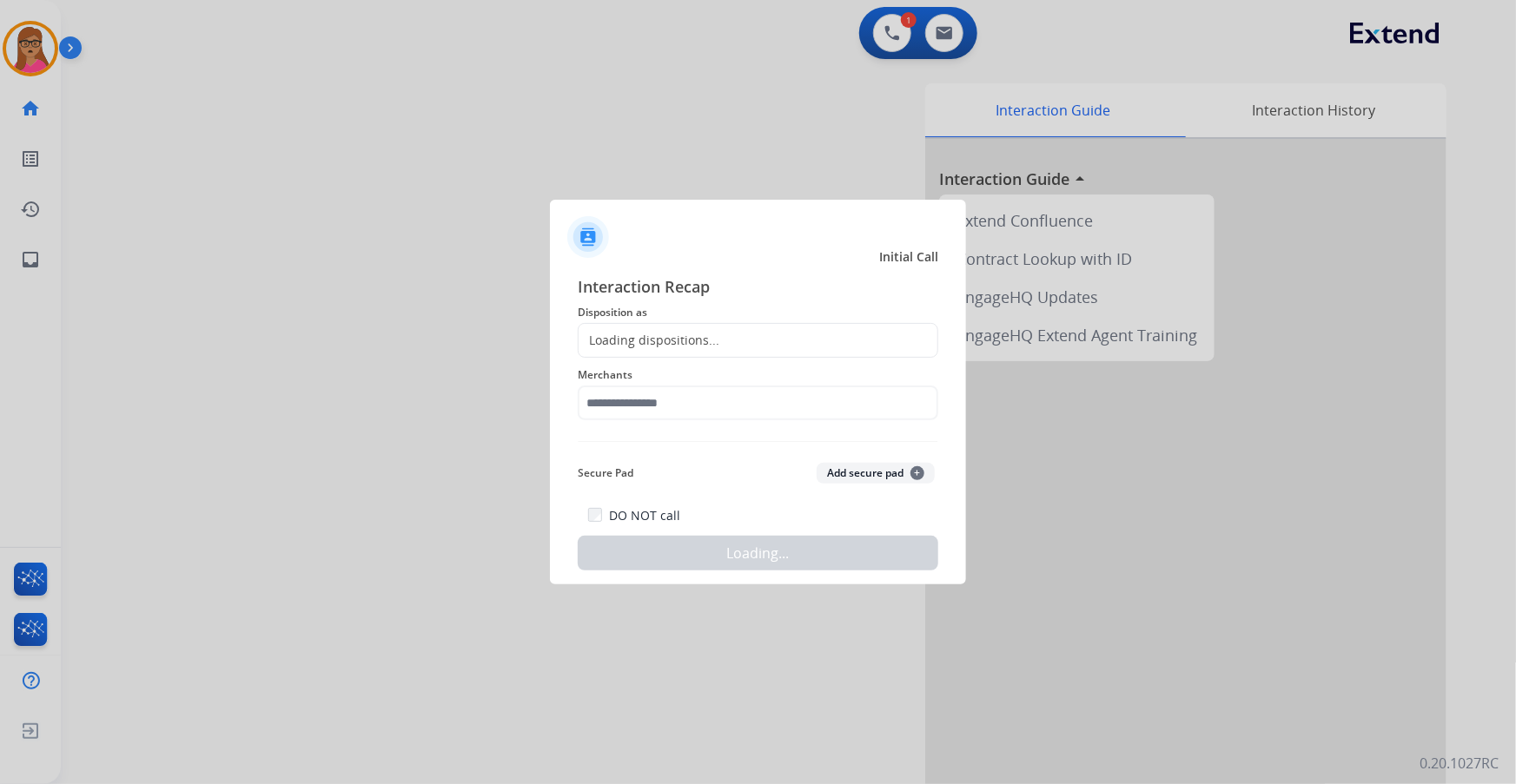
click at [688, 339] on div "Loading dispositions..." at bounding box center [649, 340] width 141 height 17
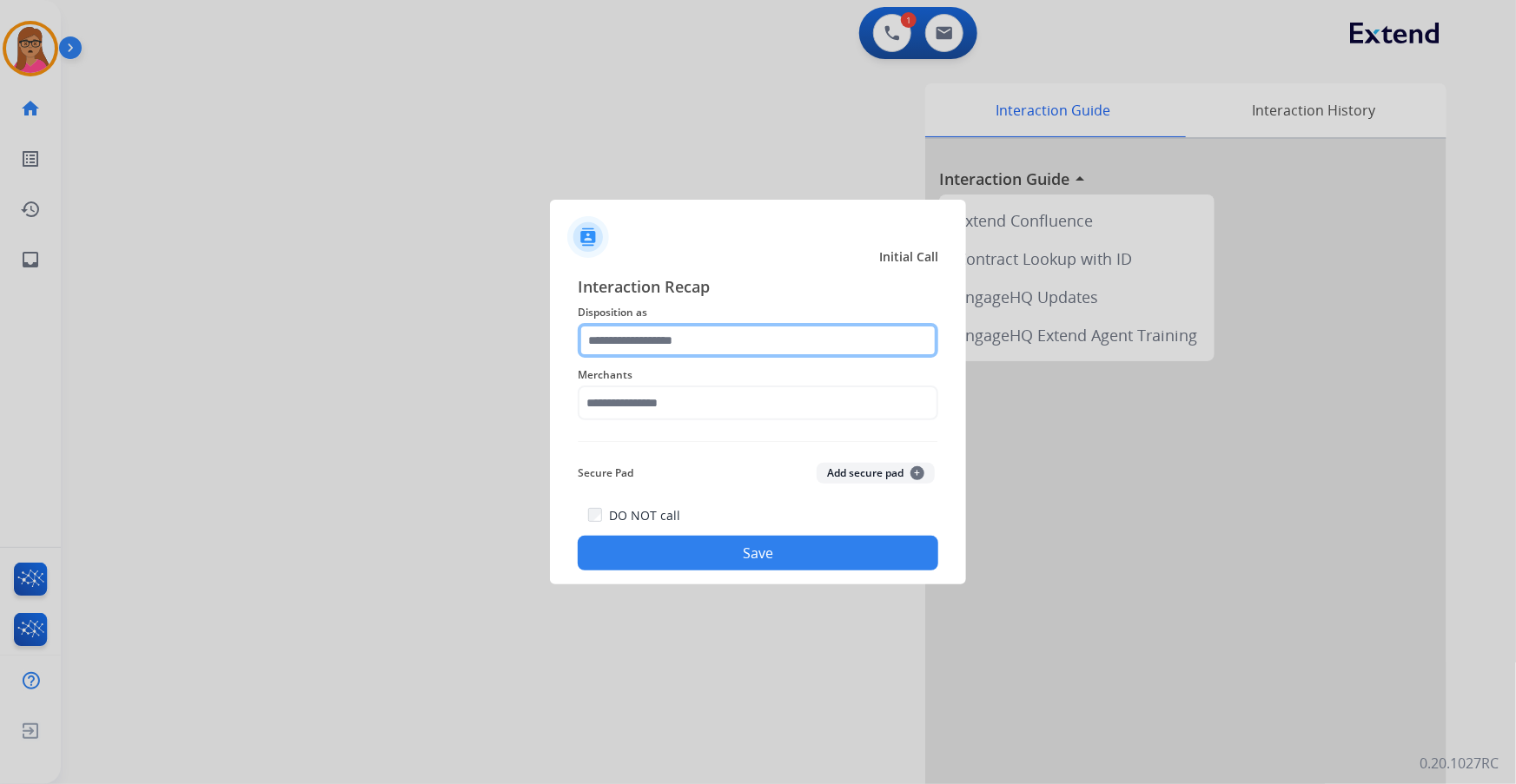
click at [696, 337] on input "text" at bounding box center [758, 340] width 361 height 34
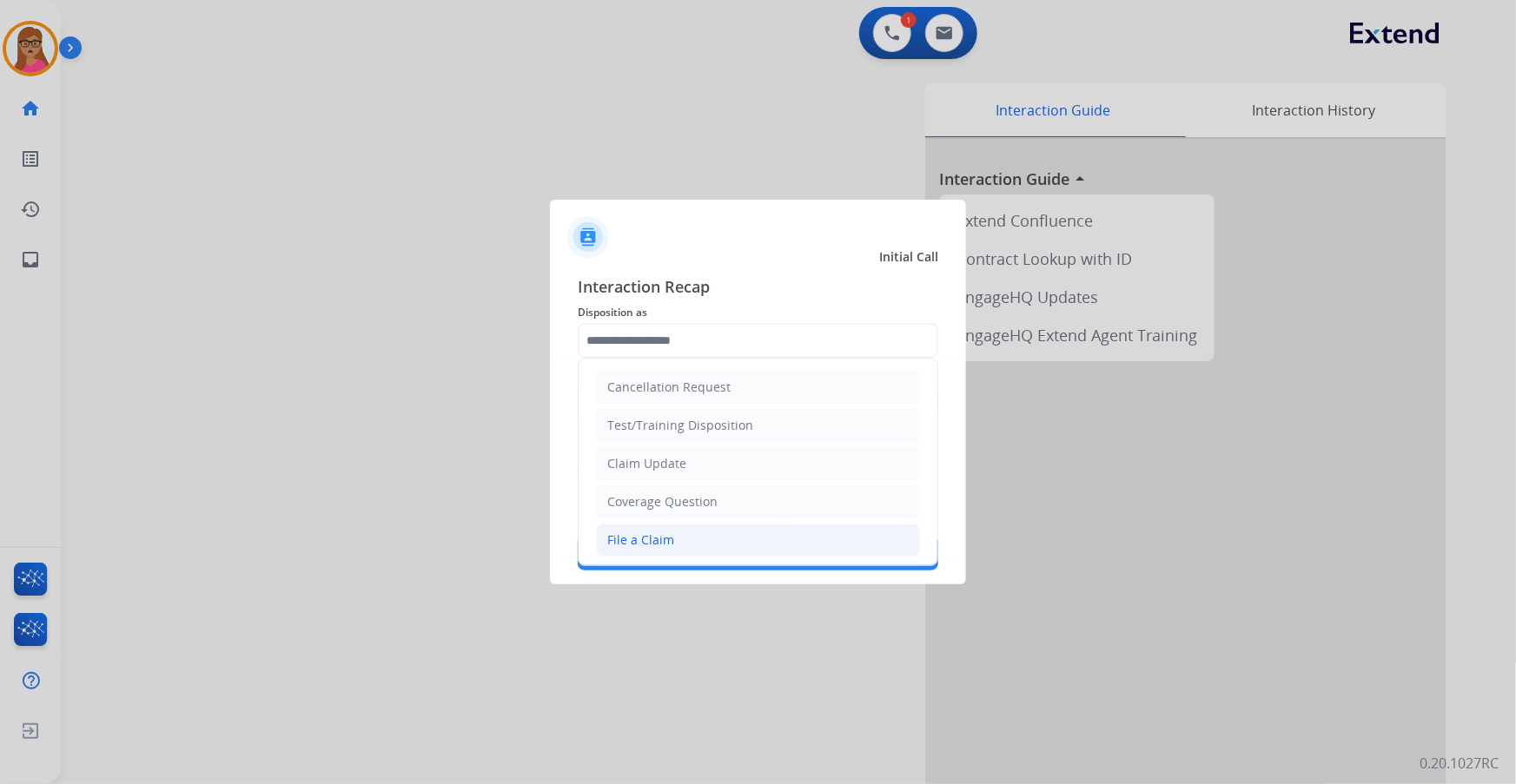
click at [632, 536] on div "File a Claim" at bounding box center [640, 540] width 67 height 17
type input "**********"
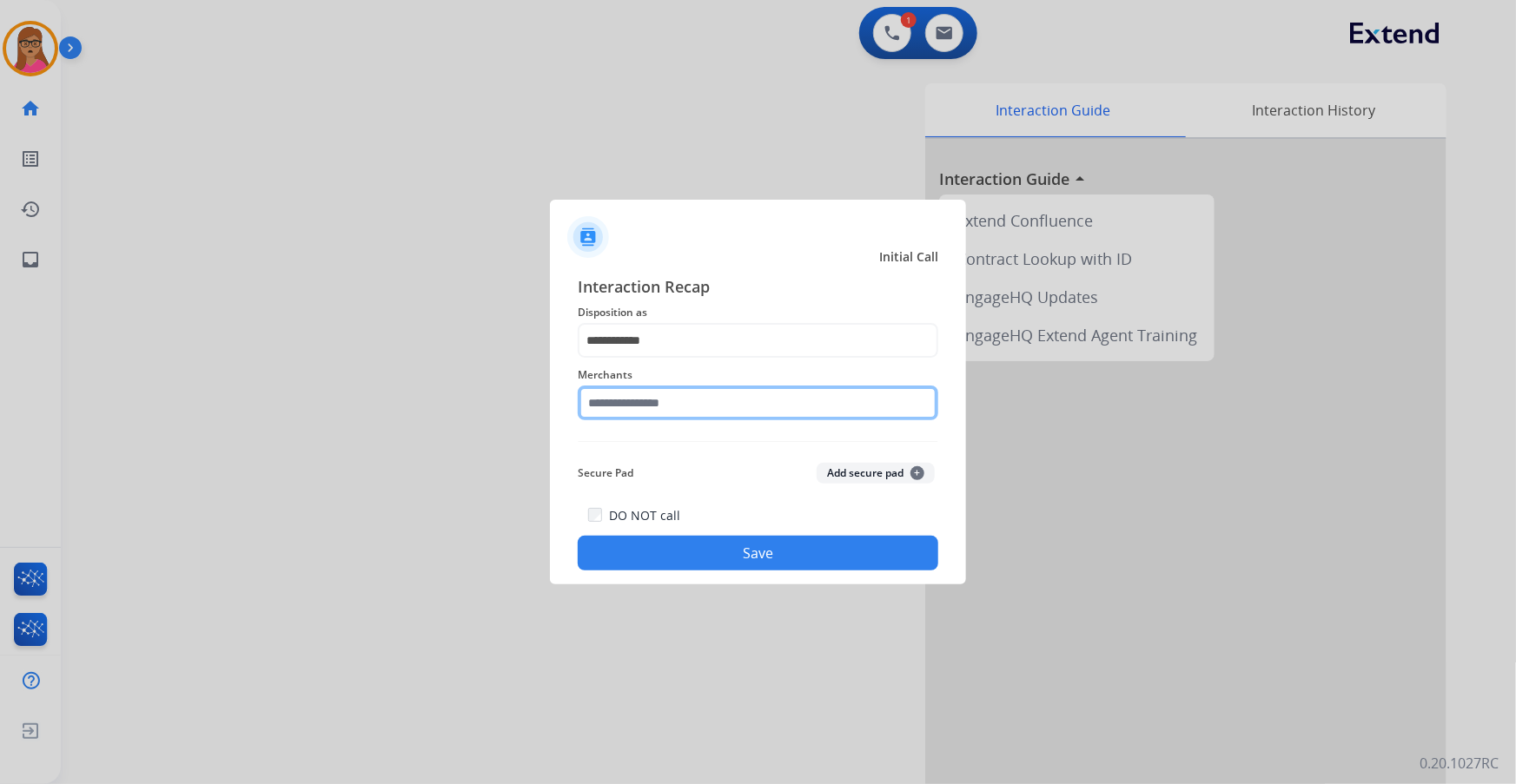
click at [685, 407] on input "text" at bounding box center [758, 402] width 361 height 34
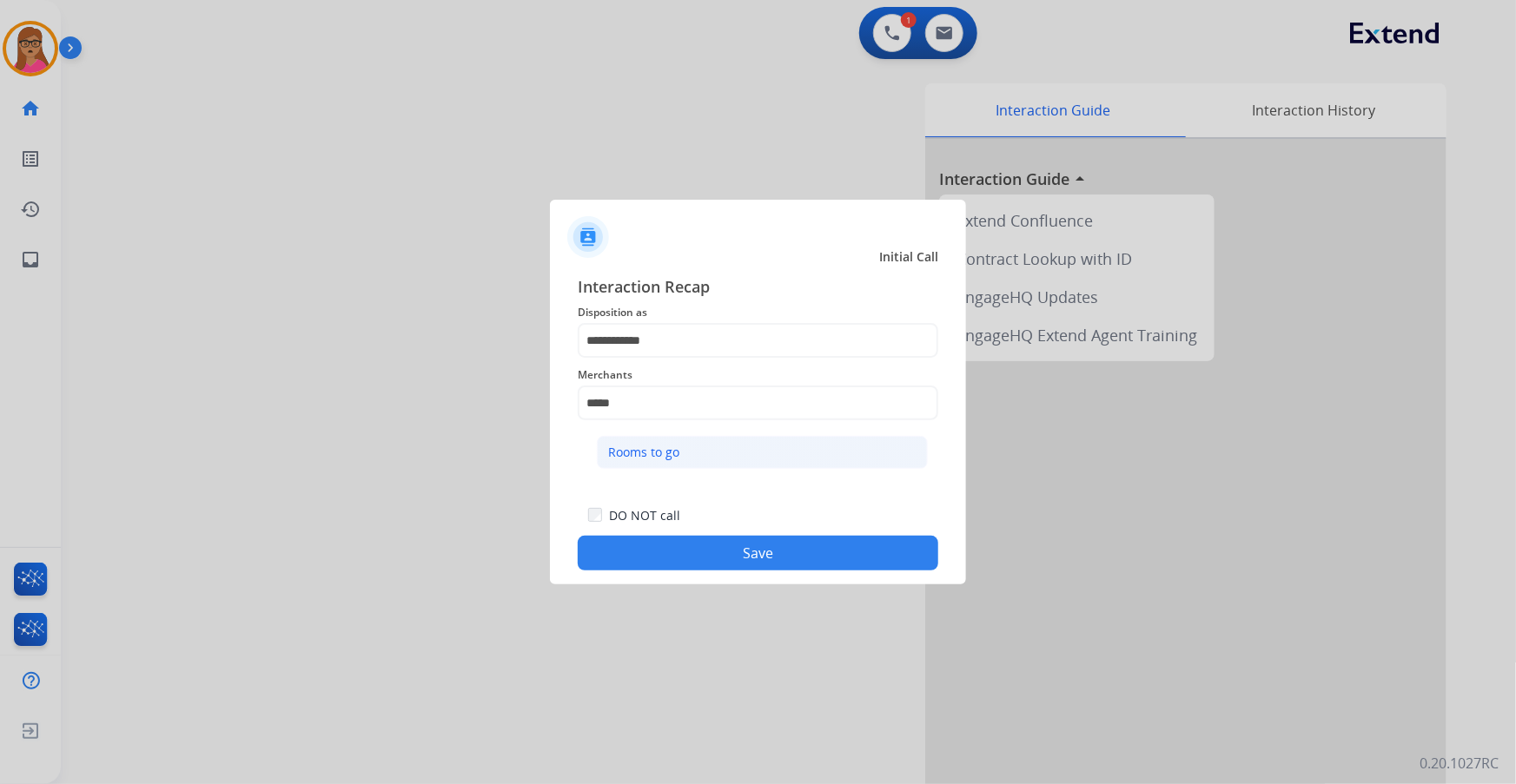
click at [648, 453] on div "Rooms to go" at bounding box center [643, 452] width 71 height 17
type input "**********"
click at [760, 565] on button "Save" at bounding box center [758, 553] width 361 height 34
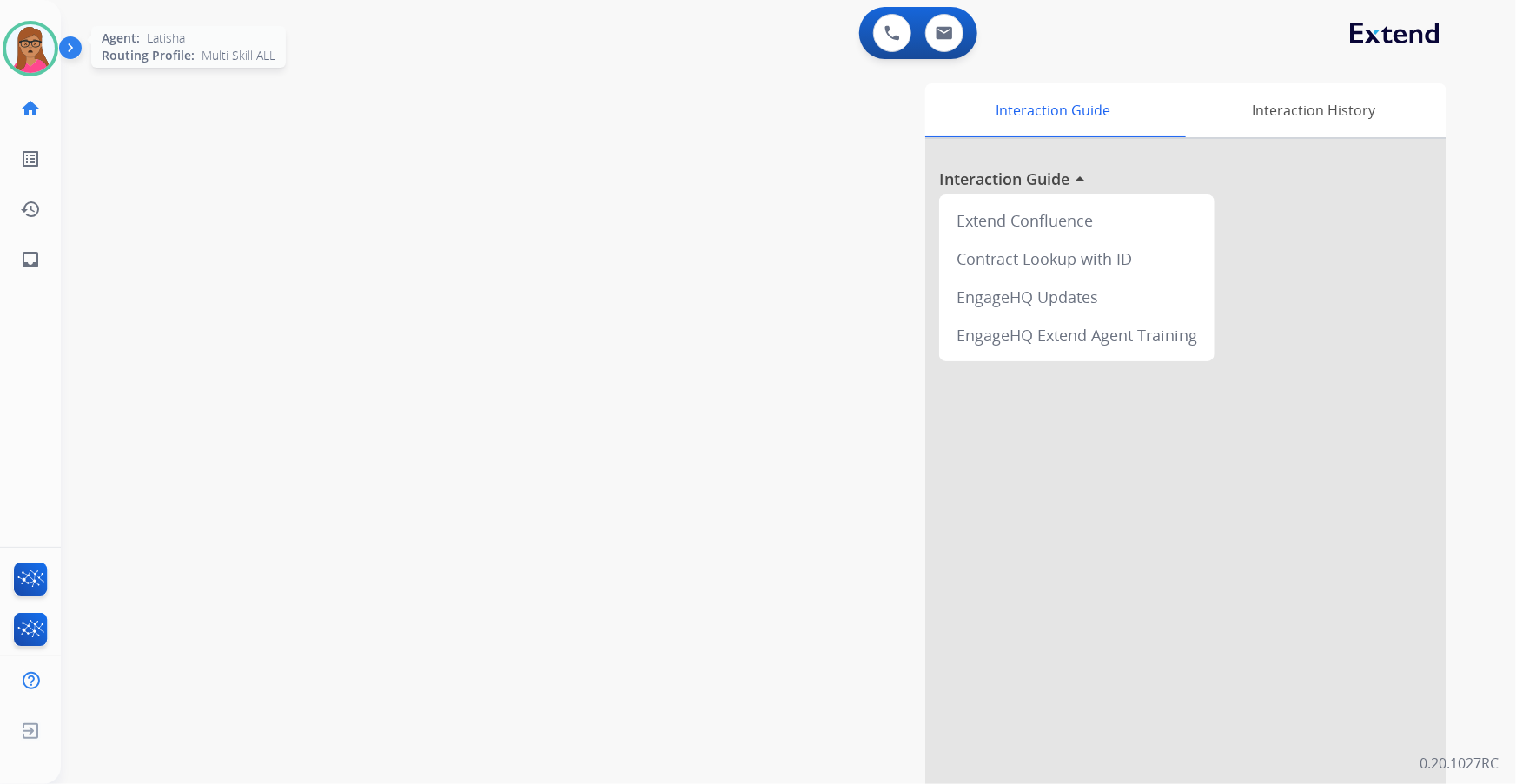
click at [26, 54] on img at bounding box center [31, 49] width 49 height 49
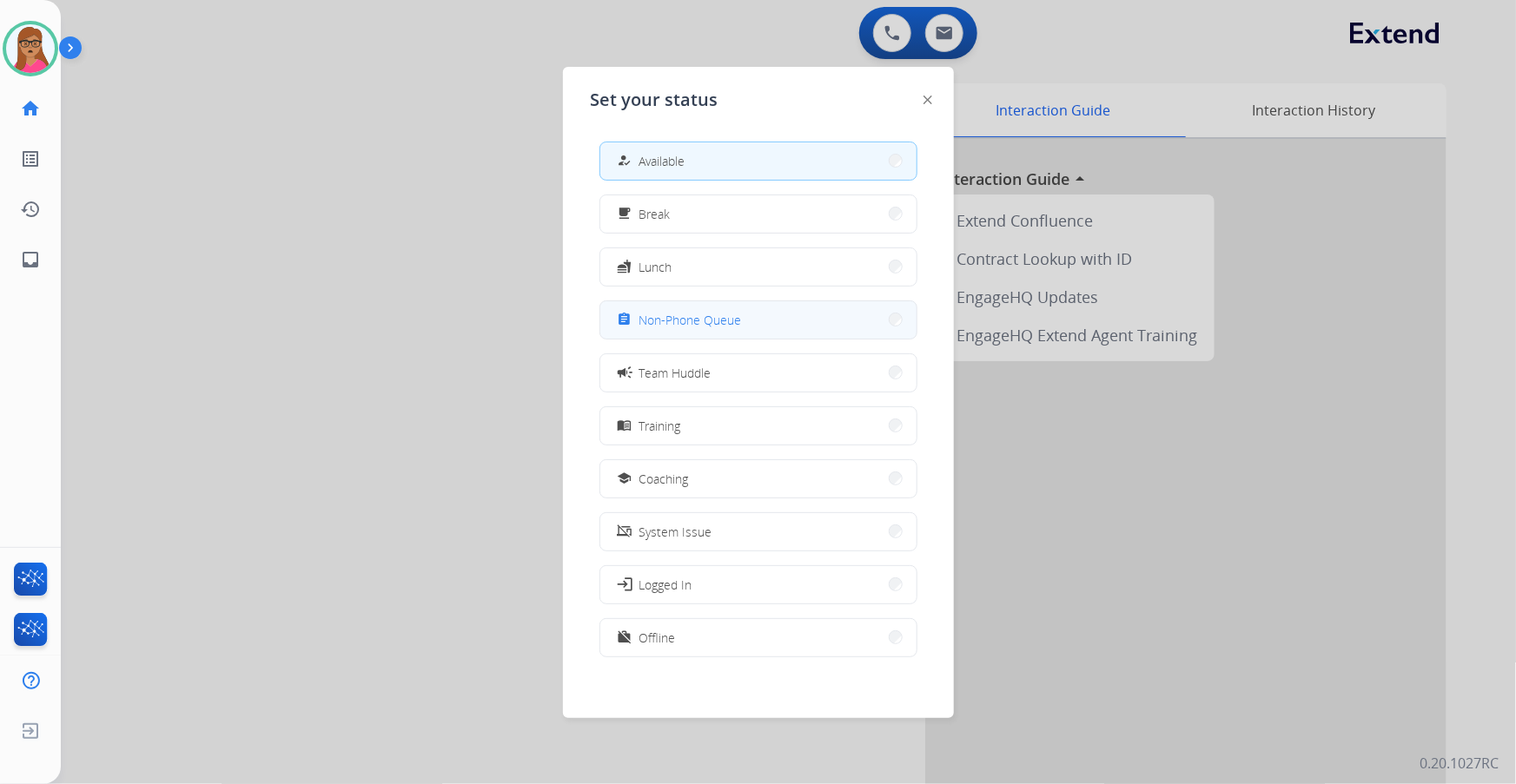
click at [660, 307] on button "assignment Non-Phone Queue" at bounding box center [759, 319] width 317 height 37
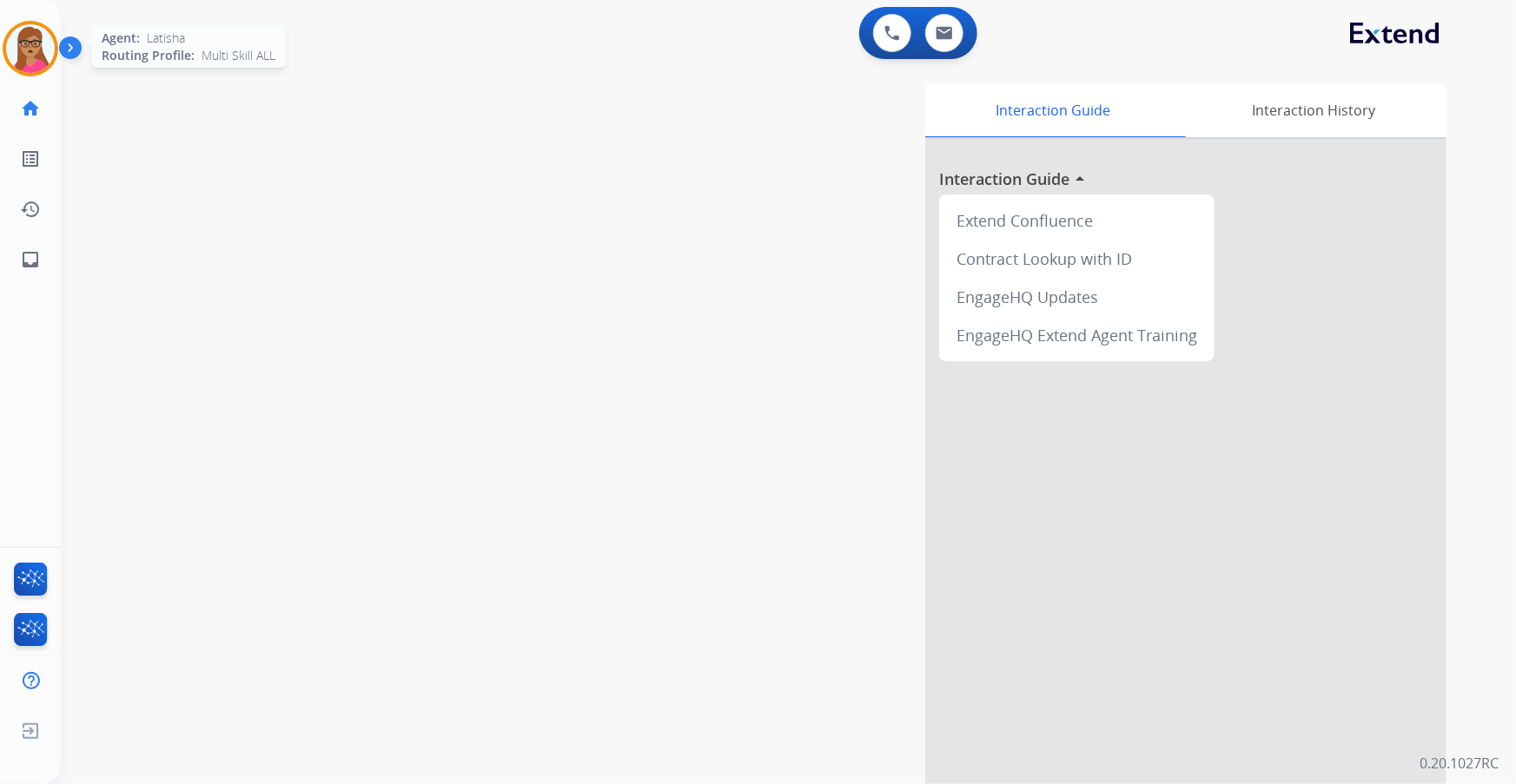
click at [18, 42] on img at bounding box center [31, 49] width 49 height 49
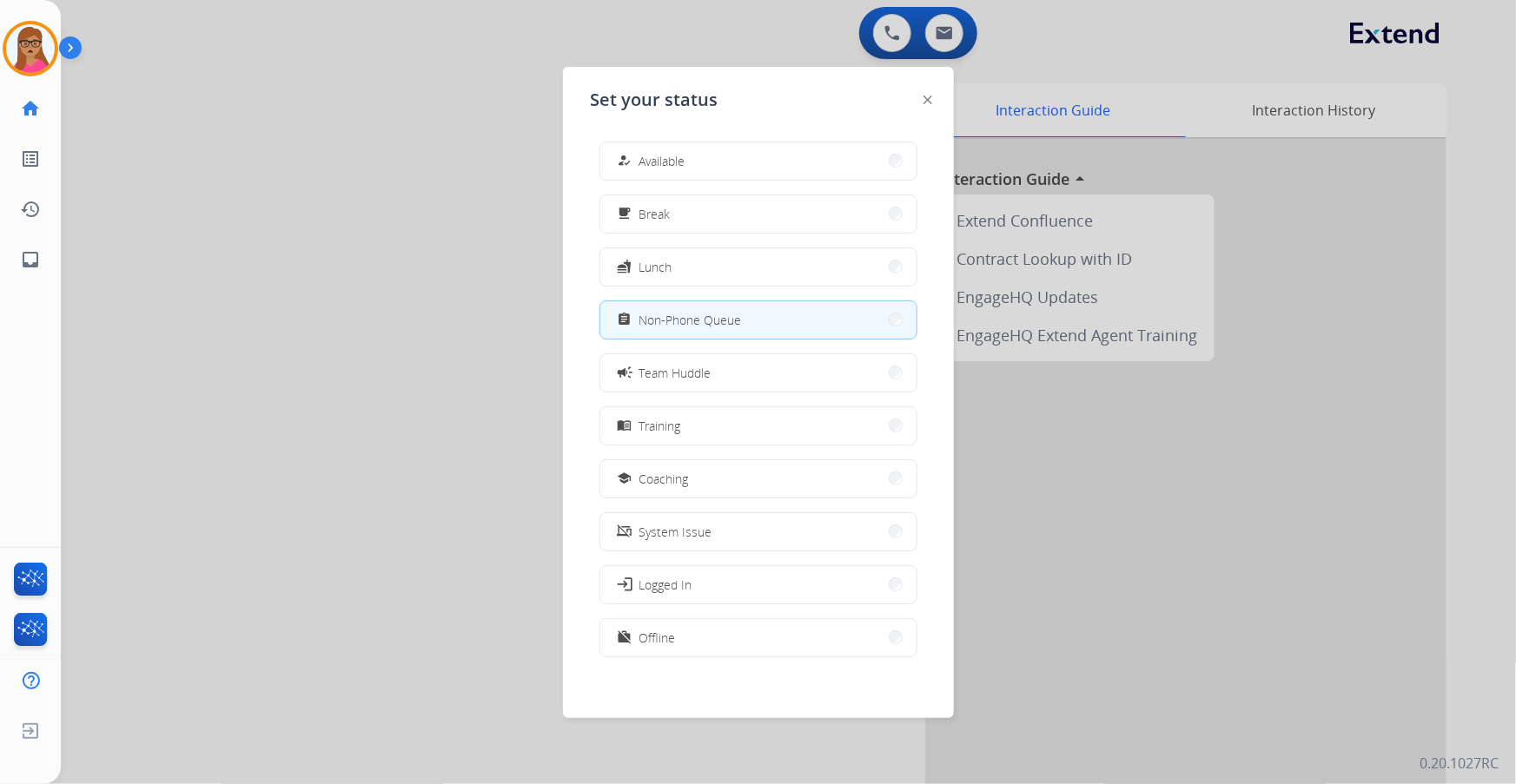
scroll to position [5, 0]
click at [672, 627] on span "Offline" at bounding box center [658, 634] width 36 height 18
